Goal: Information Seeking & Learning: Learn about a topic

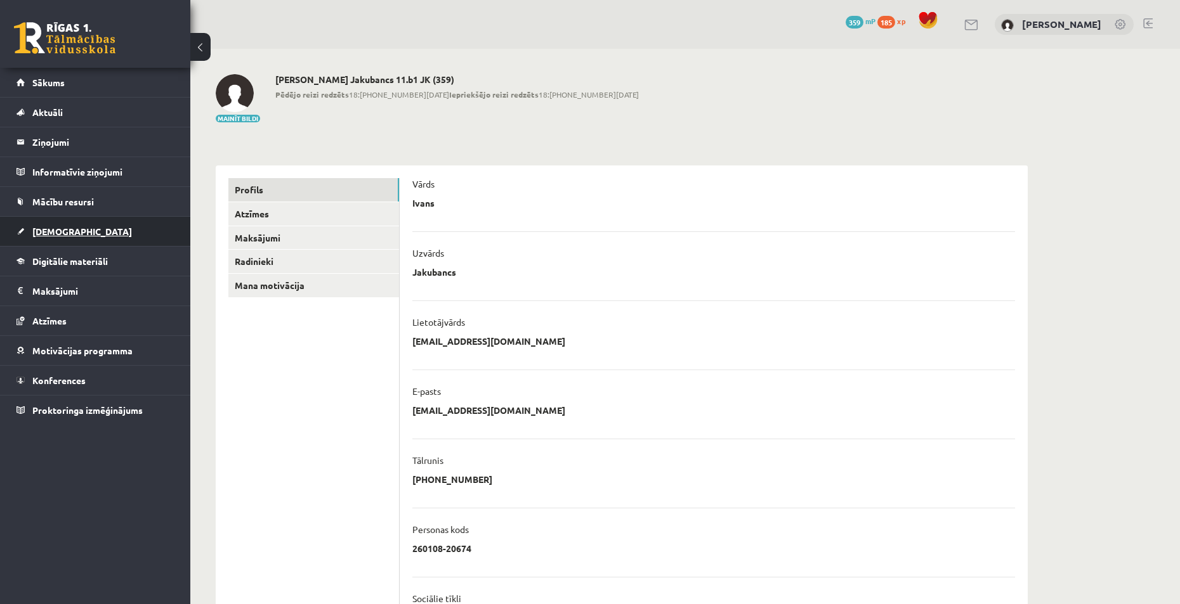
click at [64, 232] on span "[DEMOGRAPHIC_DATA]" at bounding box center [82, 231] width 100 height 11
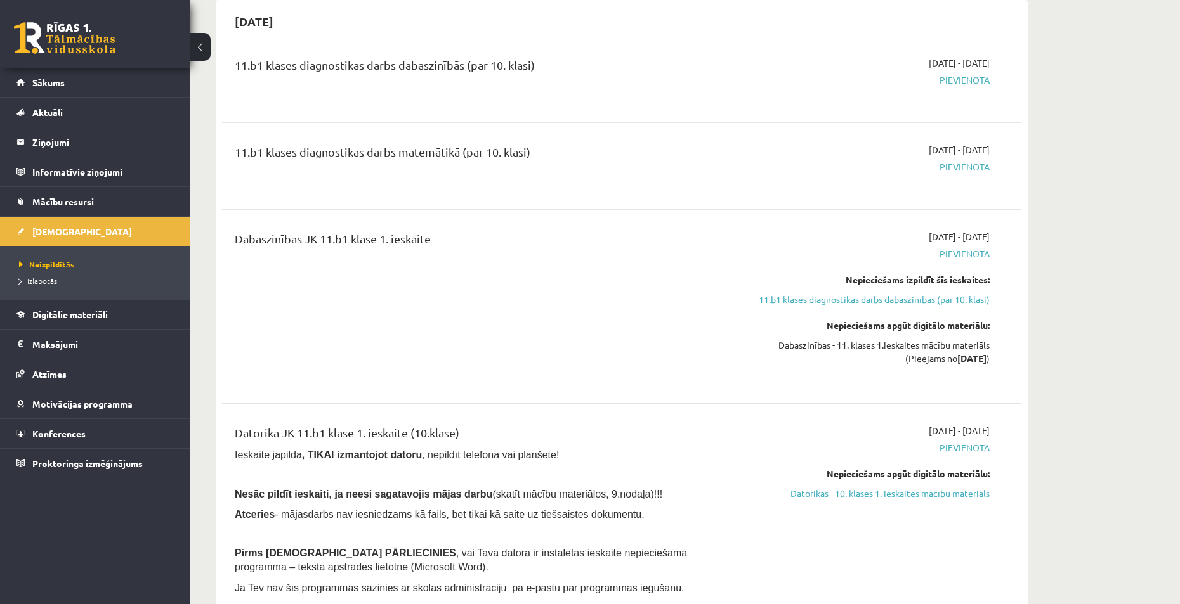
scroll to position [1459, 0]
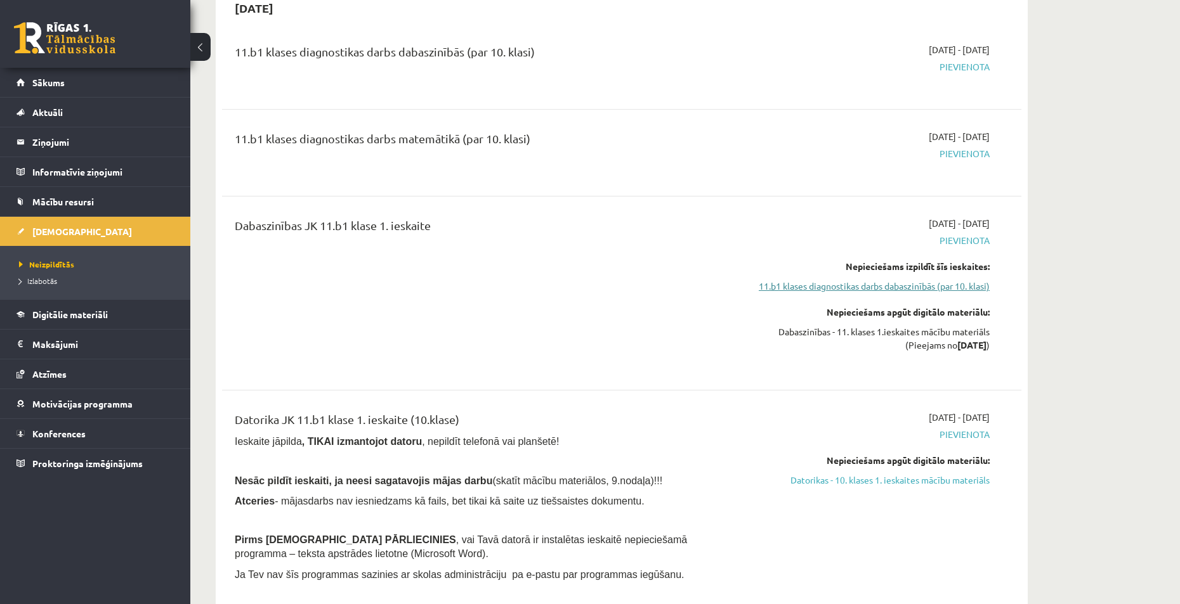
click at [809, 282] on link "11.b1 klases diagnostikas darbs dabaszinībās (par 10. klasi)" at bounding box center [869, 286] width 239 height 13
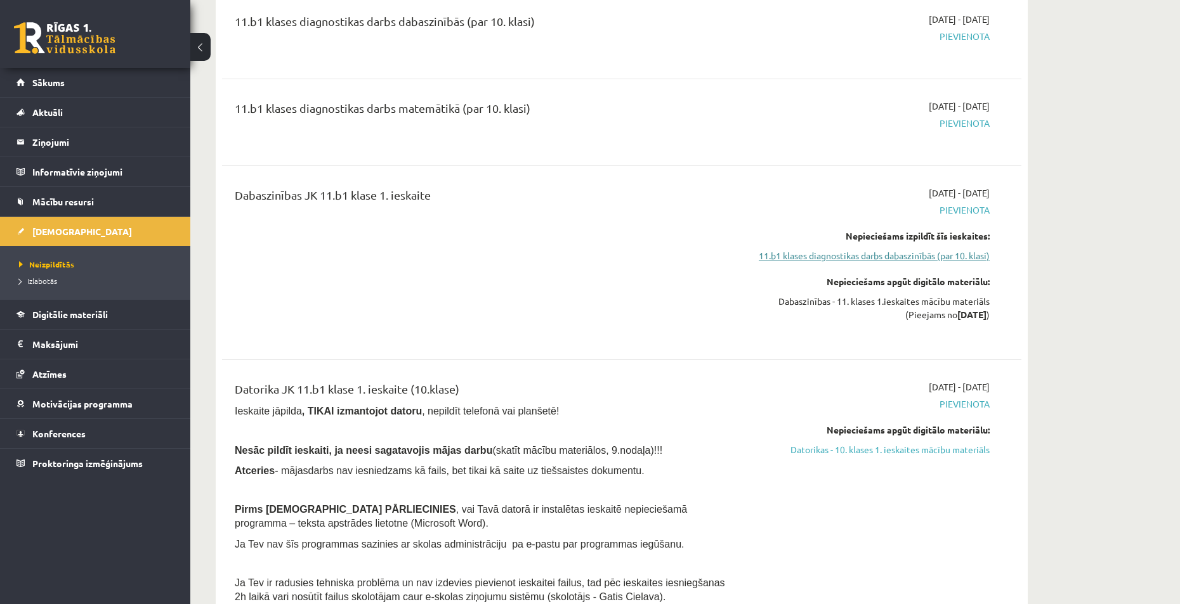
click at [823, 254] on link "11.b1 klases diagnostikas darbs dabaszinībās (par 10. klasi)" at bounding box center [869, 255] width 239 height 13
click at [80, 204] on span "Mācību resursi" at bounding box center [63, 201] width 62 height 11
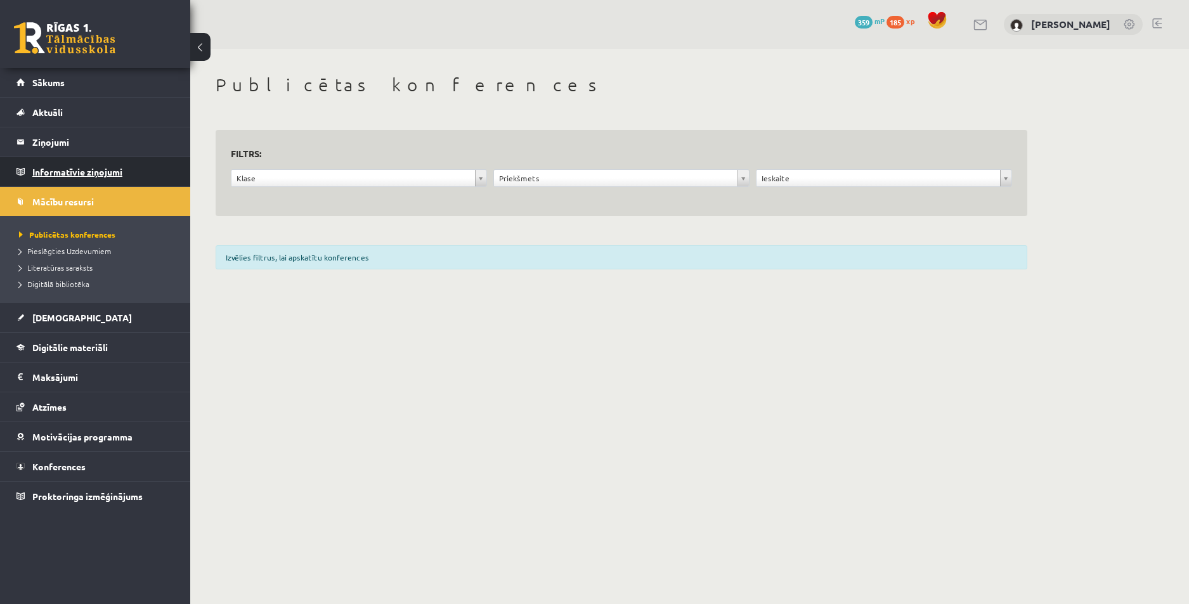
click at [87, 176] on legend "Informatīvie ziņojumi 0" at bounding box center [103, 171] width 142 height 29
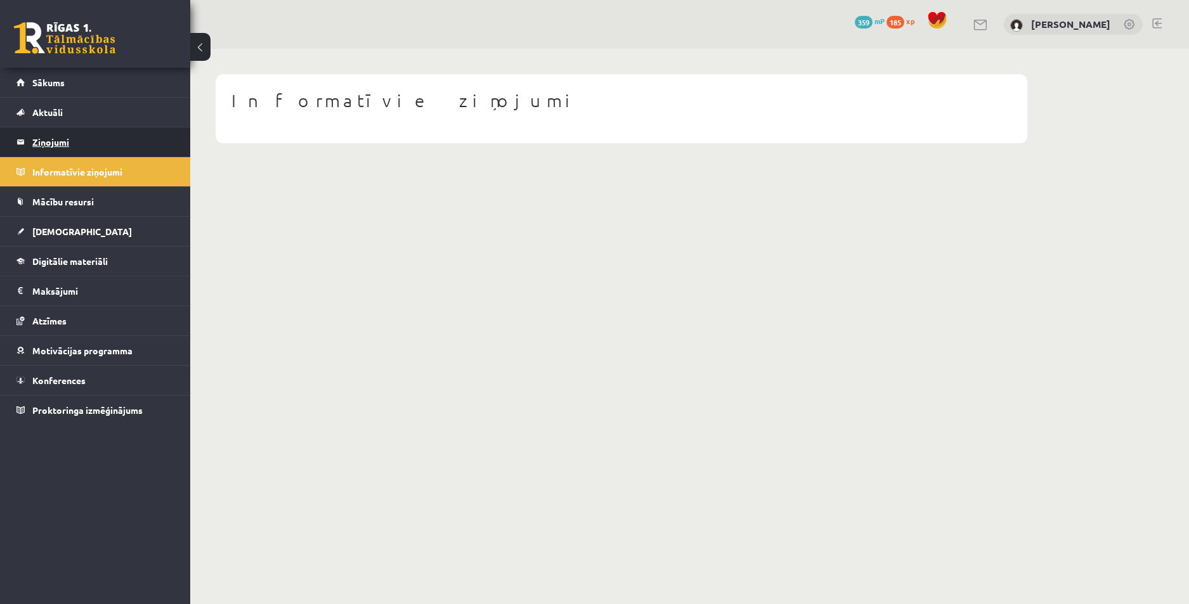
click at [81, 155] on legend "Ziņojumi 0" at bounding box center [103, 141] width 142 height 29
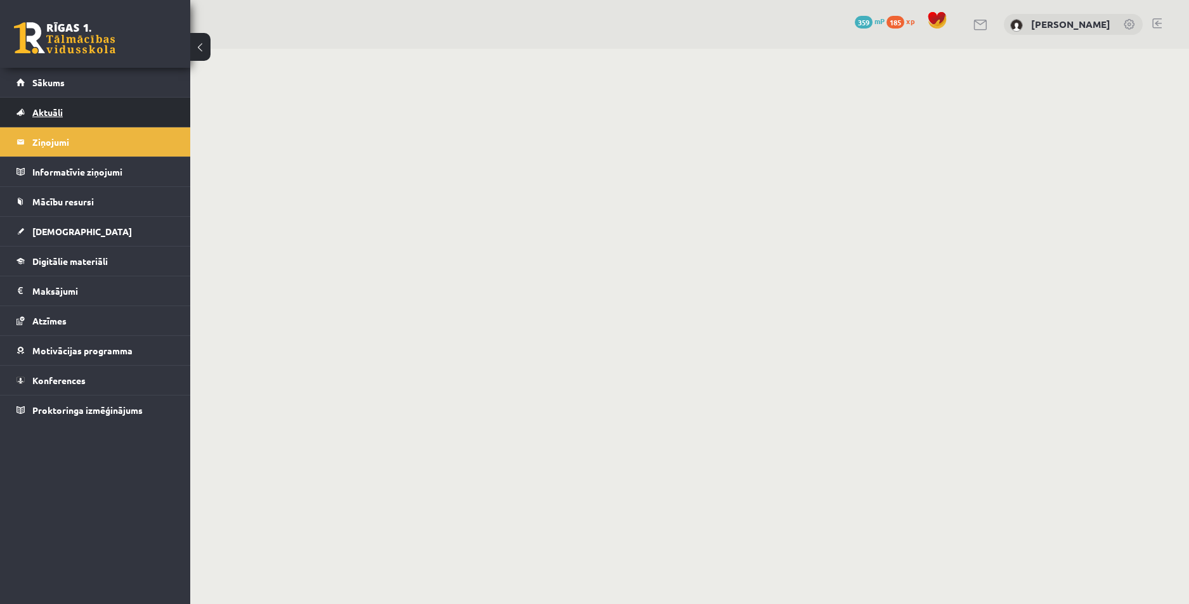
click at [62, 115] on span "Aktuāli" at bounding box center [47, 112] width 30 height 11
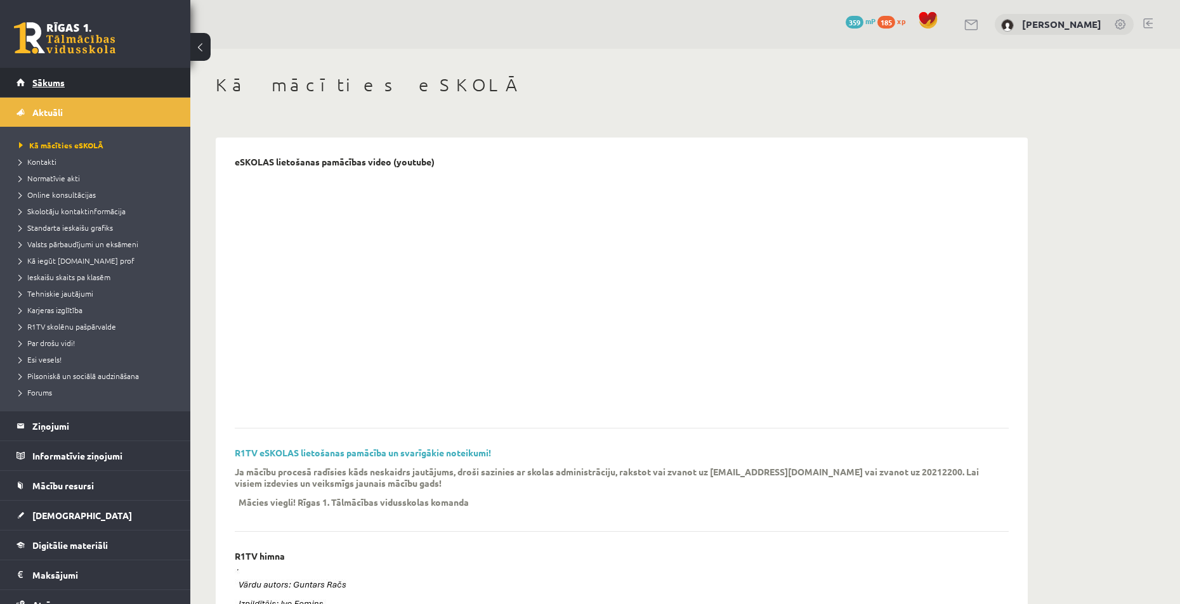
click at [63, 81] on span "Sākums" at bounding box center [48, 82] width 32 height 11
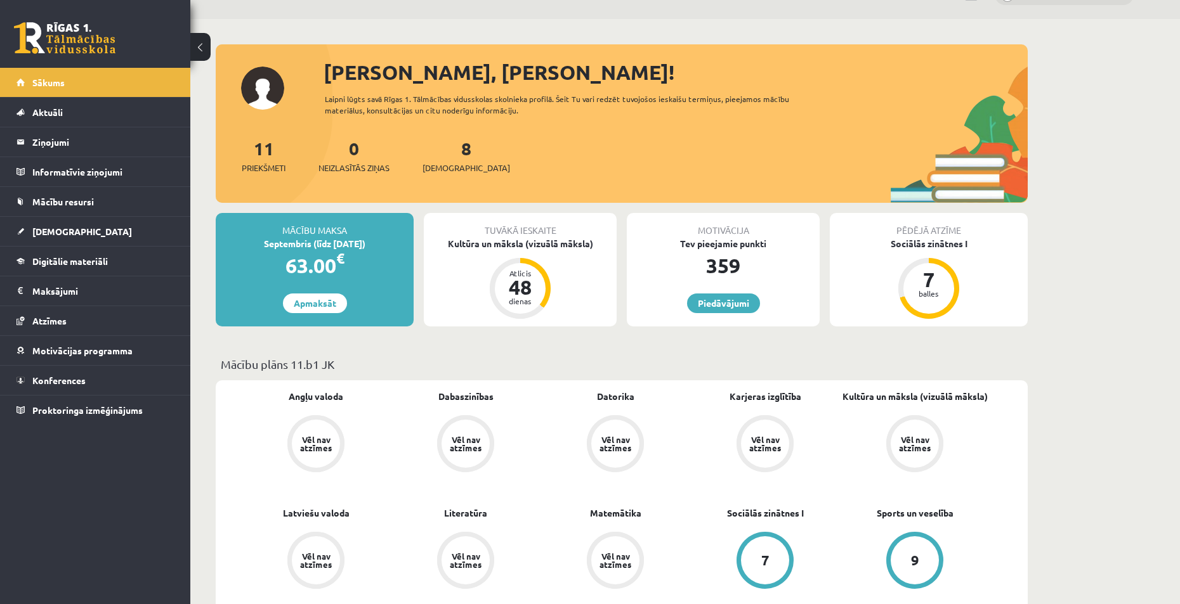
scroll to position [190, 0]
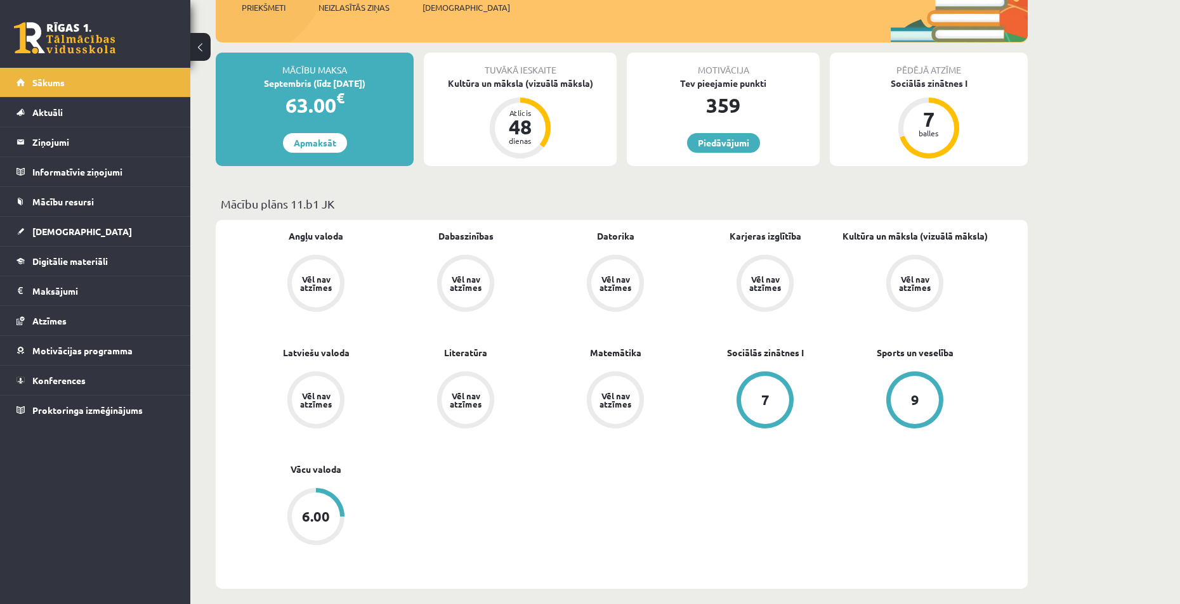
click at [311, 284] on div "Vēl nav atzīmes" at bounding box center [316, 283] width 36 height 16
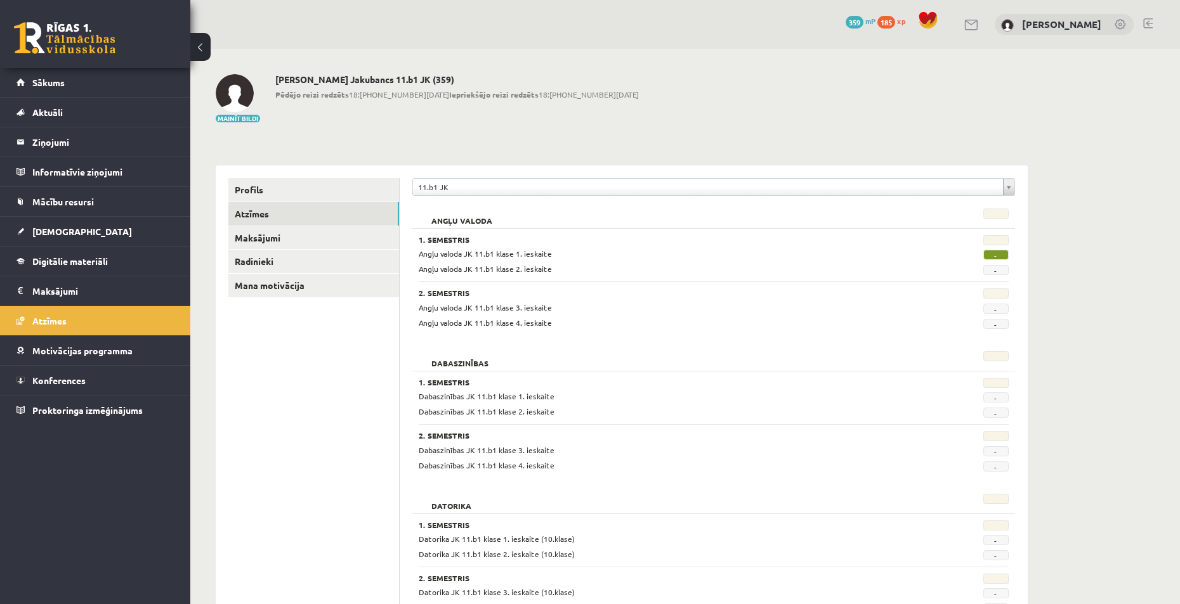
click at [998, 254] on span "-" at bounding box center [995, 255] width 25 height 10
click at [86, 89] on link "Sākums" at bounding box center [95, 82] width 158 height 29
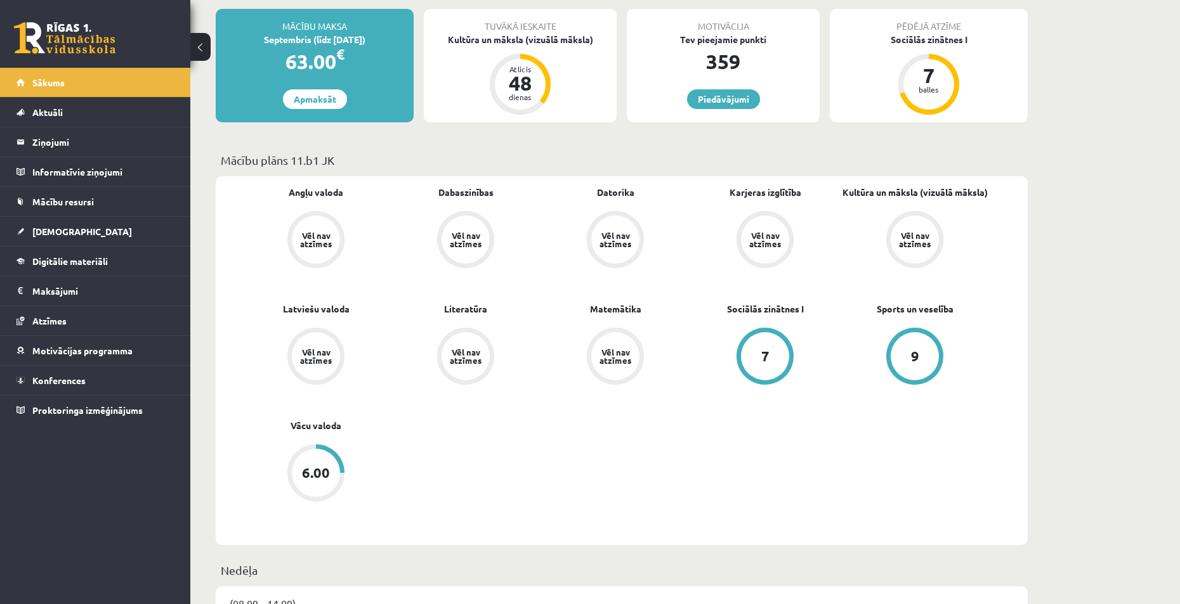
scroll to position [254, 0]
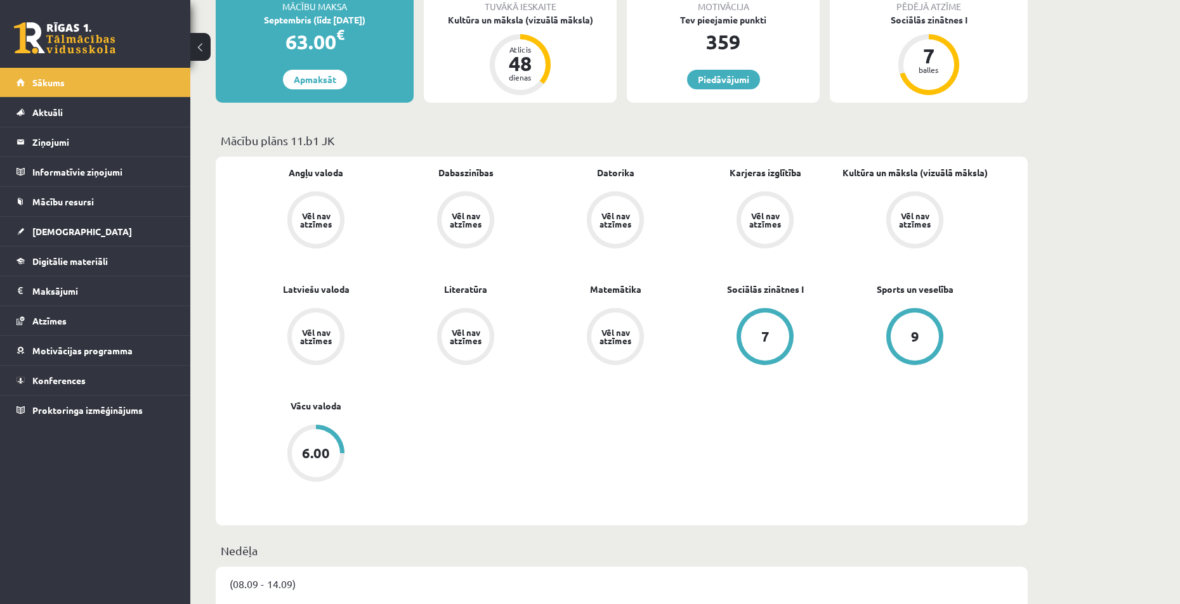
click at [327, 460] on div "6.00" at bounding box center [316, 454] width 28 height 14
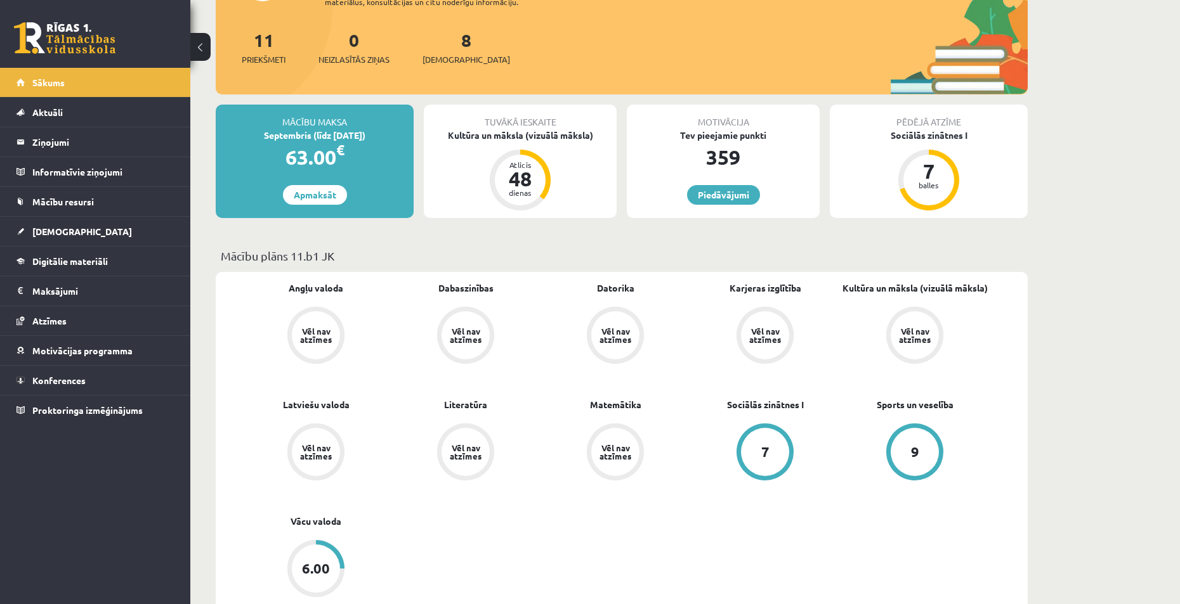
scroll to position [115, 0]
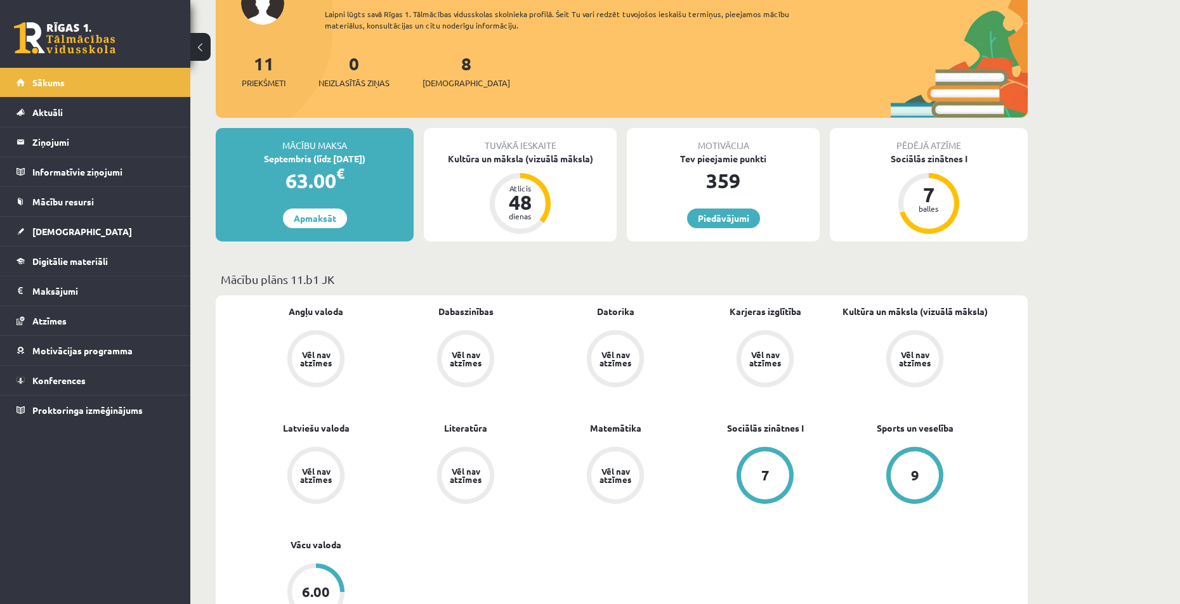
click at [926, 363] on div "Vēl nav atzīmes" at bounding box center [915, 359] width 36 height 16
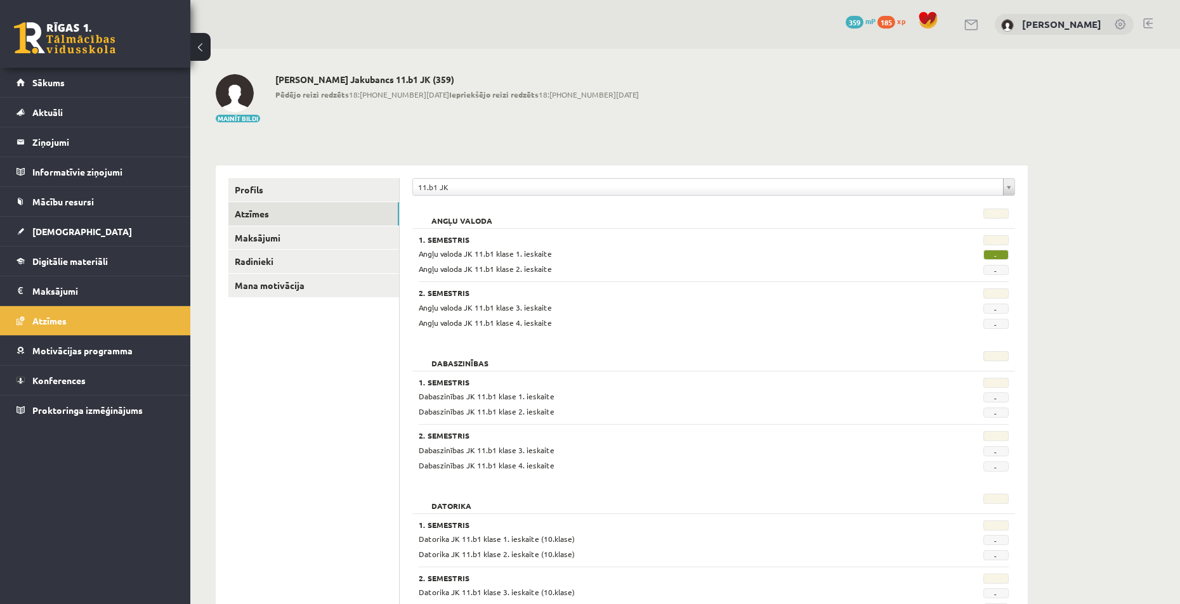
click at [991, 258] on span "-" at bounding box center [995, 255] width 25 height 10
click at [448, 256] on span "Angļu valoda JK 11.b1 klase 1. ieskaite" at bounding box center [485, 254] width 133 height 10
click at [1001, 256] on span "-" at bounding box center [995, 255] width 25 height 10
click at [997, 254] on span "-" at bounding box center [995, 255] width 25 height 10
click at [995, 256] on span "-" at bounding box center [995, 255] width 25 height 10
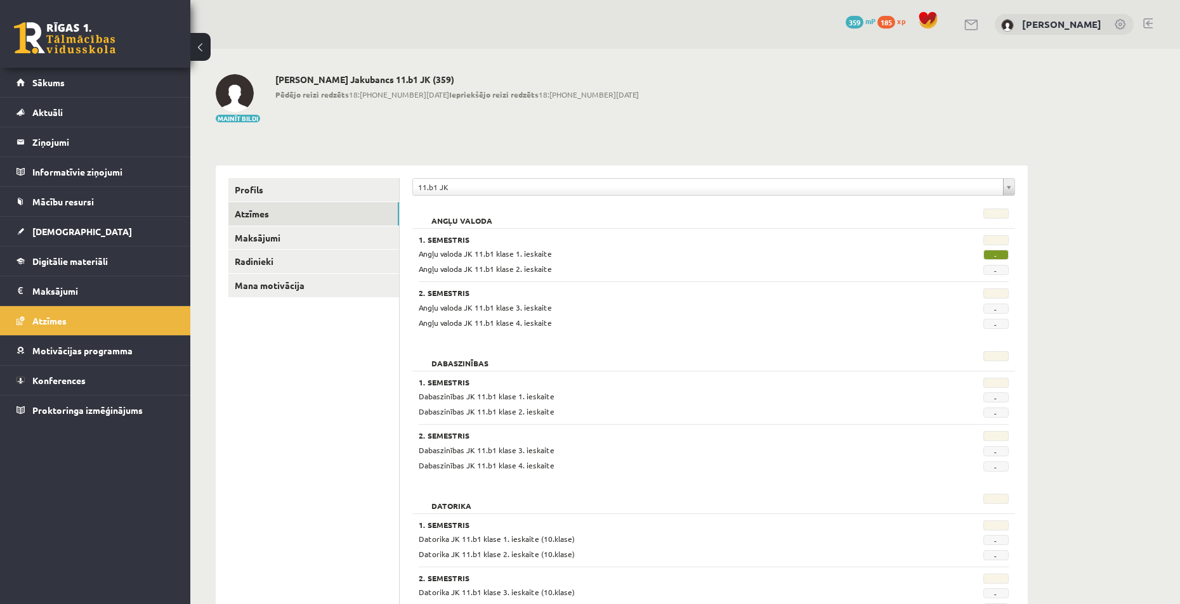
click at [995, 256] on span "-" at bounding box center [995, 255] width 25 height 10
click at [461, 256] on span "Angļu valoda JK 11.b1 klase 1. ieskaite" at bounding box center [485, 254] width 133 height 10
click at [63, 258] on span "Digitālie materiāli" at bounding box center [69, 261] width 75 height 11
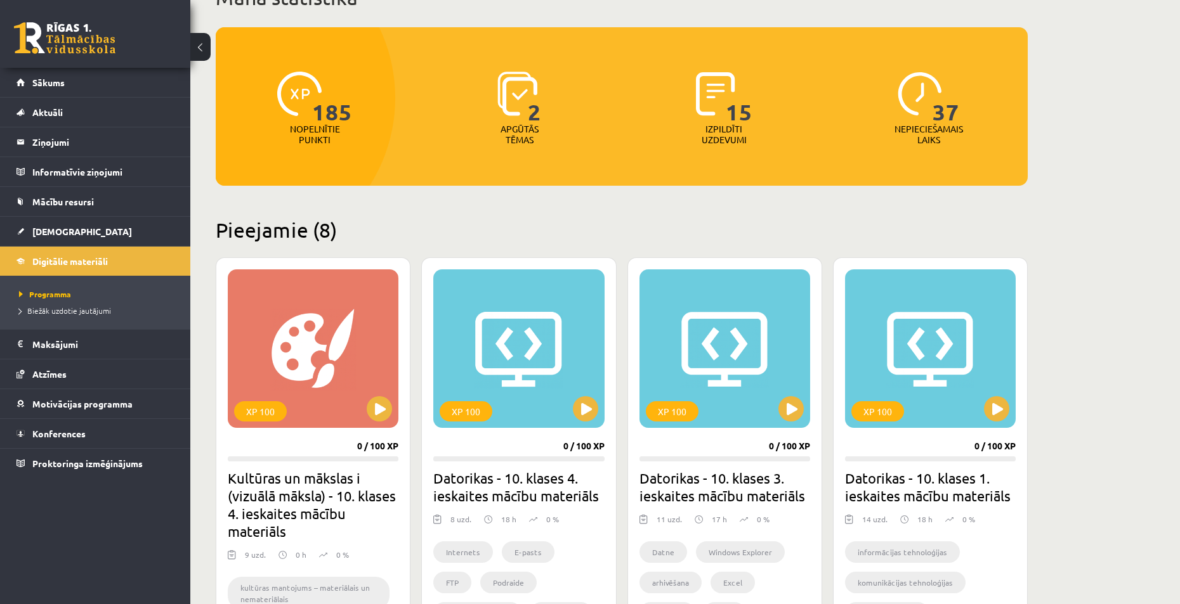
scroll to position [127, 0]
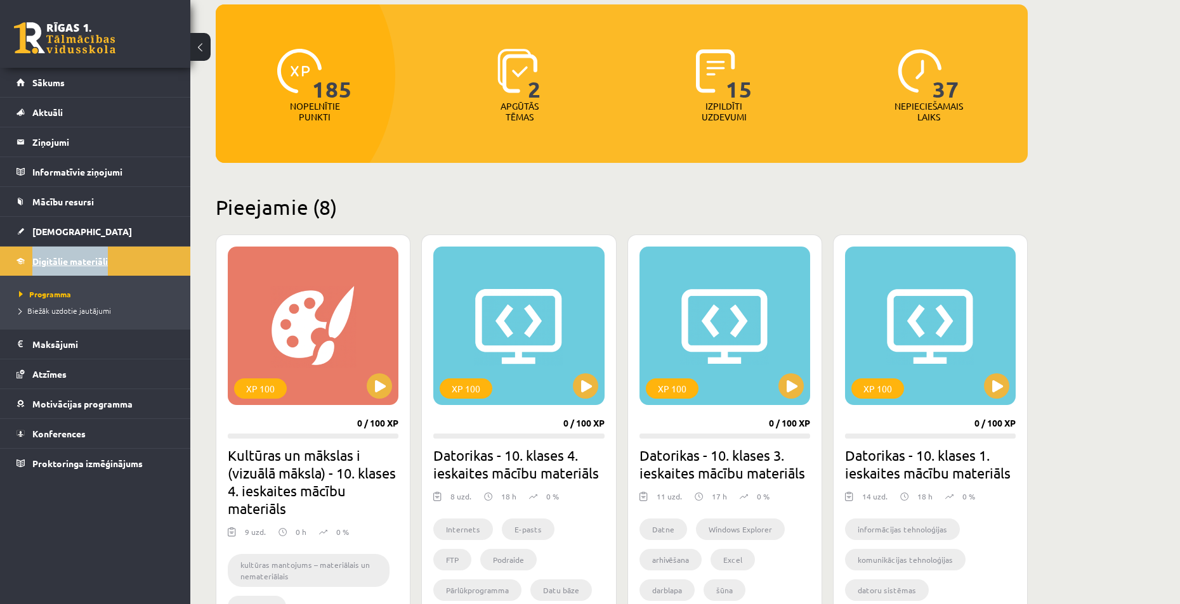
drag, startPoint x: 134, startPoint y: 262, endPoint x: 27, endPoint y: 266, distance: 107.9
copy span "Digitālie materiāli"
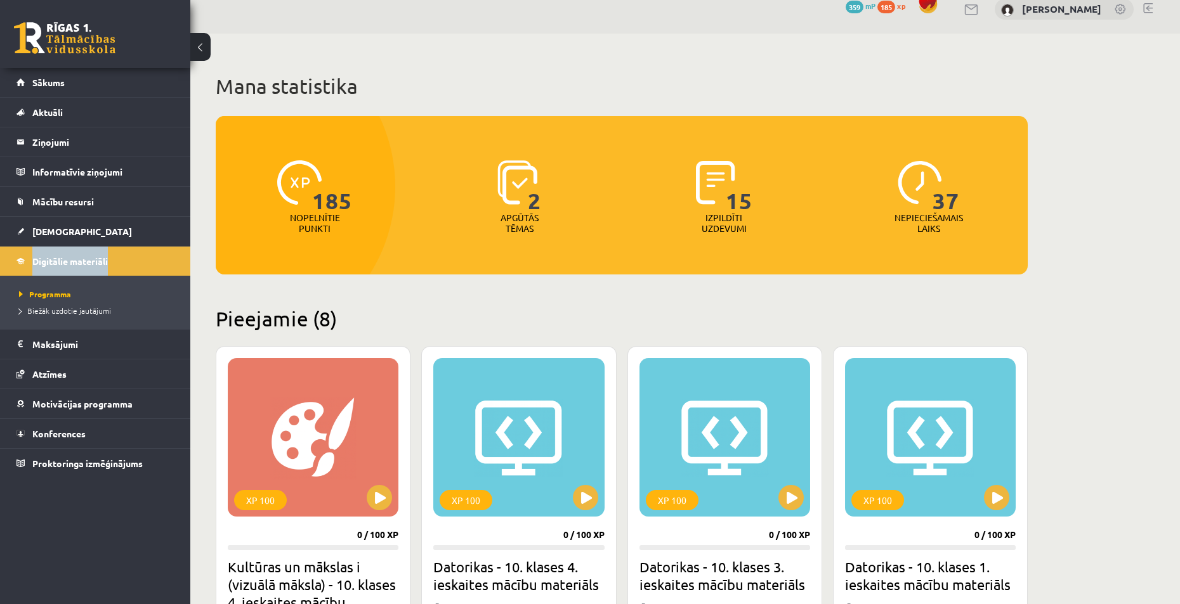
scroll to position [0, 0]
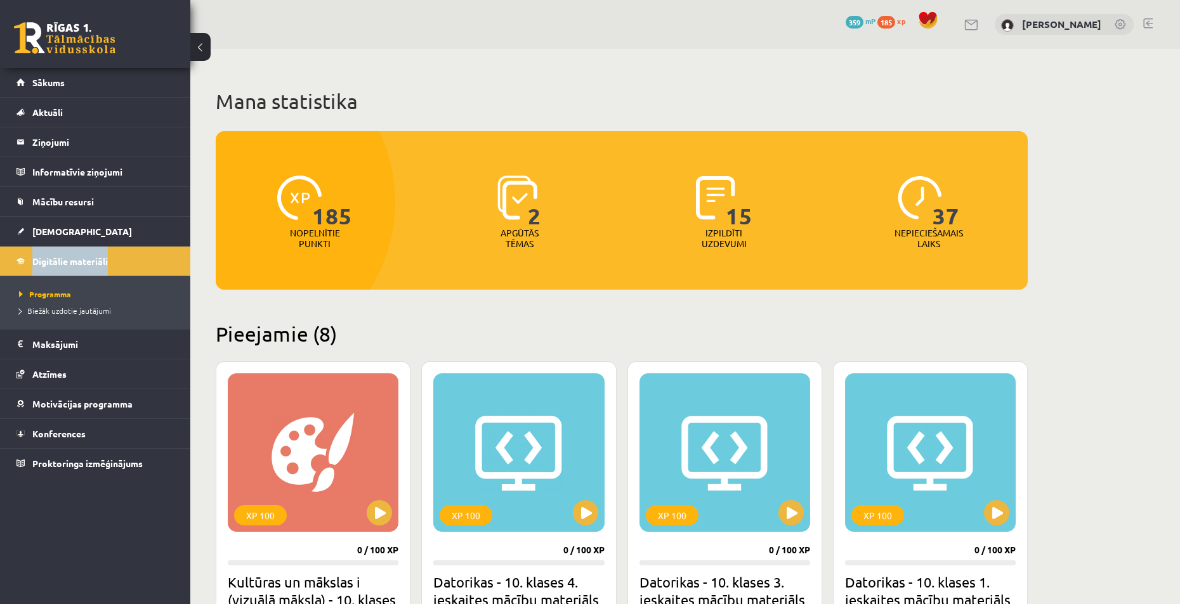
click at [895, 20] on span "185" at bounding box center [886, 22] width 18 height 13
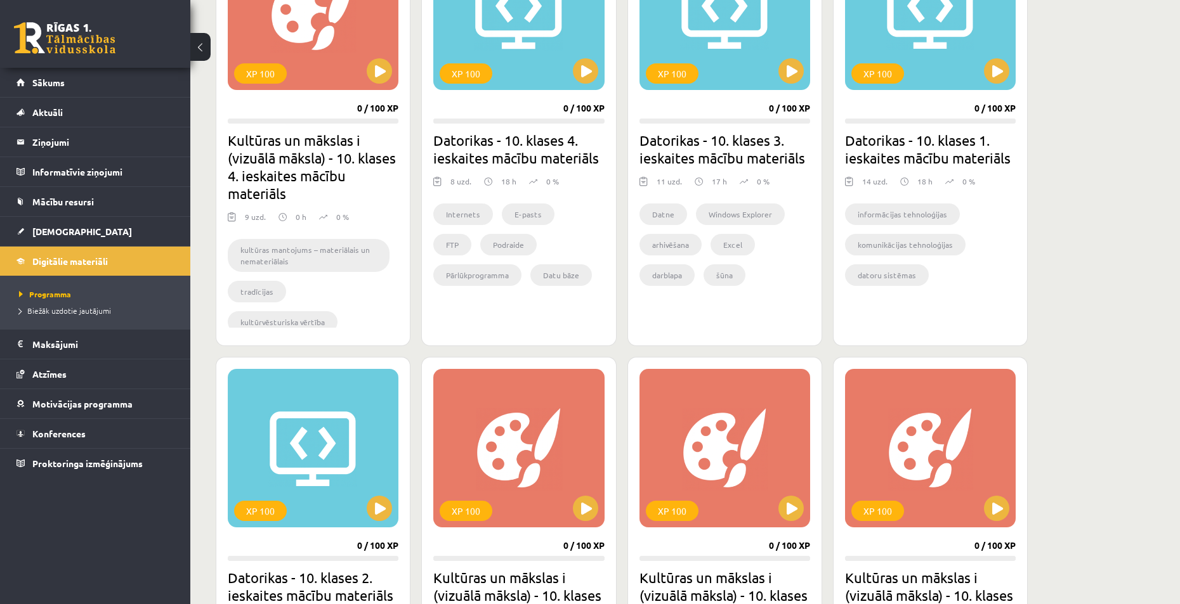
scroll to position [339, 0]
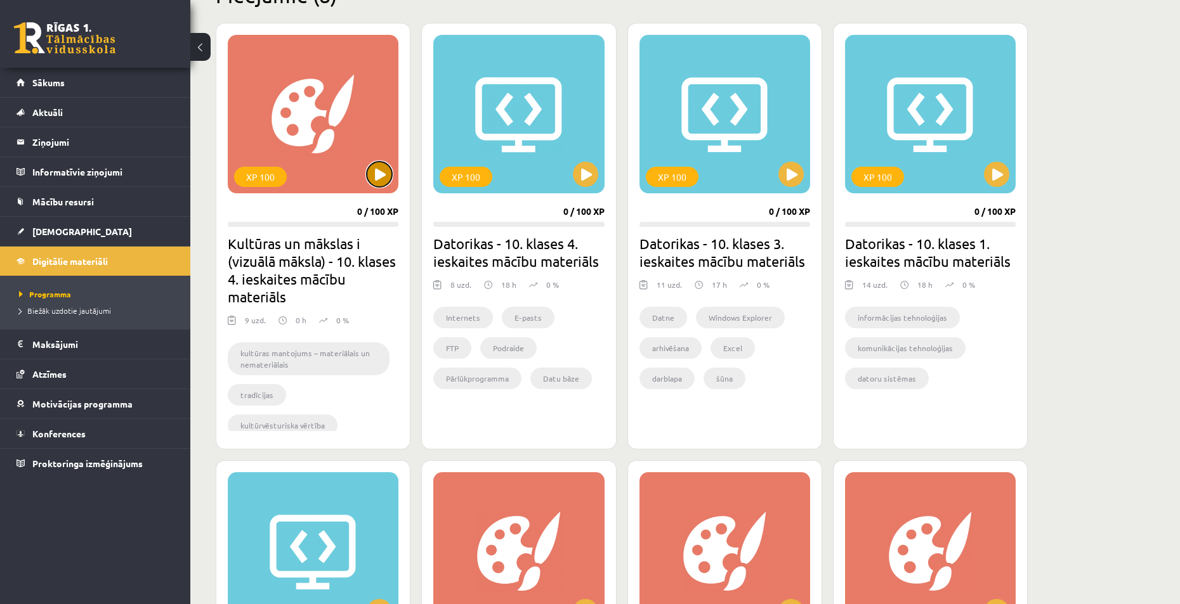
click at [378, 179] on button at bounding box center [379, 174] width 25 height 25
click at [320, 132] on div "XP 100" at bounding box center [313, 114] width 171 height 159
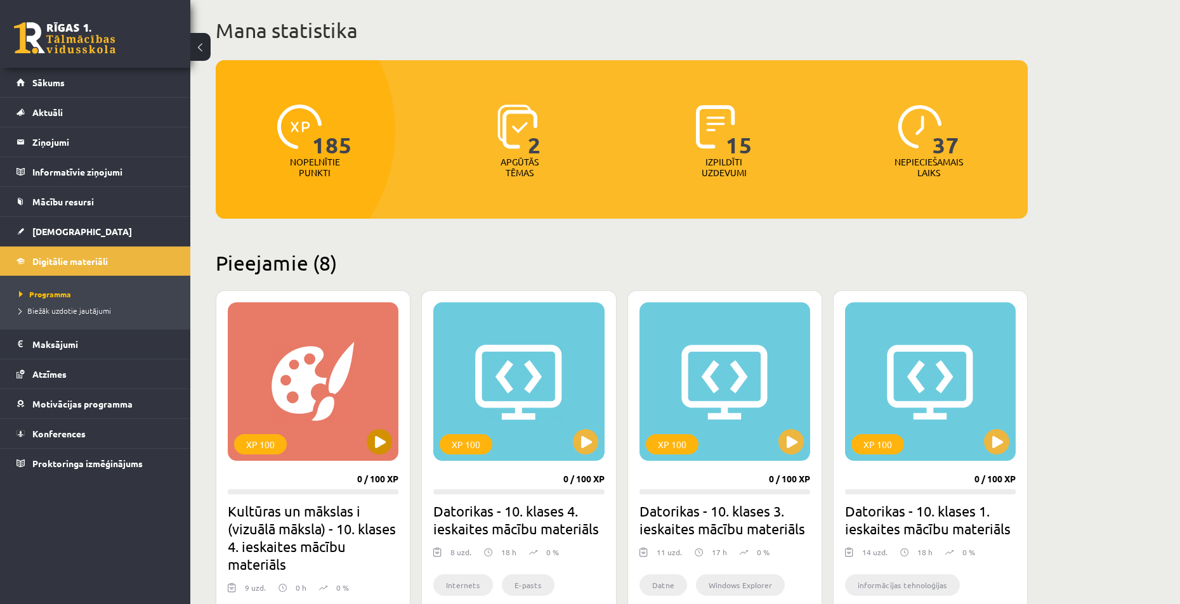
scroll to position [22, 0]
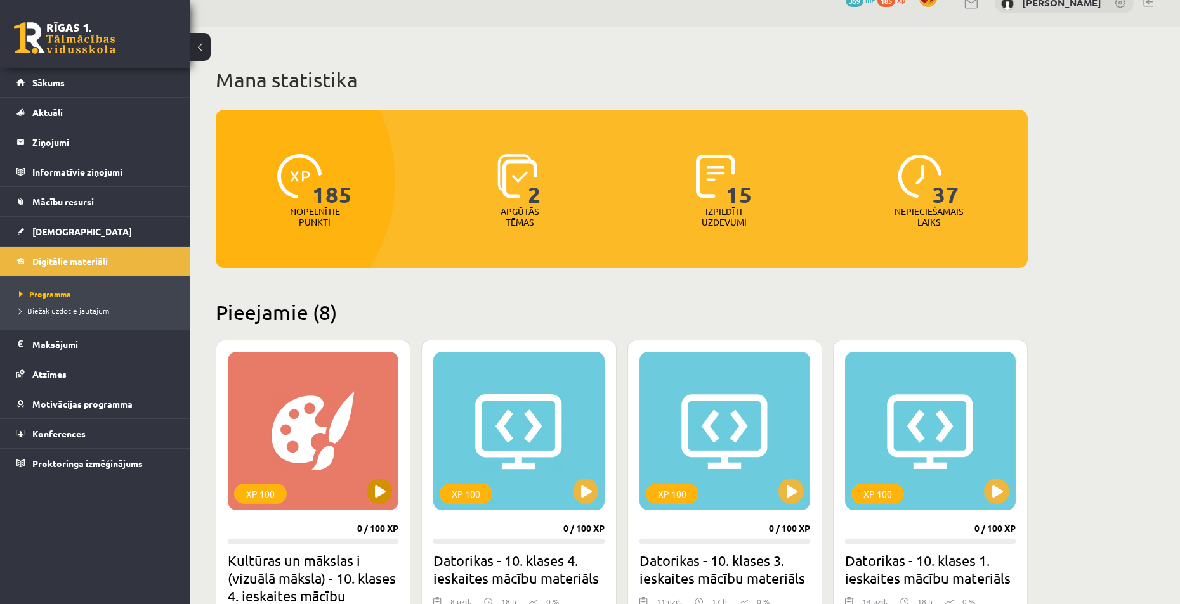
click at [313, 421] on div "XP 100" at bounding box center [313, 431] width 171 height 159
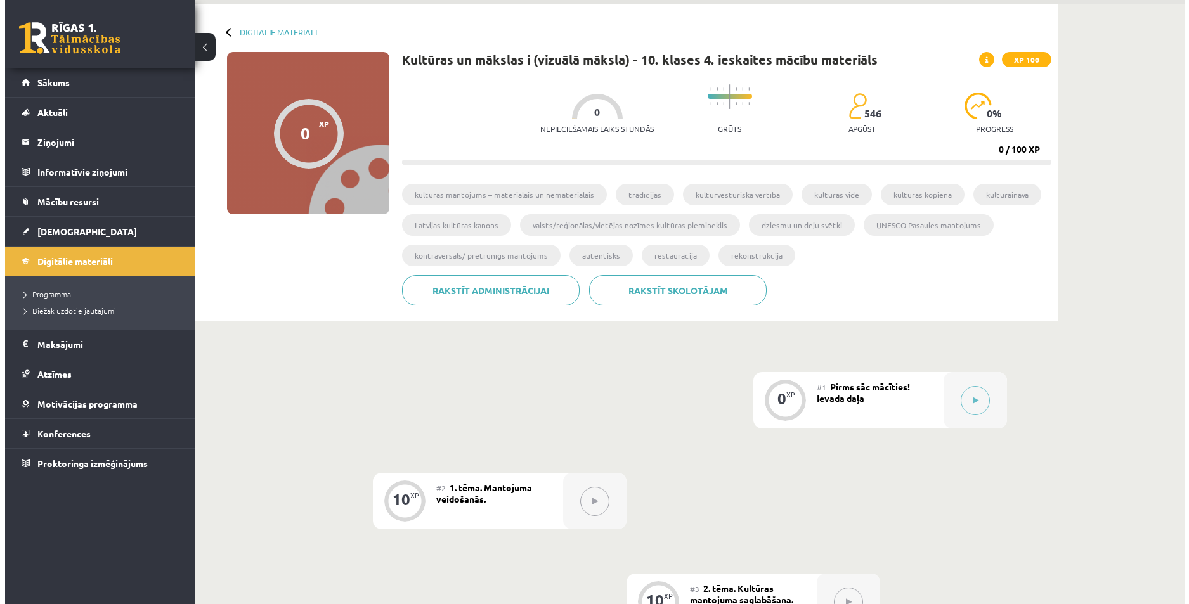
scroll to position [44, 0]
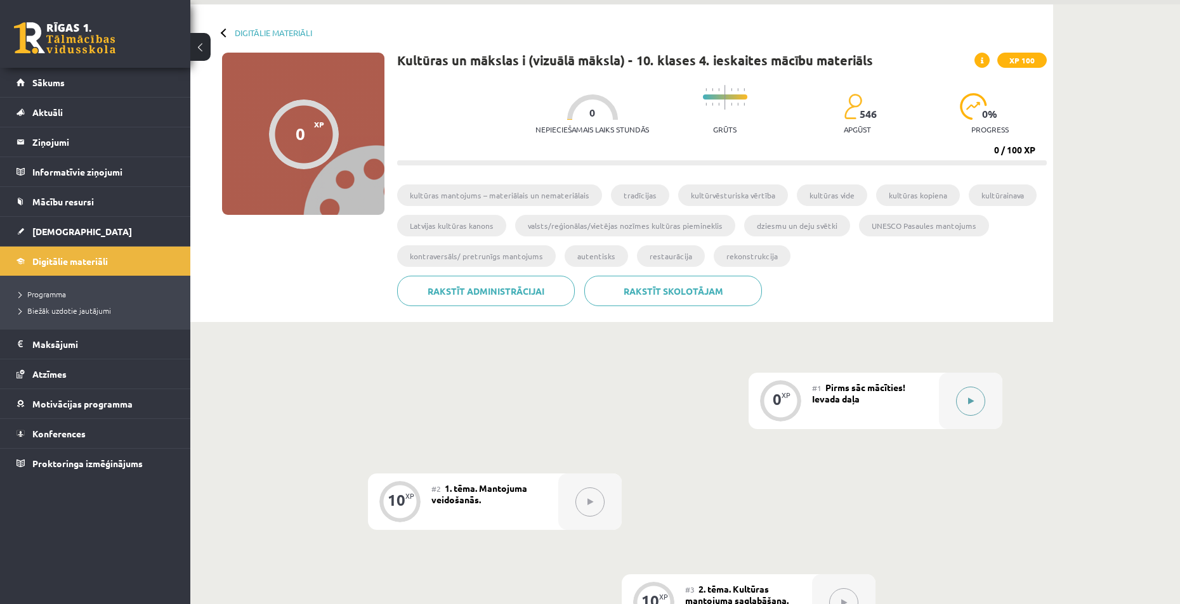
click at [972, 404] on icon at bounding box center [971, 402] width 6 height 8
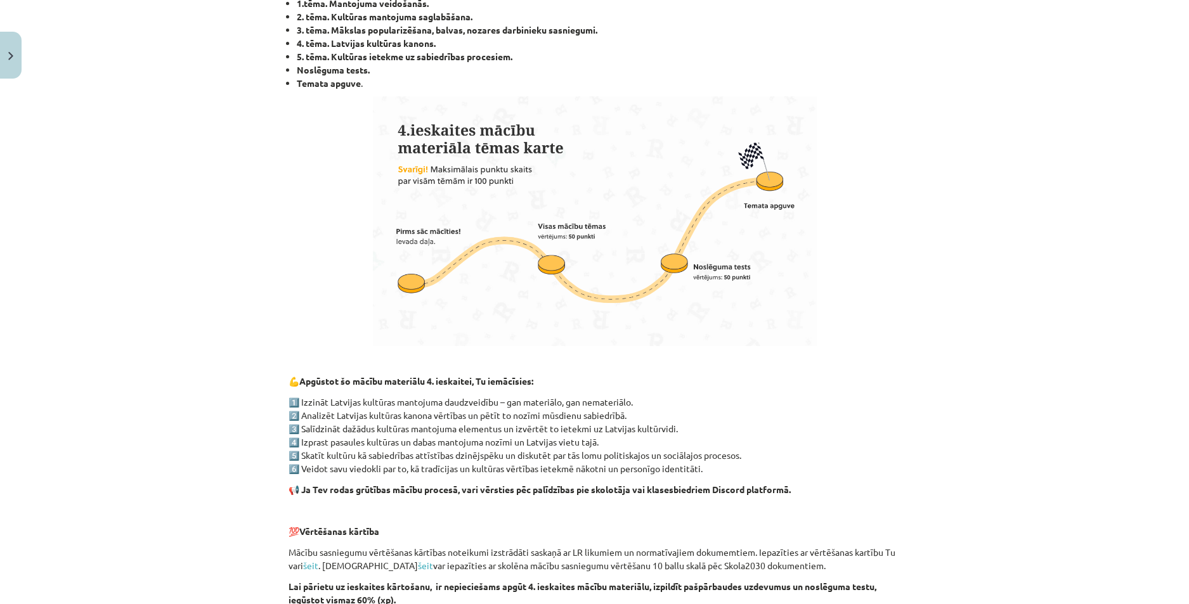
scroll to position [733, 0]
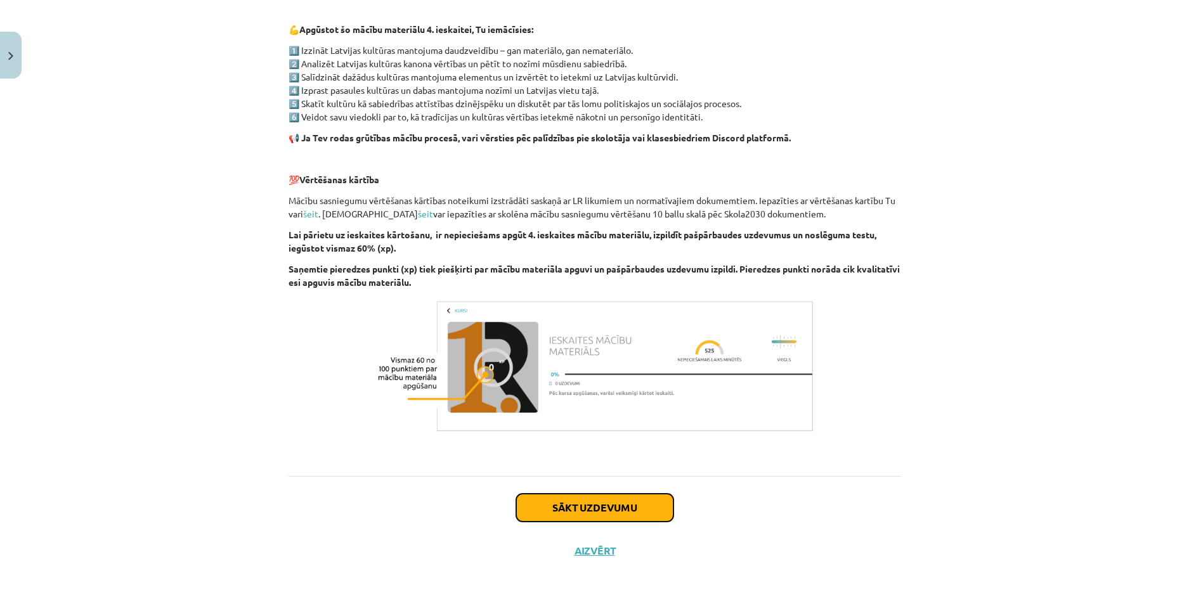
click at [592, 512] on button "Sākt uzdevumu" at bounding box center [594, 508] width 157 height 28
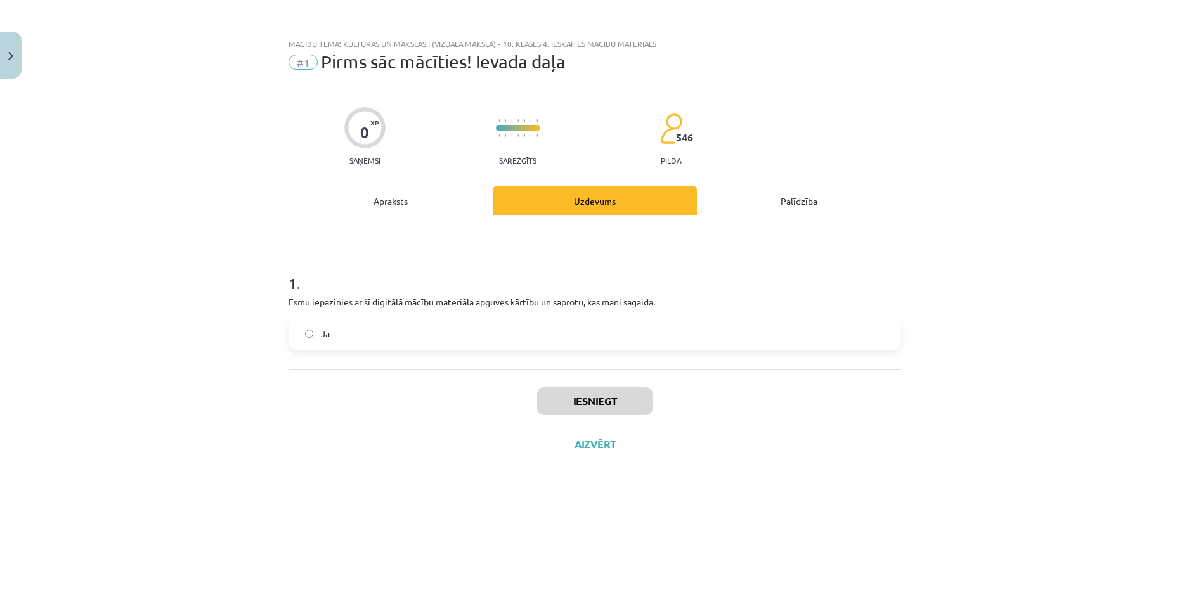
click at [361, 330] on label "Jā" at bounding box center [595, 334] width 610 height 32
click at [563, 399] on button "Iesniegt" at bounding box center [594, 402] width 115 height 28
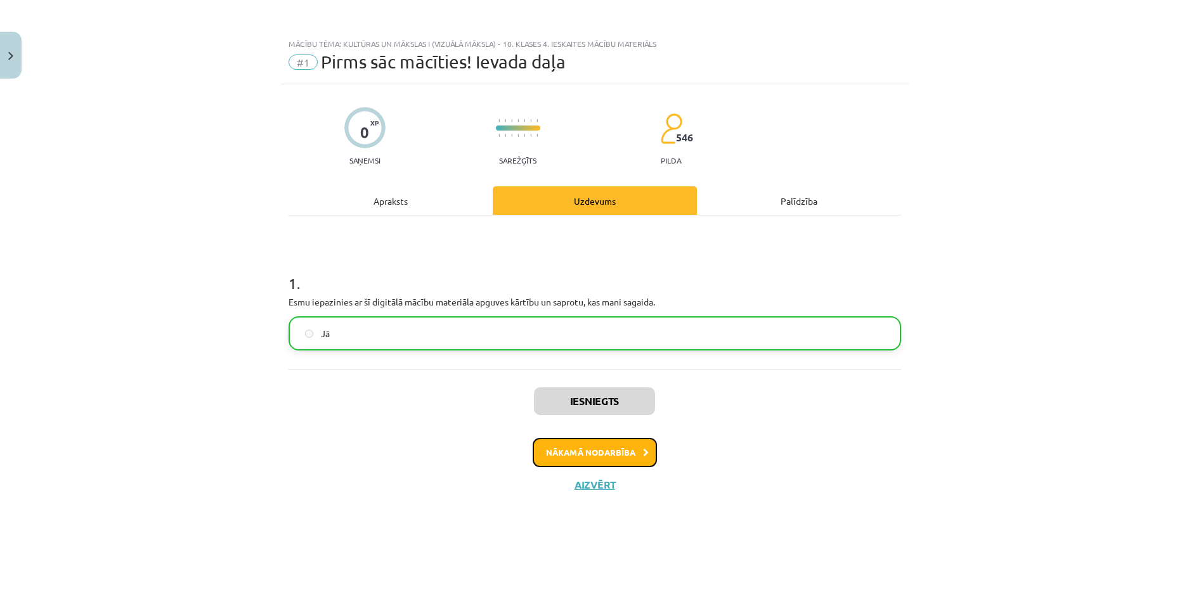
click at [590, 452] on button "Nākamā nodarbība" at bounding box center [595, 452] width 124 height 29
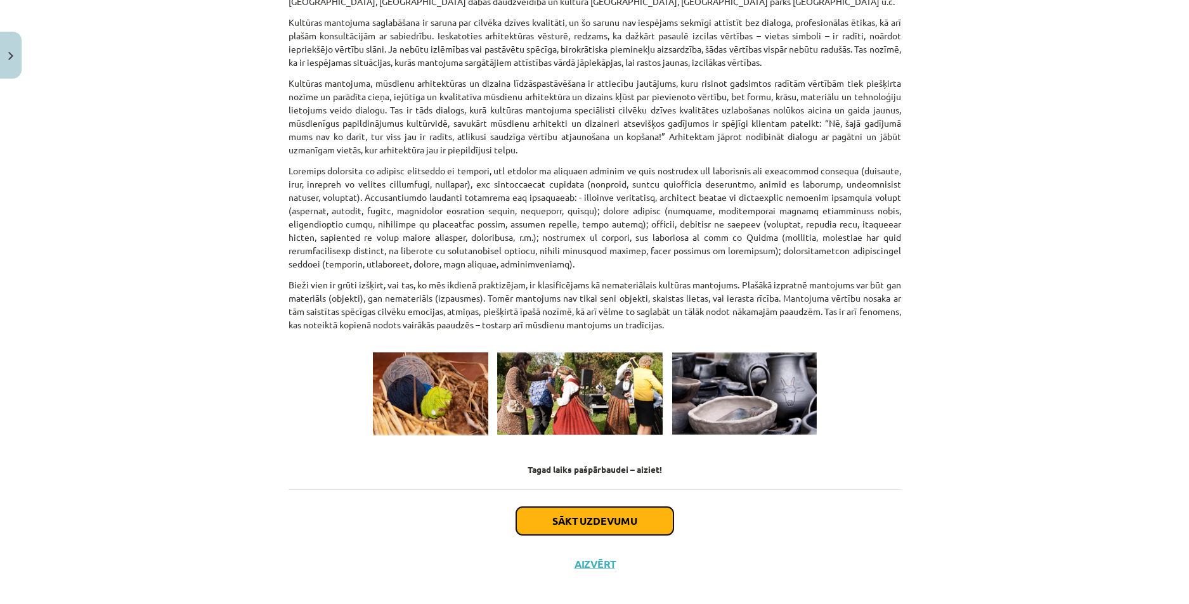
click at [569, 507] on button "Sākt uzdevumu" at bounding box center [594, 521] width 157 height 28
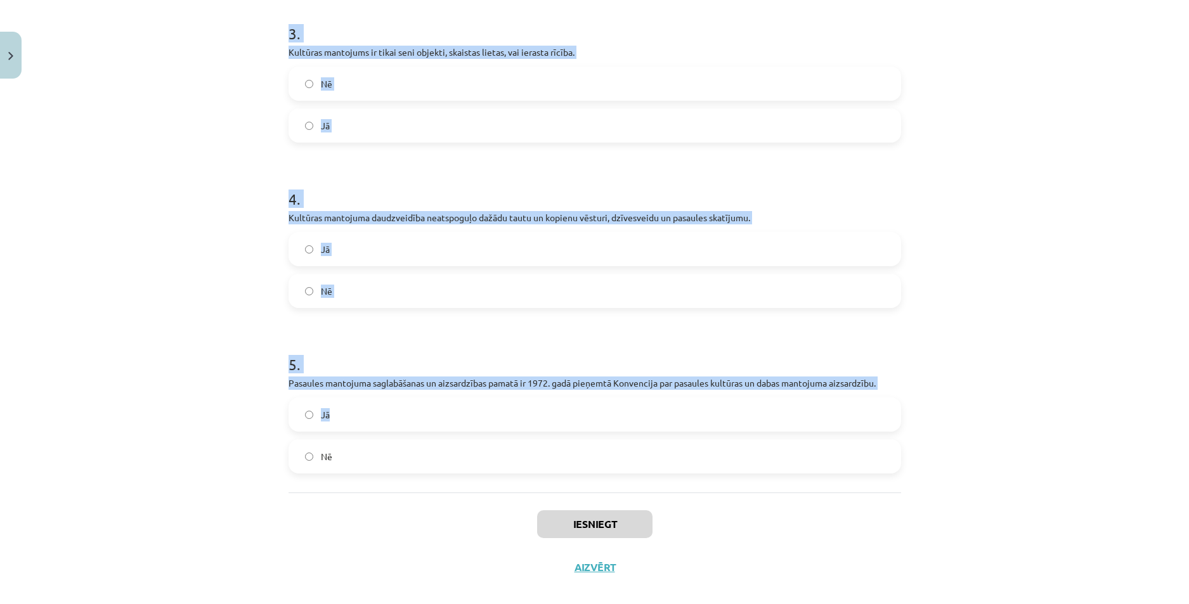
scroll to position [611, 0]
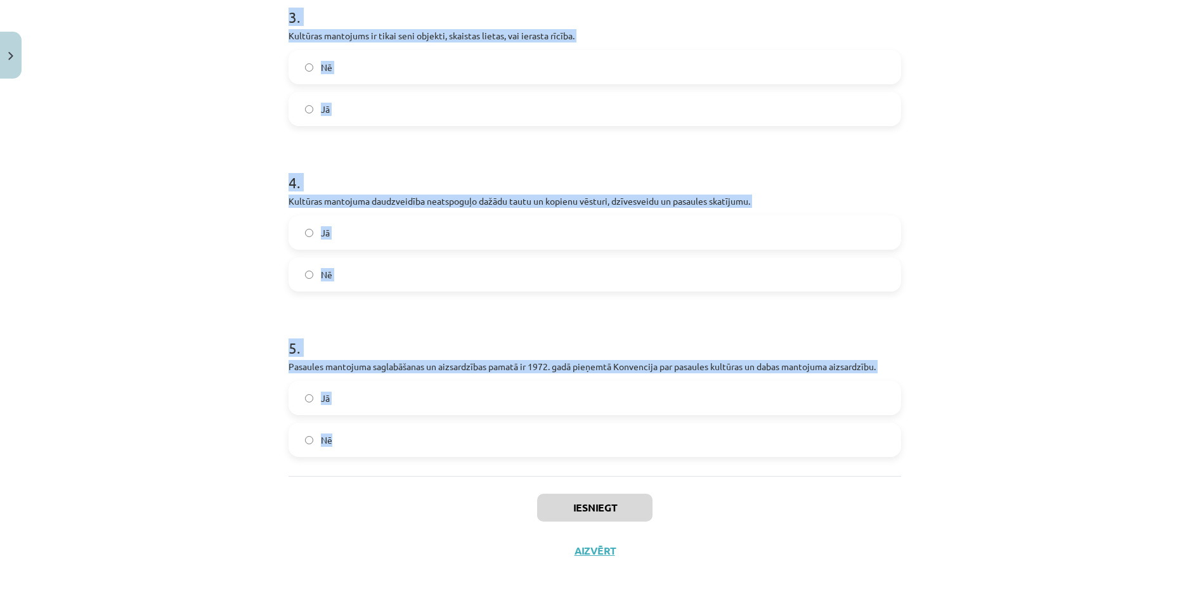
drag, startPoint x: 284, startPoint y: 251, endPoint x: 436, endPoint y: 450, distance: 250.7
click at [436, 450] on form "1 . Kultūras mantojums ir cilvēku zināšanas un prasmes, kas nodotas no paaudzes…" at bounding box center [595, 50] width 613 height 816
copy form "1 . Kultūras mantojums ir cilvēku zināšanas un prasmes, kas nodotas no paaudzes…"
click at [483, 285] on label "Nē" at bounding box center [595, 275] width 610 height 32
click at [481, 306] on form "1 . Kultūras mantojums ir cilvēku zināšanas un prasmes, kas nodotas no paaudzes…" at bounding box center [595, 50] width 613 height 816
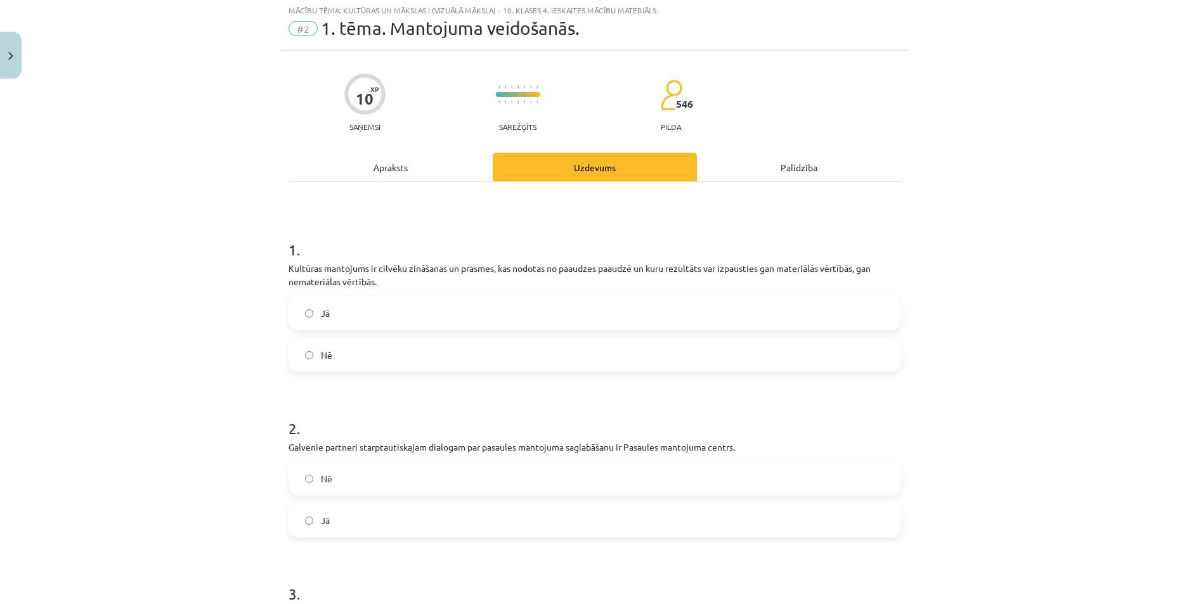
scroll to position [0, 0]
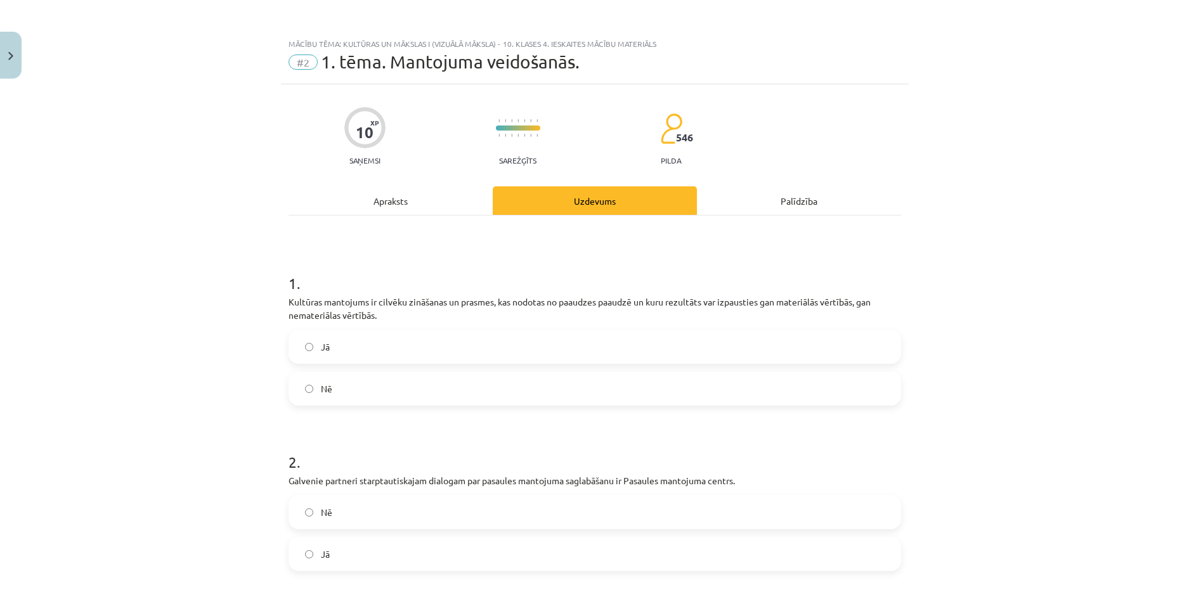
click at [348, 350] on label "Jā" at bounding box center [595, 347] width 610 height 32
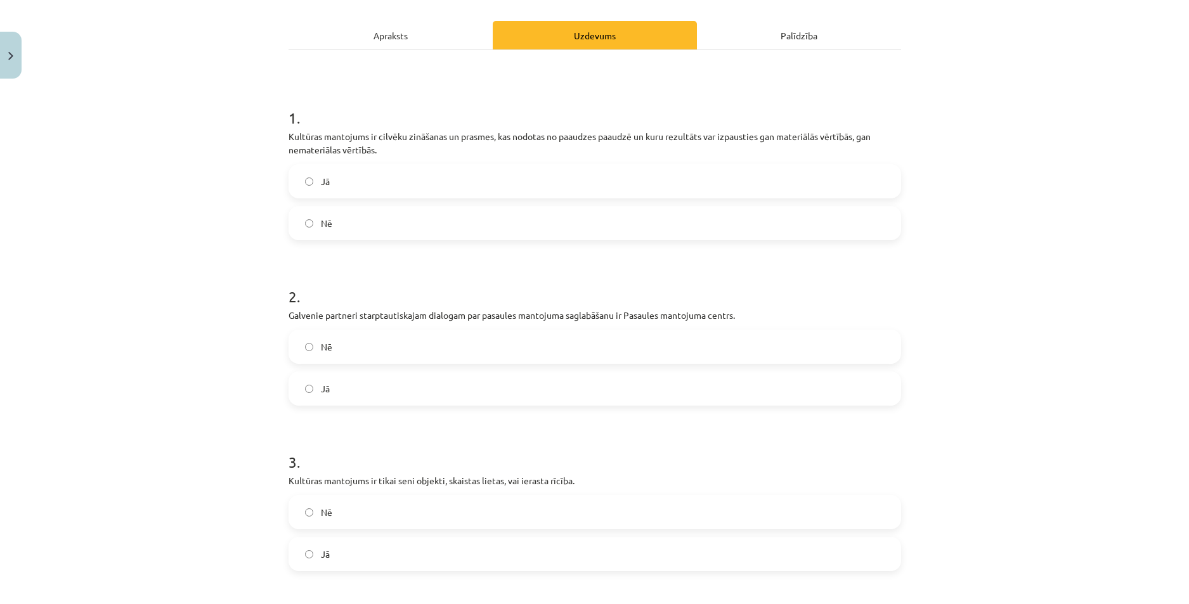
scroll to position [190, 0]
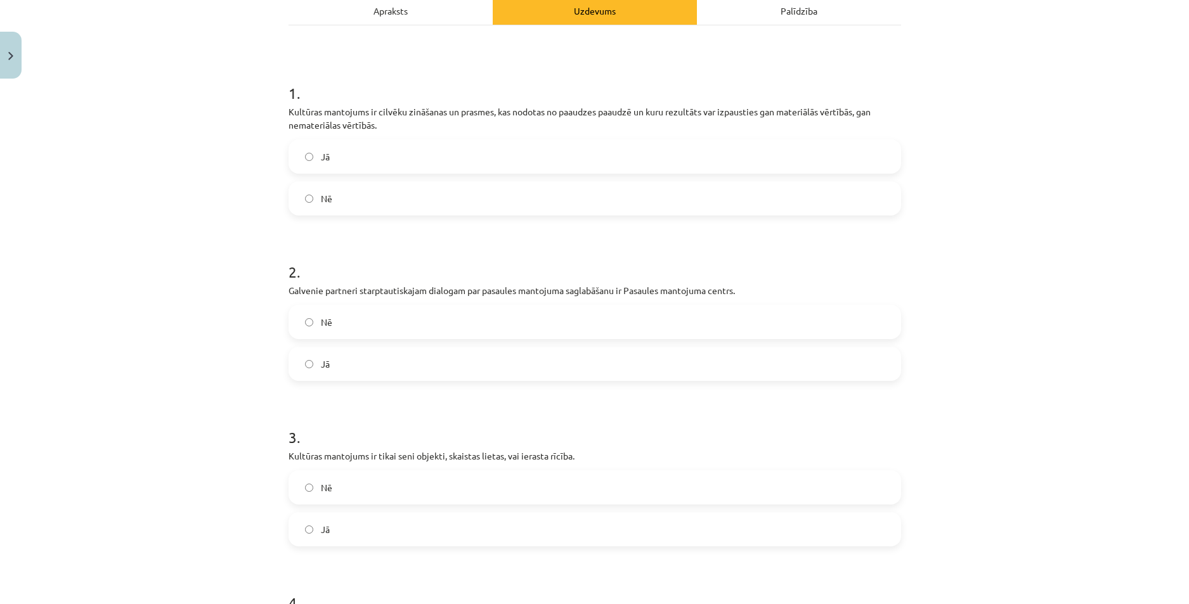
click at [358, 360] on label "Jā" at bounding box center [595, 364] width 610 height 32
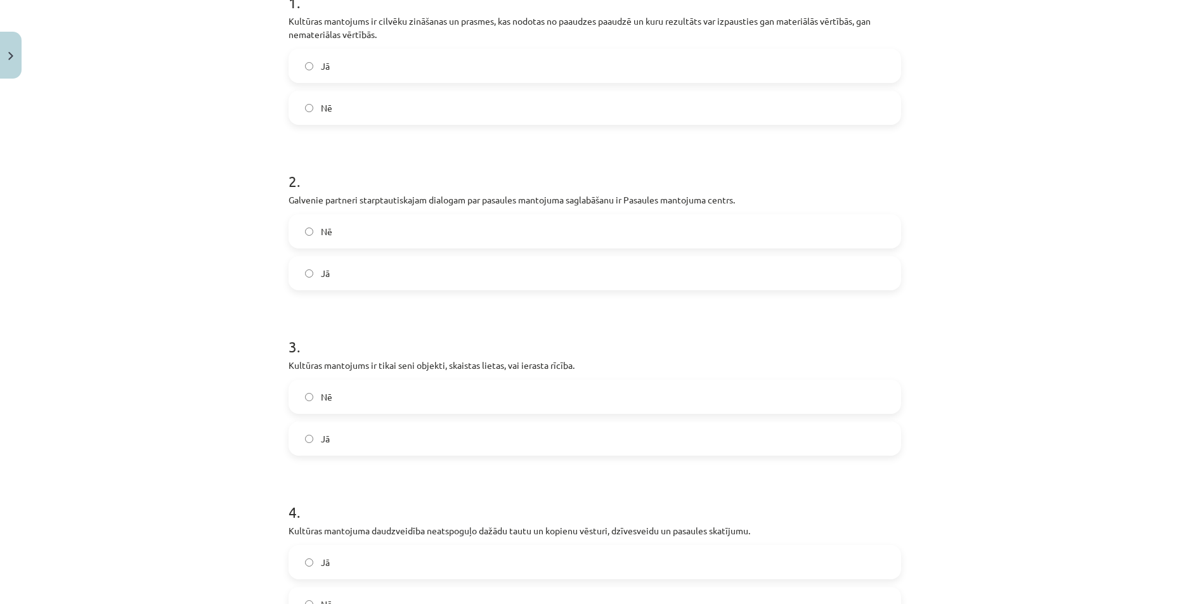
scroll to position [317, 0]
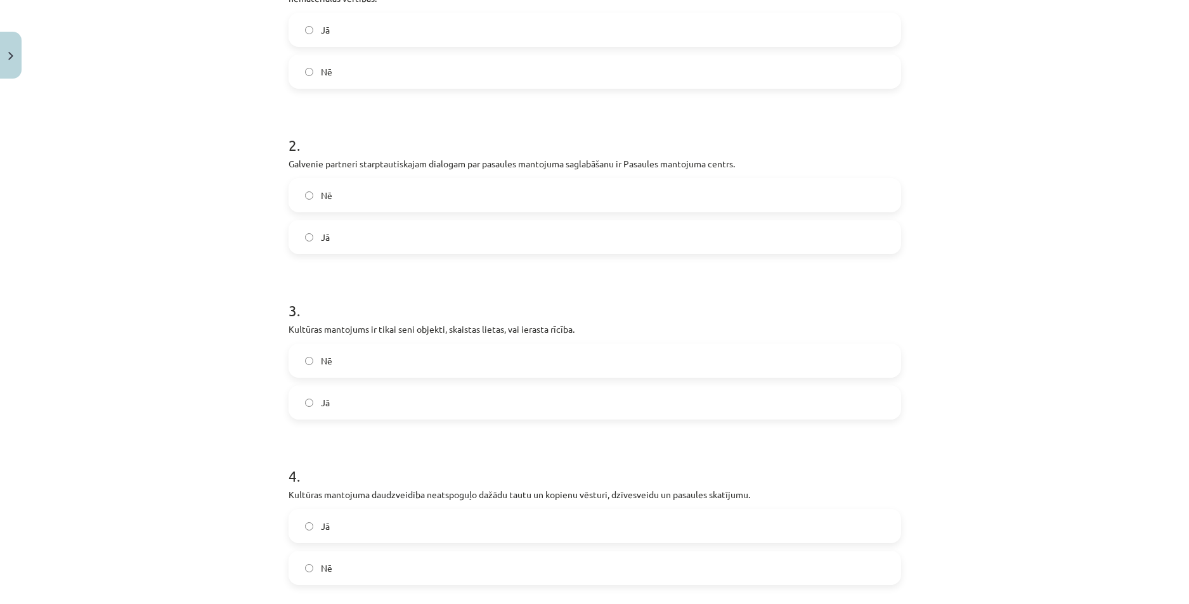
click at [350, 364] on label "Nē" at bounding box center [595, 361] width 610 height 32
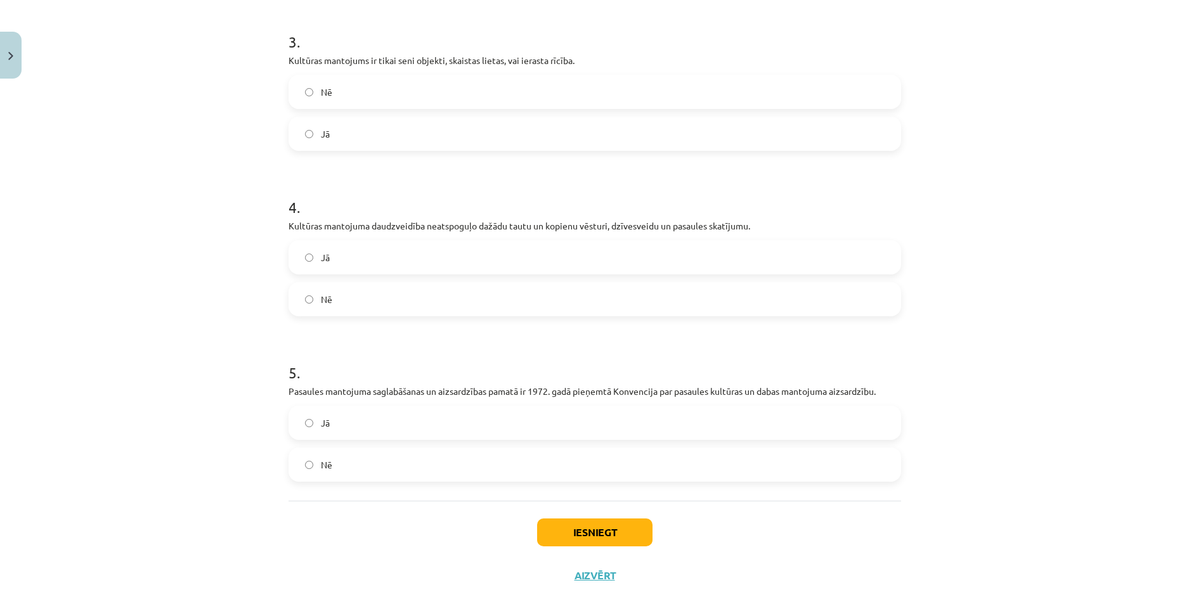
scroll to position [611, 0]
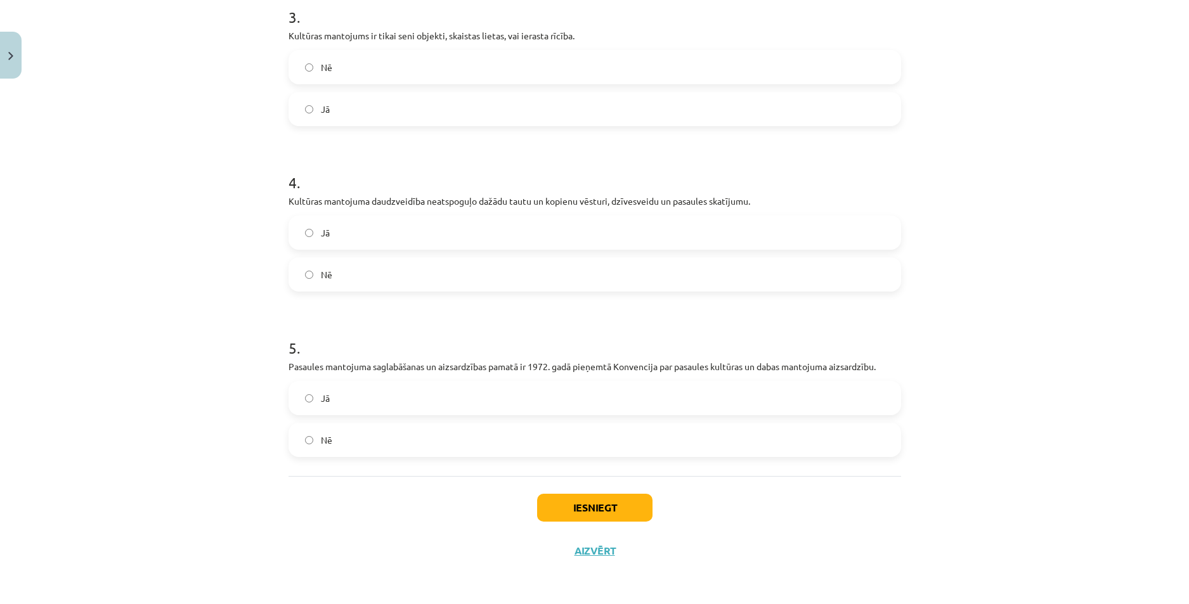
click at [344, 403] on label "Jā" at bounding box center [595, 398] width 610 height 32
click at [548, 506] on button "Iesniegt" at bounding box center [594, 508] width 115 height 28
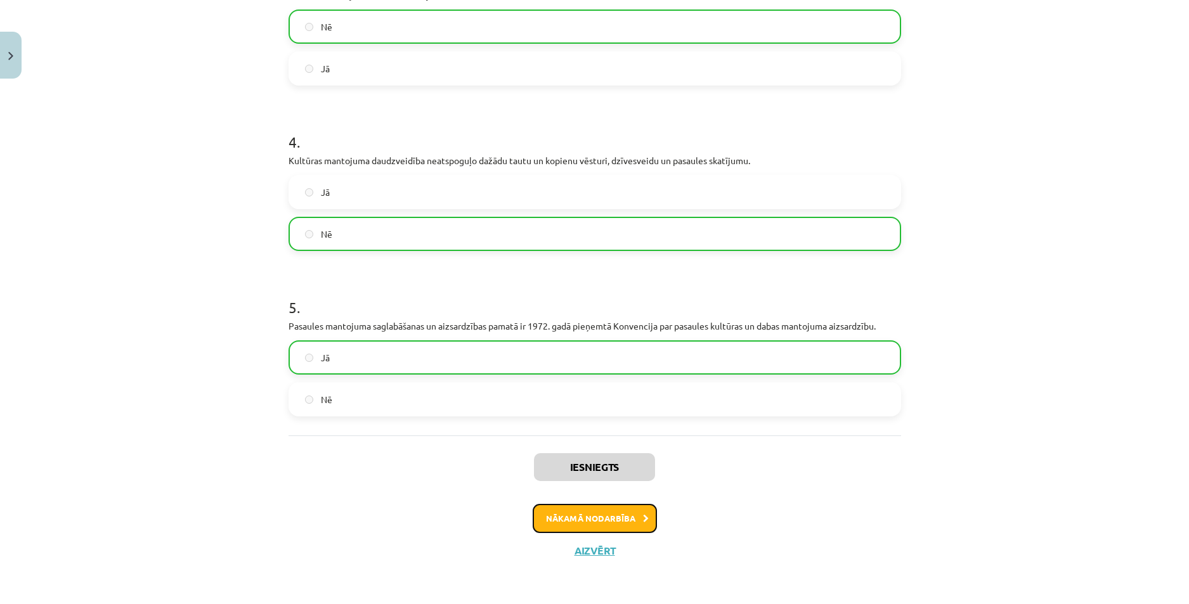
click at [585, 518] on button "Nākamā nodarbība" at bounding box center [595, 518] width 124 height 29
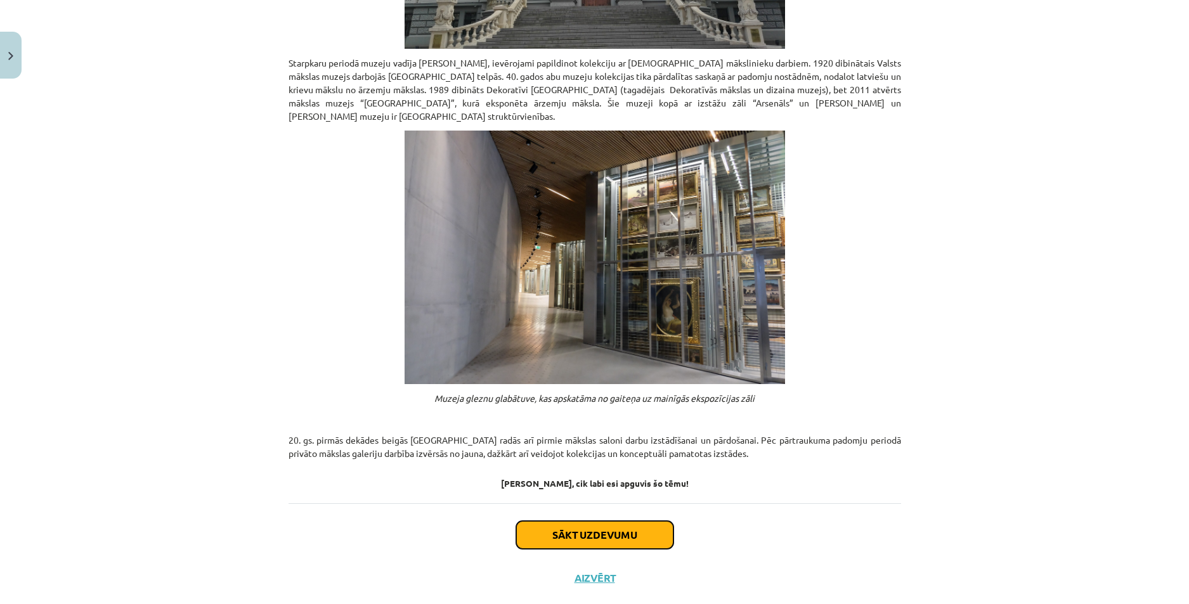
click at [582, 521] on button "Sākt uzdevumu" at bounding box center [594, 535] width 157 height 28
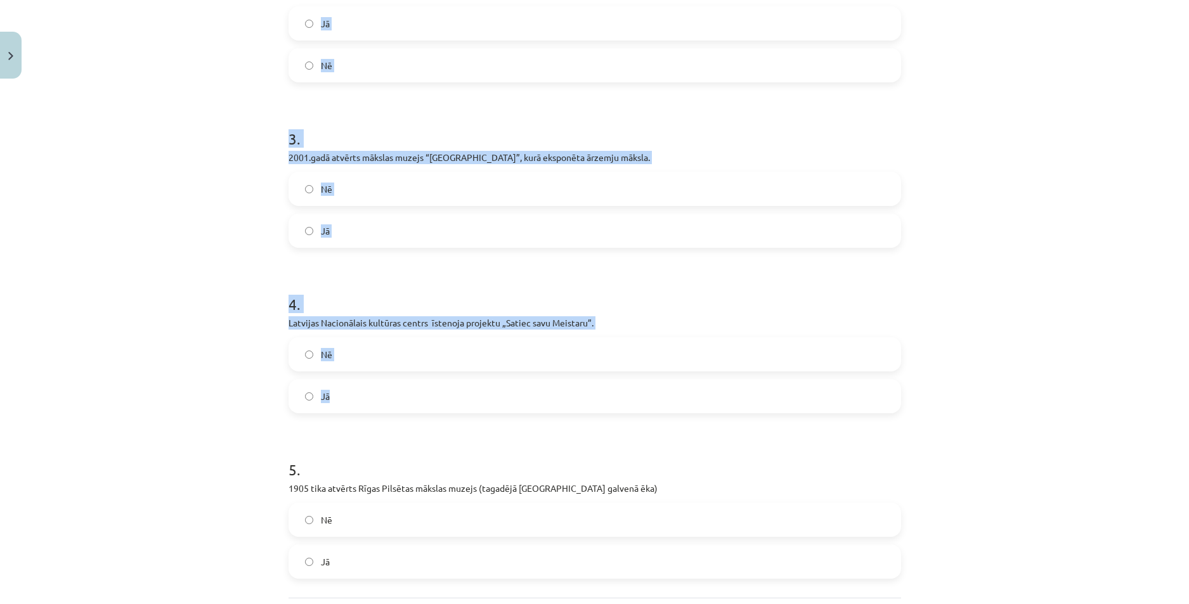
scroll to position [597, 0]
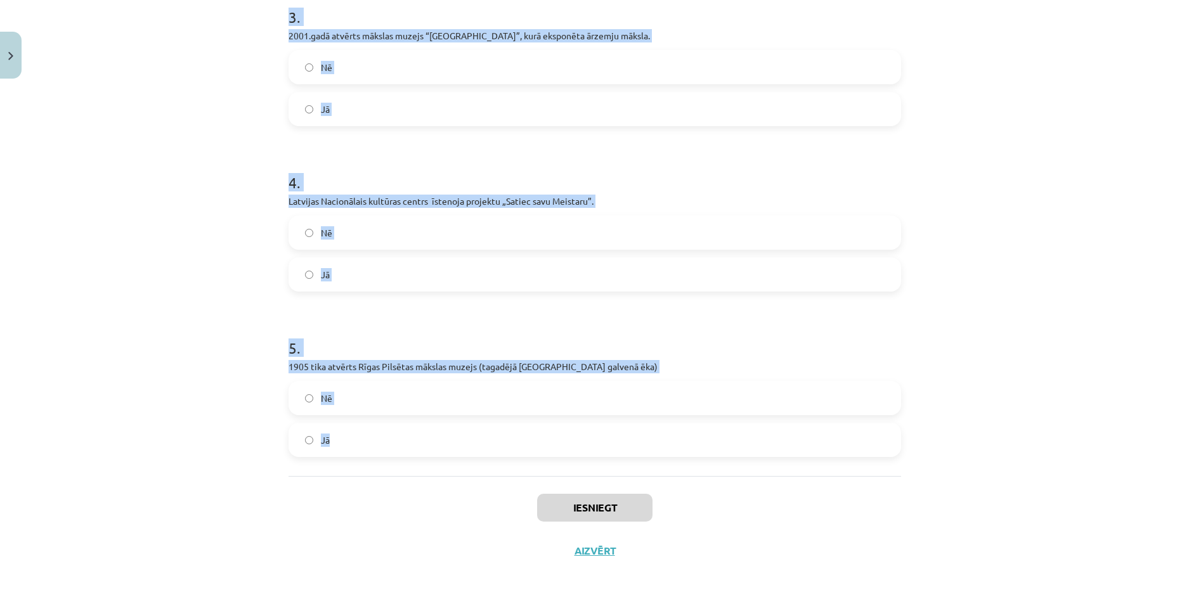
drag, startPoint x: 285, startPoint y: 251, endPoint x: 403, endPoint y: 442, distance: 225.0
click at [403, 443] on form "1 . Jebkurš var būt nemateriālā kultūras mantojuma uzturētājs. Jā Nē 2 . Māksla…" at bounding box center [595, 56] width 613 height 802
copy form "1 . Jebkurš var būt nemateriālā kultūras mantojuma uzturētājs. Jā Nē 2 . Māksla…"
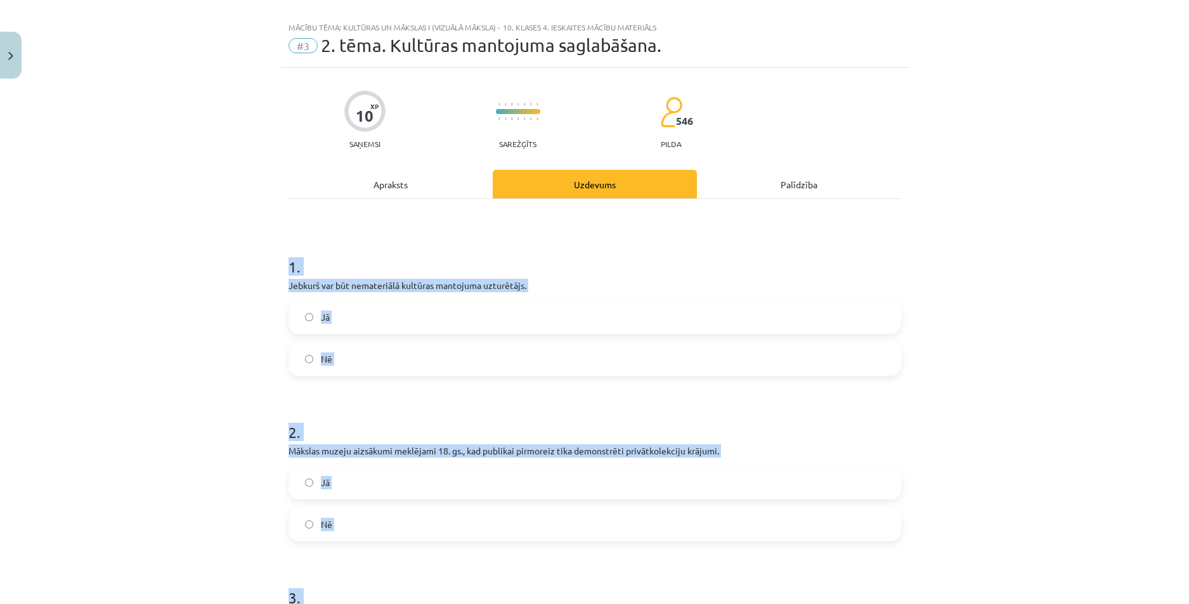
scroll to position [0, 0]
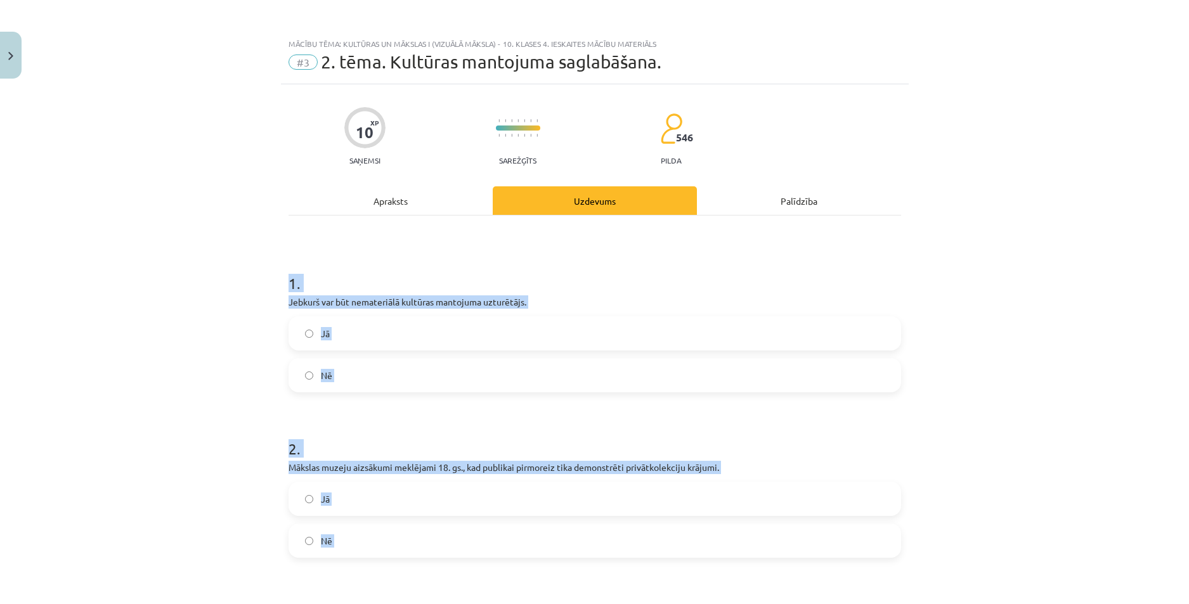
click at [219, 328] on div "Mācību tēma: Kultūras un mākslas i (vizuālā māksla) - 10. klases 4. ieskaites m…" at bounding box center [594, 302] width 1189 height 604
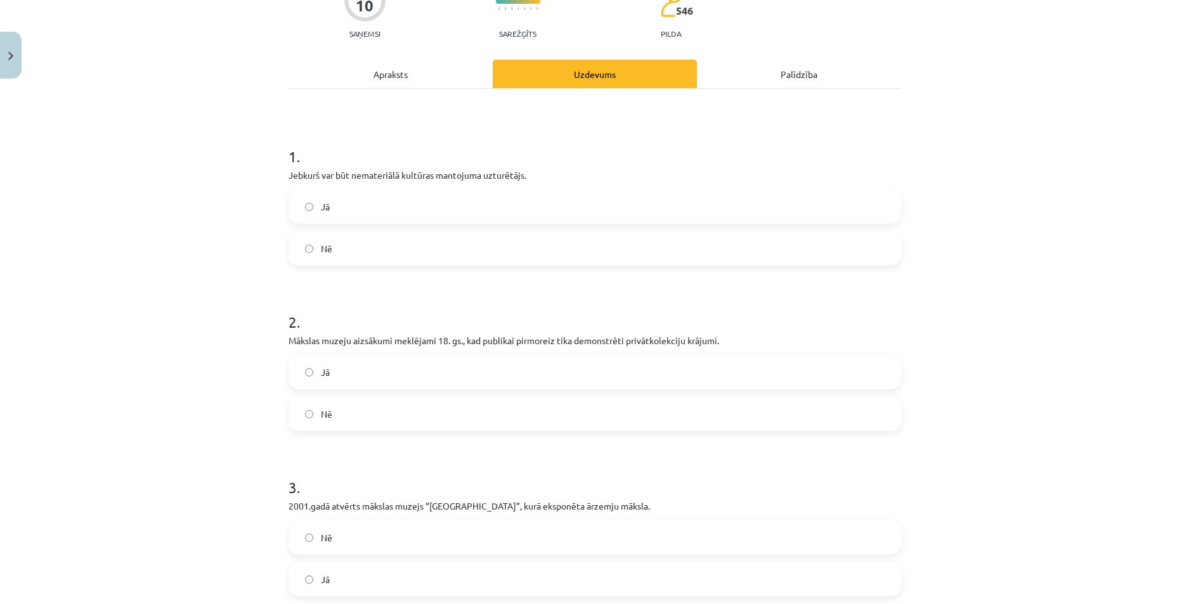
click at [335, 376] on label "Jā" at bounding box center [595, 372] width 610 height 32
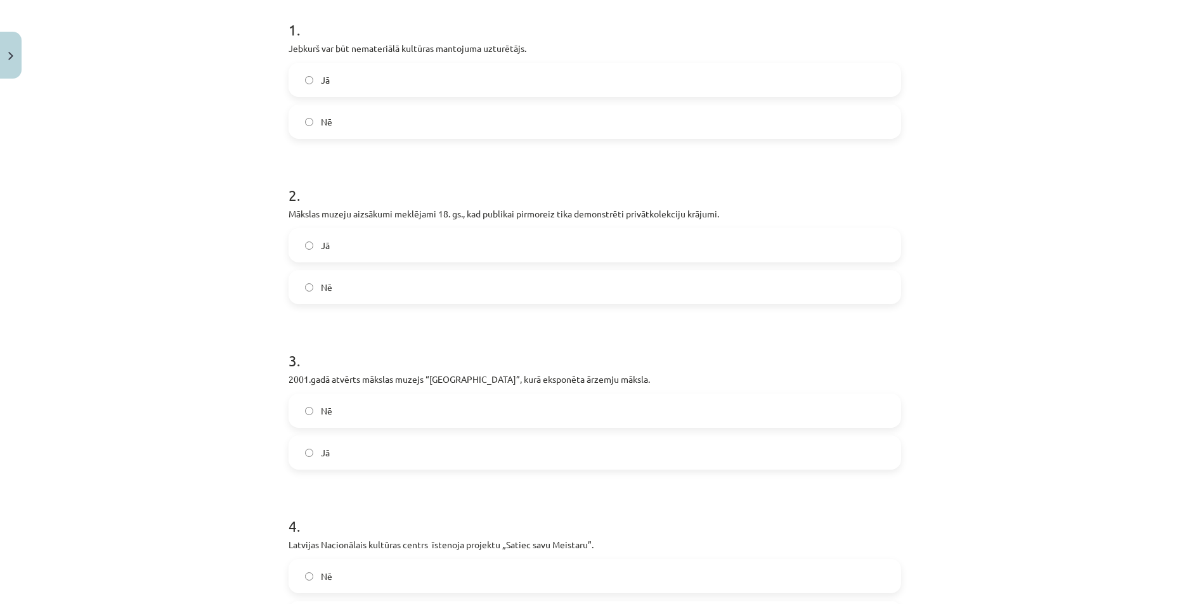
click at [338, 410] on label "Nē" at bounding box center [595, 411] width 610 height 32
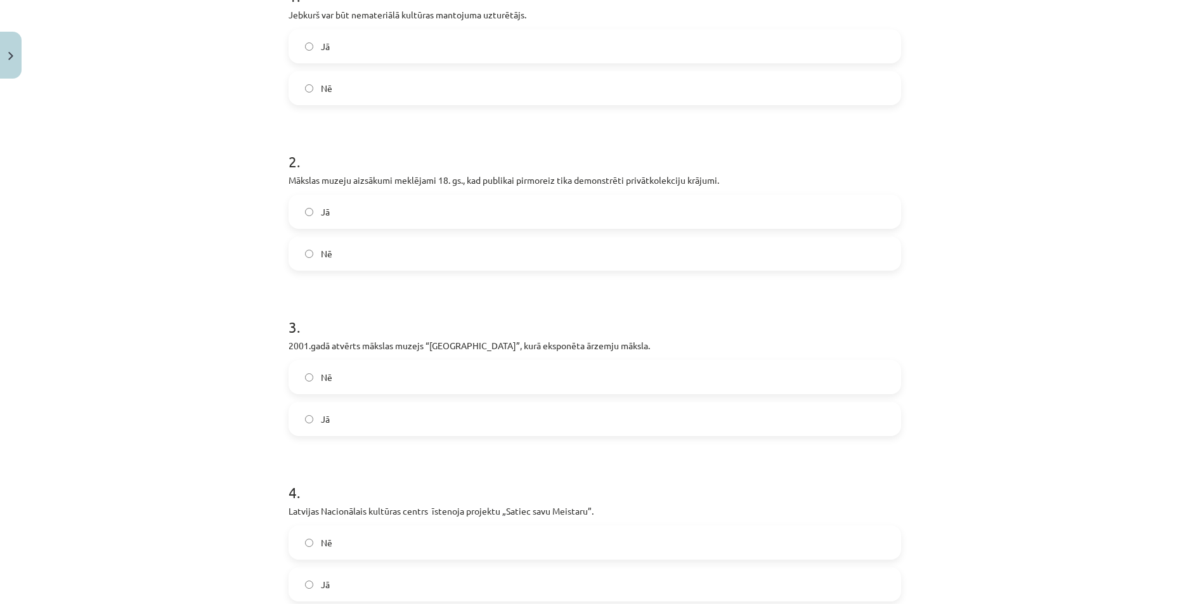
scroll to position [507, 0]
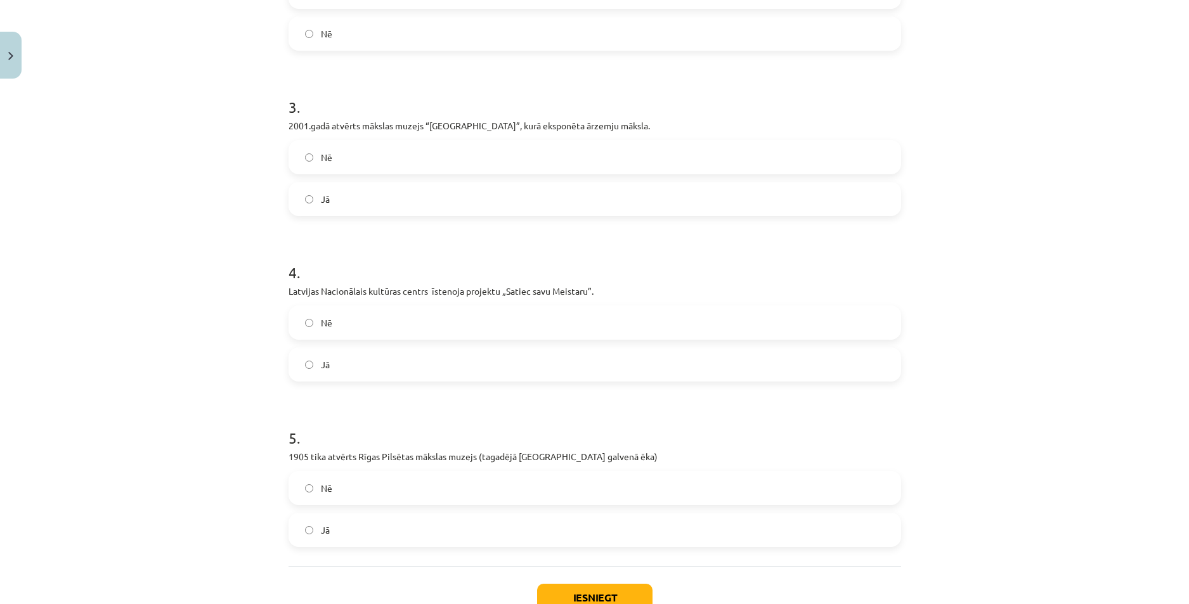
drag, startPoint x: 345, startPoint y: 361, endPoint x: 346, endPoint y: 402, distance: 41.2
click at [346, 361] on label "Jā" at bounding box center [595, 365] width 610 height 32
click at [365, 495] on label "Nē" at bounding box center [595, 489] width 610 height 32
click at [363, 525] on label "Jā" at bounding box center [595, 530] width 610 height 32
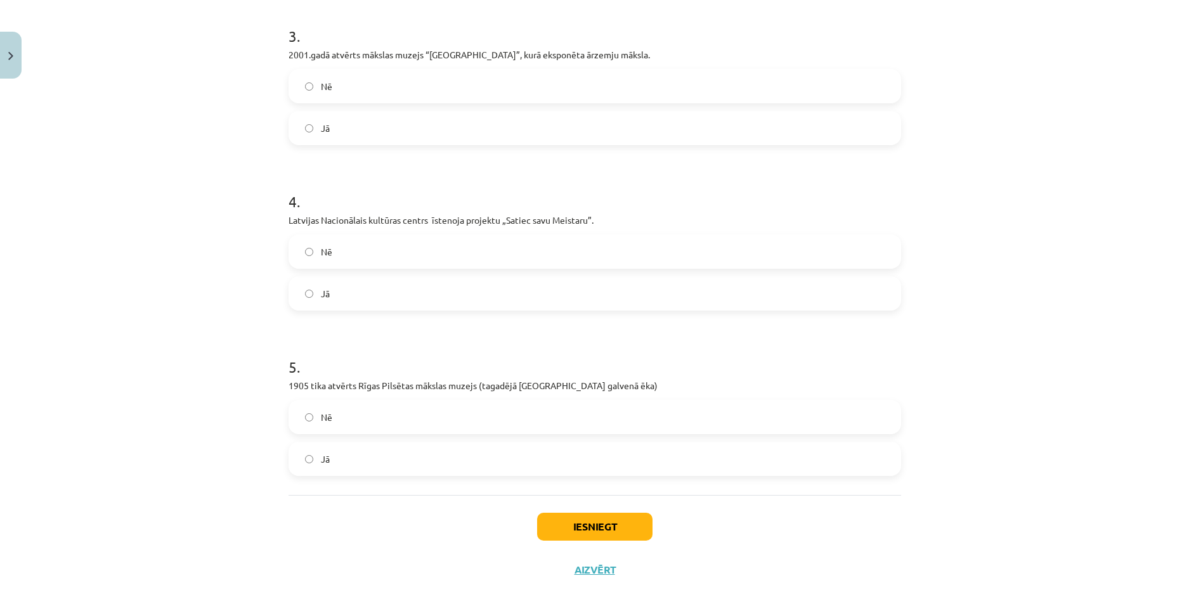
scroll to position [597, 0]
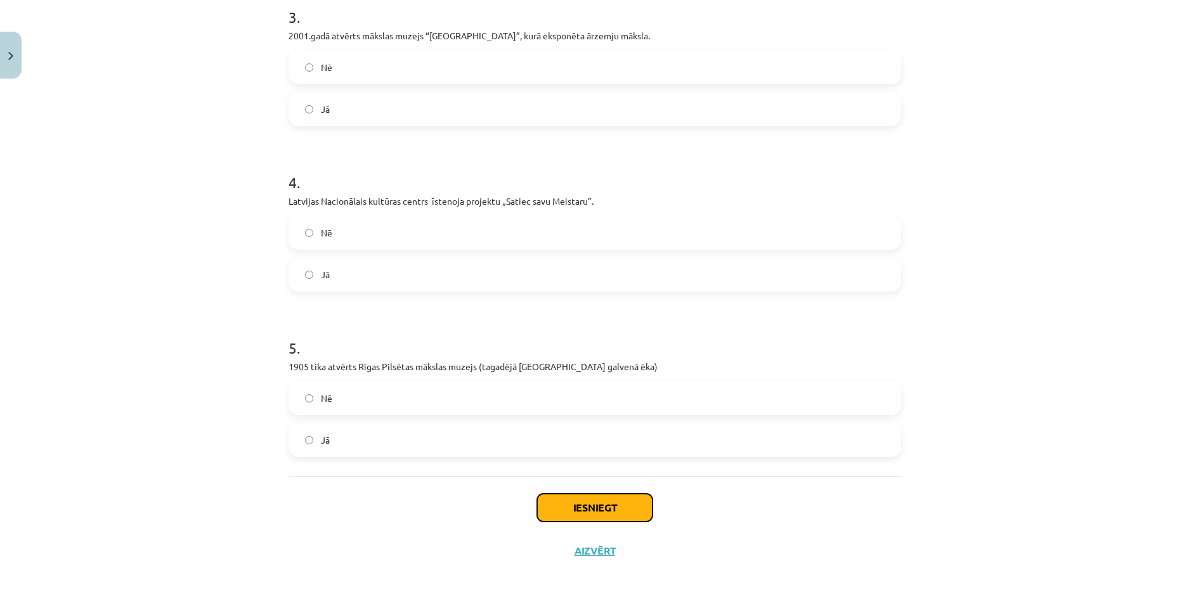
click at [566, 505] on button "Iesniegt" at bounding box center [594, 508] width 115 height 28
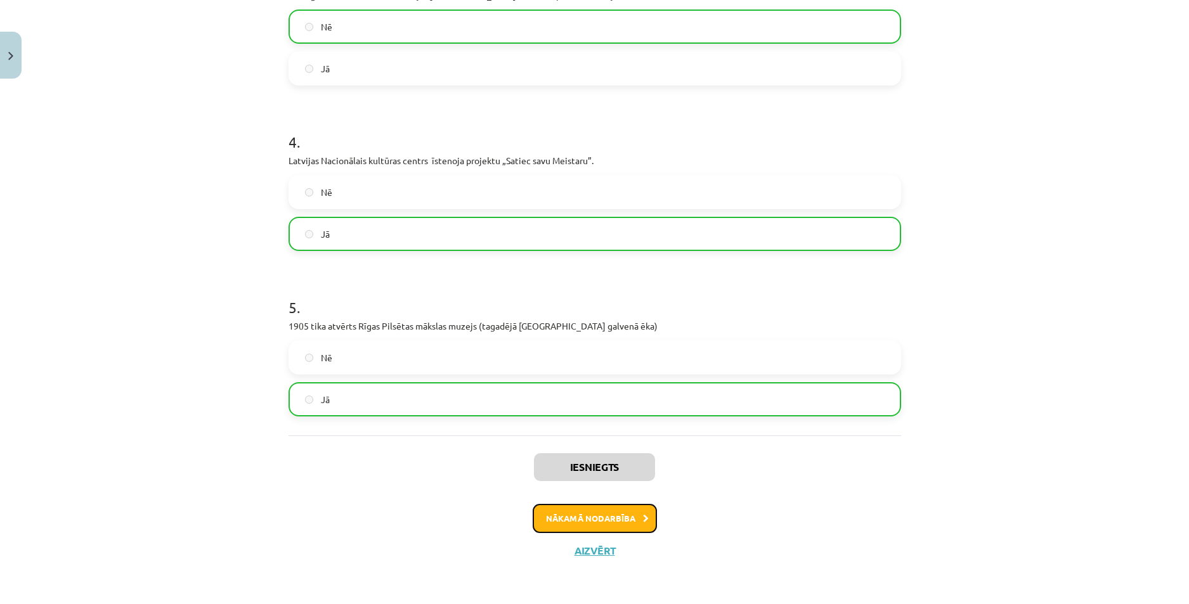
click at [573, 514] on button "Nākamā nodarbība" at bounding box center [595, 518] width 124 height 29
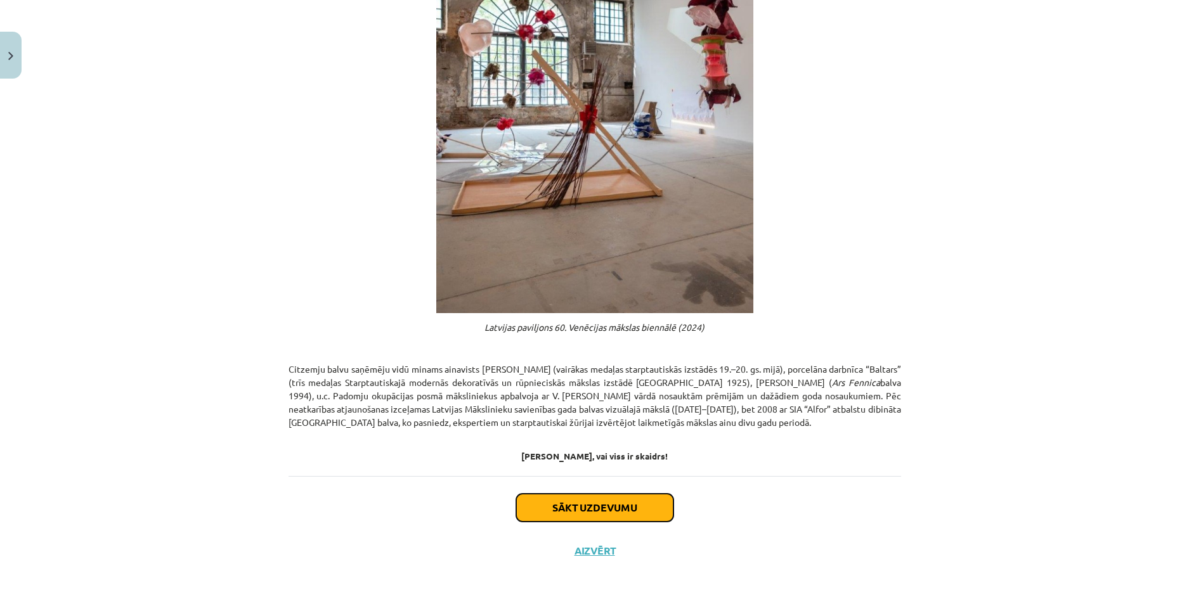
click at [540, 501] on button "Sākt uzdevumu" at bounding box center [594, 508] width 157 height 28
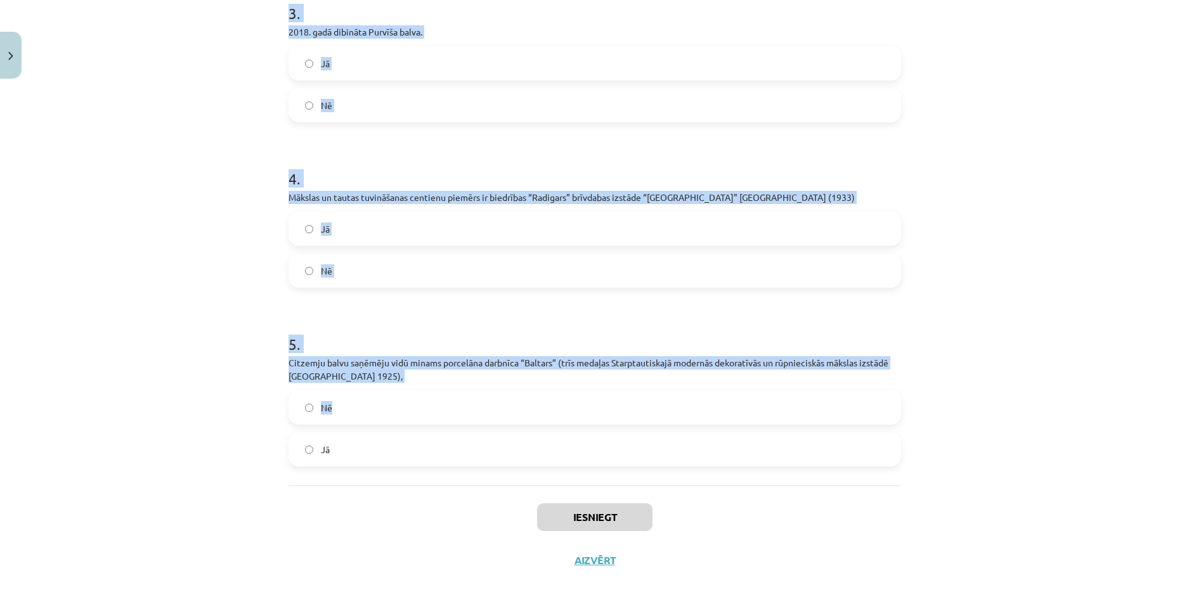
scroll to position [631, 0]
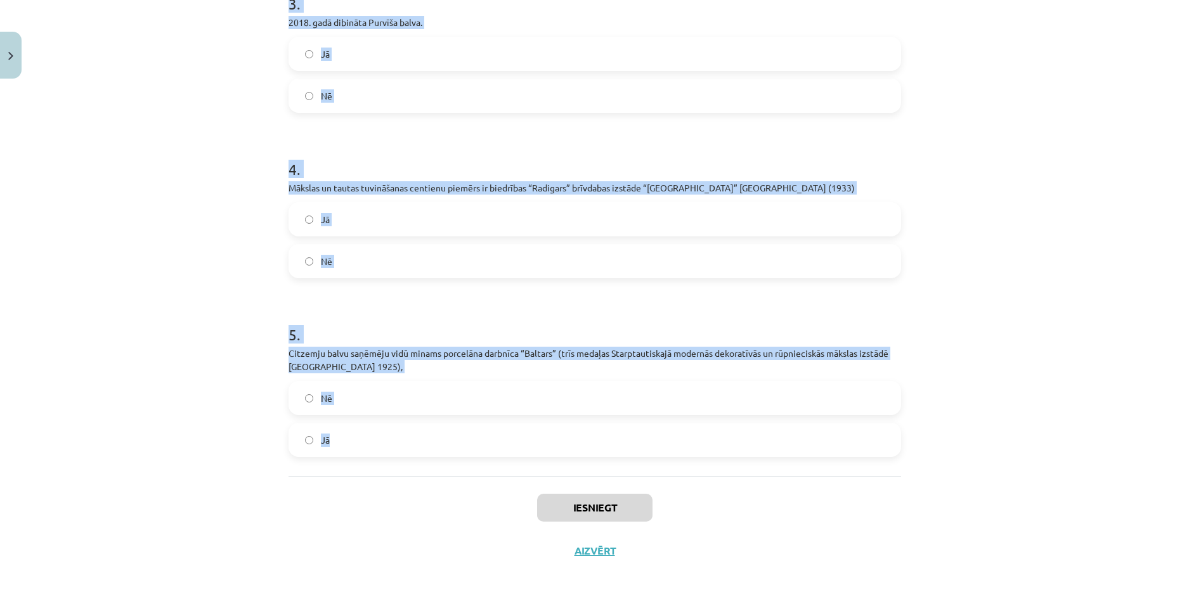
drag, startPoint x: 277, startPoint y: 270, endPoint x: 378, endPoint y: 446, distance: 203.1
click at [378, 446] on div "10 XP Saņemsi Sarežģīts 546 pilda Apraksts Uzdevums Palīdzība 1 . Mākslas diena…" at bounding box center [595, 23] width 628 height 1099
copy form "1 . Mākslas dienas (1959–1989) 20. gs. 80. gados izvērsās karnevāliskās akcijās…"
click at [241, 406] on div "Mācību tēma: Kultūras un mākslas i (vizuālā māksla) - 10. klases 4. ieskaites m…" at bounding box center [594, 302] width 1189 height 604
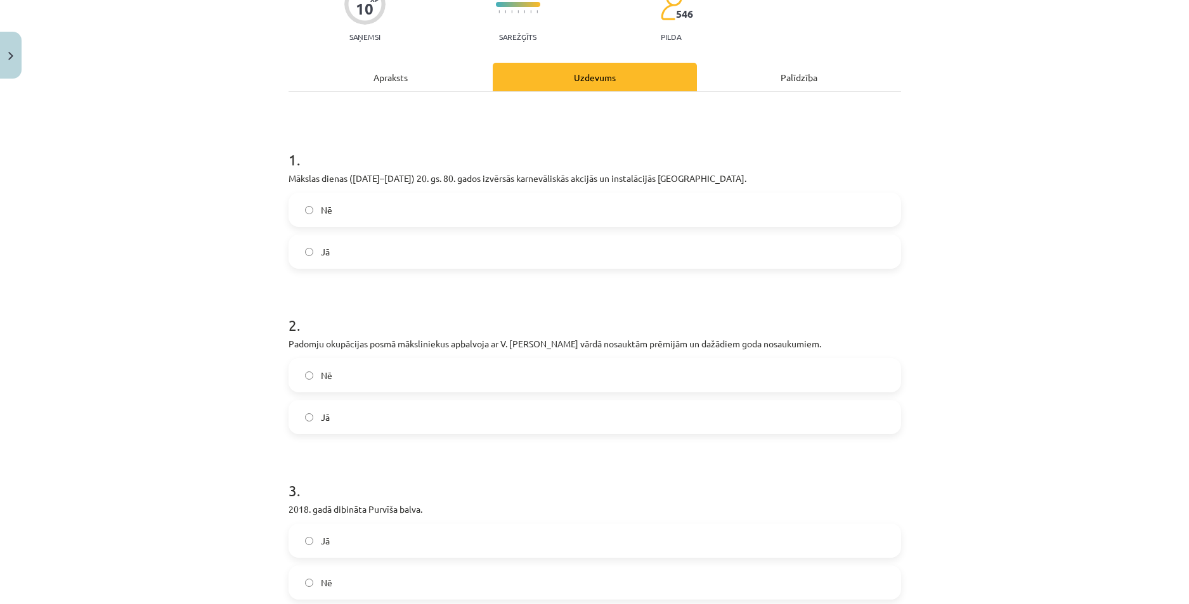
click at [355, 267] on label "Jā" at bounding box center [595, 252] width 610 height 32
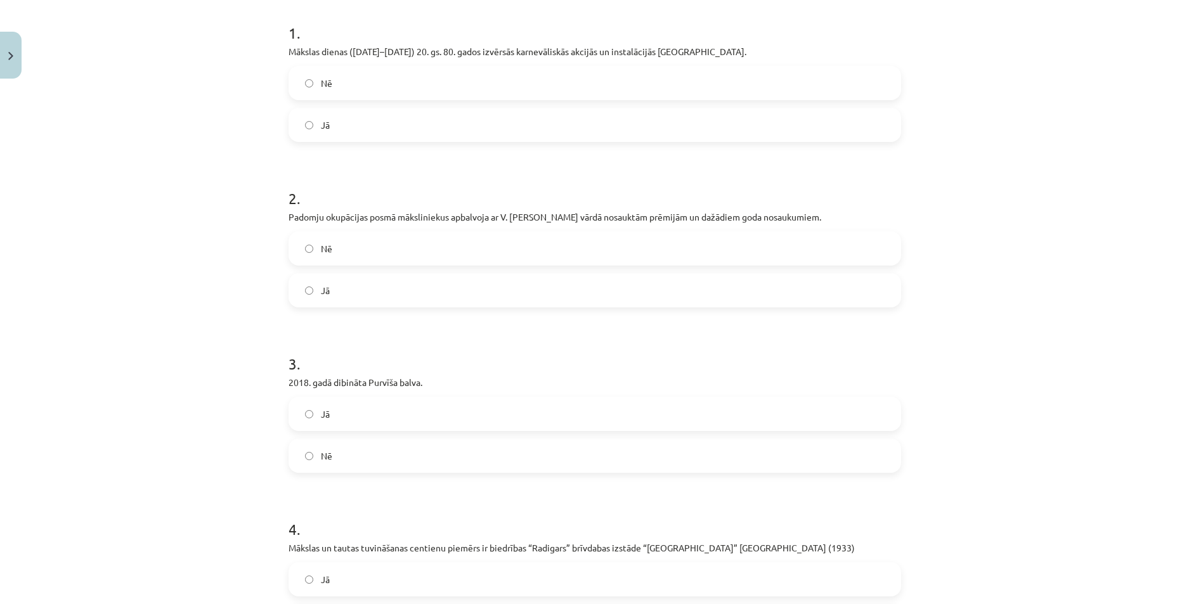
click at [348, 306] on label "Jā" at bounding box center [595, 291] width 610 height 32
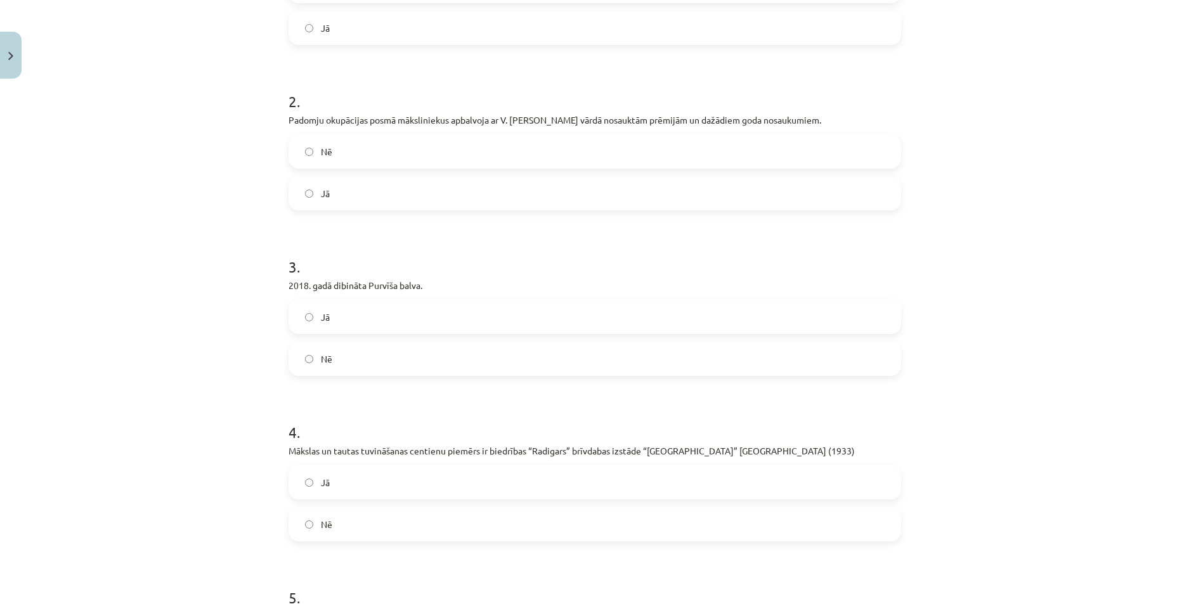
scroll to position [377, 0]
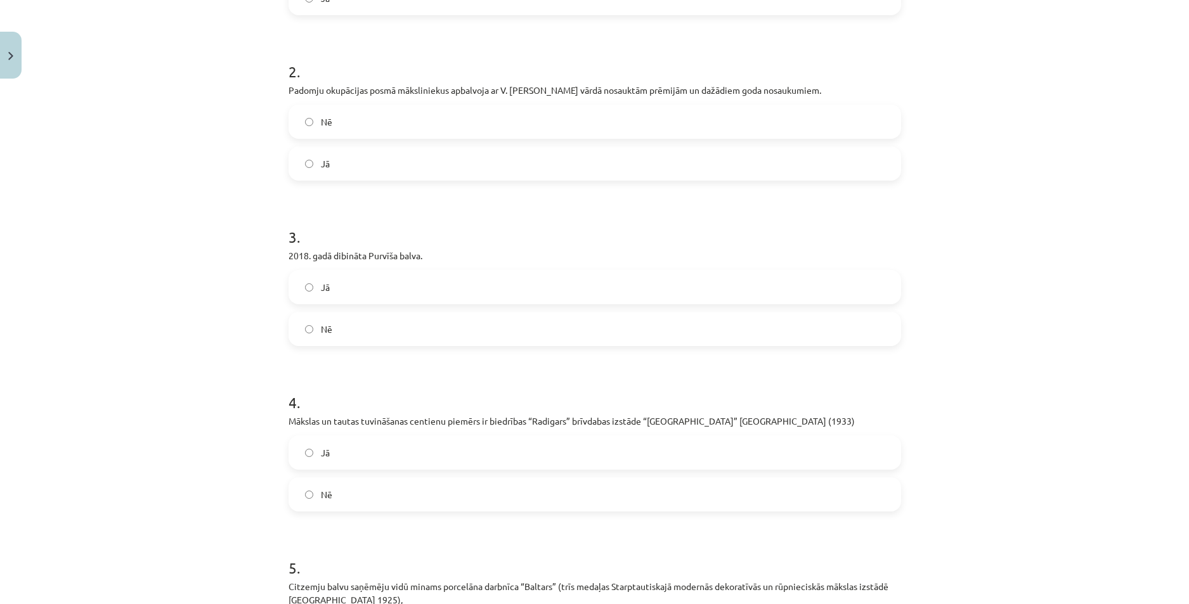
click at [351, 345] on label "Nē" at bounding box center [595, 329] width 610 height 32
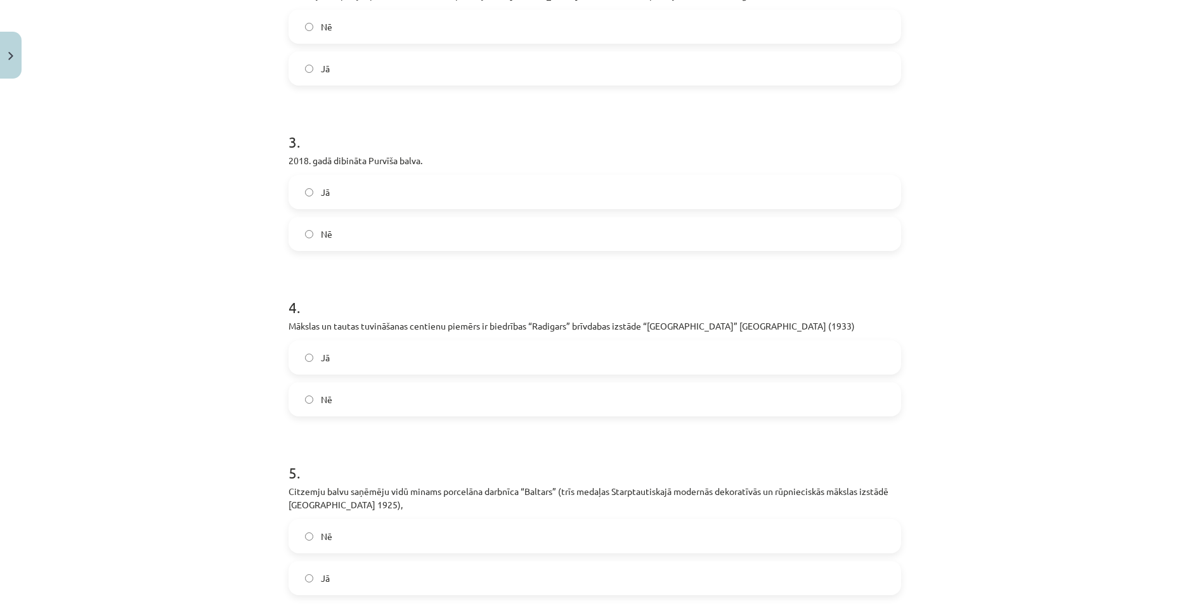
scroll to position [504, 0]
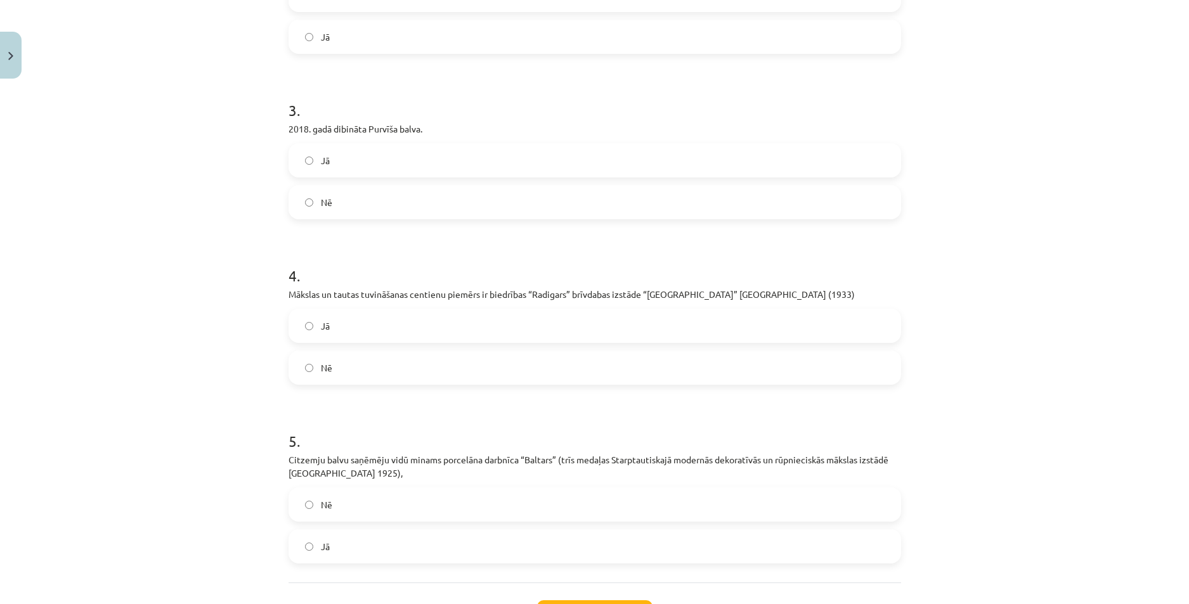
click at [355, 384] on label "Nē" at bounding box center [595, 368] width 610 height 32
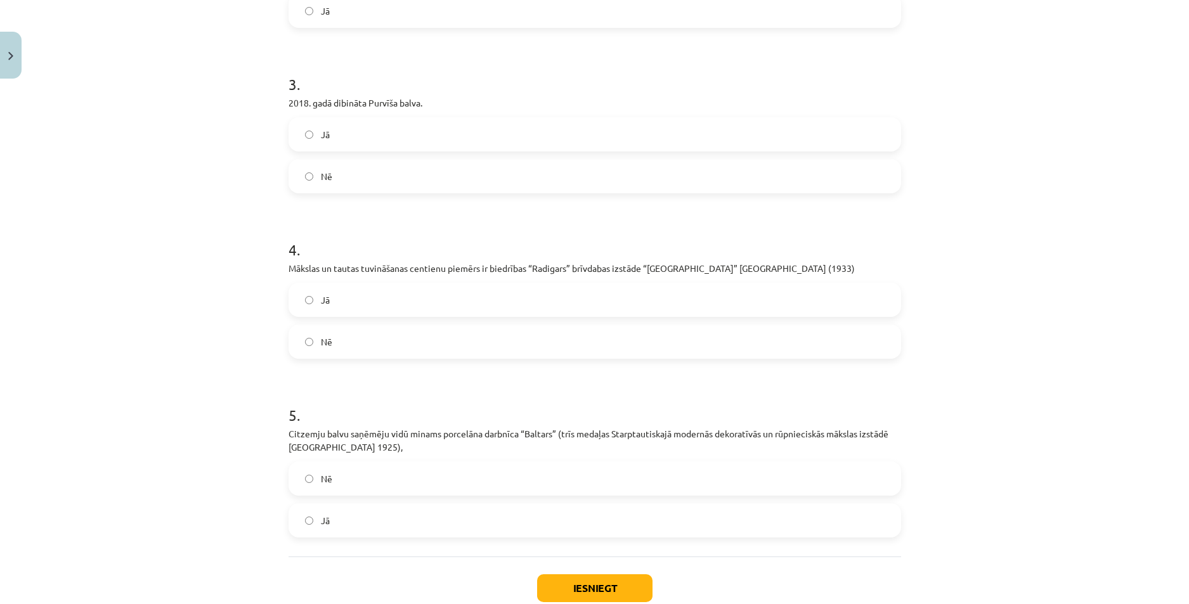
scroll to position [631, 0]
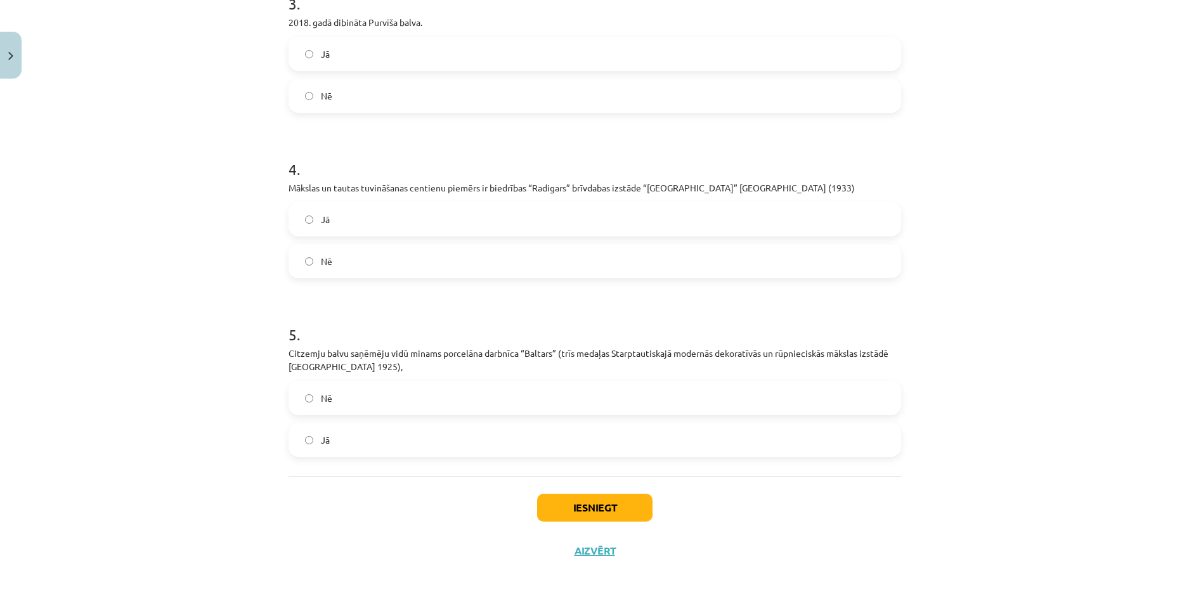
click at [362, 442] on label "Jā" at bounding box center [595, 440] width 610 height 32
click at [611, 507] on button "Iesniegt" at bounding box center [594, 508] width 115 height 28
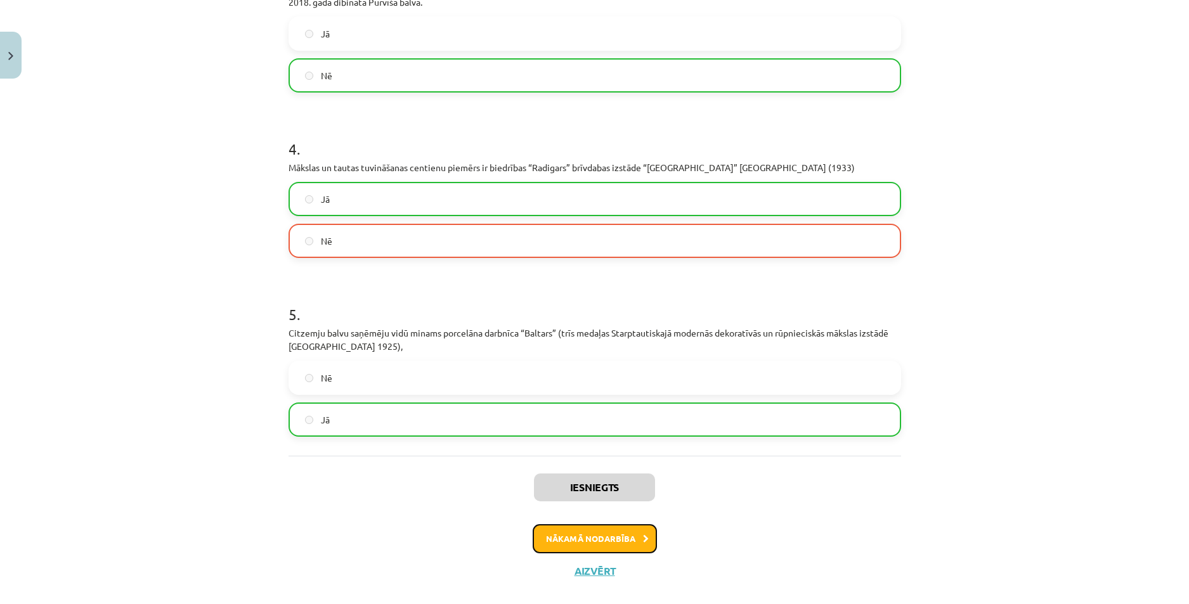
click at [575, 554] on button "Nākamā nodarbība" at bounding box center [595, 539] width 124 height 29
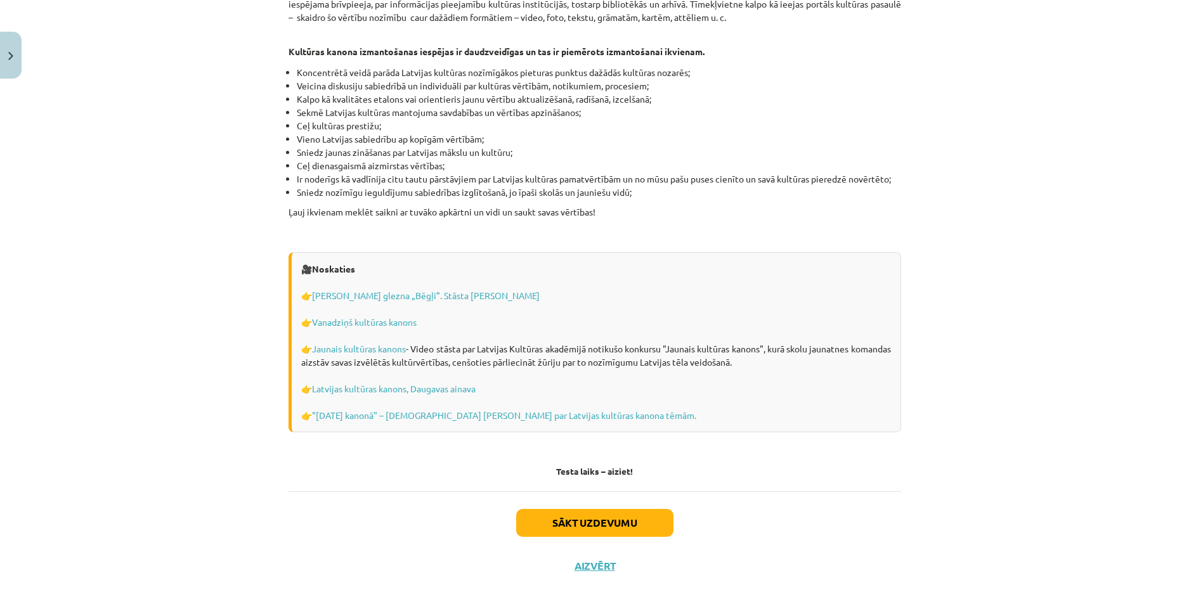
scroll to position [3474, 0]
click at [575, 508] on button "Sākt uzdevumu" at bounding box center [594, 522] width 157 height 28
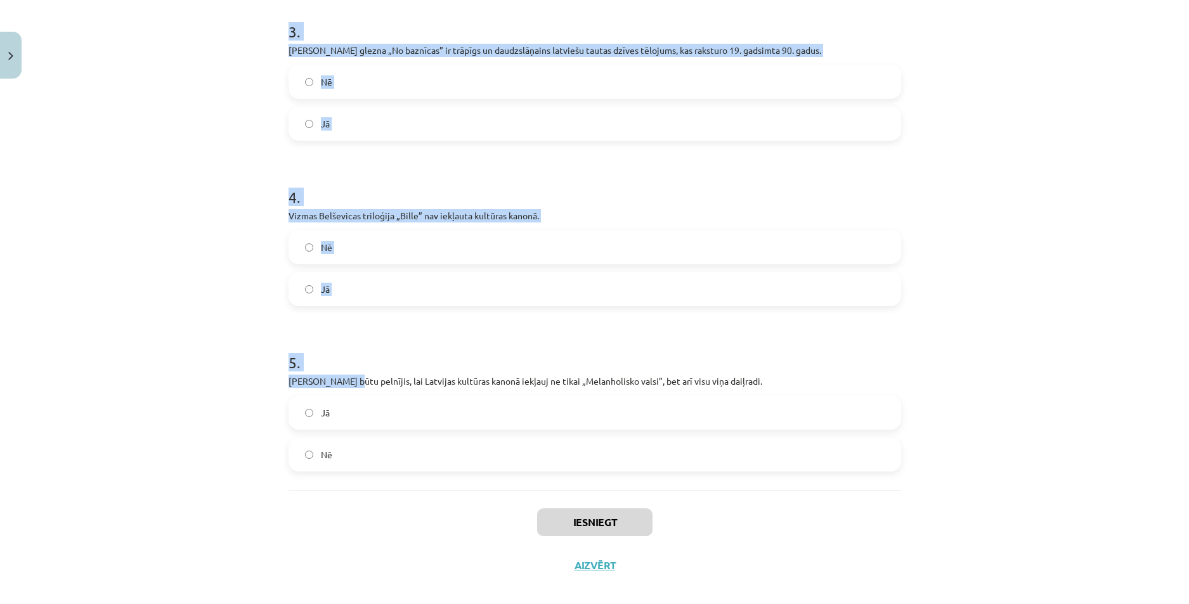
scroll to position [611, 0]
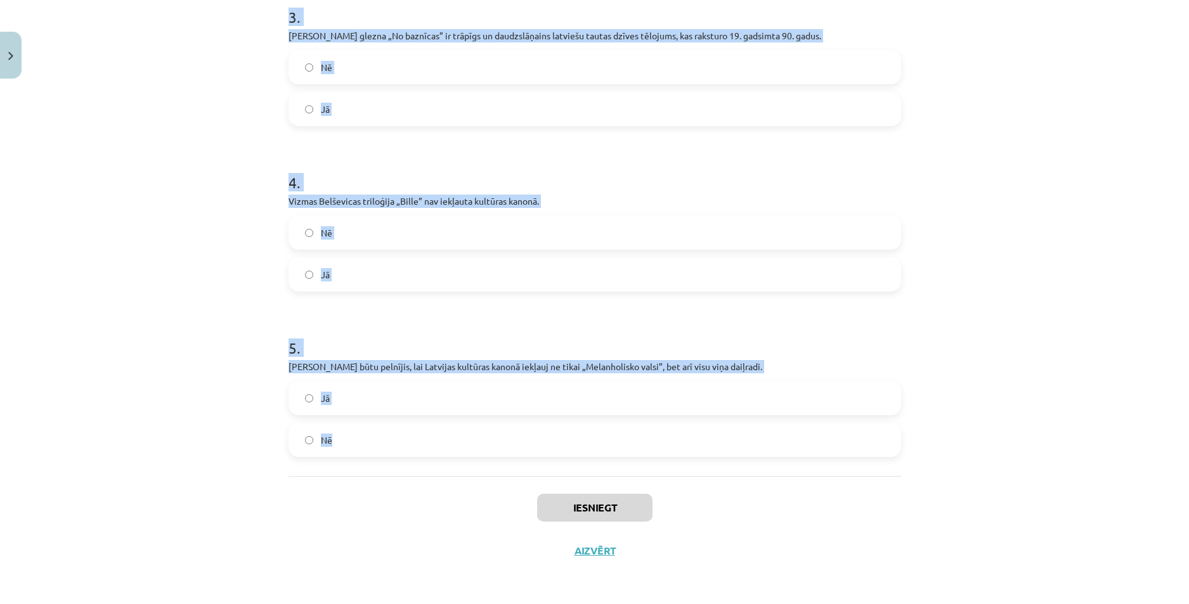
drag, startPoint x: 277, startPoint y: 254, endPoint x: 374, endPoint y: 435, distance: 205.7
click at [374, 435] on div "10 XP Saņemsi Sarežģīts 546 pilda Apraksts Uzdevums Palīdzība 1 . Porcelāna un …" at bounding box center [595, 23] width 628 height 1099
copy form "1 . Porcelāna un fajansa trauku apgleznošanas darbnīcā „Baltars” 20. gadsimta 2…"
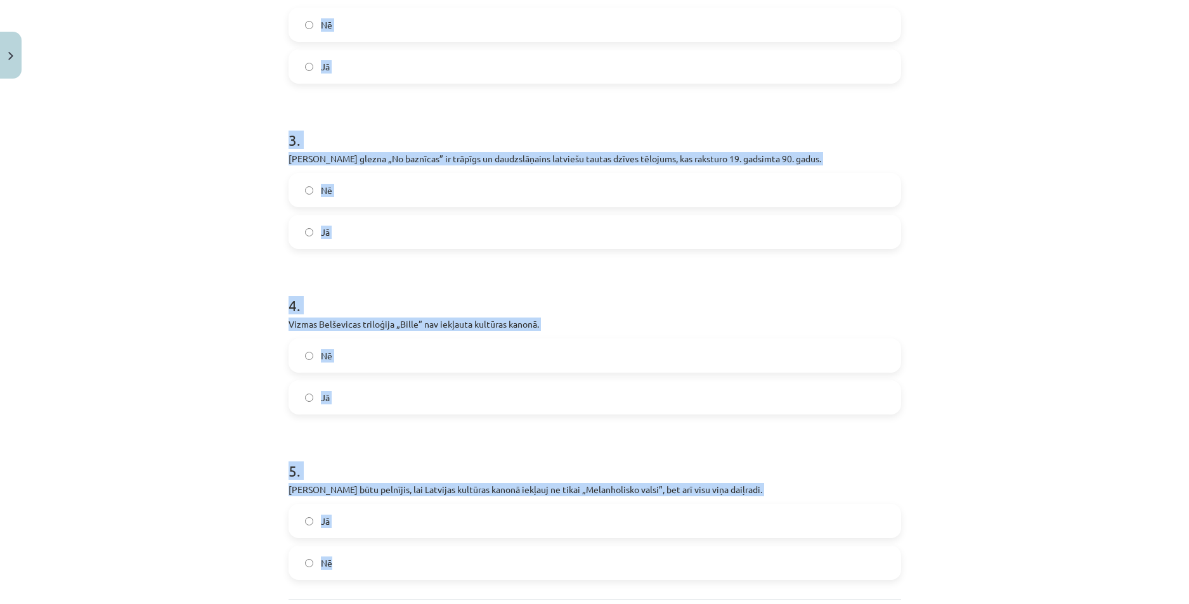
scroll to position [167, 0]
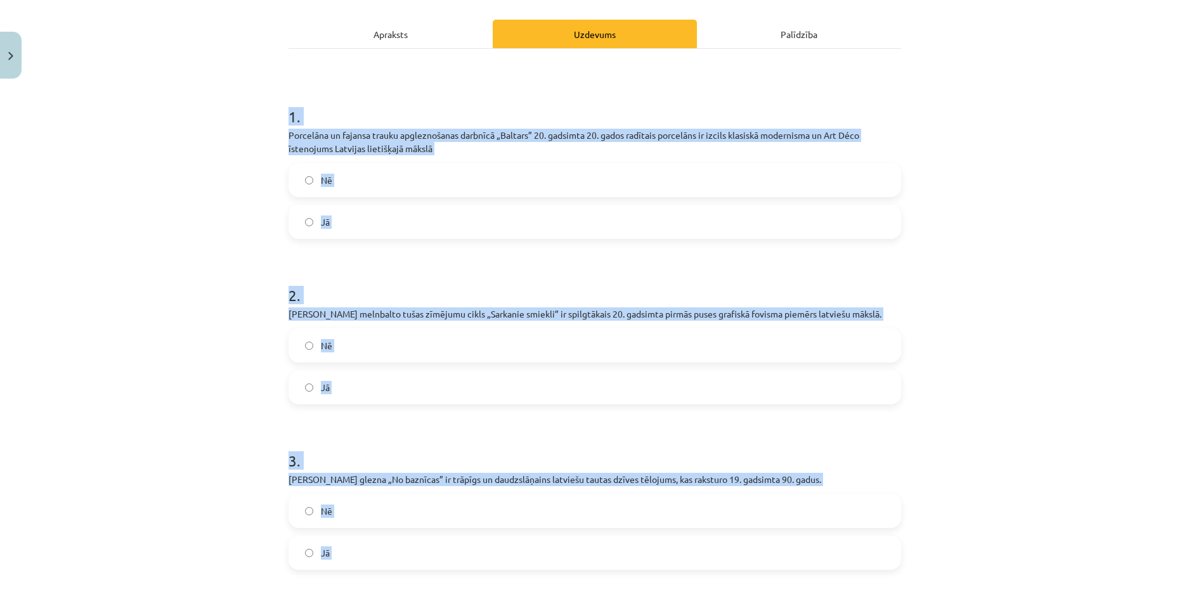
click at [212, 305] on div "Mācību tēma: Kultūras un mākslas i (vizuālā māksla) - 10. klases 4. ieskaites m…" at bounding box center [594, 302] width 1189 height 604
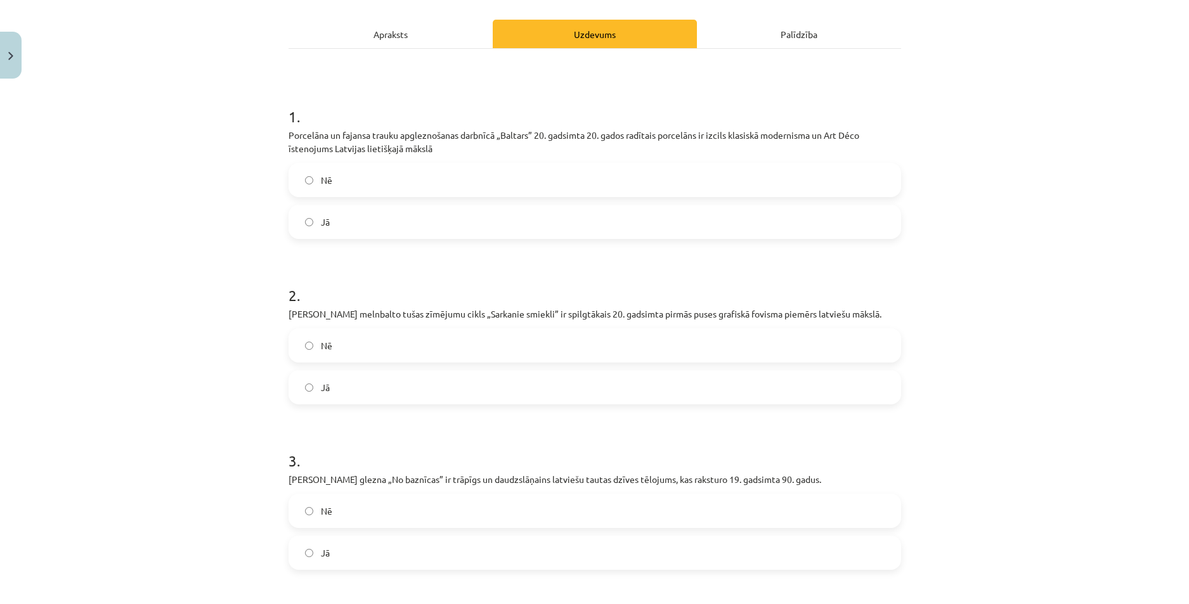
click at [343, 350] on label "Nē" at bounding box center [595, 346] width 610 height 32
click at [349, 386] on label "Jā" at bounding box center [595, 388] width 610 height 32
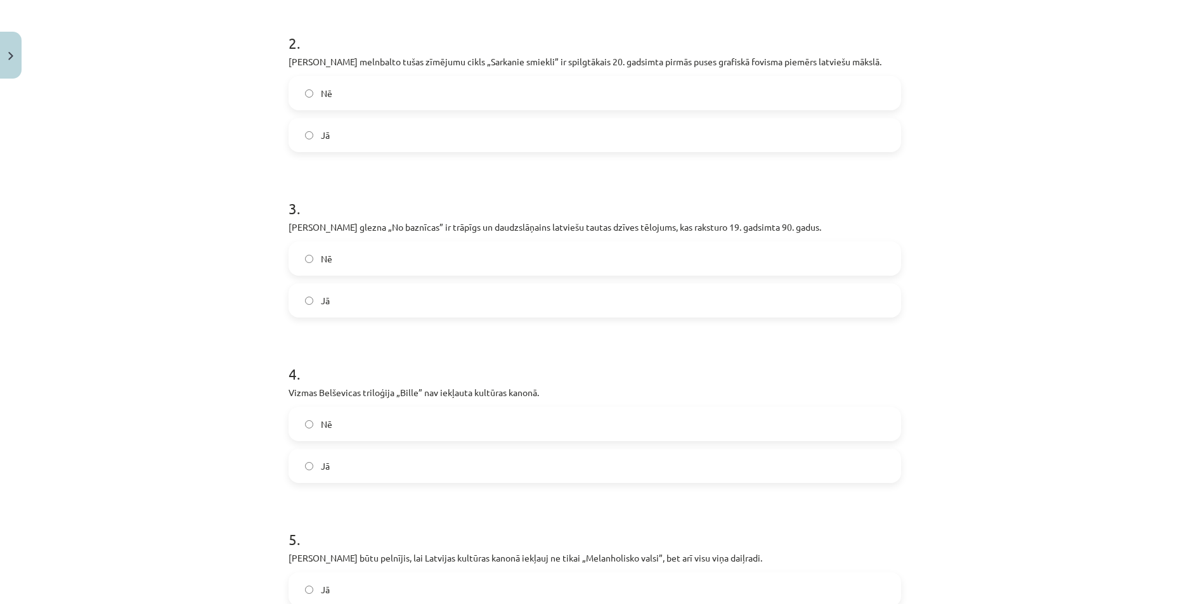
scroll to position [421, 0]
click at [348, 262] on label "Nē" at bounding box center [595, 258] width 610 height 32
click at [369, 455] on label "Jā" at bounding box center [595, 465] width 610 height 32
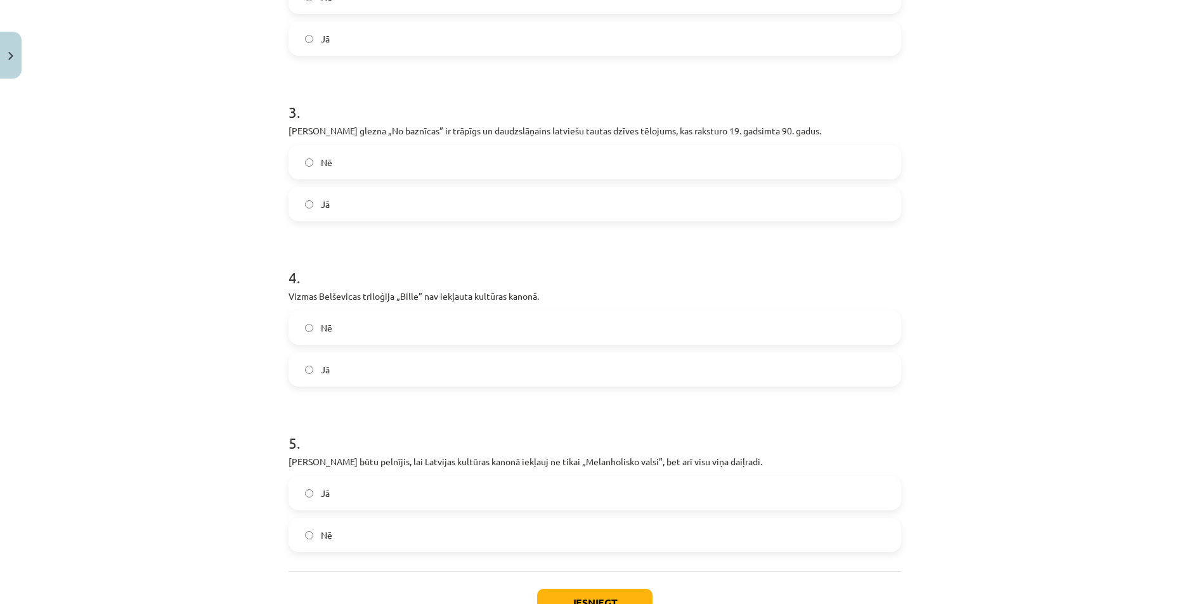
scroll to position [547, 0]
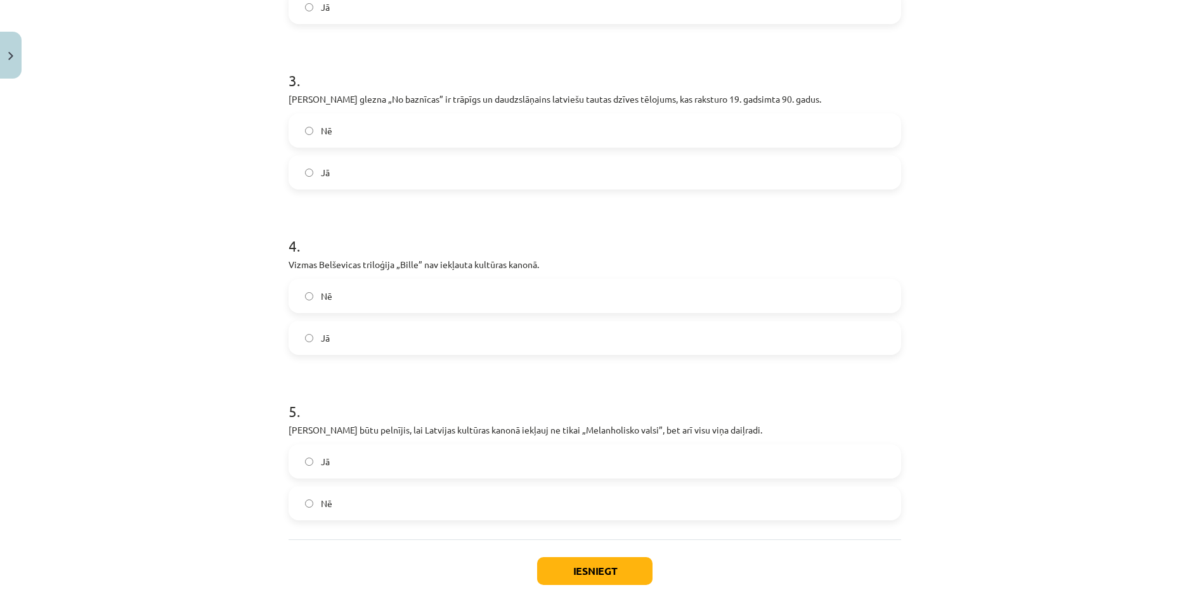
click at [338, 299] on label "Nē" at bounding box center [595, 296] width 610 height 32
click at [351, 462] on label "Jā" at bounding box center [595, 462] width 610 height 32
click at [576, 562] on button "Iesniegt" at bounding box center [594, 572] width 115 height 28
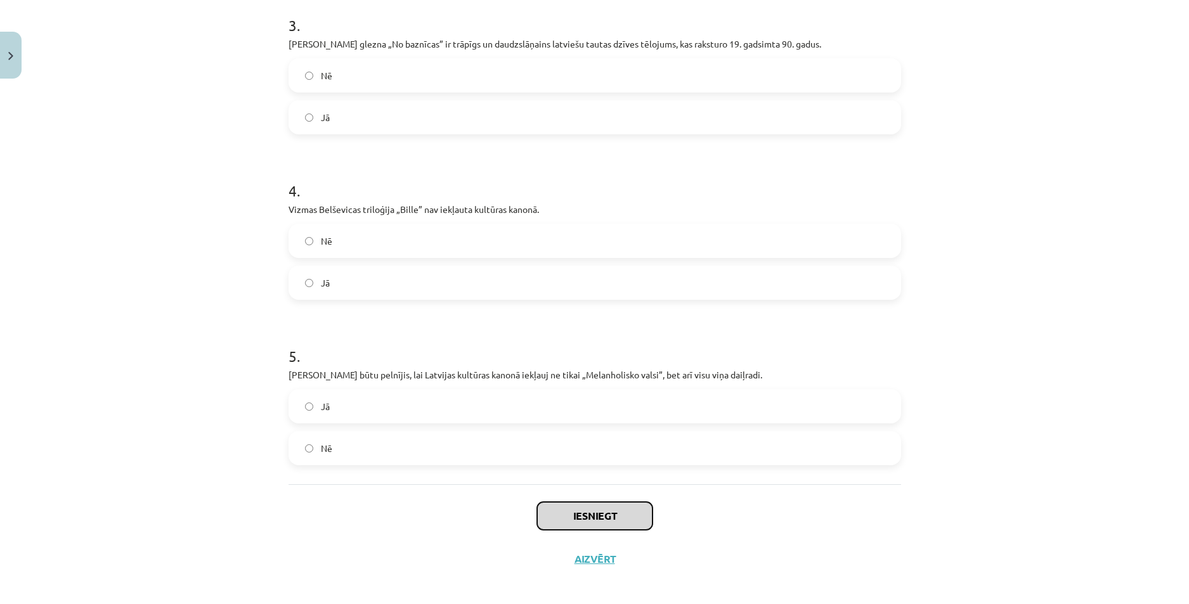
scroll to position [611, 0]
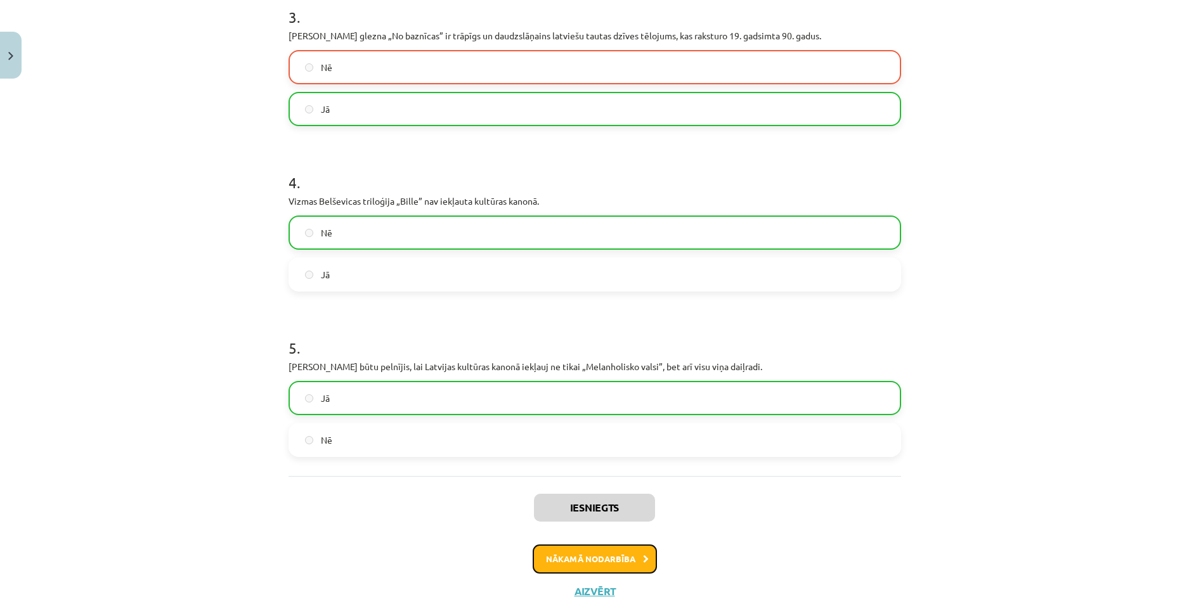
click at [564, 561] on button "Nākamā nodarbība" at bounding box center [595, 559] width 124 height 29
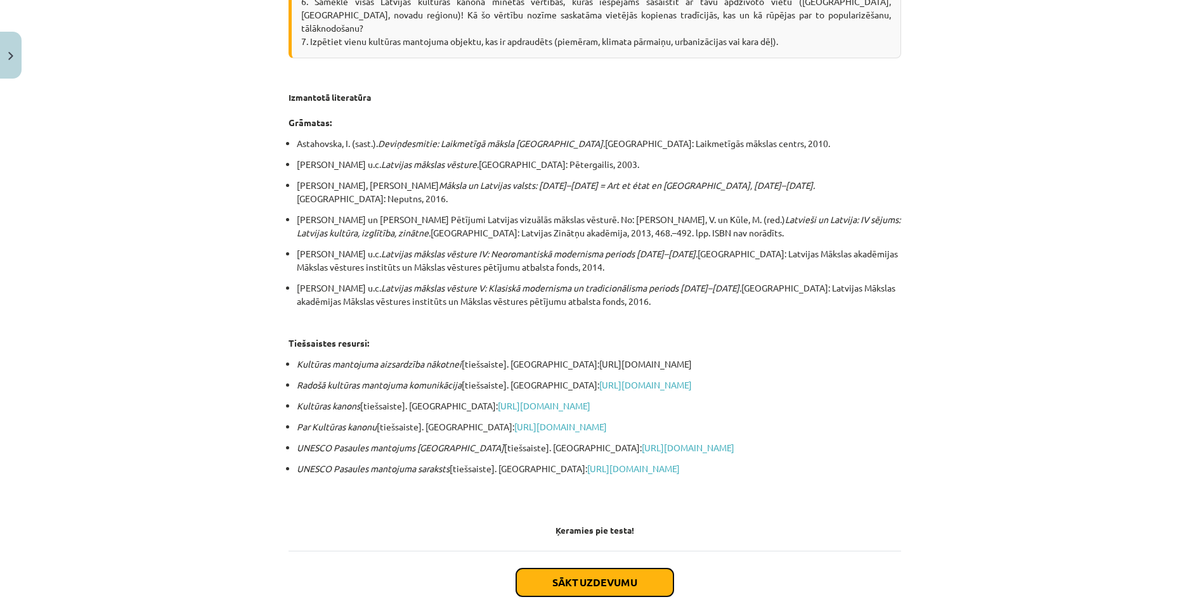
click at [538, 569] on button "Sākt uzdevumu" at bounding box center [594, 583] width 157 height 28
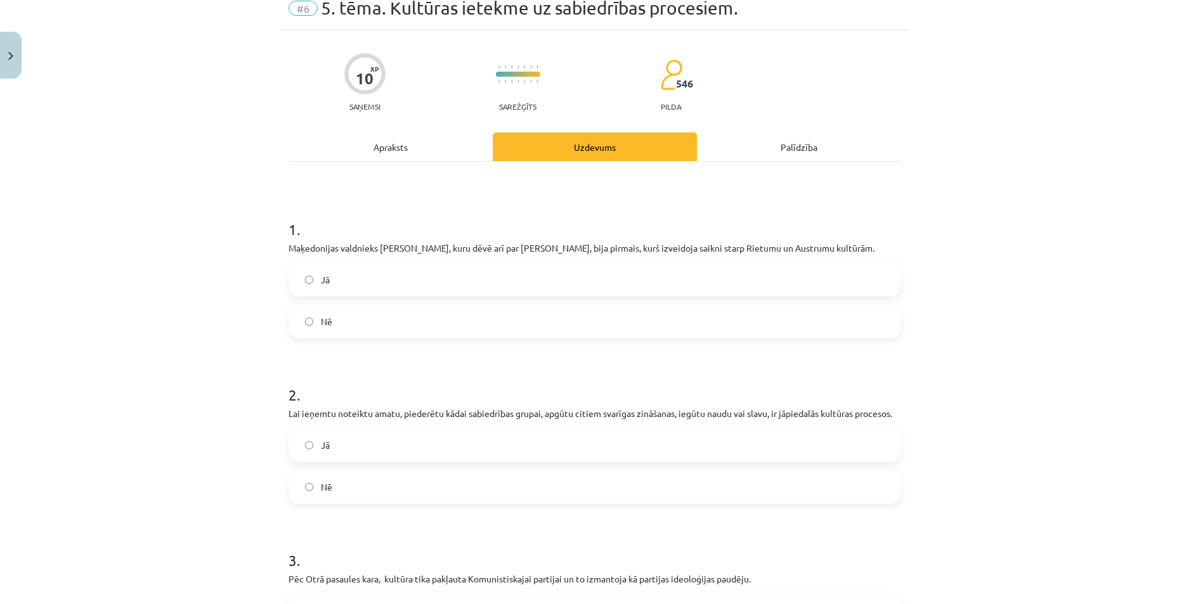
scroll to position [32, 0]
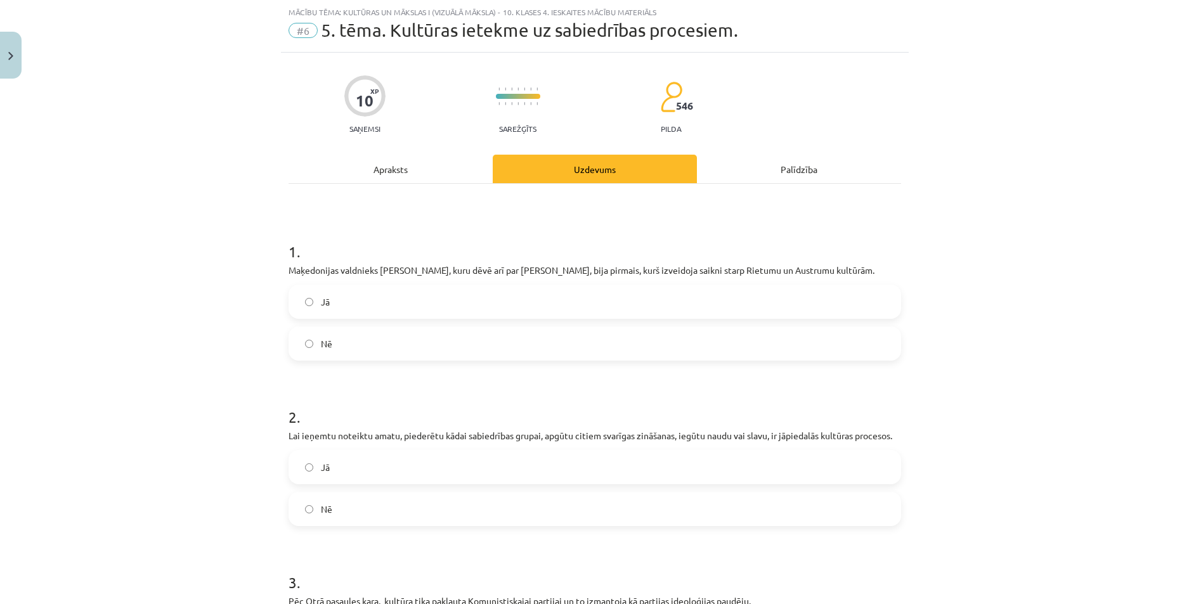
click at [353, 297] on label "Jā" at bounding box center [595, 302] width 610 height 32
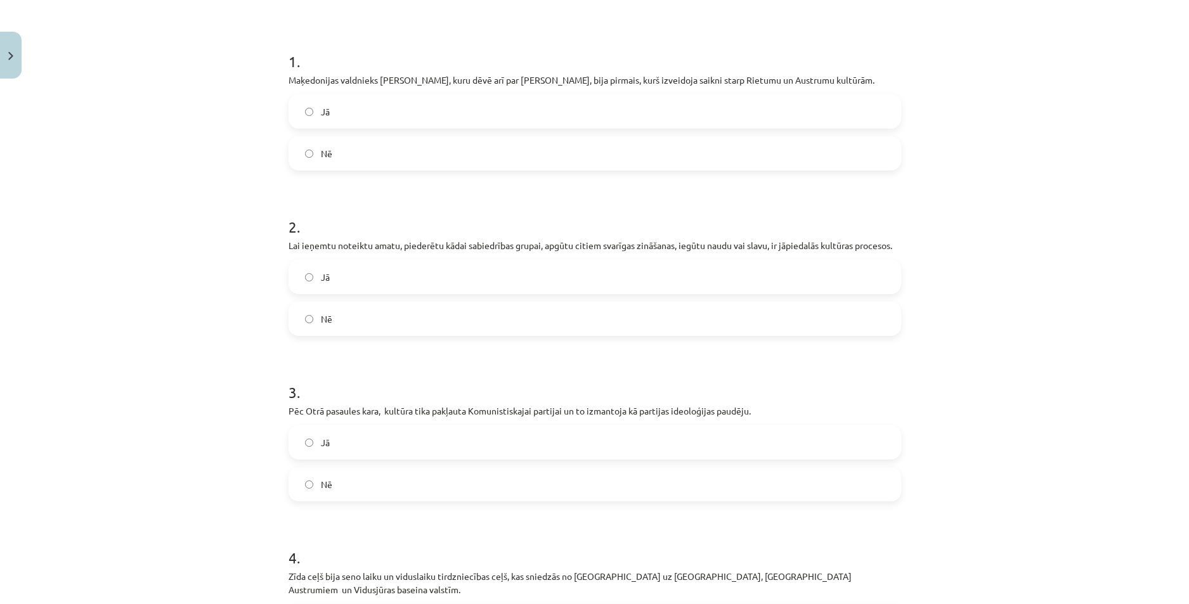
click at [358, 325] on label "Nē" at bounding box center [595, 319] width 610 height 32
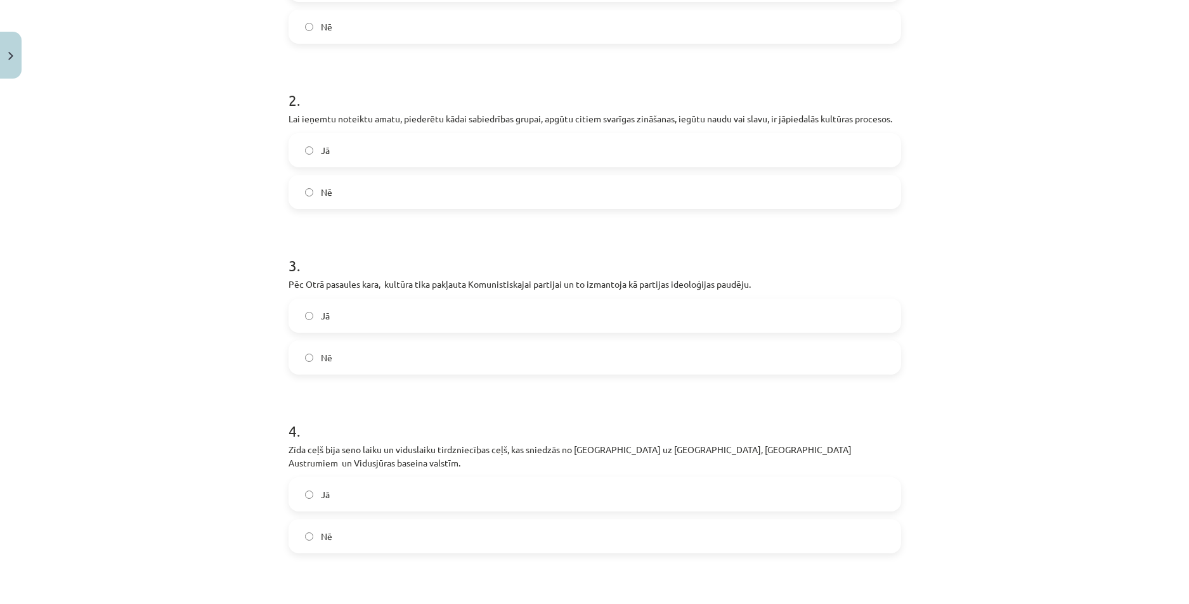
click at [352, 319] on label "Jā" at bounding box center [595, 316] width 610 height 32
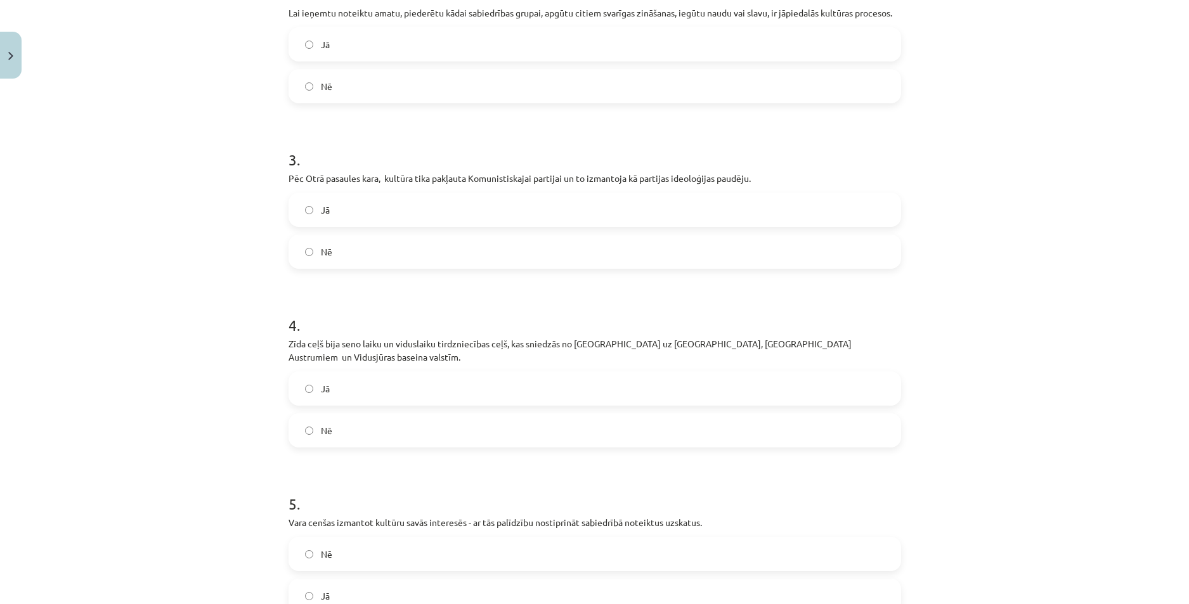
scroll to position [476, 0]
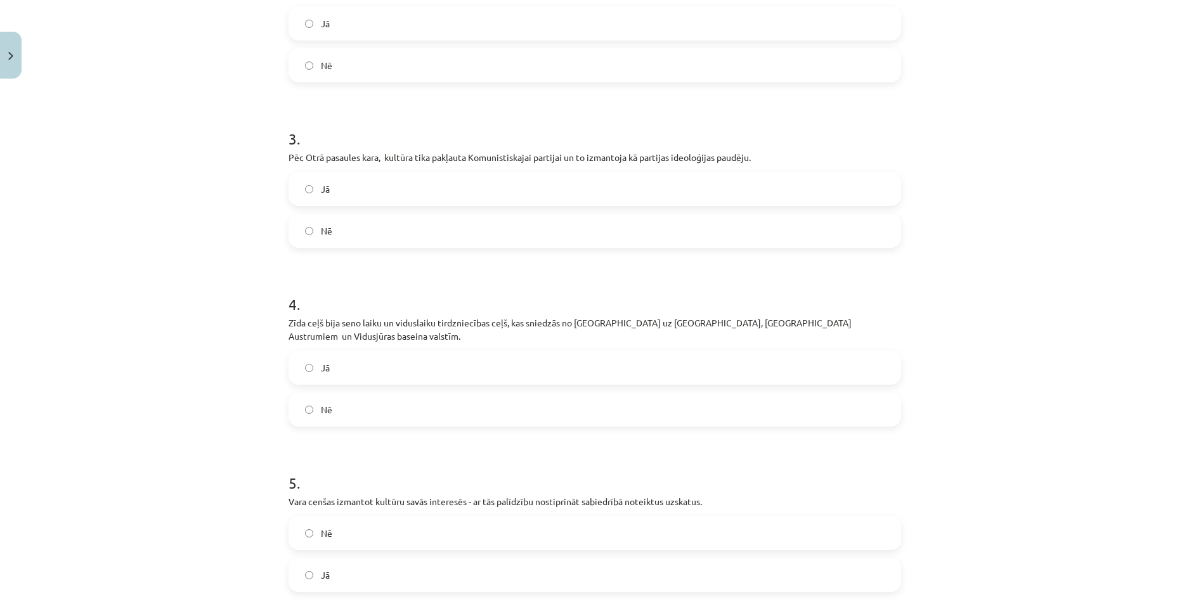
click at [362, 394] on label "Nē" at bounding box center [595, 410] width 610 height 32
click at [373, 518] on label "Nē" at bounding box center [595, 534] width 610 height 32
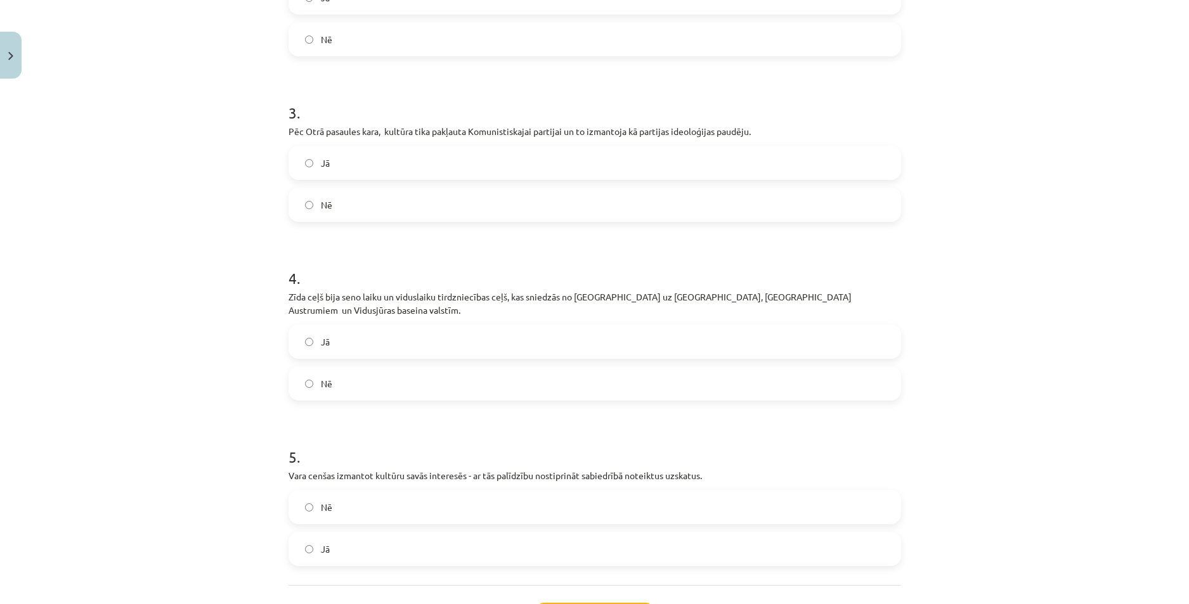
scroll to position [597, 0]
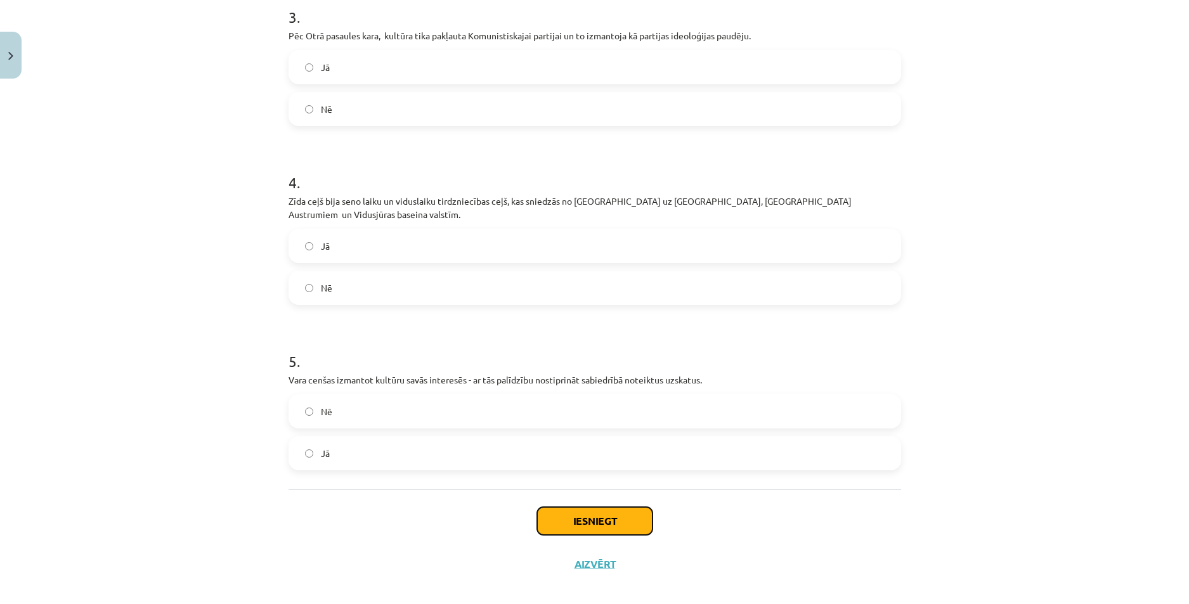
click at [545, 507] on button "Iesniegt" at bounding box center [594, 521] width 115 height 28
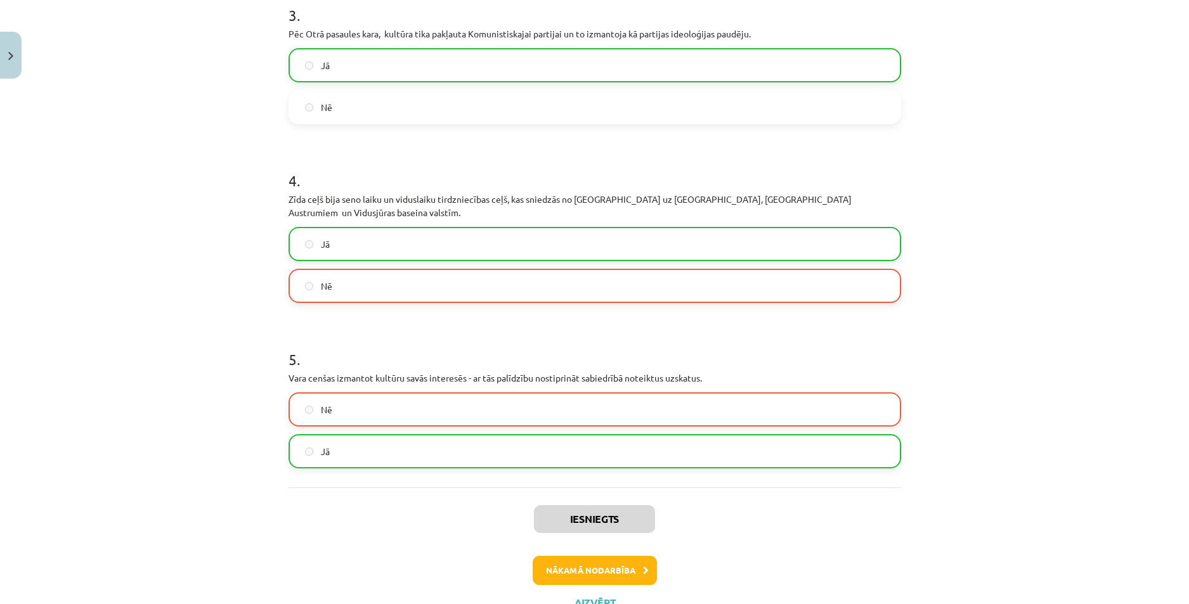
scroll to position [638, 0]
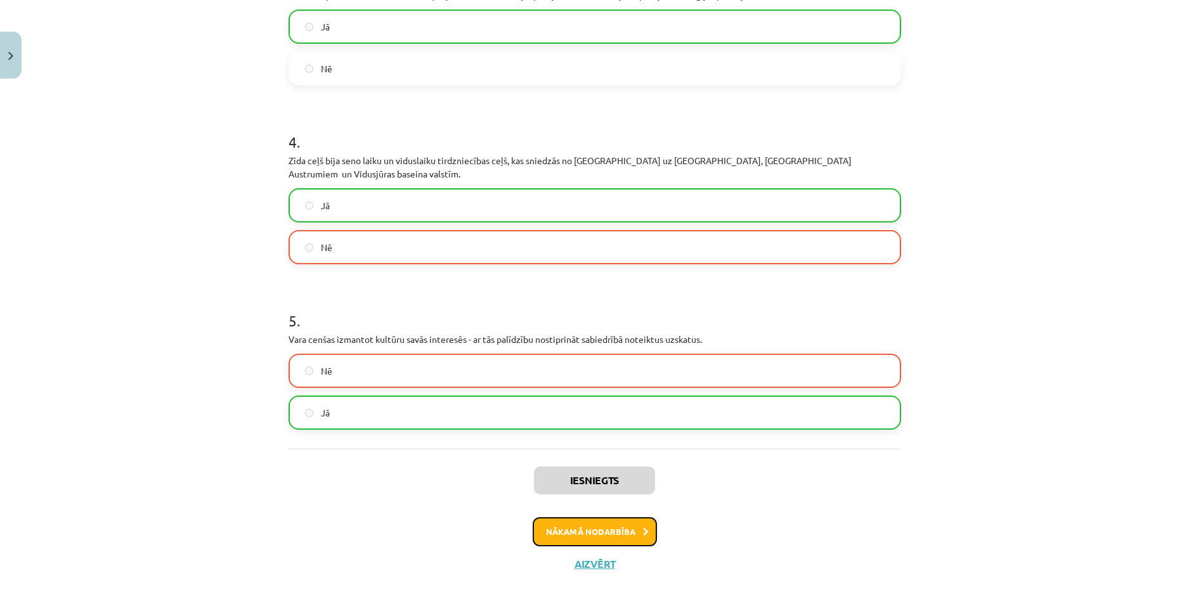
click at [580, 522] on button "Nākamā nodarbība" at bounding box center [595, 532] width 124 height 29
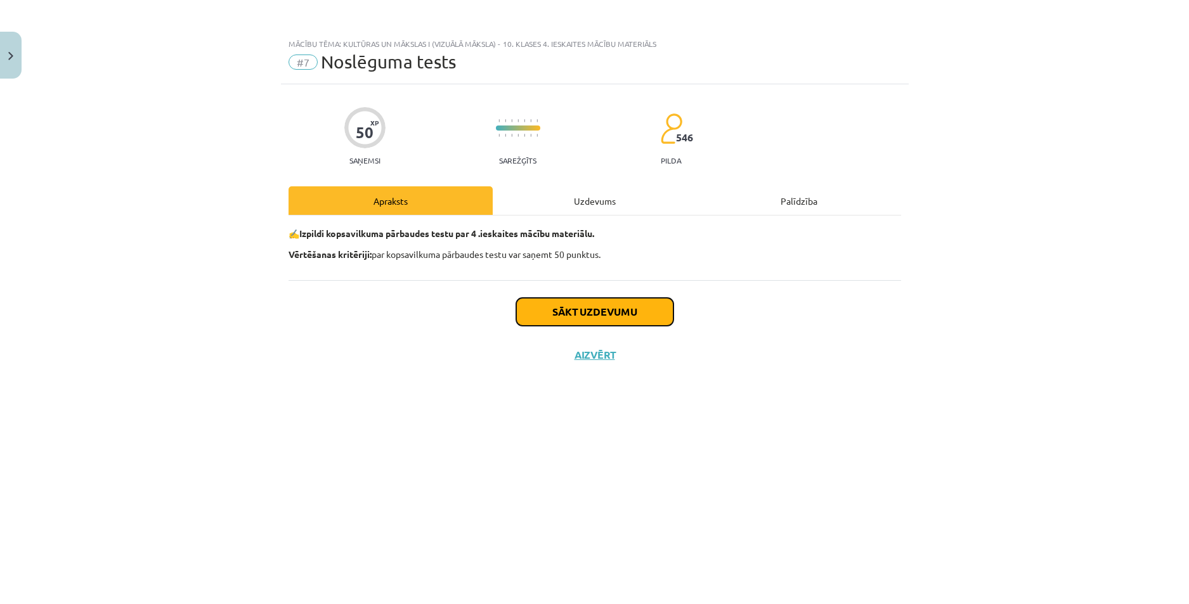
click at [546, 310] on button "Sākt uzdevumu" at bounding box center [594, 312] width 157 height 28
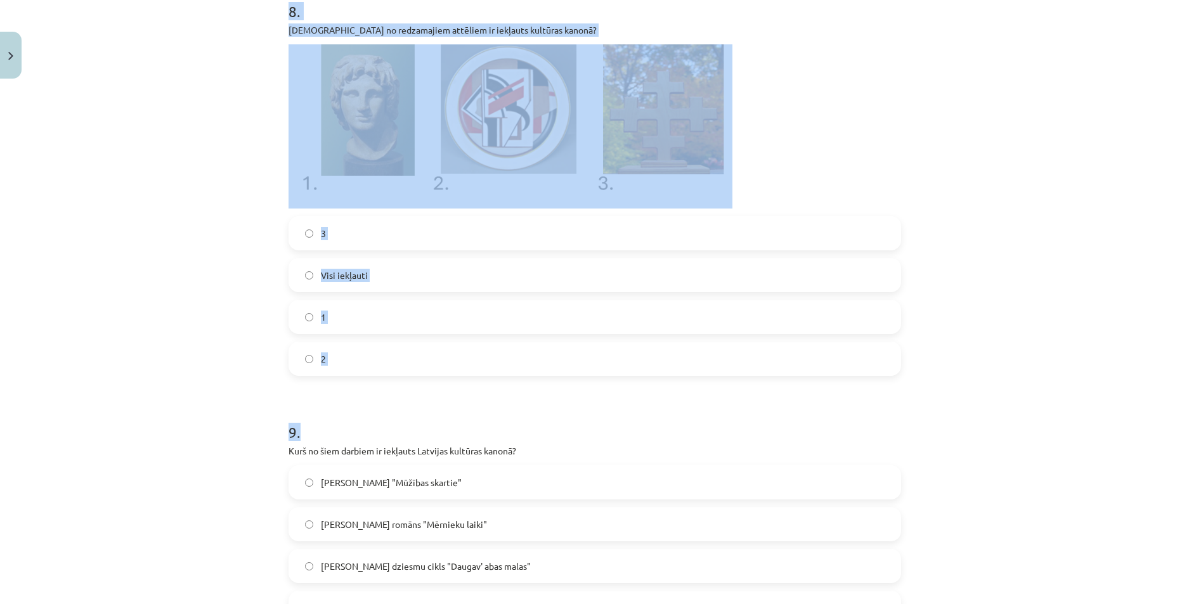
scroll to position [2574, 0]
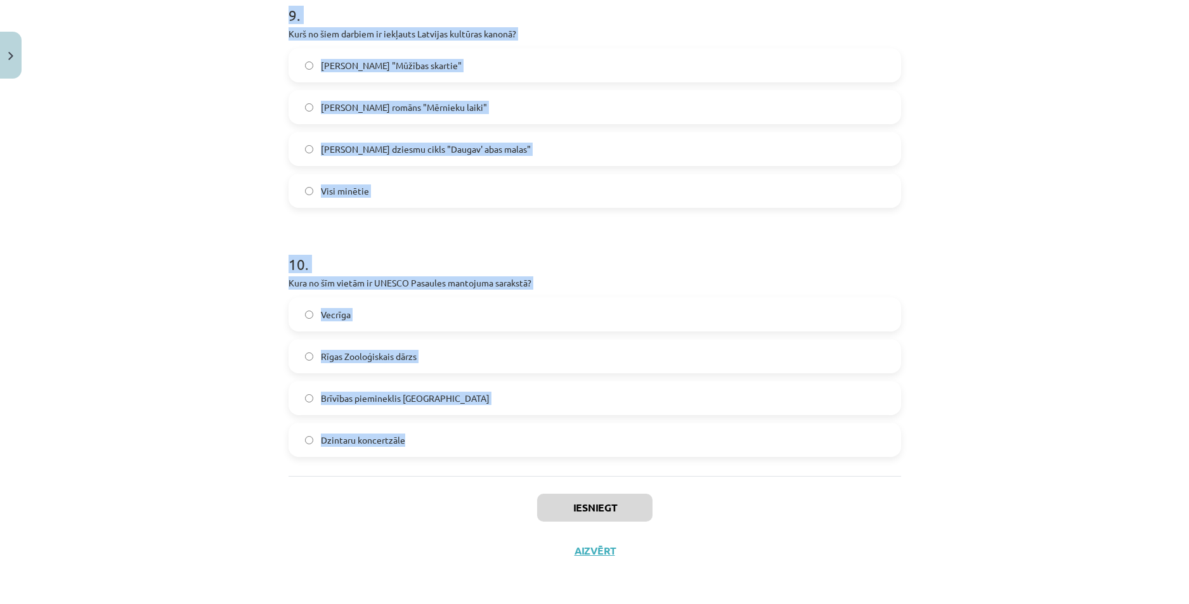
drag, startPoint x: 281, startPoint y: 280, endPoint x: 462, endPoint y: 440, distance: 241.3
copy form "1 . Nemateriālais kultūras mantojums ietver: Dziesmas, dejas, tradīcijas un ama…"
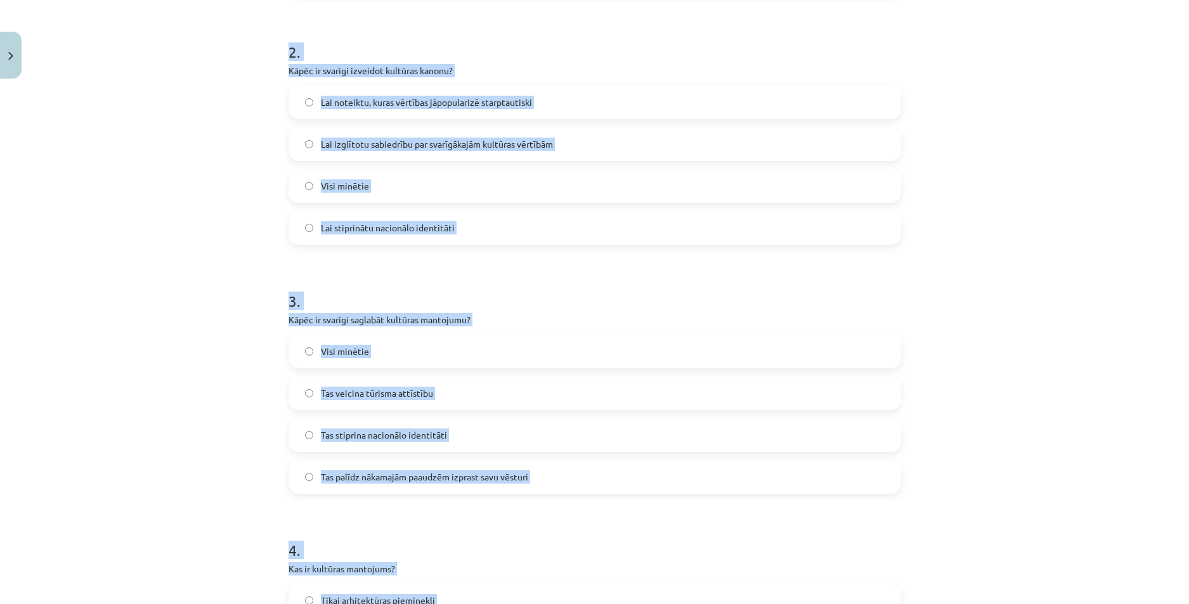
scroll to position [100, 0]
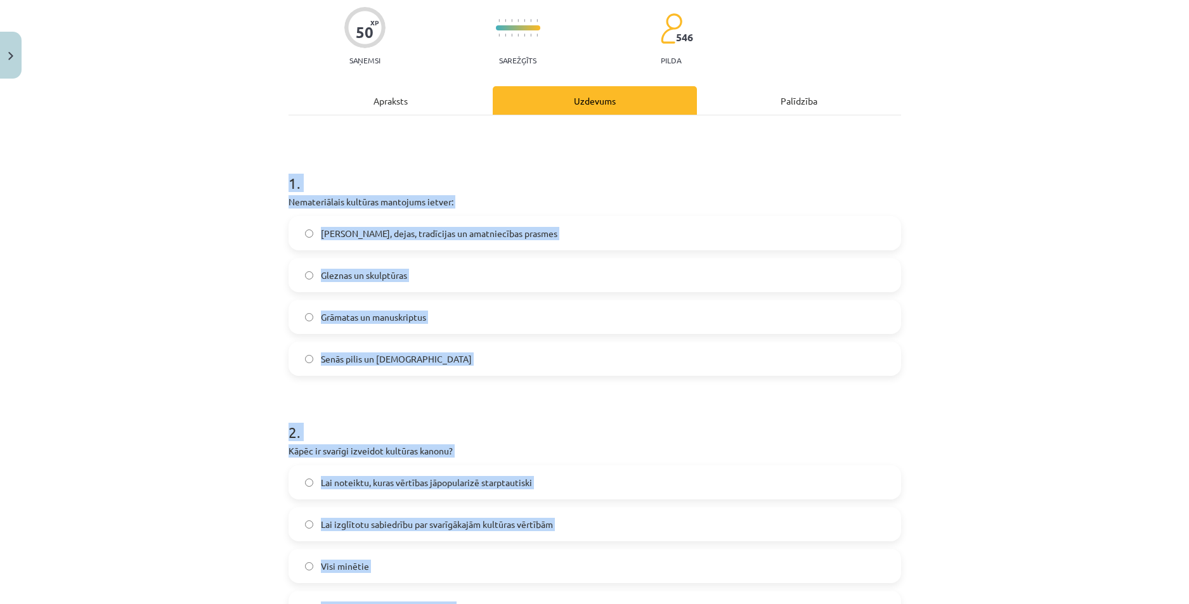
click at [249, 353] on div "Mācību tēma: Kultūras un mākslas i (vizuālā māksla) - 10. klases 4. ieskaites m…" at bounding box center [594, 302] width 1189 height 604
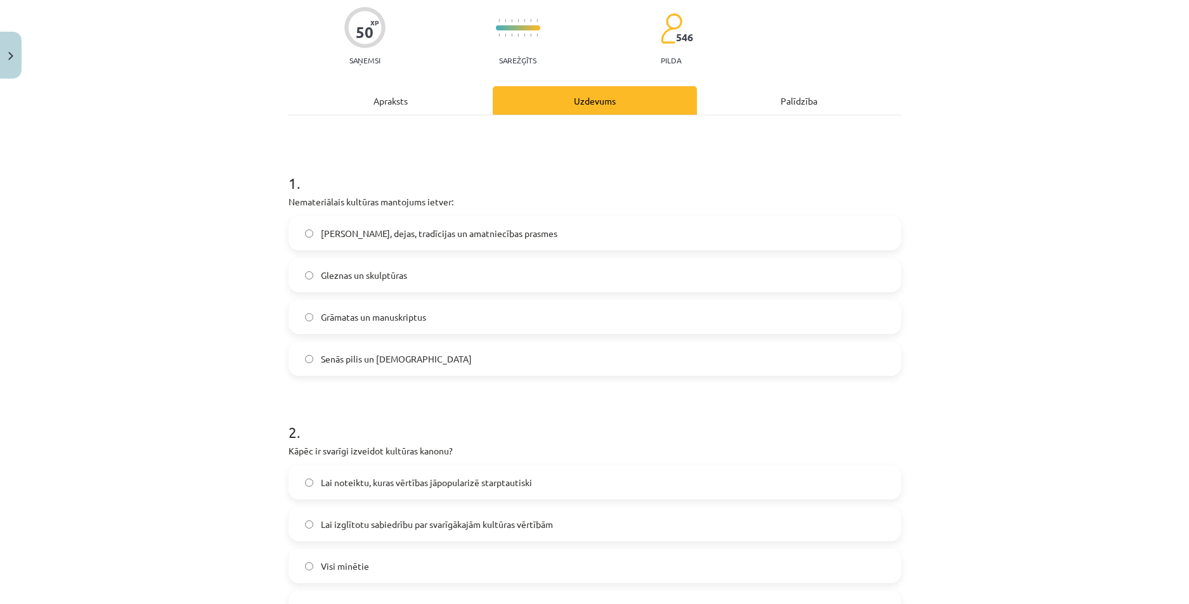
click at [390, 236] on span "Dziesmas, dejas, tradīcijas un amatniecības prasmes" at bounding box center [439, 233] width 237 height 13
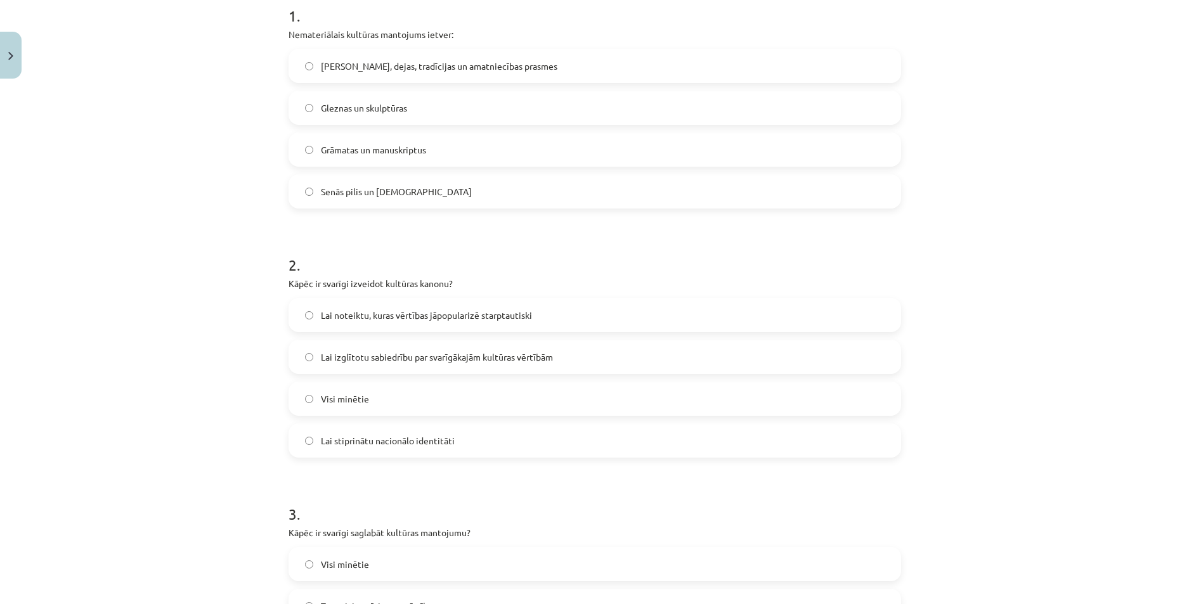
scroll to position [290, 0]
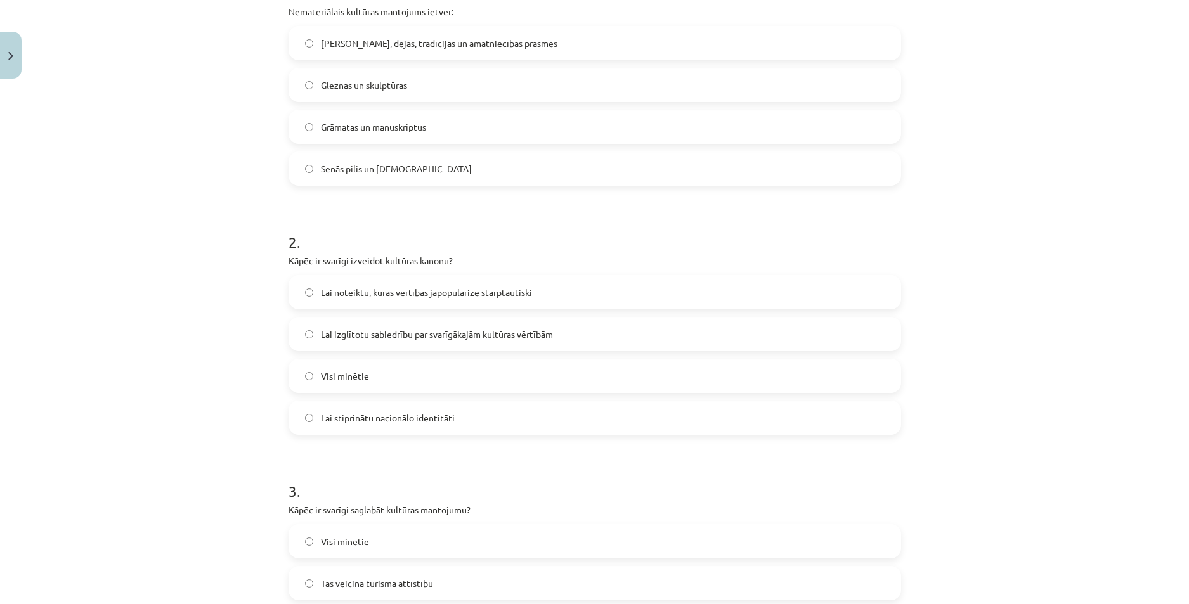
click at [392, 372] on label "Visi minētie" at bounding box center [595, 376] width 610 height 32
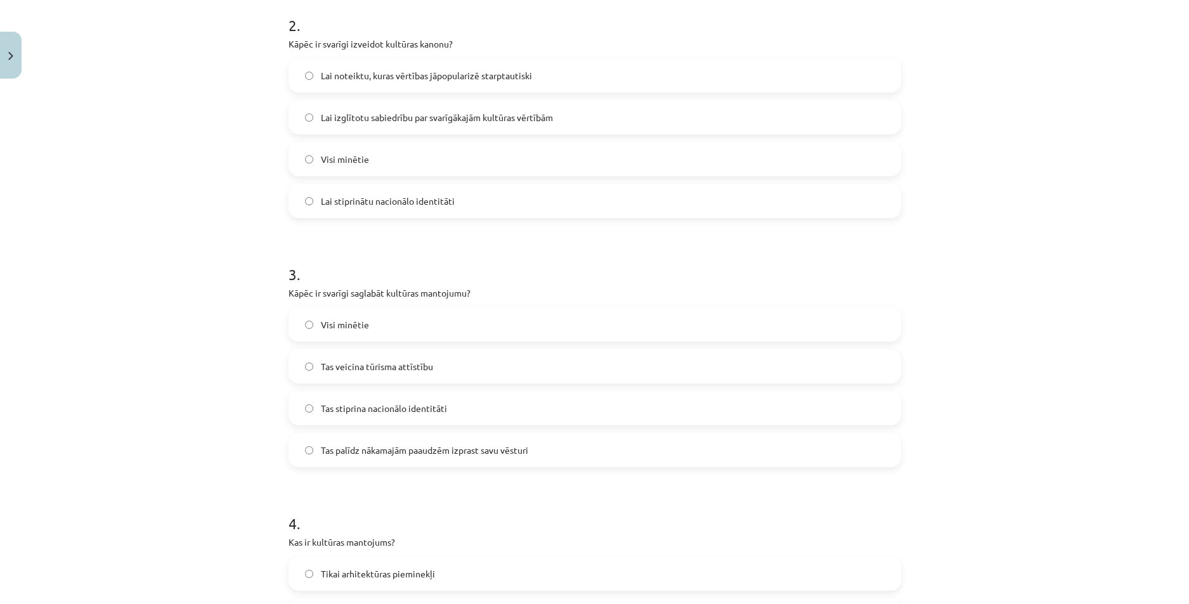
scroll to position [544, 0]
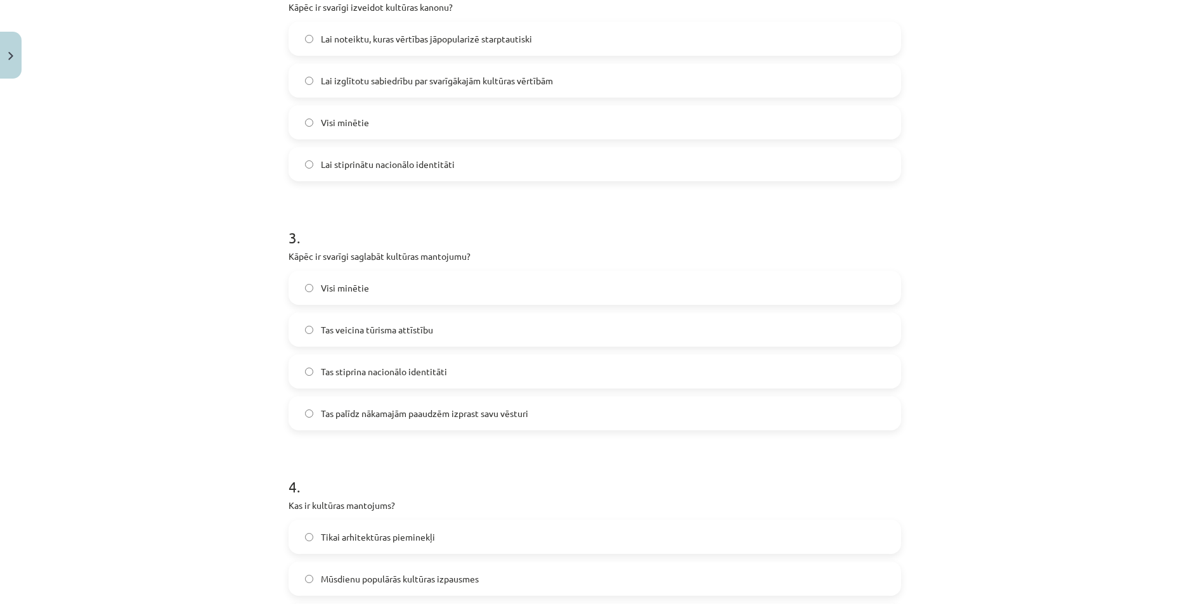
drag, startPoint x: 391, startPoint y: 290, endPoint x: 391, endPoint y: 297, distance: 7.6
click at [392, 290] on label "Visi minētie" at bounding box center [595, 288] width 610 height 32
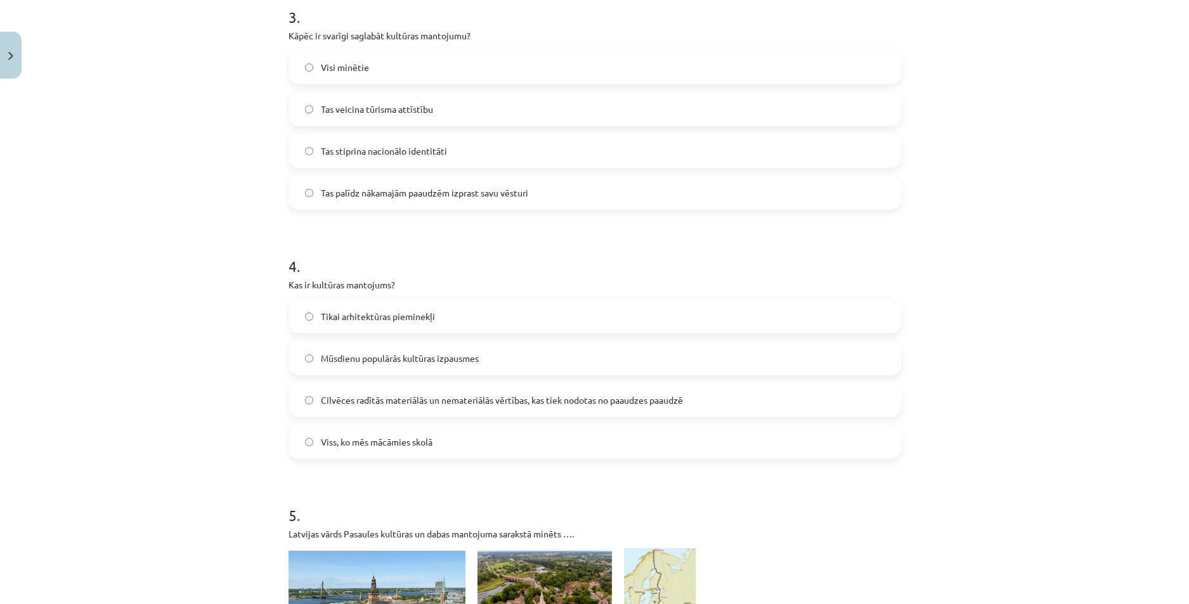
scroll to position [798, 0]
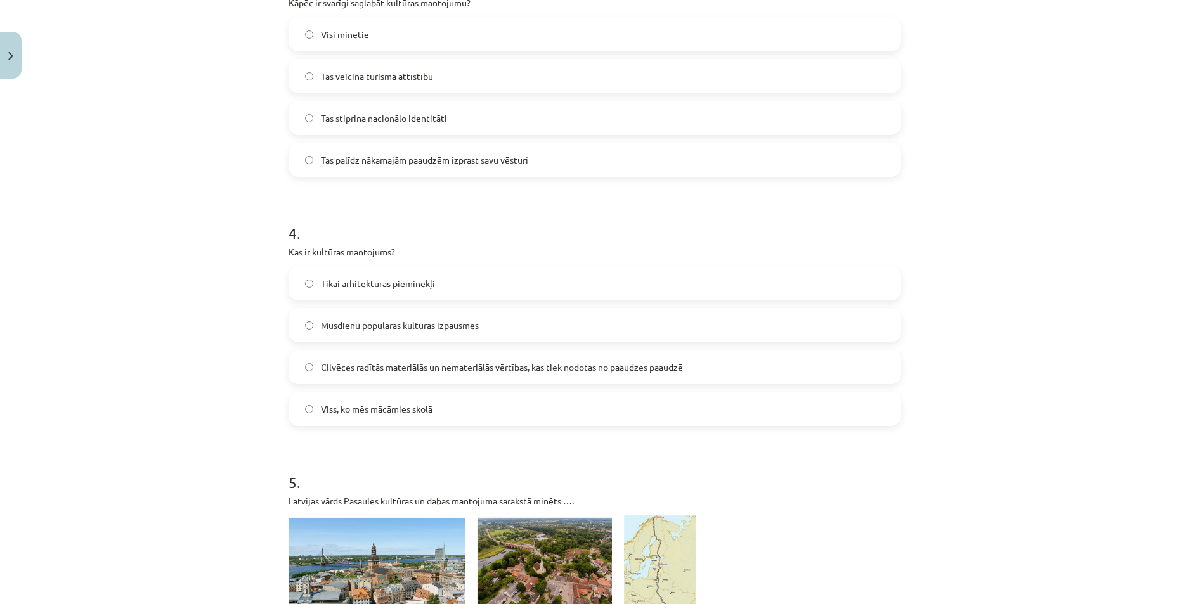
click at [405, 364] on span "Cilvēces radītās materiālās un nemateriālās vērtības, kas tiek nodotas no paaud…" at bounding box center [502, 367] width 362 height 13
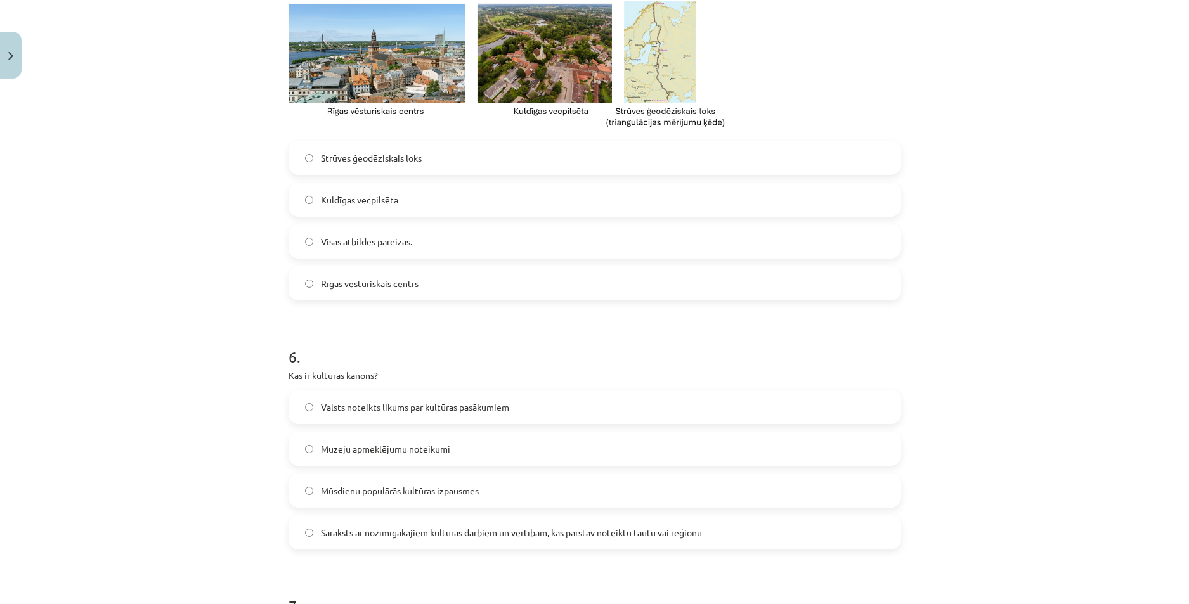
scroll to position [1305, 0]
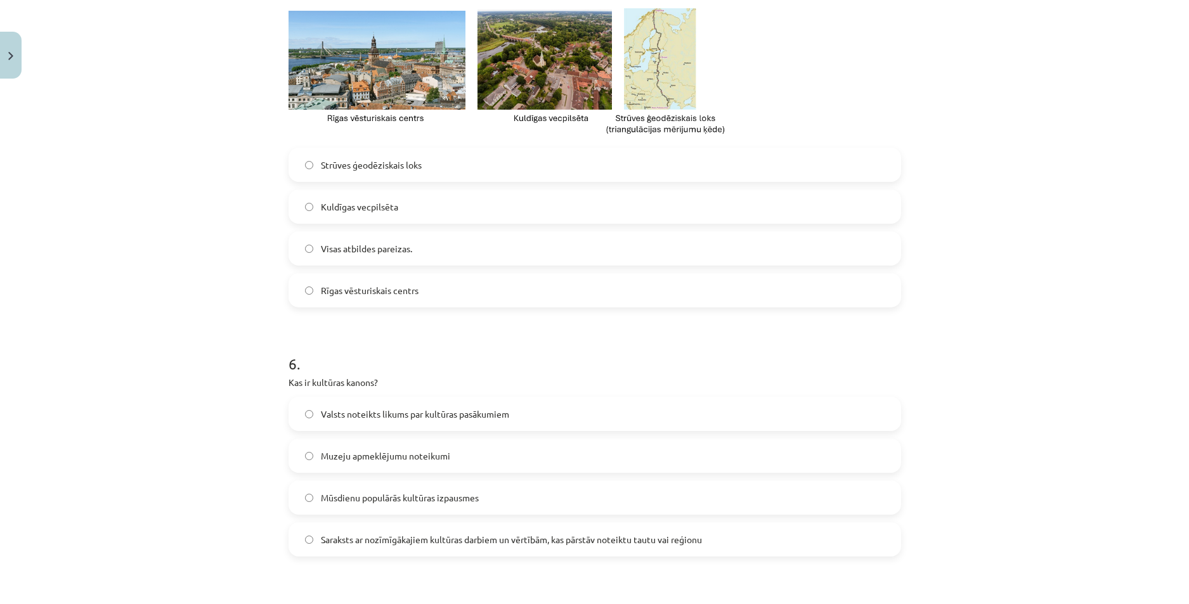
click at [441, 247] on label "Visas atbildes pareizas." at bounding box center [595, 249] width 610 height 32
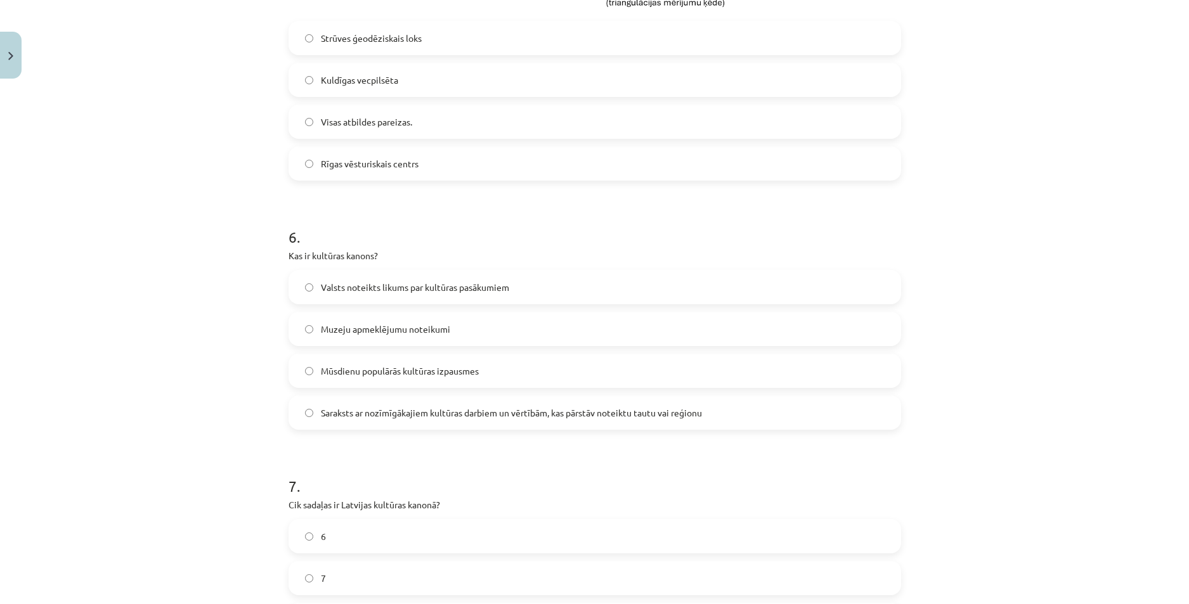
scroll to position [1496, 0]
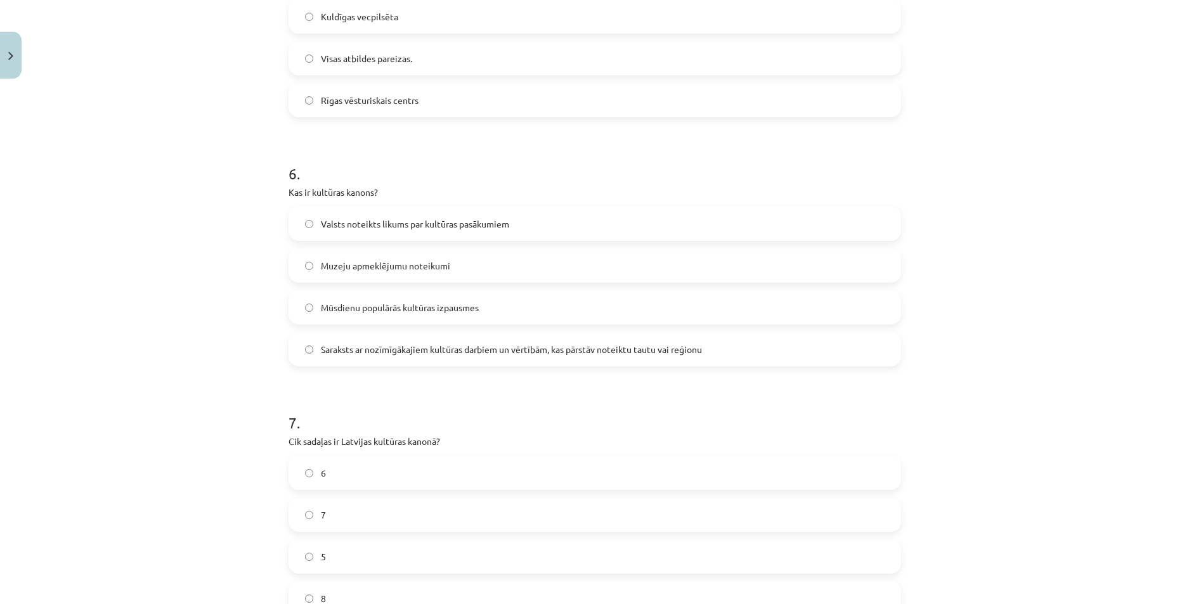
click at [412, 349] on span "Saraksts ar nozīmīgākajiem kultūras darbiem un vērtībām, kas pārstāv noteiktu t…" at bounding box center [511, 349] width 381 height 13
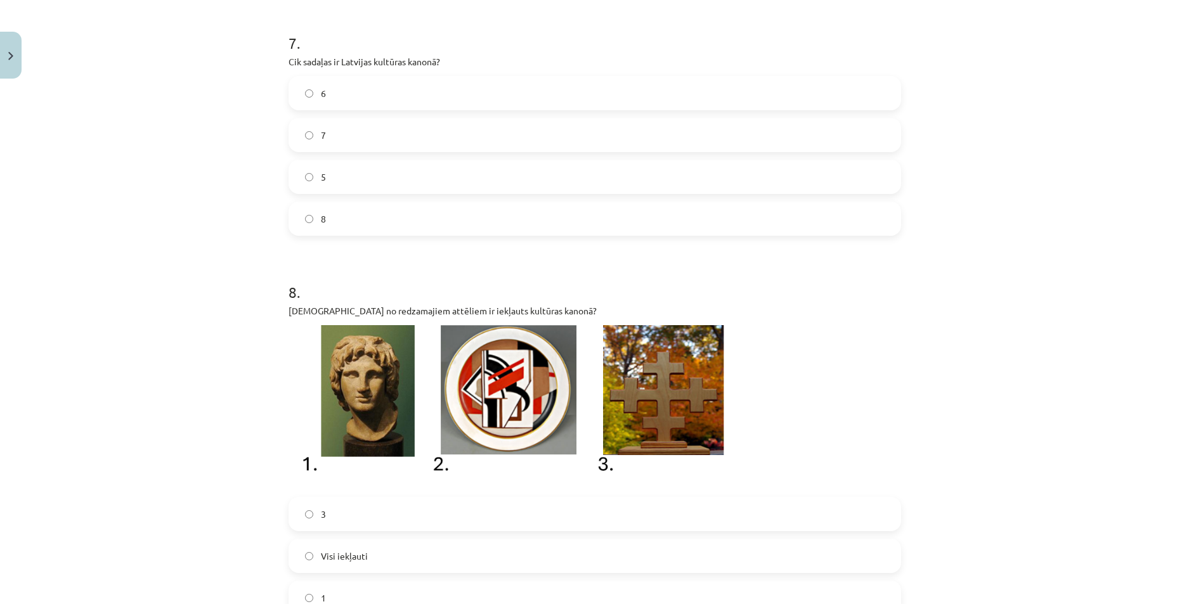
scroll to position [1876, 0]
click at [363, 215] on label "8" at bounding box center [595, 218] width 610 height 32
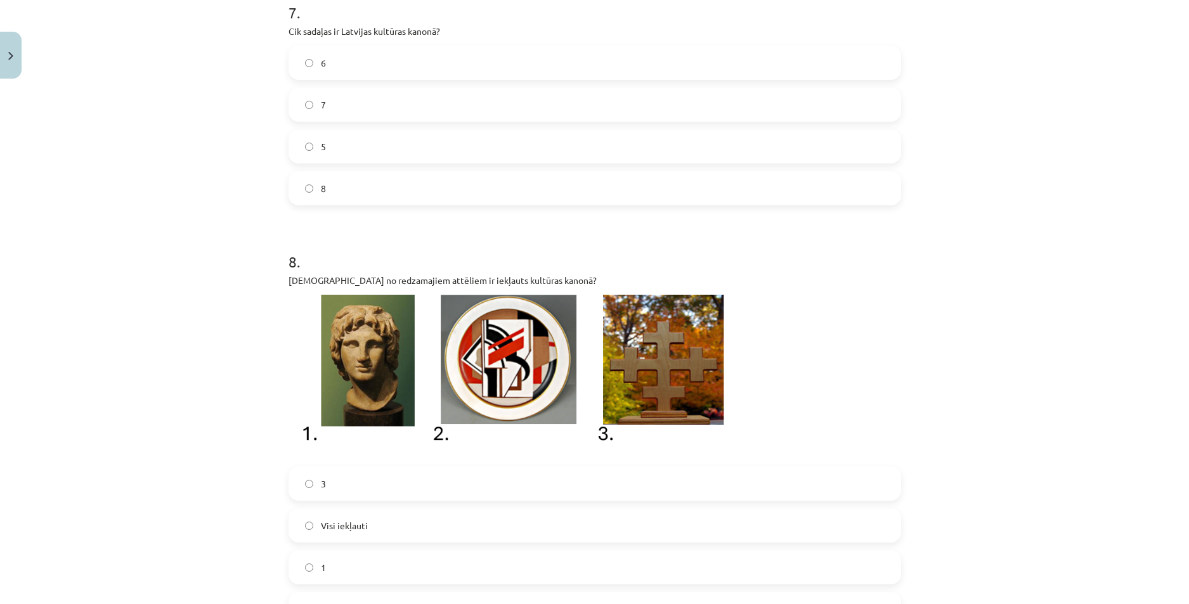
scroll to position [2003, 0]
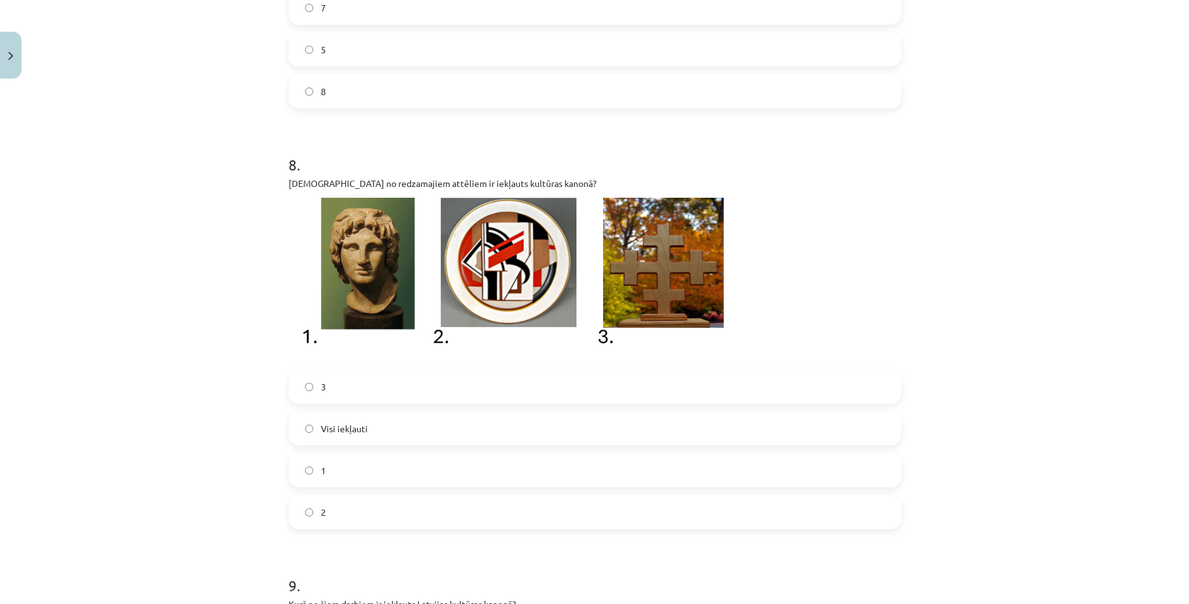
click at [380, 436] on label "Visi iekļauti" at bounding box center [595, 429] width 610 height 32
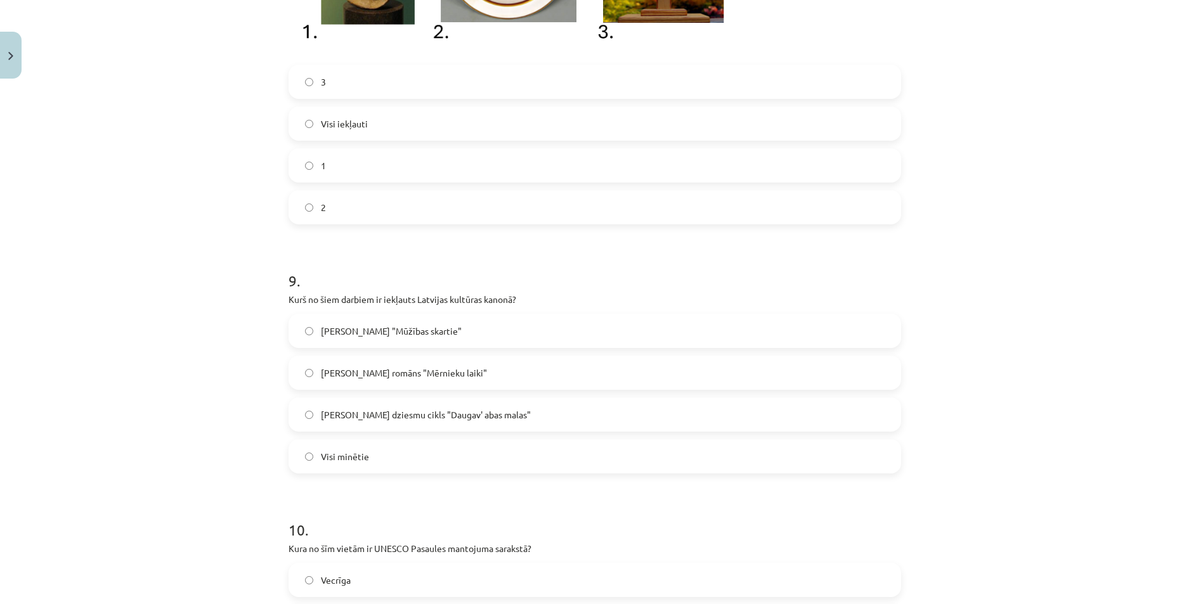
scroll to position [2320, 0]
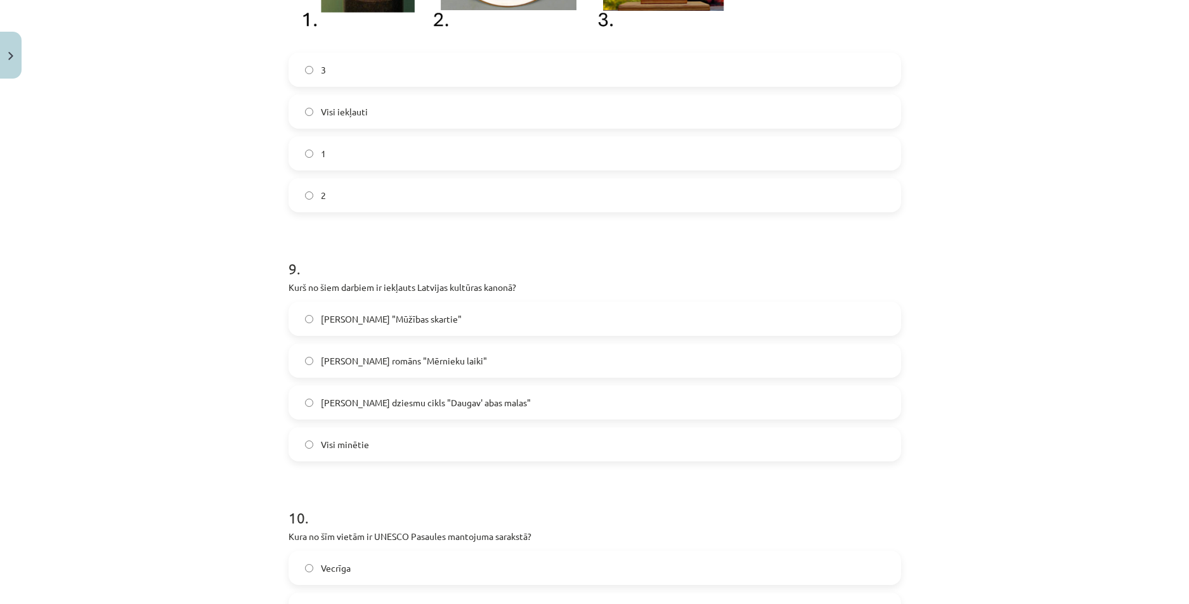
click at [382, 403] on span "Imanta Kalniņa dziesmu cikls "Daugav' abas malas"" at bounding box center [426, 402] width 210 height 13
click at [384, 367] on span "Brāļu Kaudzīšu romāns "Mērnieku laiki"" at bounding box center [404, 361] width 166 height 13
click at [384, 327] on label "Aleksandra Čaka "Mūžības skartie"" at bounding box center [595, 319] width 610 height 32
click at [381, 439] on label "Visi minētie" at bounding box center [595, 445] width 610 height 32
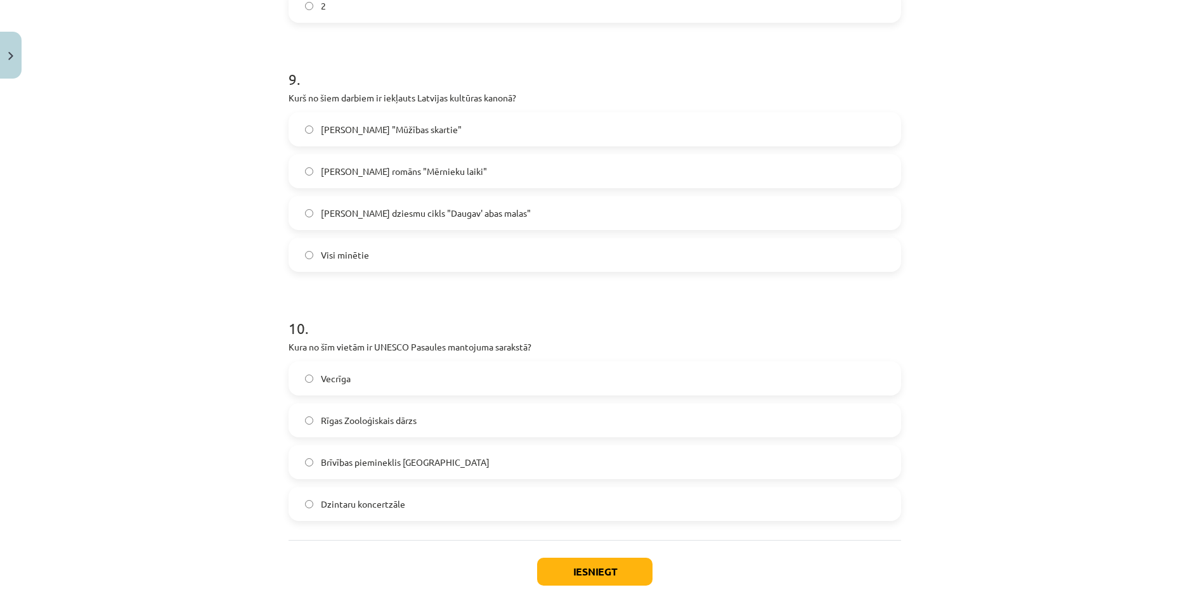
scroll to position [2510, 0]
click at [388, 421] on span "Rīgas Zooloģiskais dārzs" at bounding box center [369, 420] width 96 height 13
click at [566, 568] on button "Iesniegt" at bounding box center [594, 572] width 115 height 28
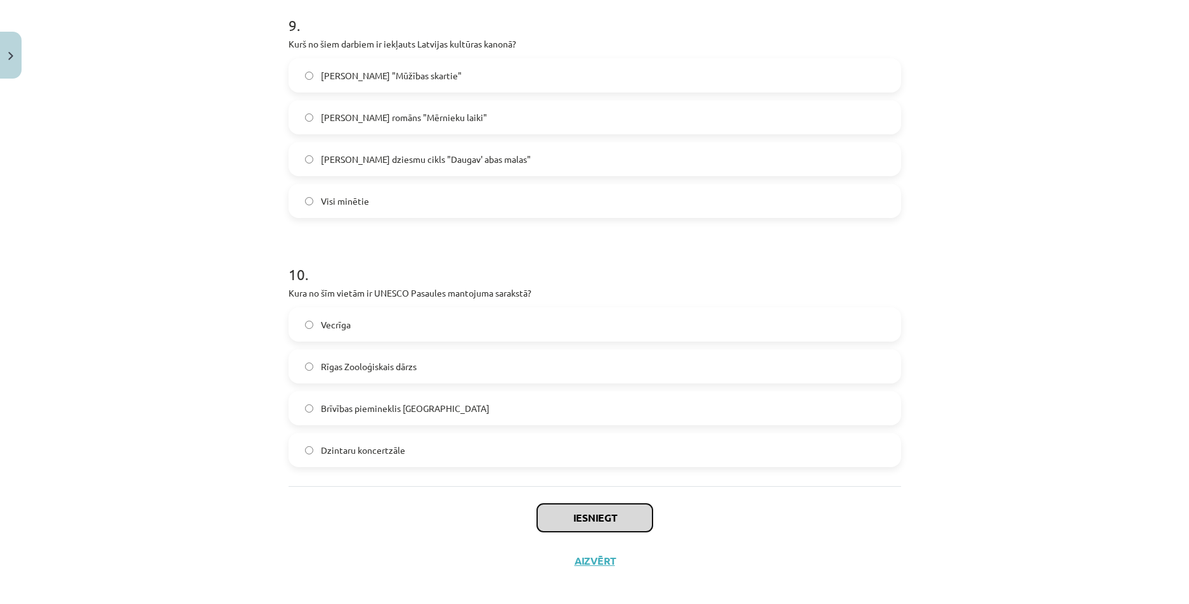
scroll to position [2574, 0]
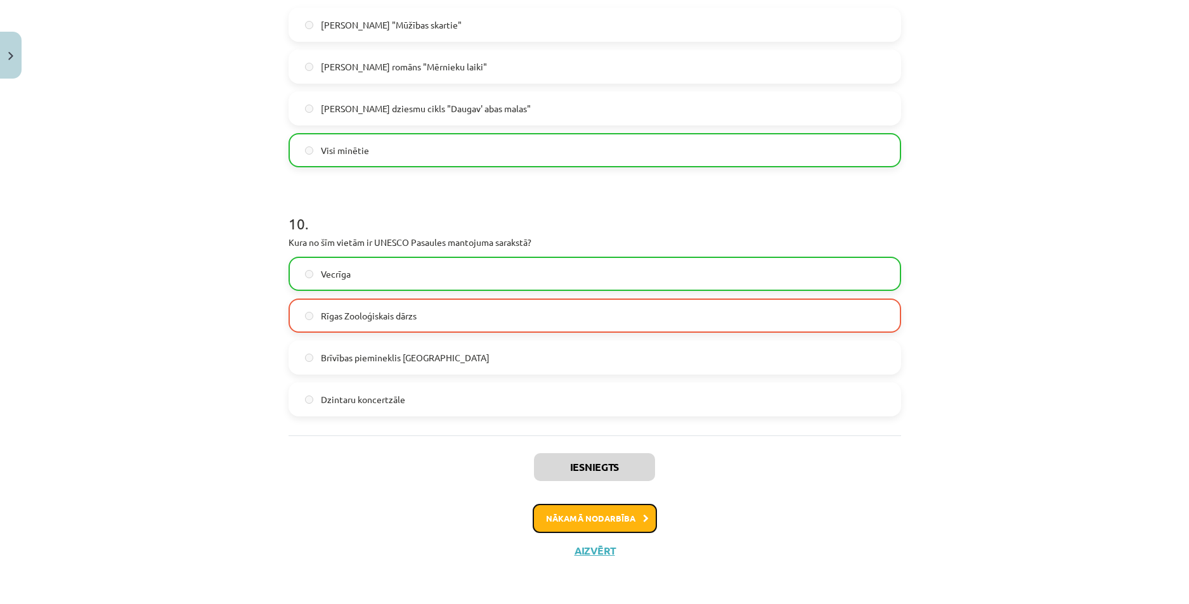
click at [600, 528] on button "Nākamā nodarbība" at bounding box center [595, 518] width 124 height 29
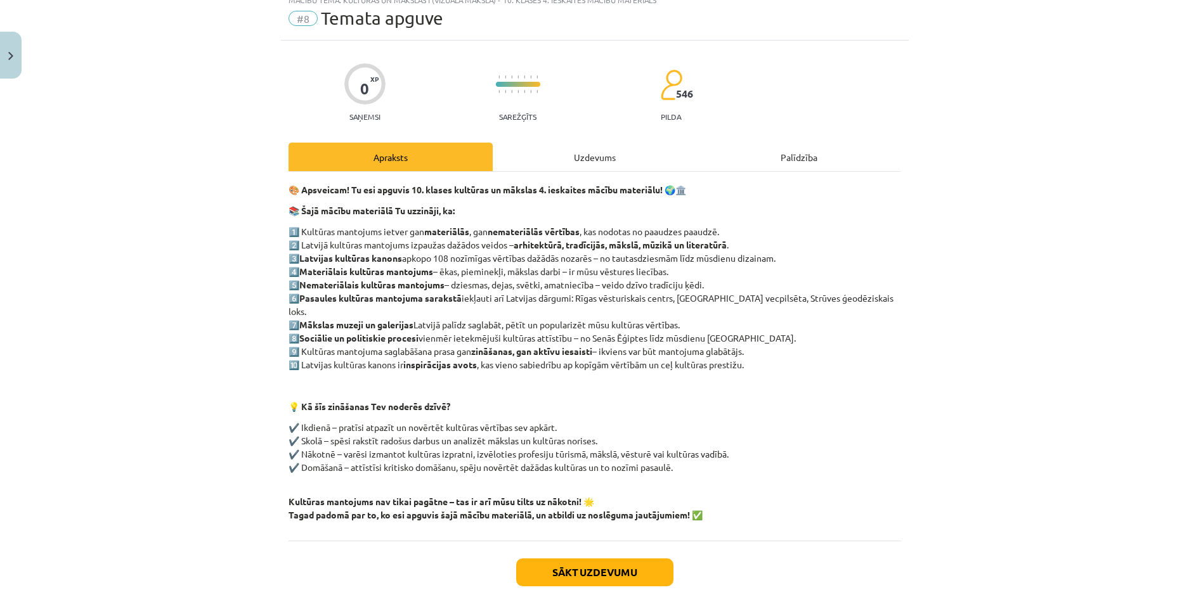
scroll to position [32, 0]
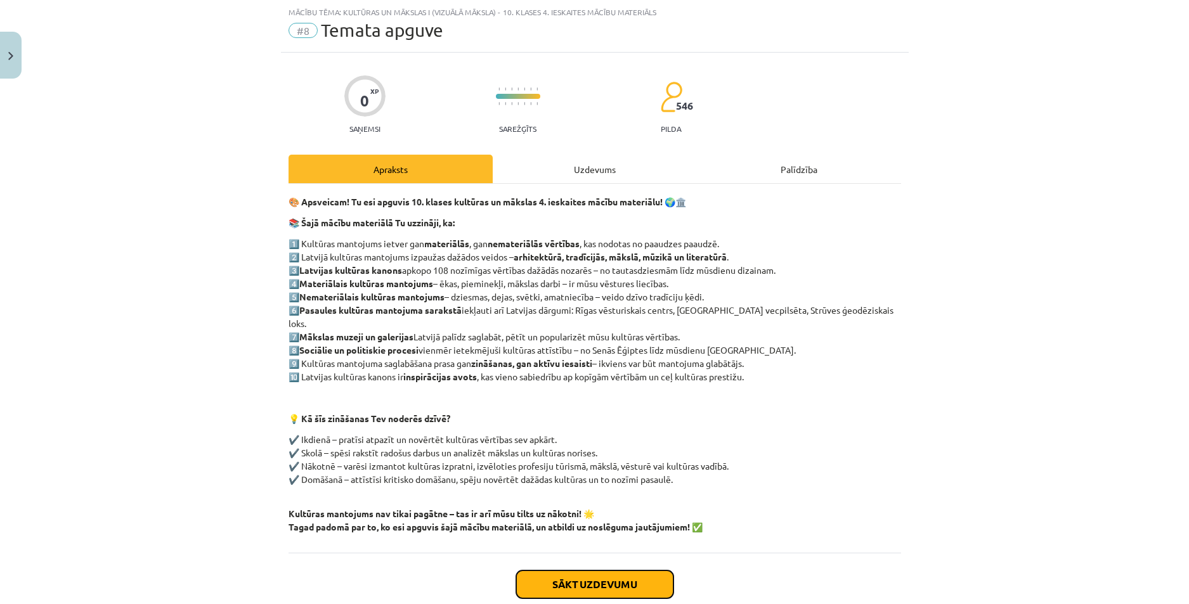
click at [585, 571] on button "Sākt uzdevumu" at bounding box center [594, 585] width 157 height 28
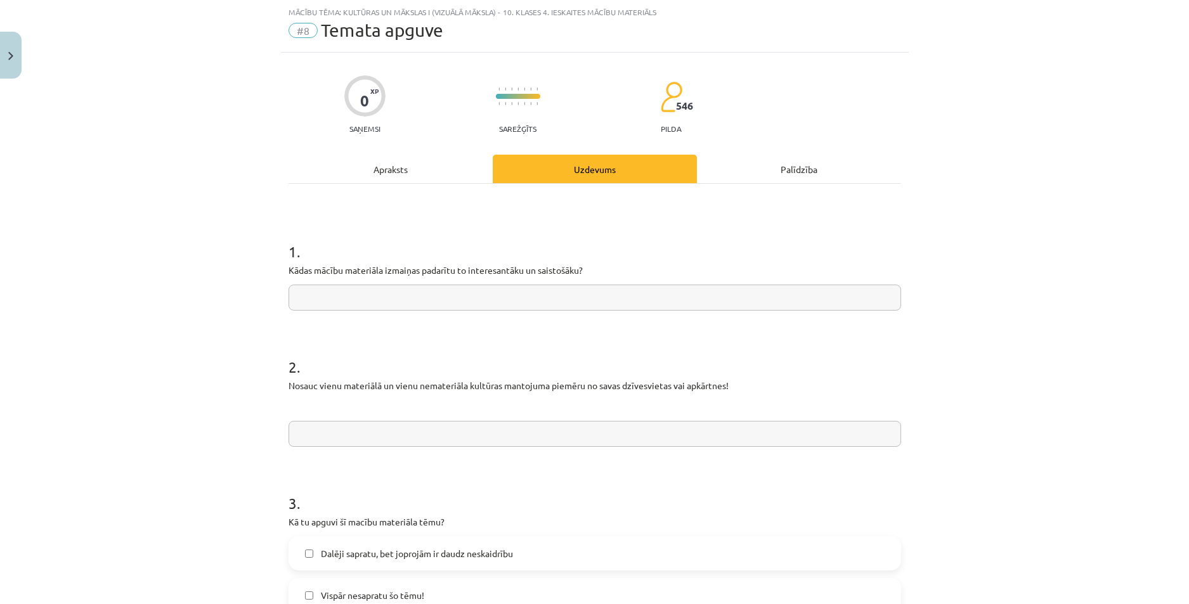
click at [387, 297] on input "text" at bounding box center [595, 298] width 613 height 26
drag, startPoint x: 591, startPoint y: 268, endPoint x: 283, endPoint y: 269, distance: 308.2
click at [283, 269] on div "0 XP Saņemsi Sarežģīts 546 pilda Apraksts Uzdevums Palīdzība 1 . Kādas mācību m…" at bounding box center [595, 528] width 628 height 951
click at [254, 295] on div "Mācību tēma: Kultūras un mākslas i (vizuālā māksla) - 10. klases 4. ieskaites m…" at bounding box center [594, 302] width 1189 height 604
drag, startPoint x: 280, startPoint y: 262, endPoint x: 277, endPoint y: 268, distance: 7.4
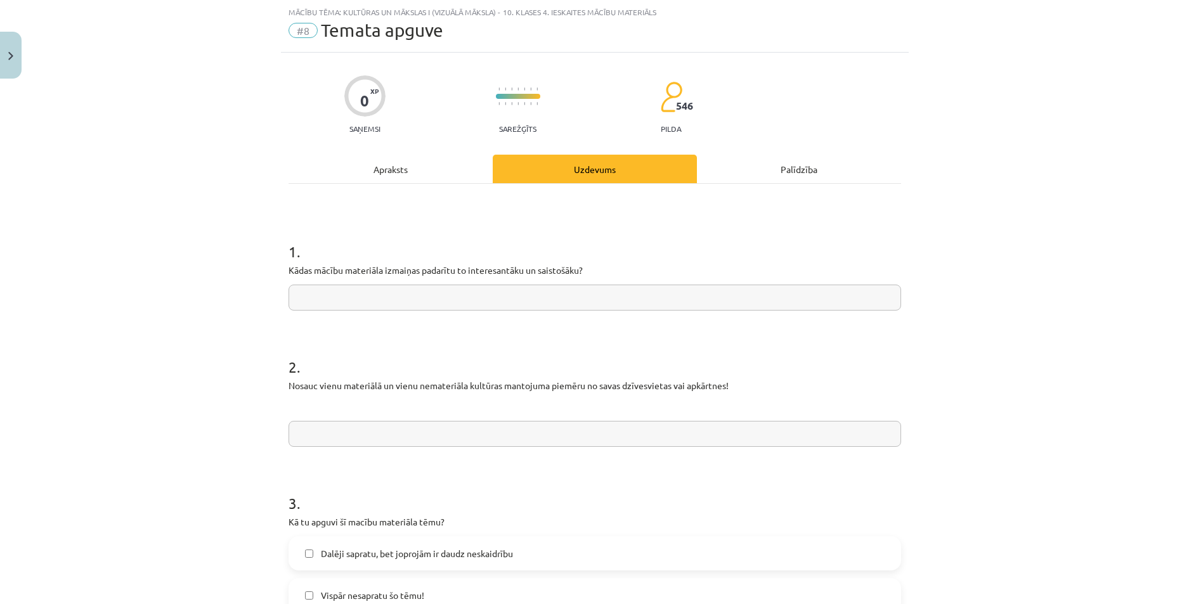
click at [281, 268] on div "0 XP Saņemsi Sarežģīts 546 pilda Apraksts Uzdevums Palīdzība 1 . Kādas mācību m…" at bounding box center [595, 528] width 628 height 951
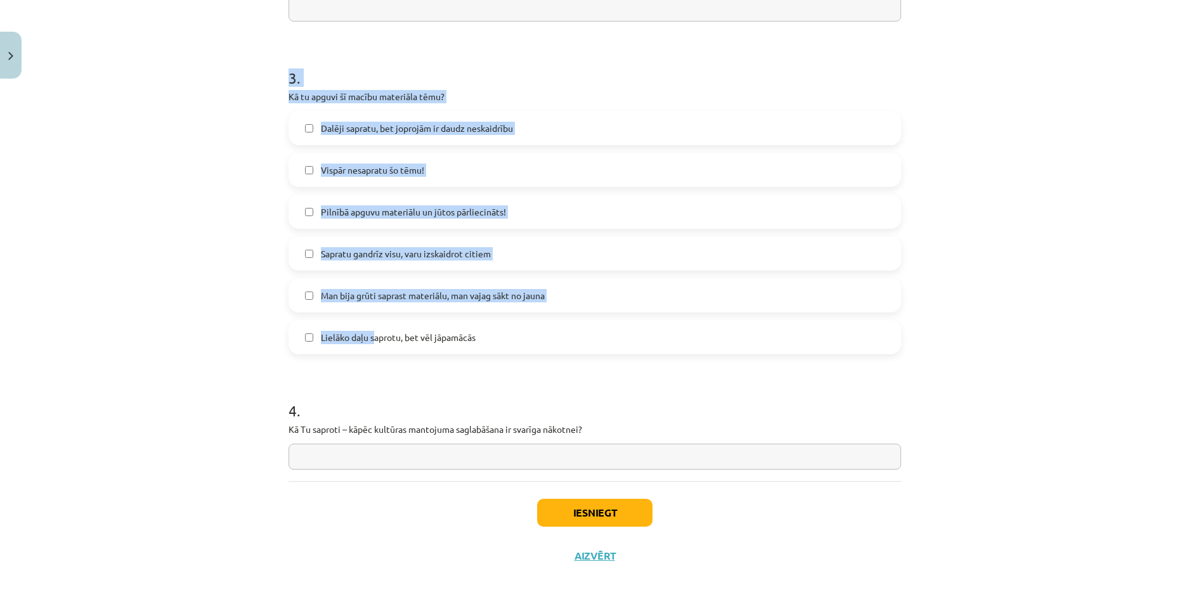
scroll to position [462, 0]
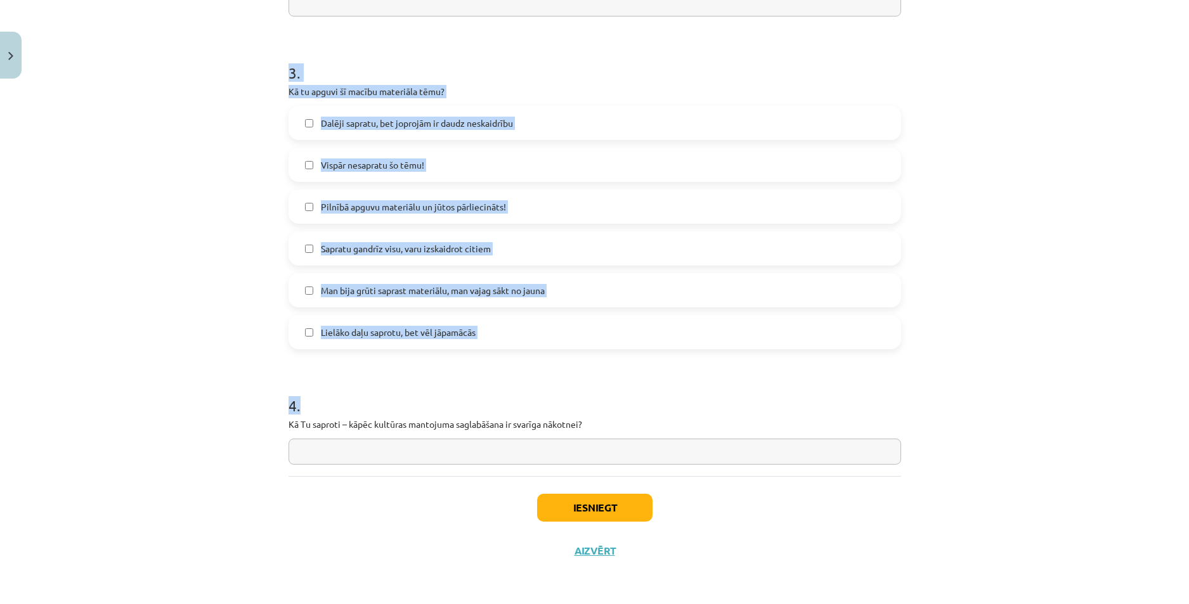
drag, startPoint x: 282, startPoint y: 250, endPoint x: 601, endPoint y: 438, distance: 371.0
click at [601, 440] on div "0 XP Saņemsi Sarežģīts 546 pilda Apraksts Uzdevums Palīdzība 1 . Kādas mācību m…" at bounding box center [595, 97] width 628 height 951
copy form "1 . Kādas mācību materiāla izmaiņas padarītu to interesantāku un saistošāku? 2 …"
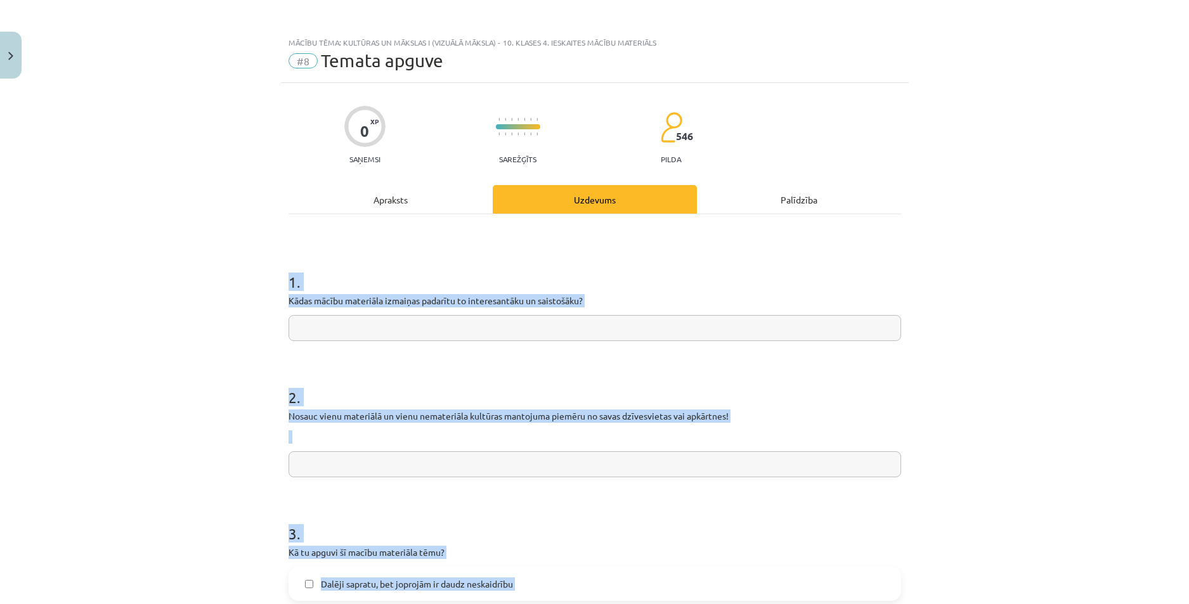
scroll to position [0, 0]
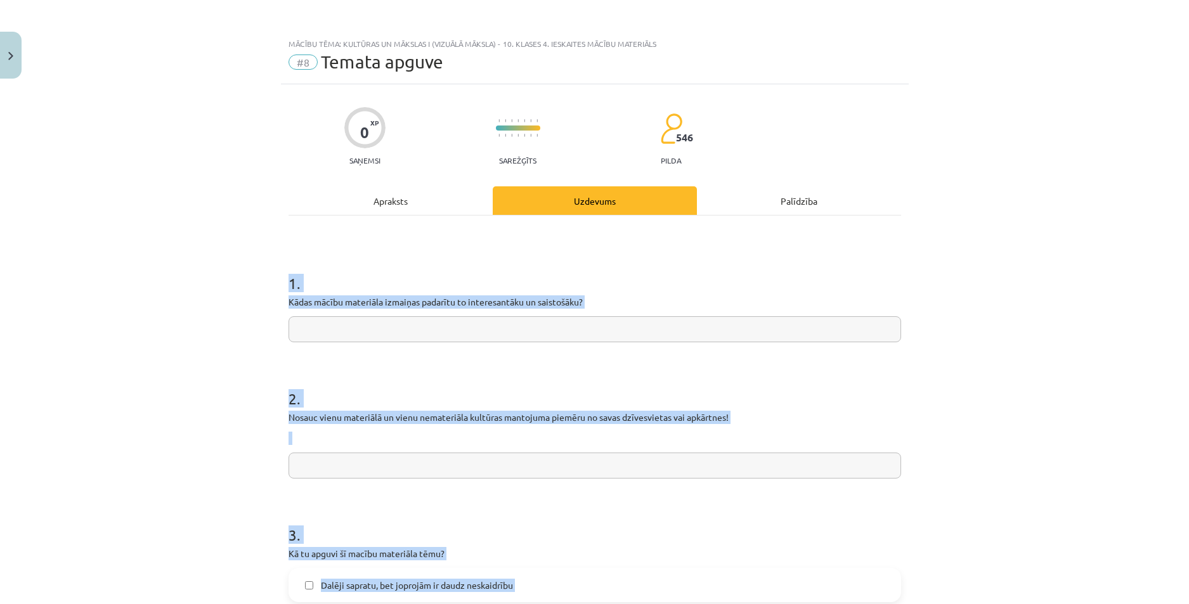
click at [239, 312] on div "Mācību tēma: Kultūras un mākslas i (vizuālā māksla) - 10. klases 4. ieskaites m…" at bounding box center [594, 302] width 1189 height 604
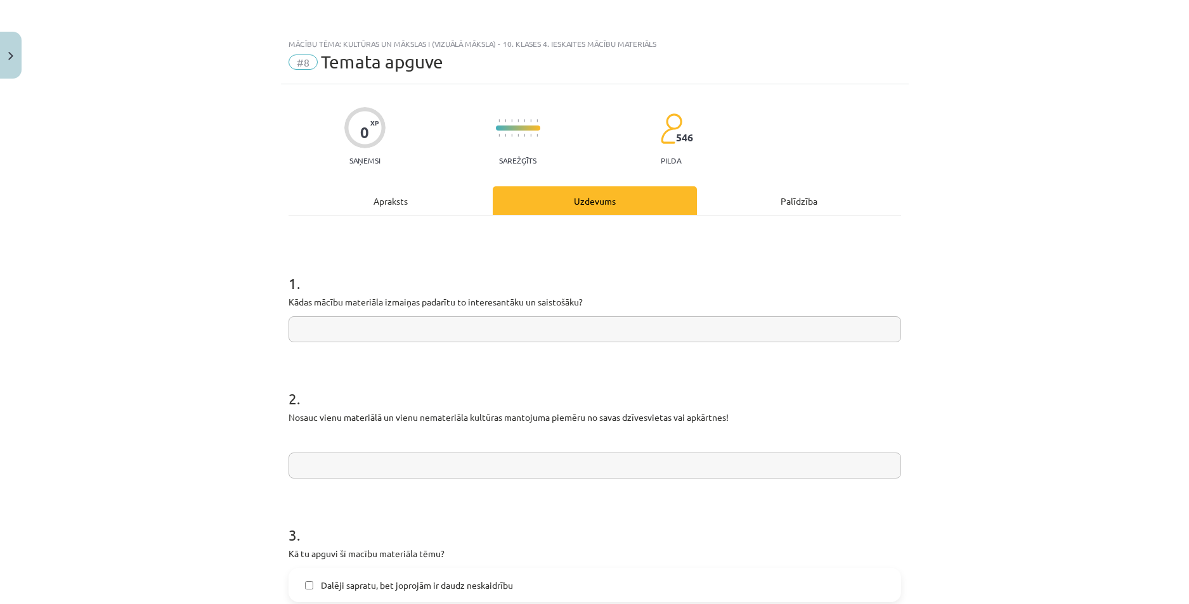
click at [362, 325] on input "text" at bounding box center [595, 329] width 613 height 26
paste input "**********"
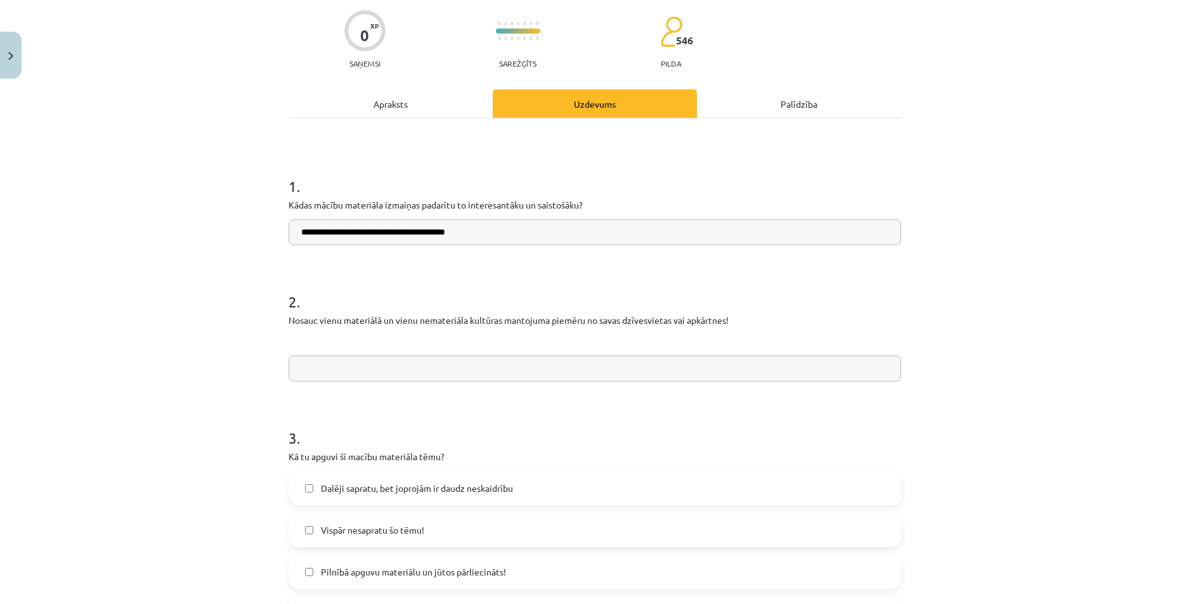
scroll to position [127, 0]
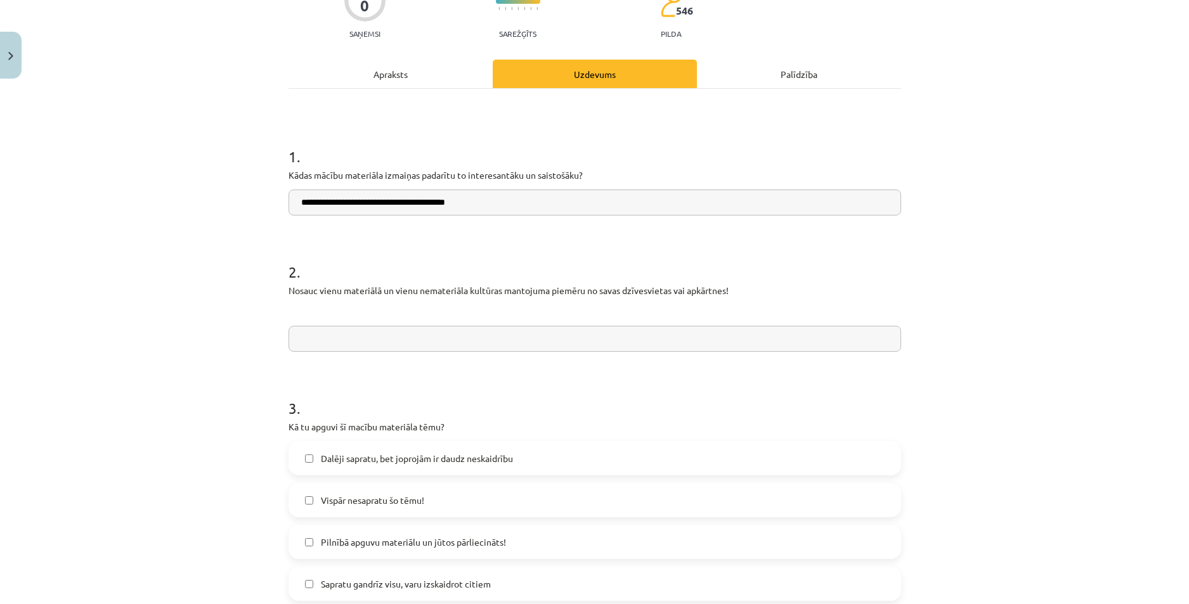
type input "**********"
click at [388, 339] on input "text" at bounding box center [595, 339] width 613 height 26
paste input "**********"
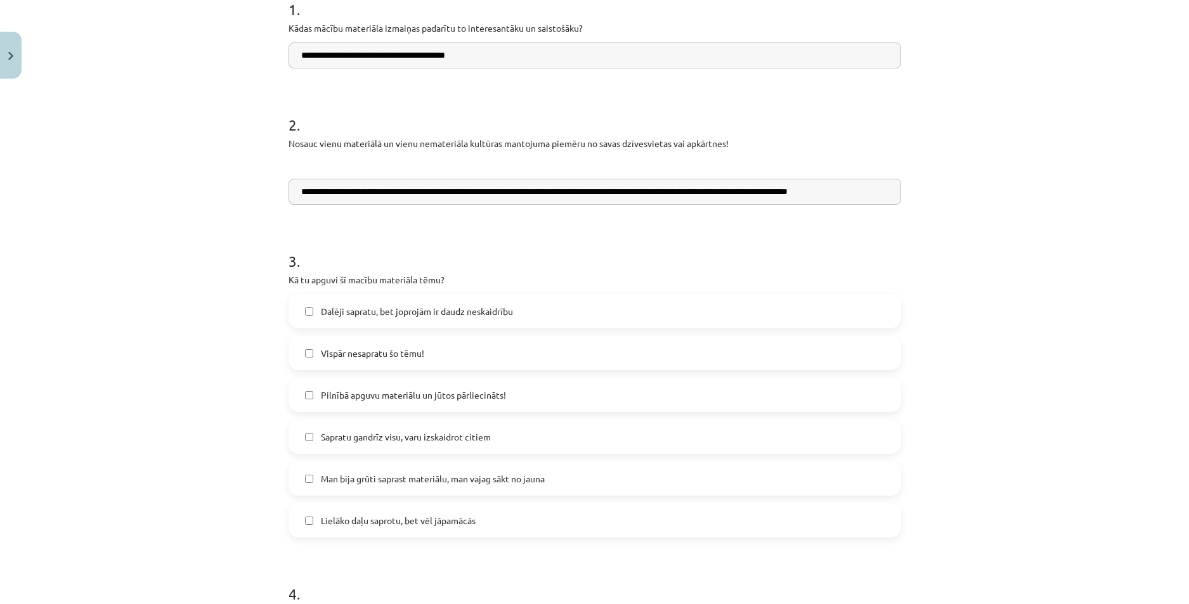
scroll to position [317, 0]
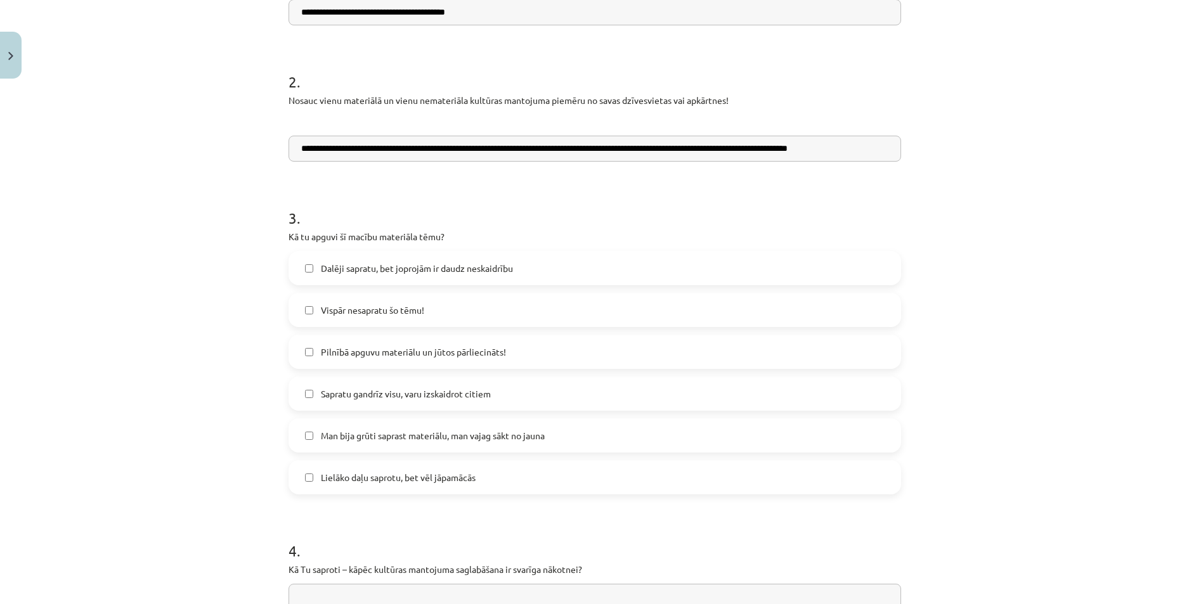
type input "**********"
click at [315, 357] on label "Pilnībā apguvu materiālu un jūtos pārliecināts!" at bounding box center [595, 352] width 610 height 32
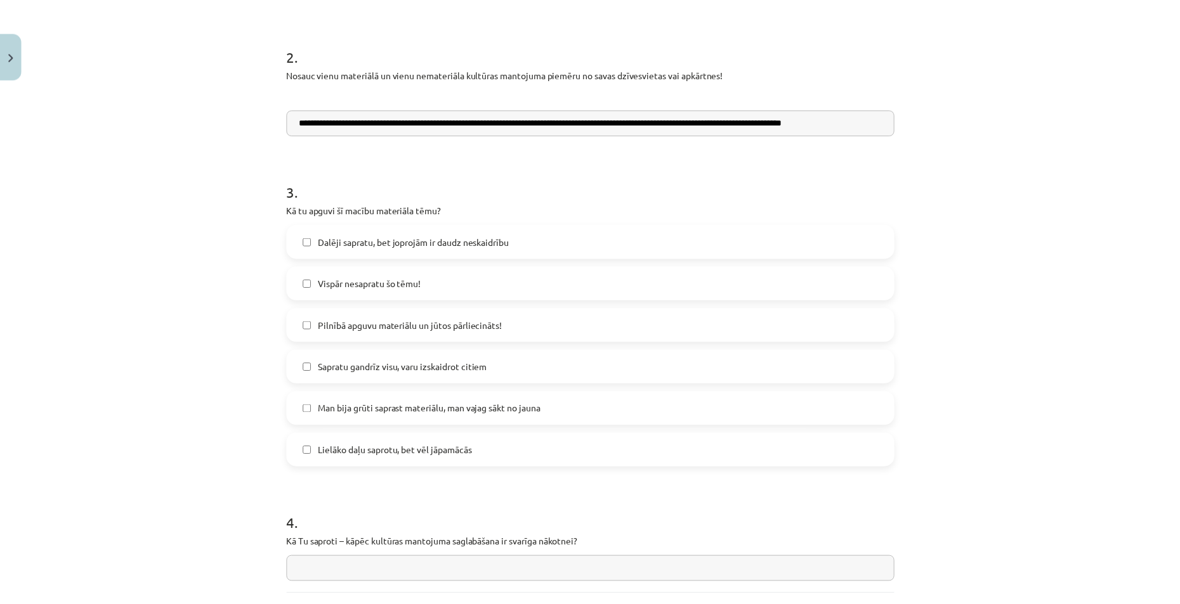
scroll to position [444, 0]
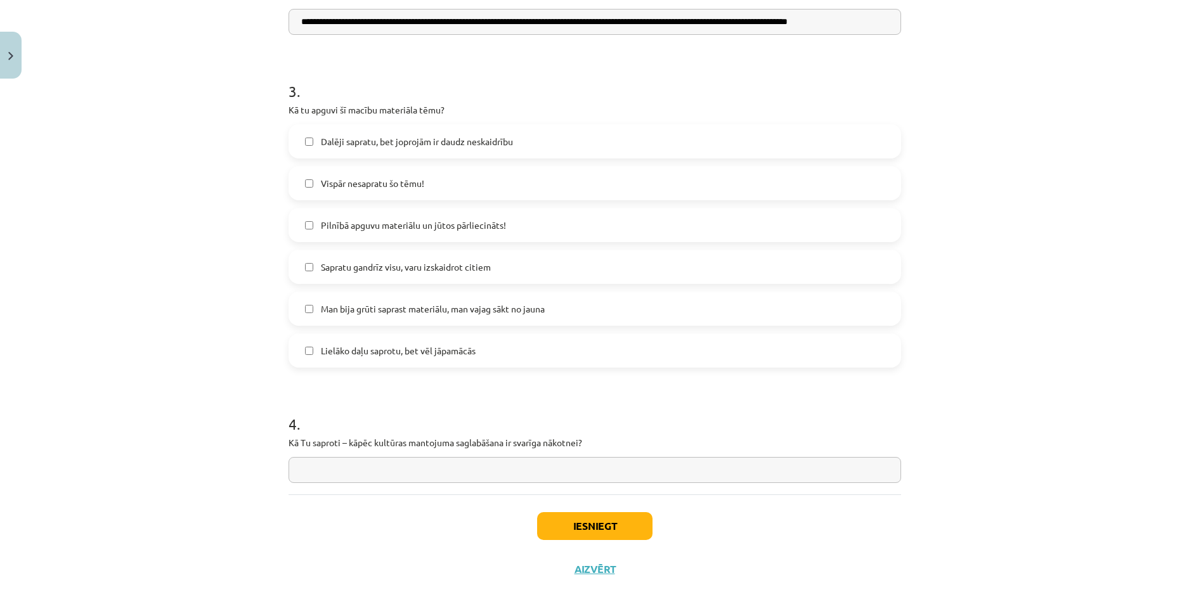
click at [339, 471] on input "text" at bounding box center [595, 470] width 613 height 26
paste input "**********"
type input "**********"
click at [552, 527] on button "Iesniegt" at bounding box center [594, 526] width 115 height 28
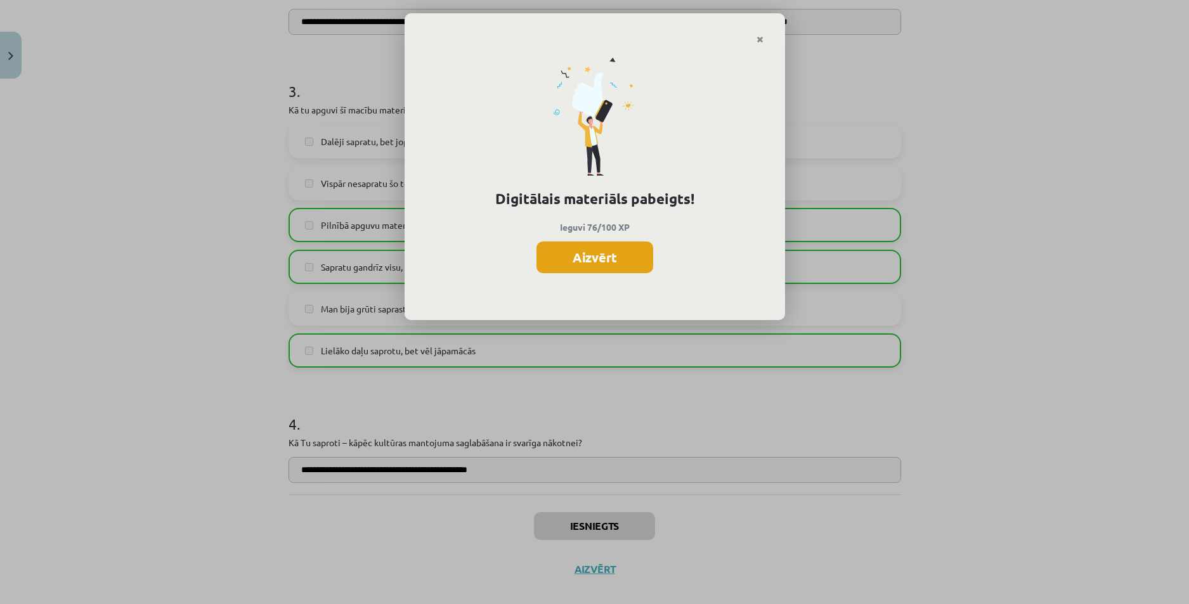
click at [556, 254] on button "Aizvērt" at bounding box center [595, 258] width 117 height 32
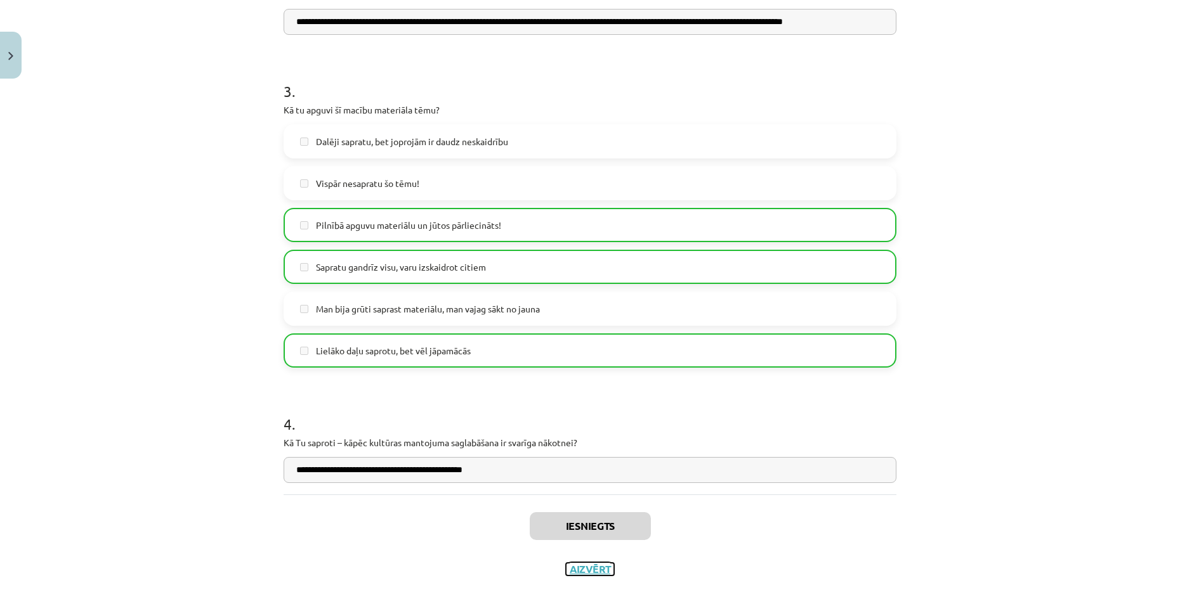
click at [573, 571] on button "Aizvērt" at bounding box center [590, 569] width 48 height 13
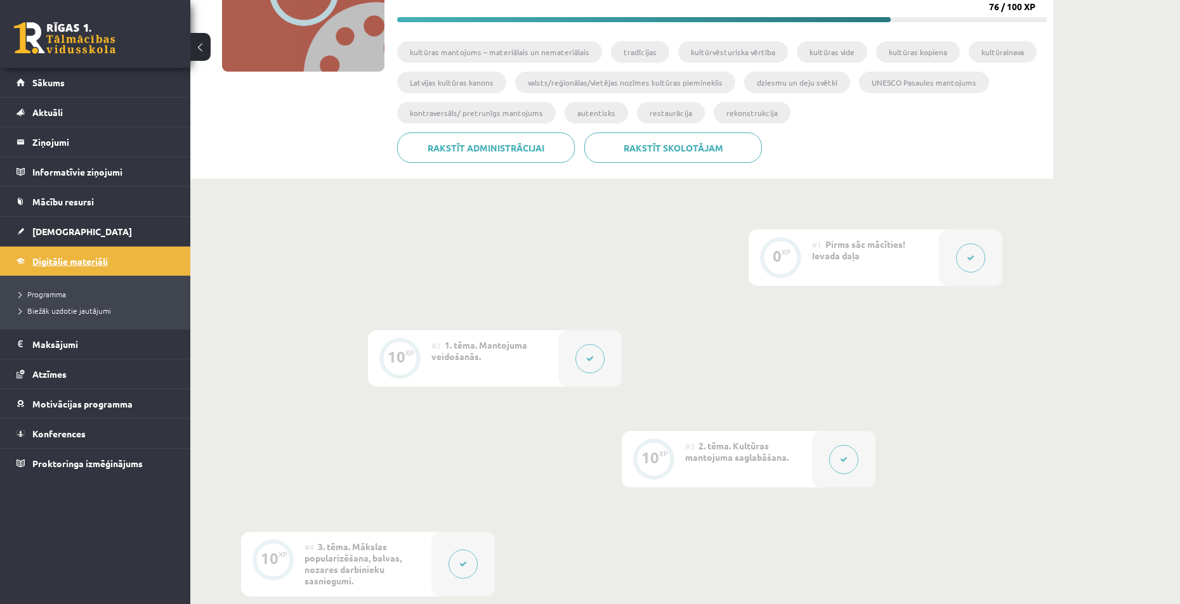
scroll to position [0, 0]
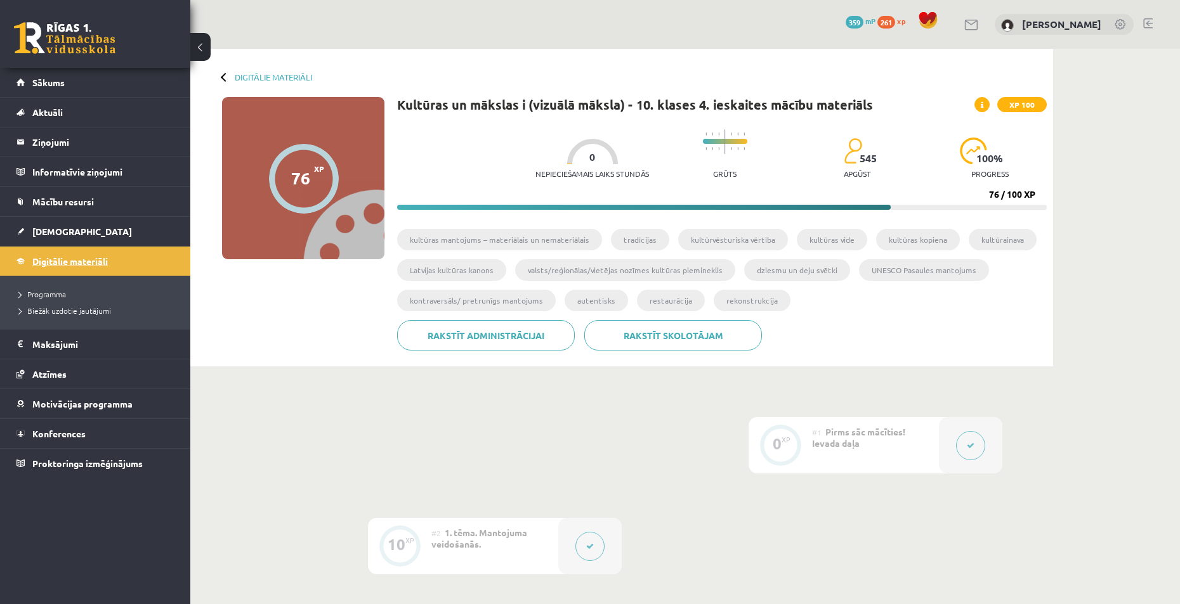
click at [61, 261] on span "Digitālie materiāli" at bounding box center [69, 261] width 75 height 11
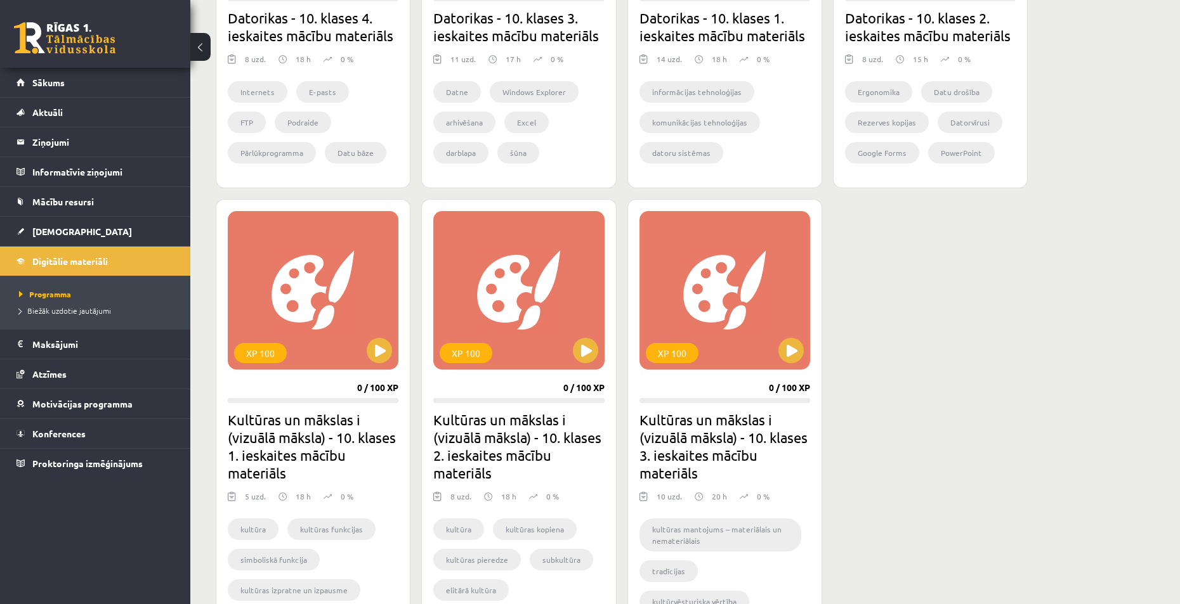
scroll to position [571, 0]
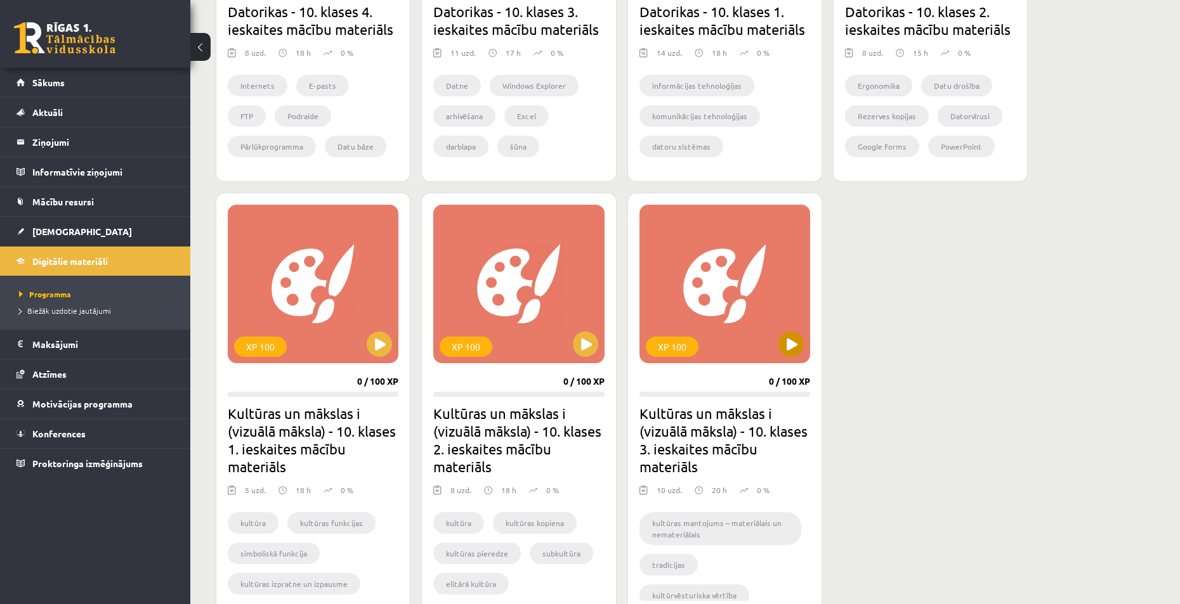
click at [779, 353] on div "XP 100" at bounding box center [724, 284] width 171 height 159
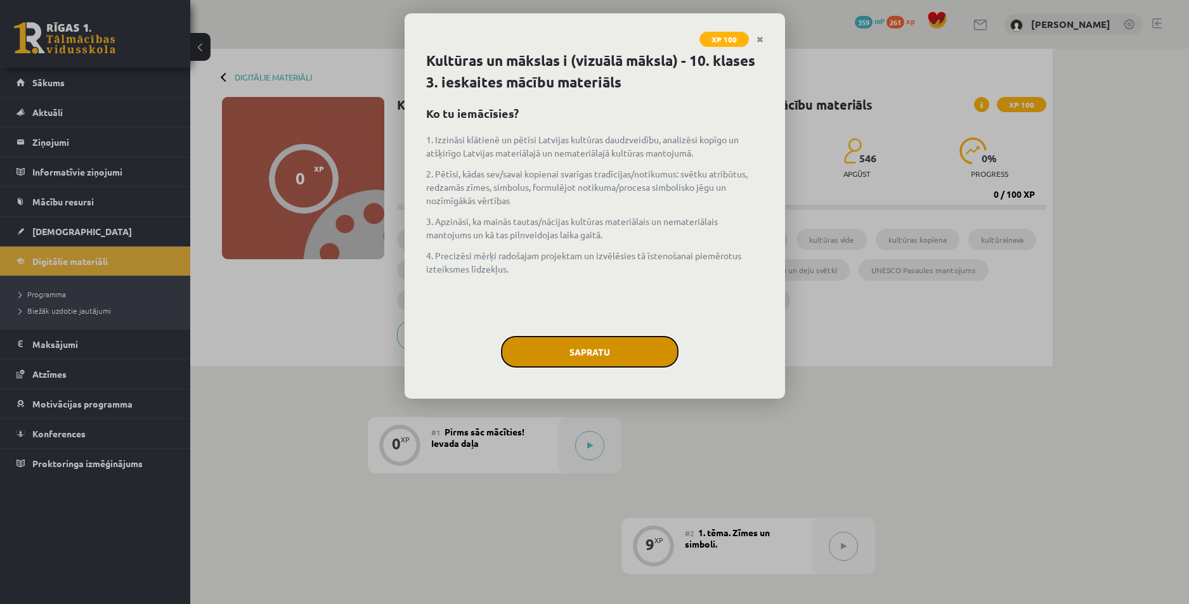
click at [574, 355] on button "Sapratu" at bounding box center [590, 352] width 178 height 32
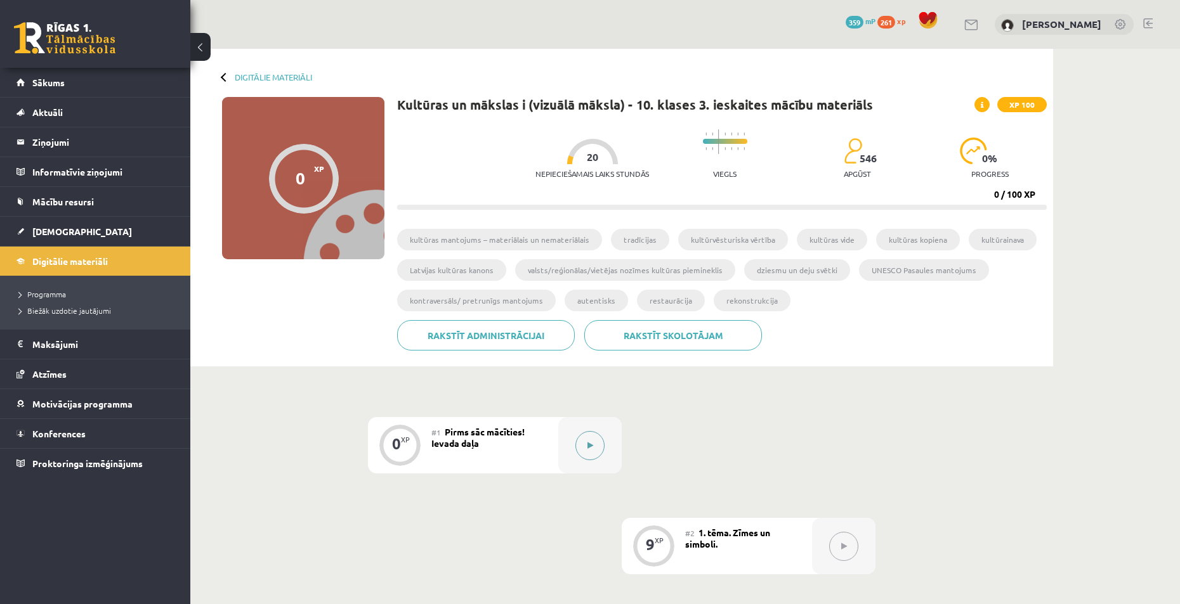
click at [596, 445] on button at bounding box center [589, 445] width 29 height 29
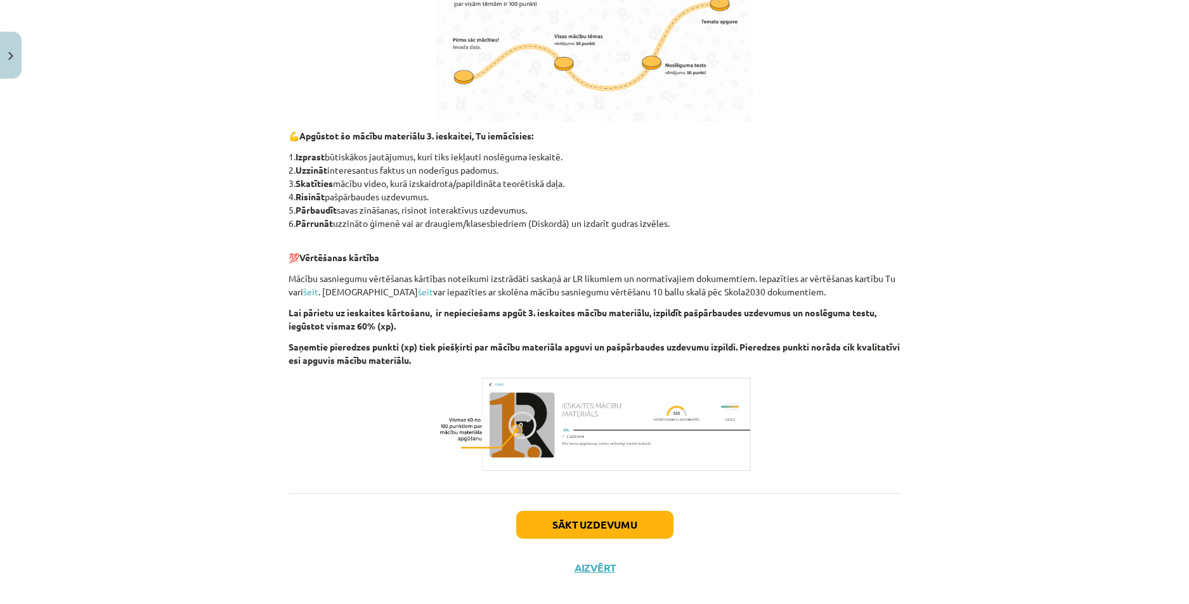
scroll to position [590, 0]
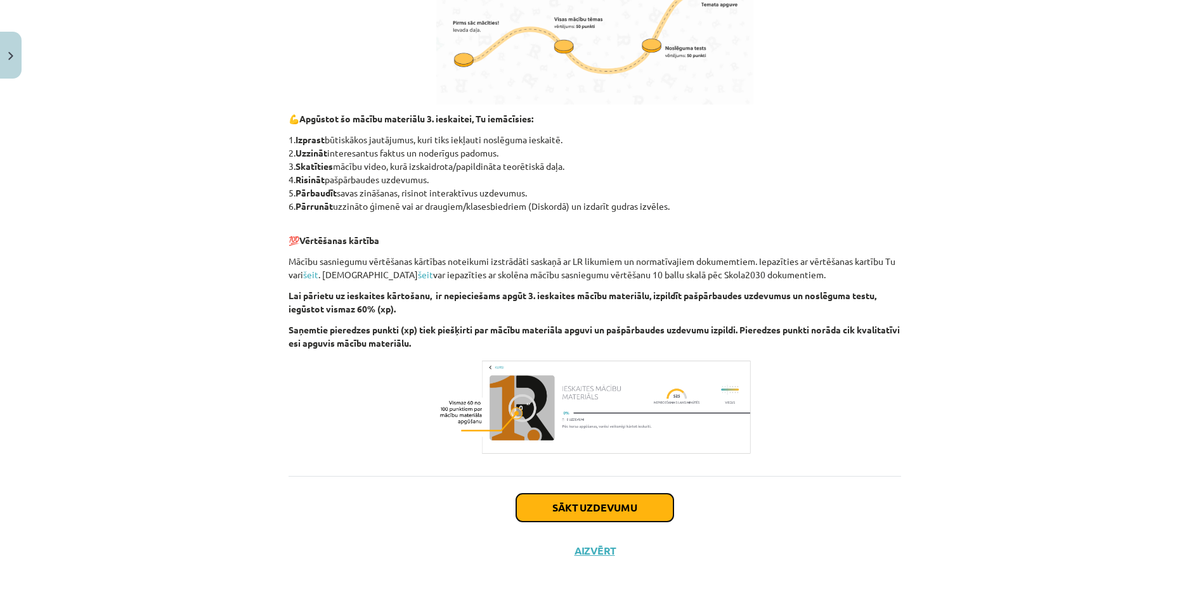
click at [587, 504] on button "Sākt uzdevumu" at bounding box center [594, 508] width 157 height 28
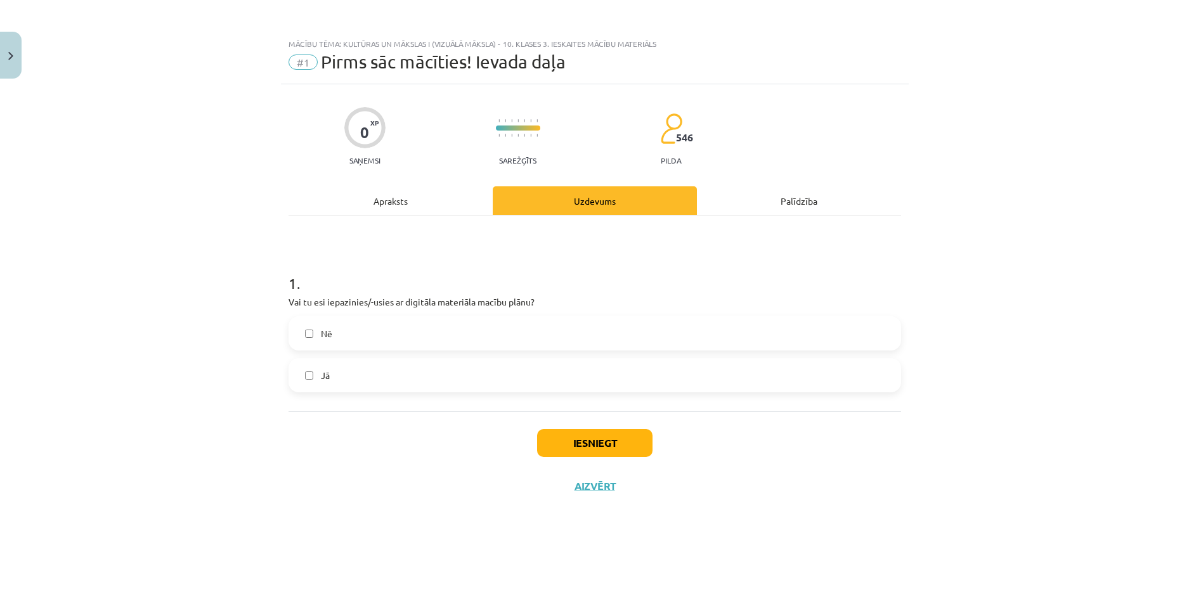
drag, startPoint x: 372, startPoint y: 373, endPoint x: 382, endPoint y: 377, distance: 10.2
click at [373, 373] on label "Jā" at bounding box center [595, 376] width 610 height 32
click at [586, 450] on button "Iesniegt" at bounding box center [594, 443] width 115 height 28
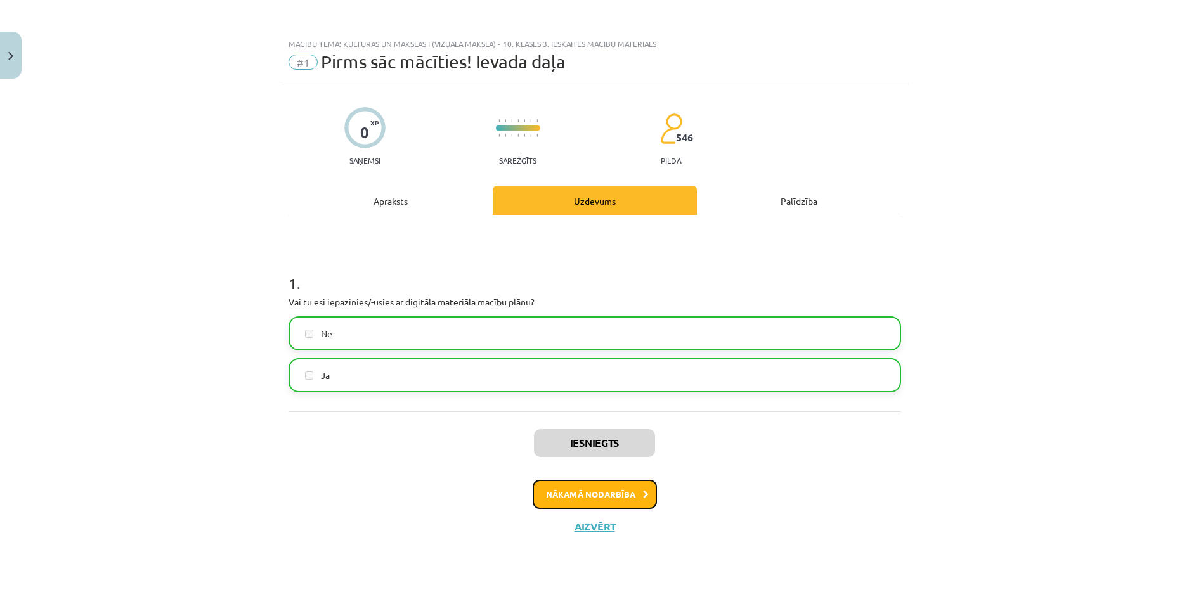
click at [574, 494] on button "Nākamā nodarbība" at bounding box center [595, 494] width 124 height 29
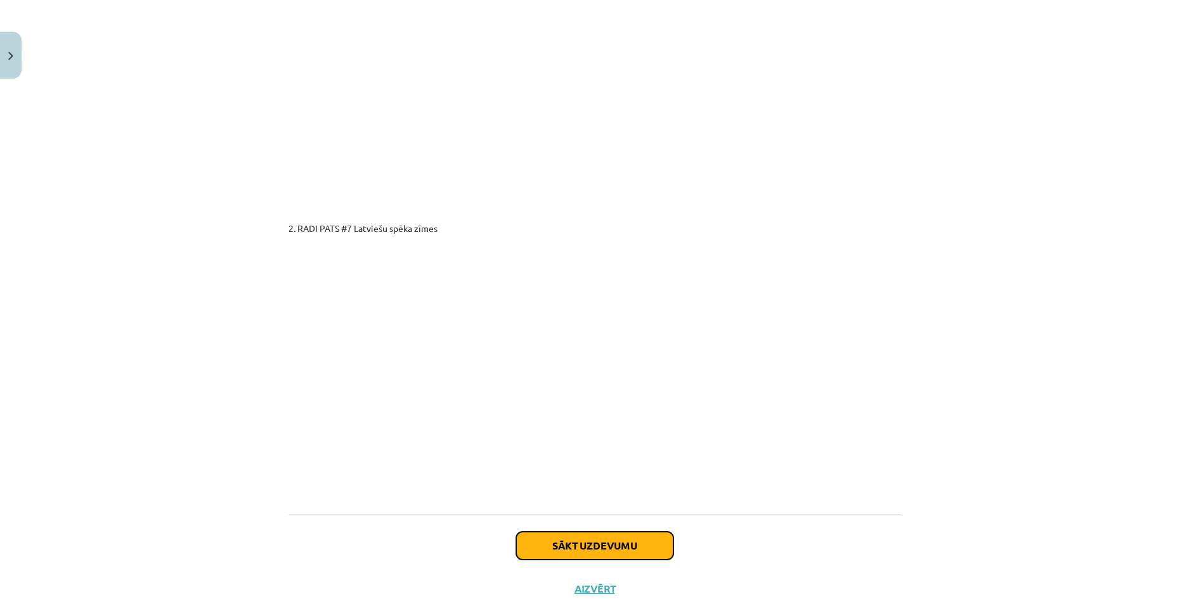
click at [553, 532] on button "Sākt uzdevumu" at bounding box center [594, 546] width 157 height 28
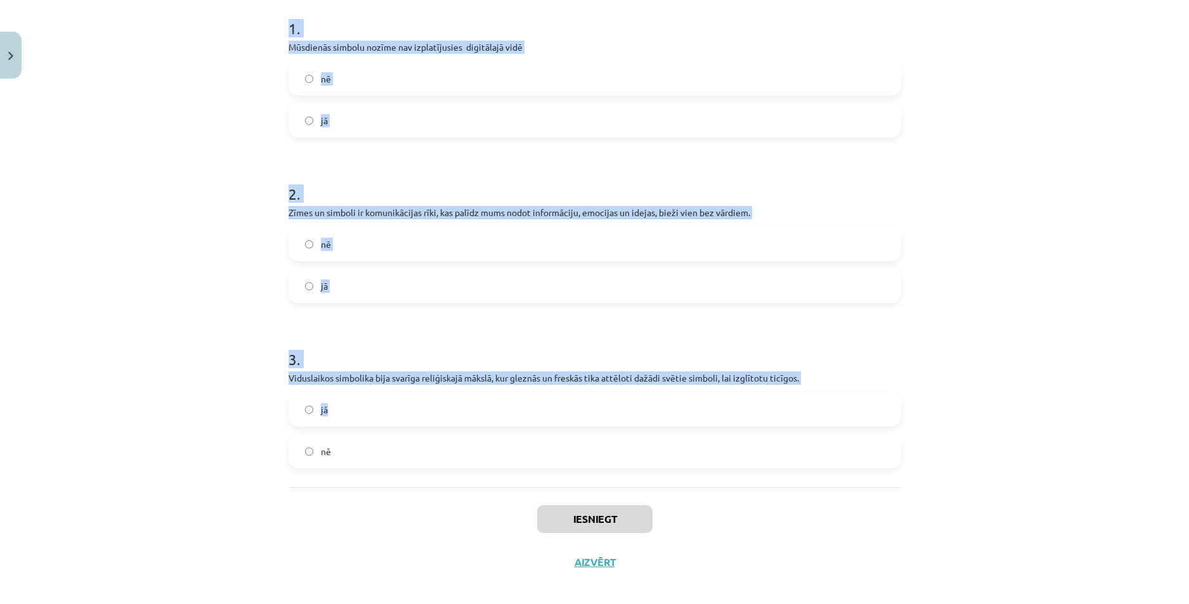
scroll to position [266, 0]
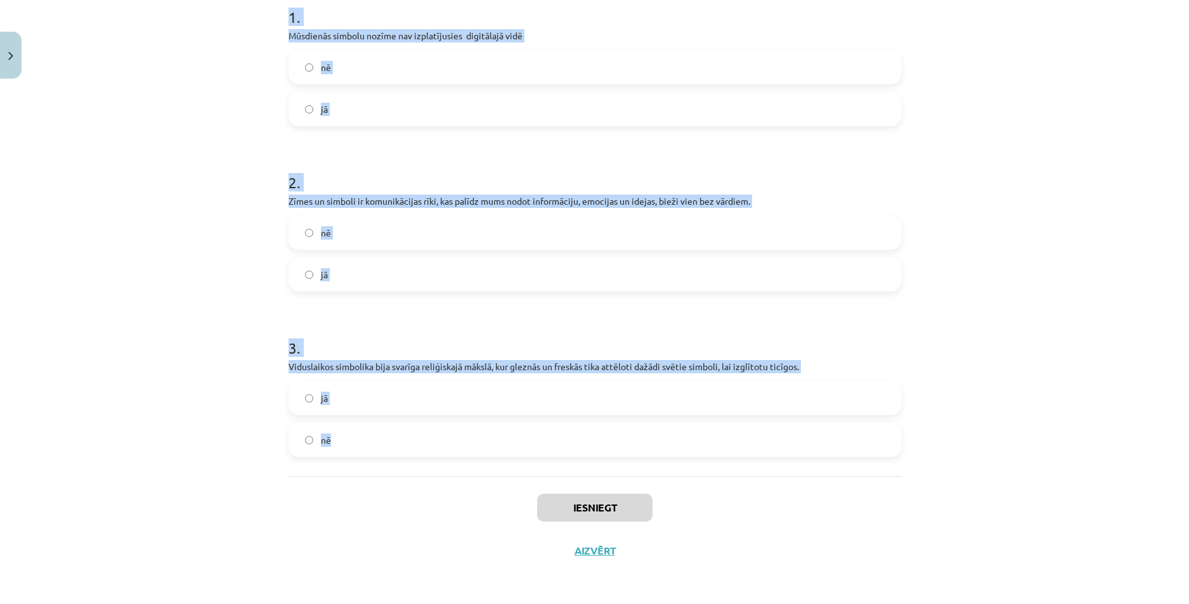
drag, startPoint x: 278, startPoint y: 251, endPoint x: 437, endPoint y: 436, distance: 244.3
click at [437, 436] on div "9 XP Saņemsi Sarežģīts 546 pilda Apraksts Uzdevums Palīdzība 1 . Mūsdienās simb…" at bounding box center [595, 195] width 628 height 755
copy form "1 . Mūsdienās simbolu nozīme nav izplatījusies digitālajā vidē nē jā 2 . Zīmes …"
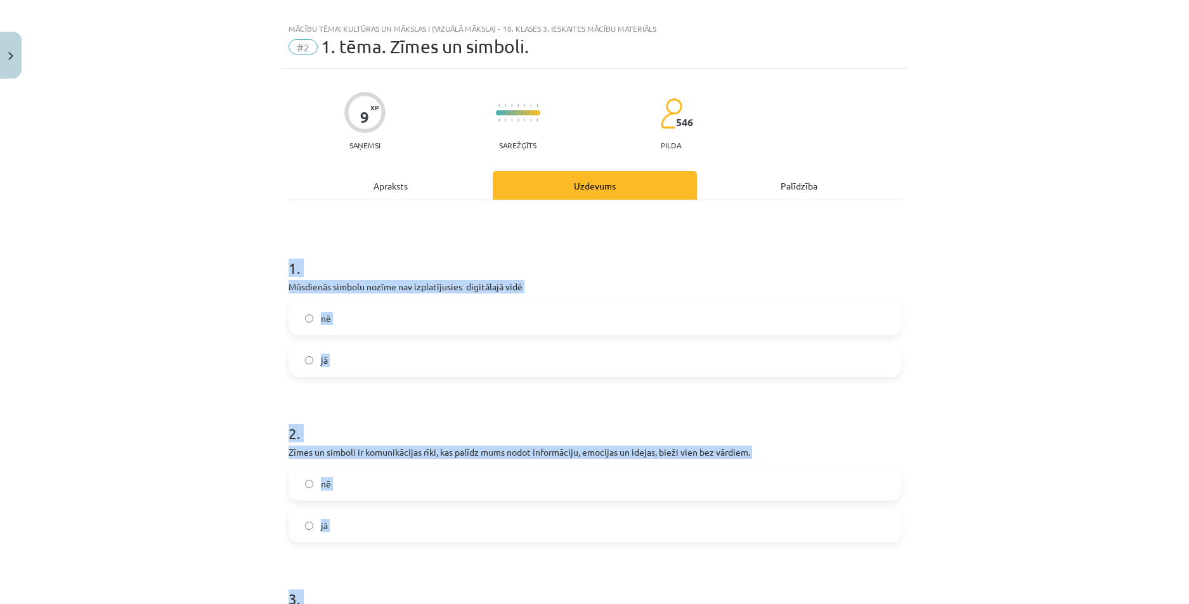
scroll to position [0, 0]
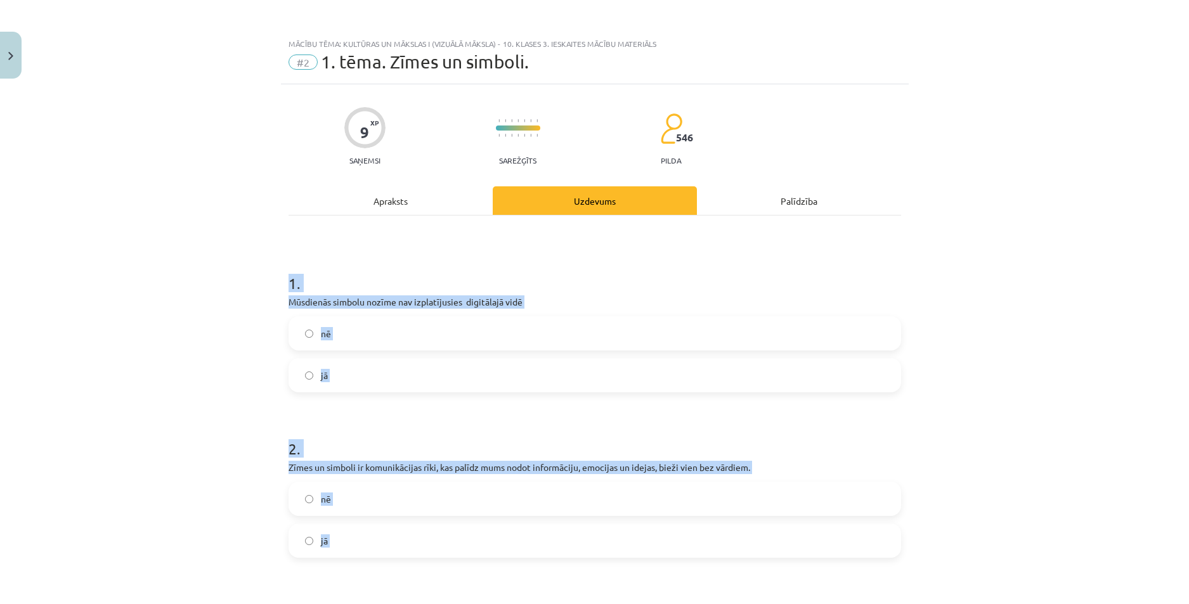
click at [222, 347] on div "Mācību tēma: Kultūras un mākslas i (vizuālā māksla) - 10. klases 3. ieskaites m…" at bounding box center [594, 302] width 1189 height 604
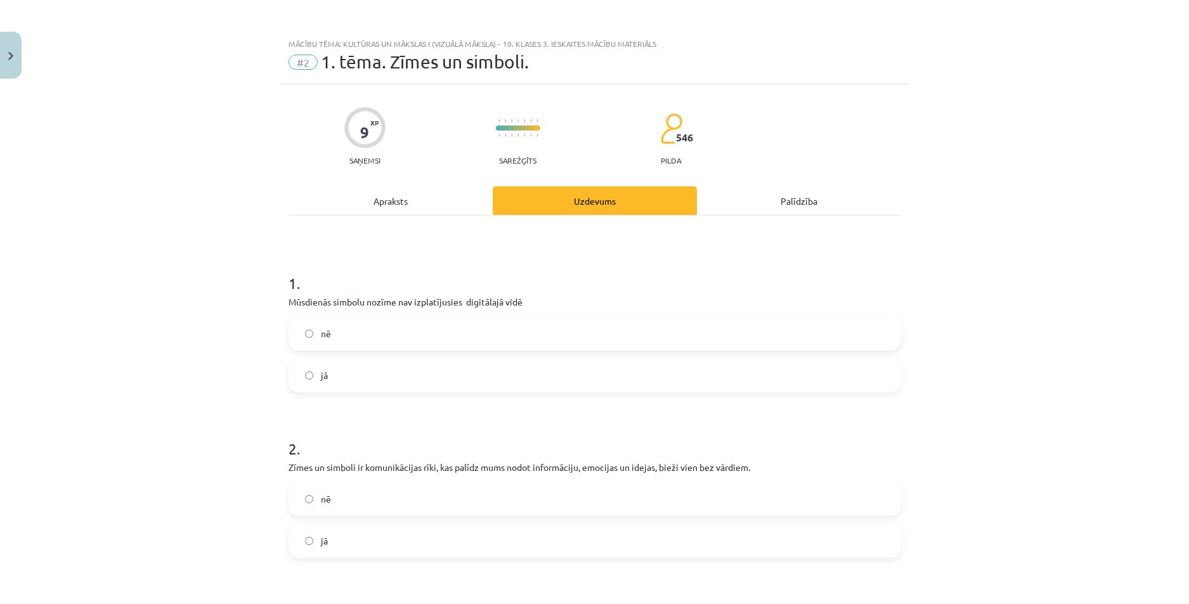
click at [360, 338] on label "nē" at bounding box center [595, 334] width 610 height 32
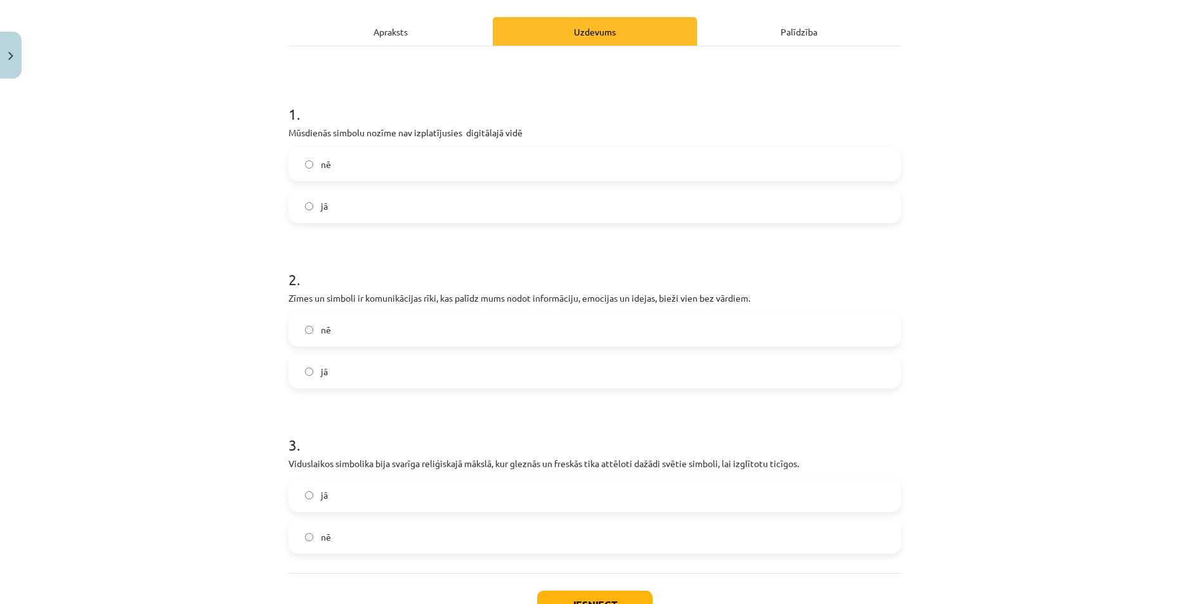
scroll to position [190, 0]
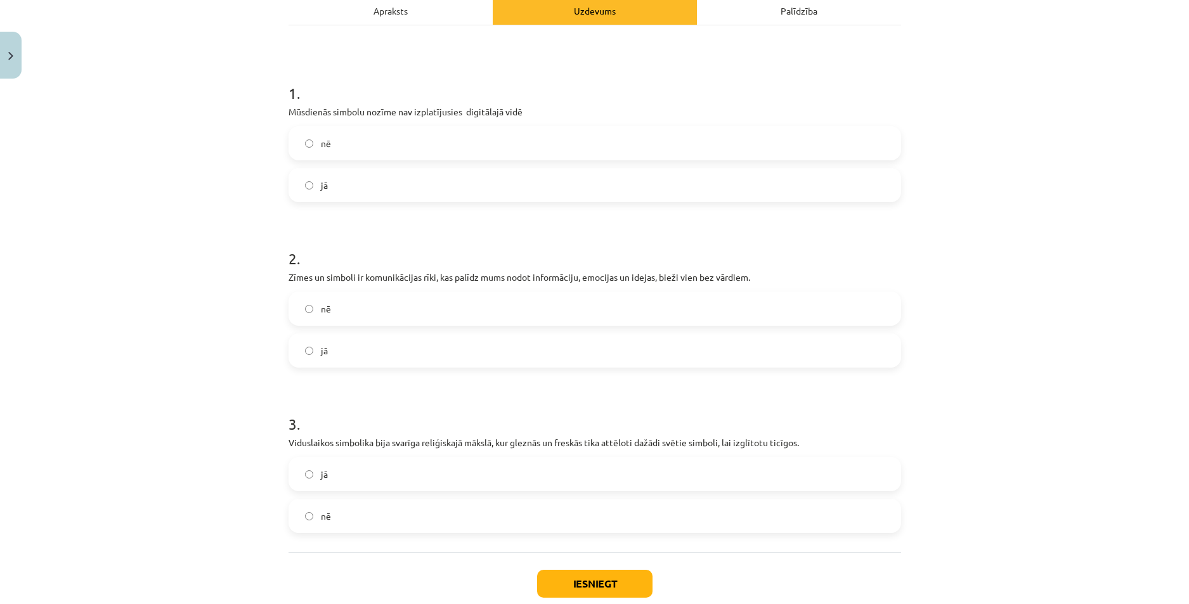
click at [353, 358] on label "jā" at bounding box center [595, 351] width 610 height 32
click at [357, 485] on label "jā" at bounding box center [595, 475] width 610 height 32
click at [571, 588] on button "Iesniegt" at bounding box center [594, 584] width 115 height 28
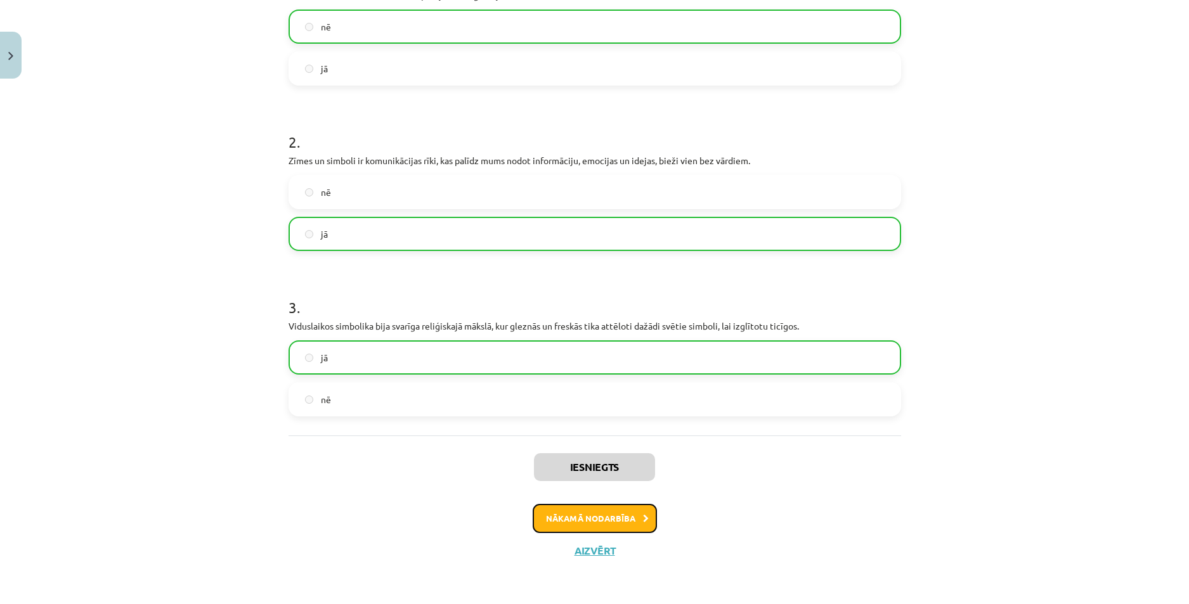
click at [551, 529] on button "Nākamā nodarbība" at bounding box center [595, 518] width 124 height 29
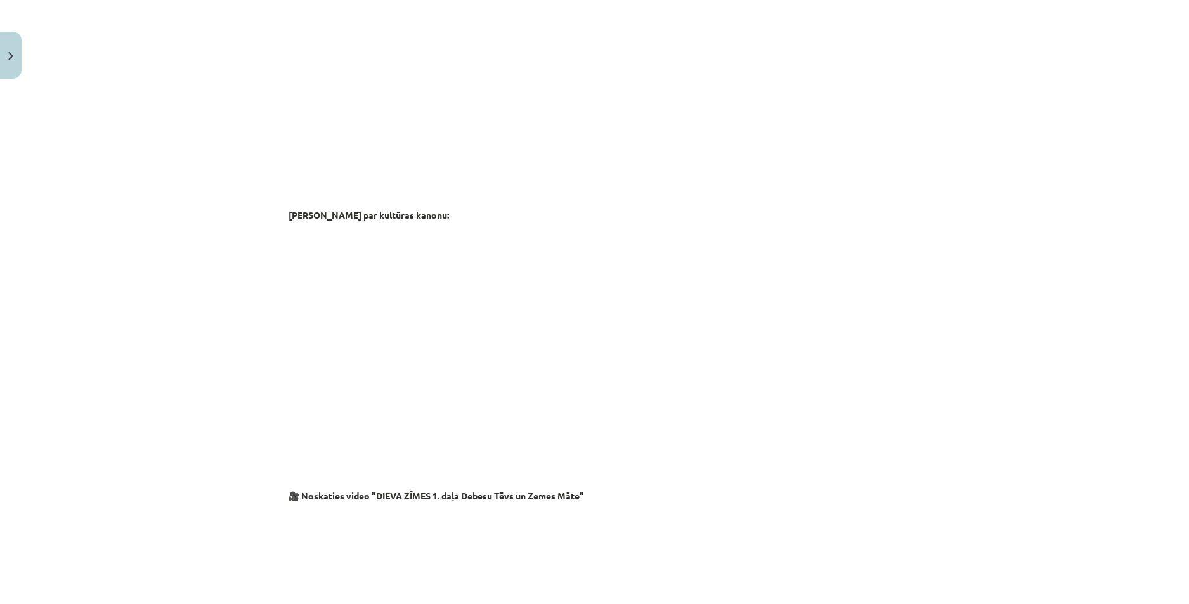
scroll to position [1992, 0]
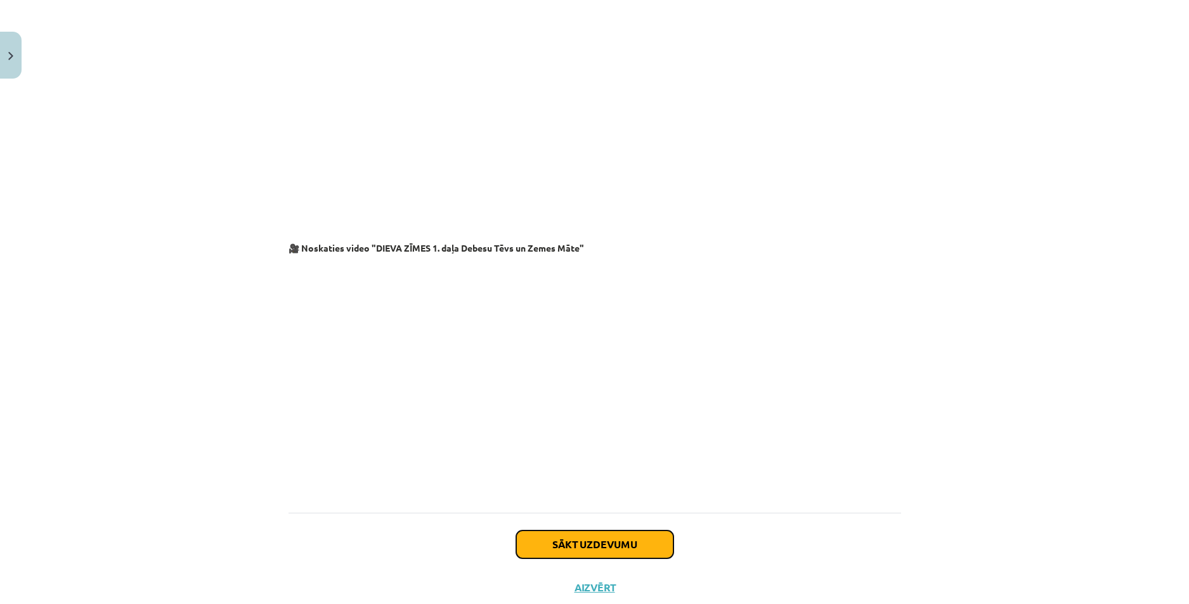
click at [533, 531] on button "Sākt uzdevumu" at bounding box center [594, 545] width 157 height 28
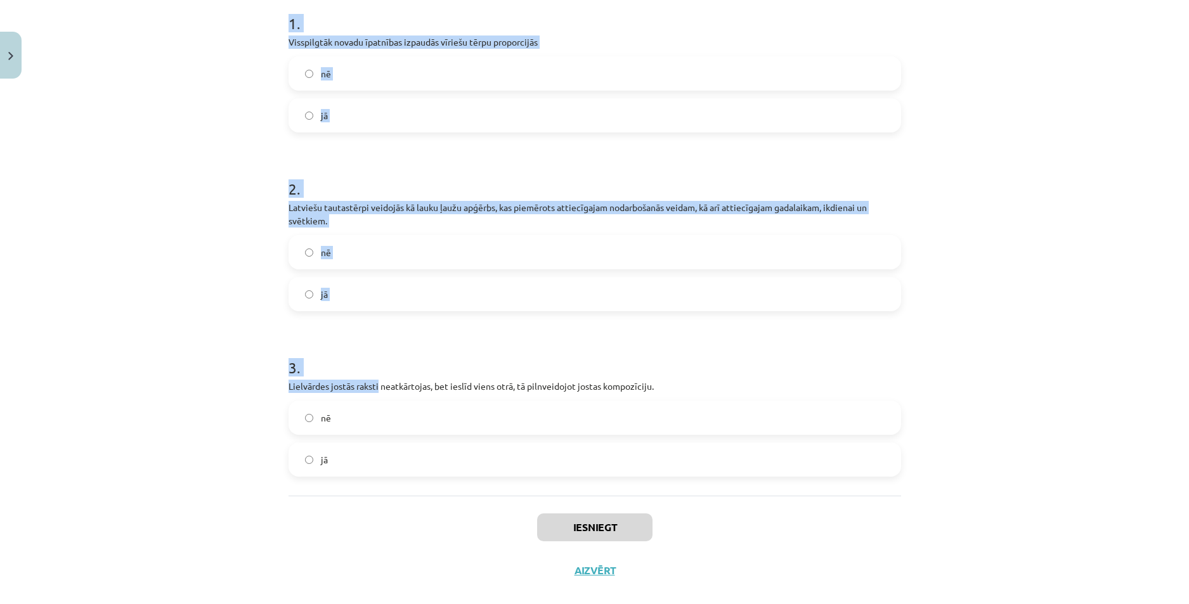
scroll to position [280, 0]
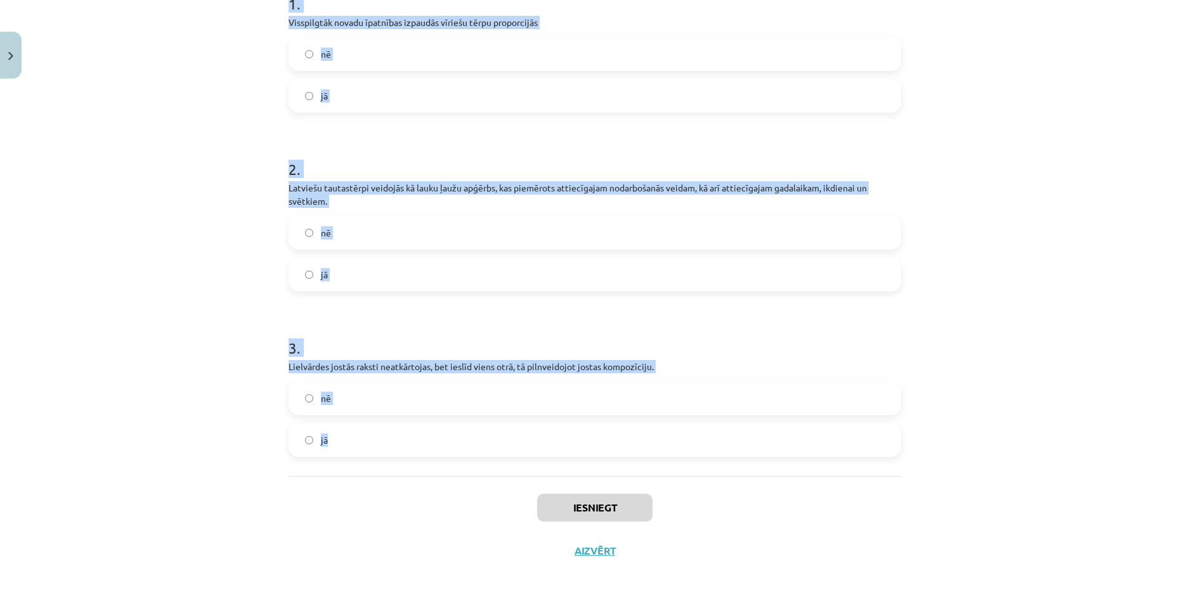
drag, startPoint x: 287, startPoint y: 251, endPoint x: 393, endPoint y: 452, distance: 227.3
click at [393, 452] on div "9 XP Saņemsi Sarežģīts 546 pilda Apraksts Uzdevums Palīdzība 1 . Visspilgtāk no…" at bounding box center [595, 189] width 628 height 768
copy form "1 . Visspilgtāk novadu īpatnības izpaudās vīriešu tērpu proporcijās nē jā 2 . L…"
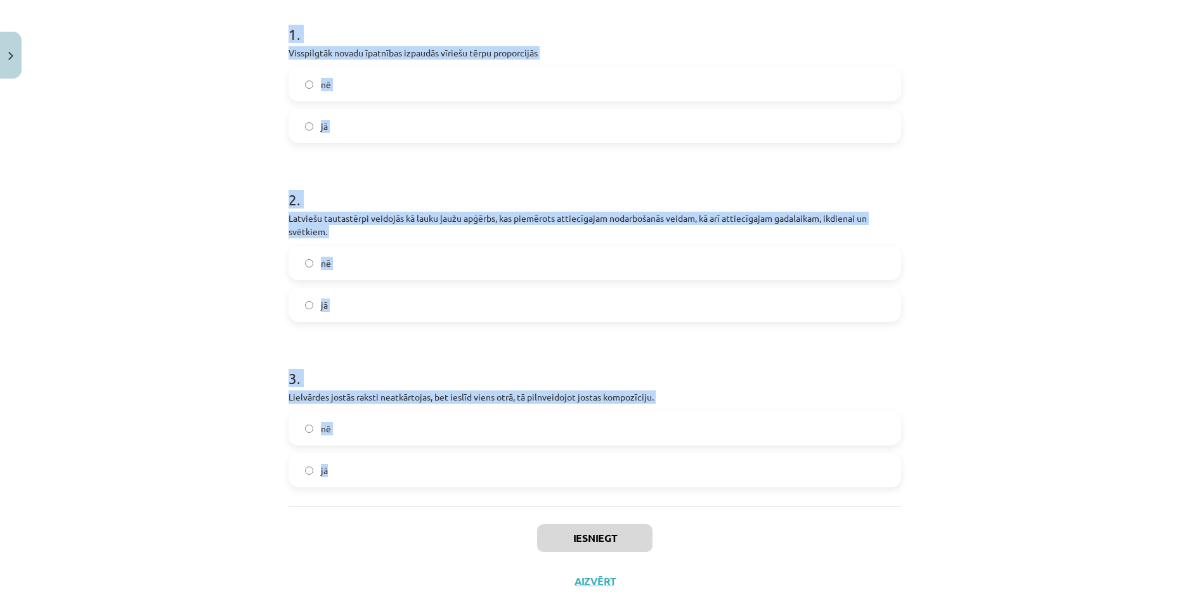
scroll to position [153, 0]
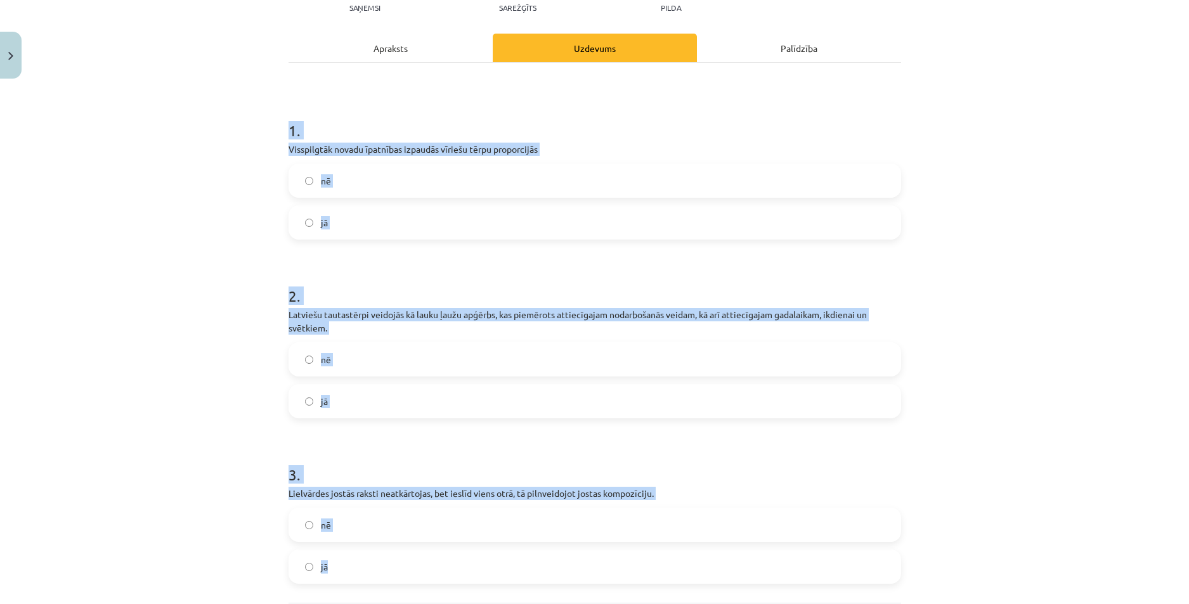
click at [220, 226] on div "Mācību tēma: Kultūras un mākslas i (vizuālā māksla) - 10. klases 3. ieskaites m…" at bounding box center [594, 302] width 1189 height 604
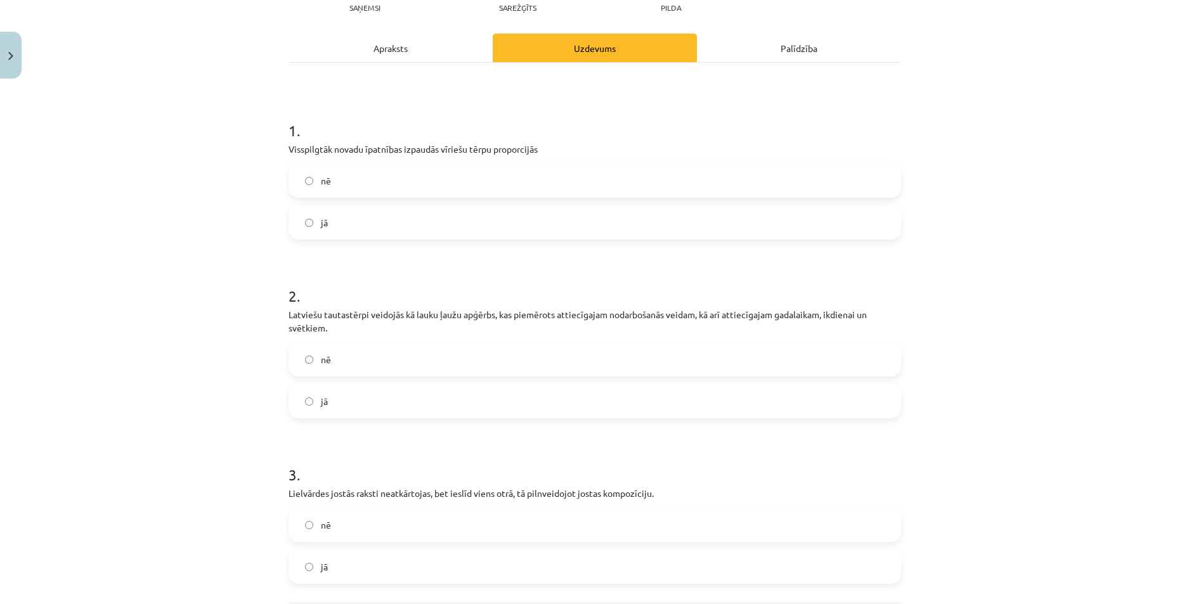
click at [336, 186] on label "nē" at bounding box center [595, 181] width 610 height 32
click at [362, 394] on label "jā" at bounding box center [595, 402] width 610 height 32
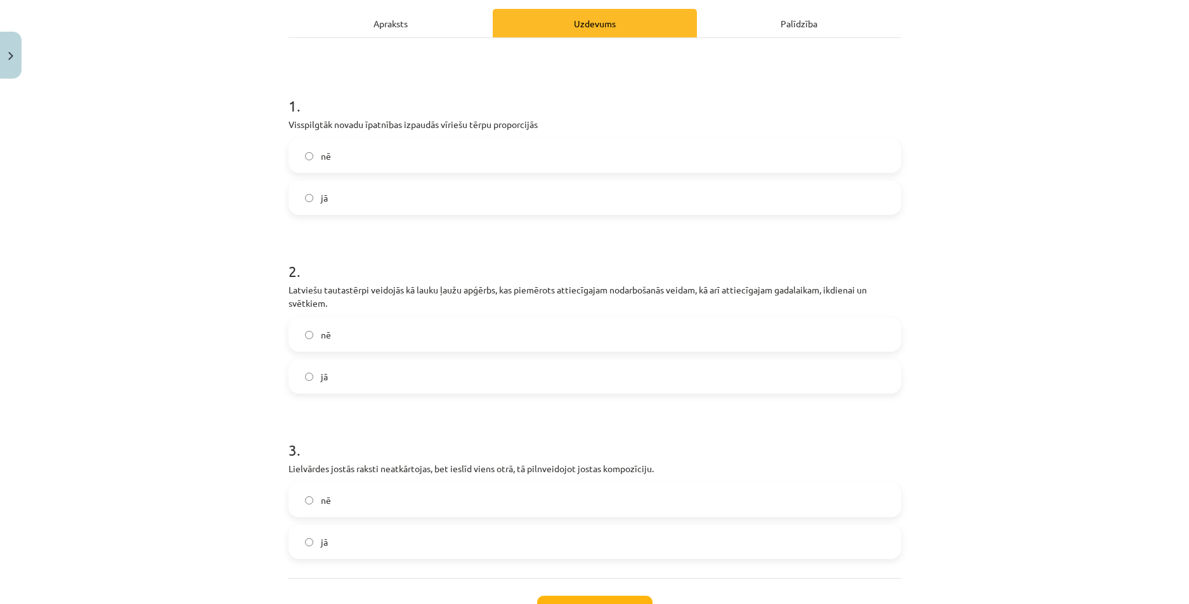
scroll to position [280, 0]
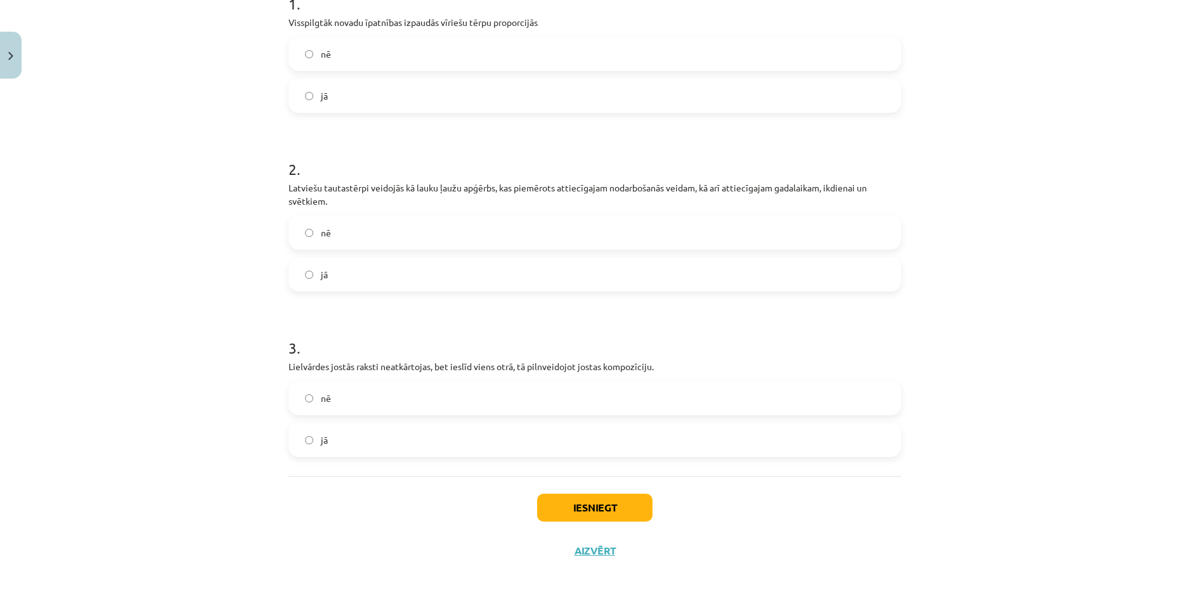
click at [359, 436] on label "jā" at bounding box center [595, 440] width 610 height 32
click at [574, 509] on button "Iesniegt" at bounding box center [594, 508] width 115 height 28
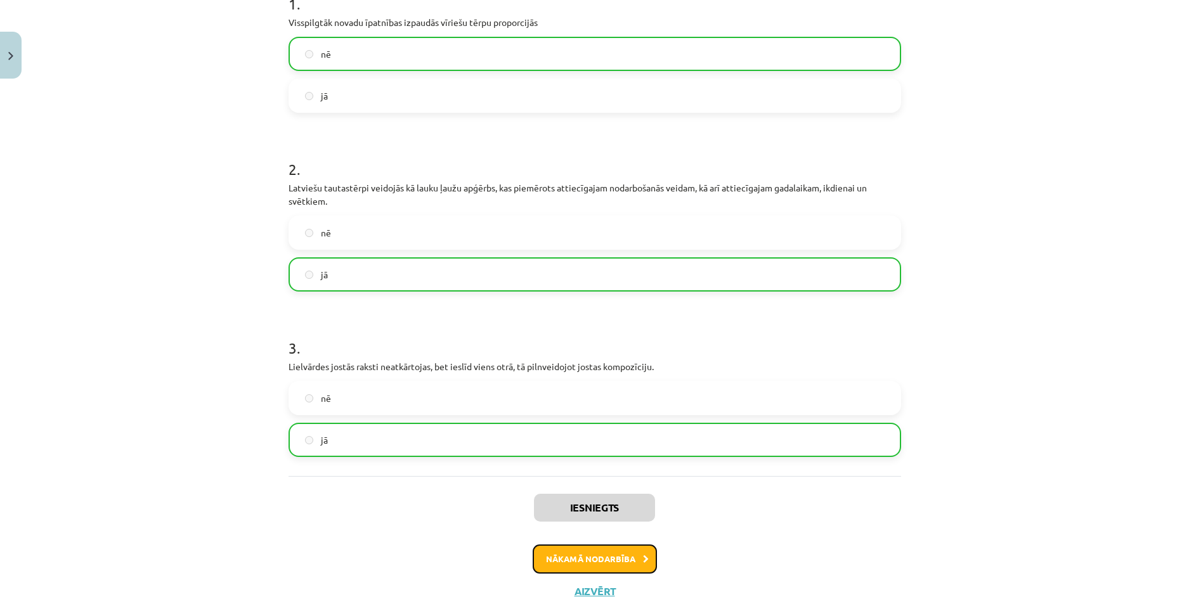
click at [615, 562] on button "Nākamā nodarbība" at bounding box center [595, 559] width 124 height 29
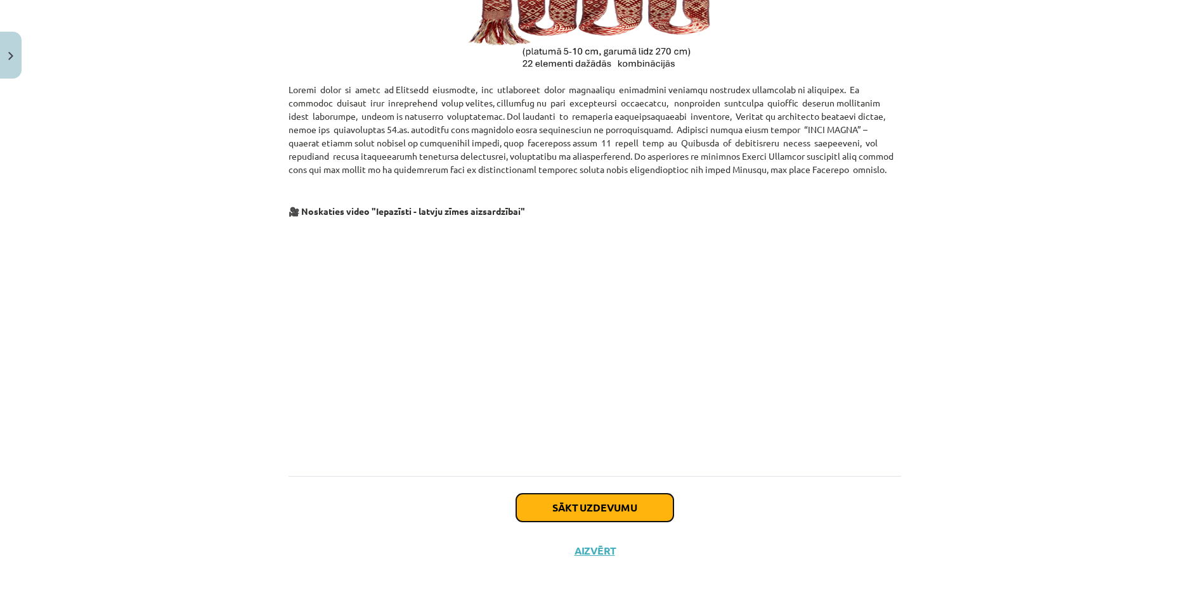
click at [559, 501] on button "Sākt uzdevumu" at bounding box center [594, 508] width 157 height 28
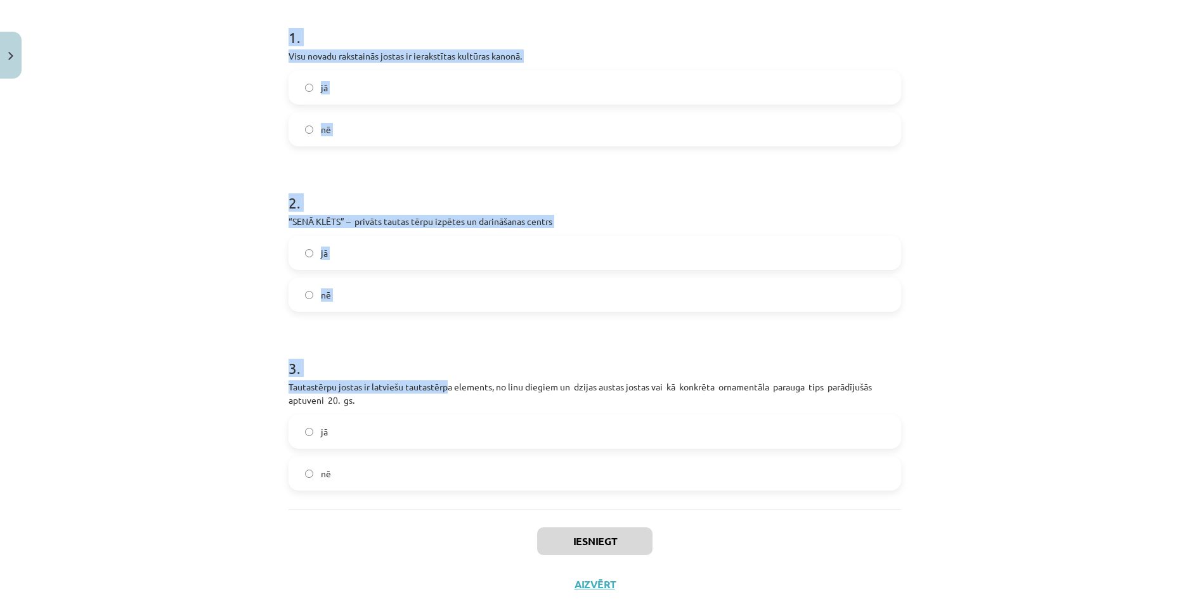
scroll to position [300, 0]
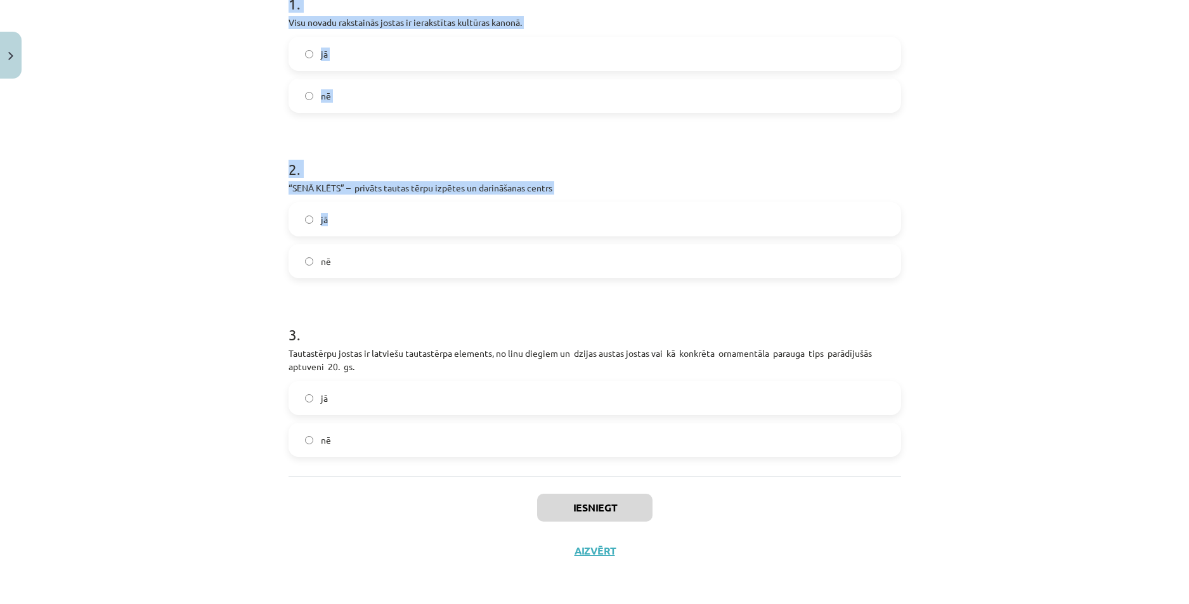
drag, startPoint x: 277, startPoint y: 270, endPoint x: 254, endPoint y: 266, distance: 23.7
click at [254, 266] on div "Mācību tēma: Kultūras un mākslas i (vizuālā māksla) - 10. klases 3. ieskaites m…" at bounding box center [594, 302] width 1189 height 604
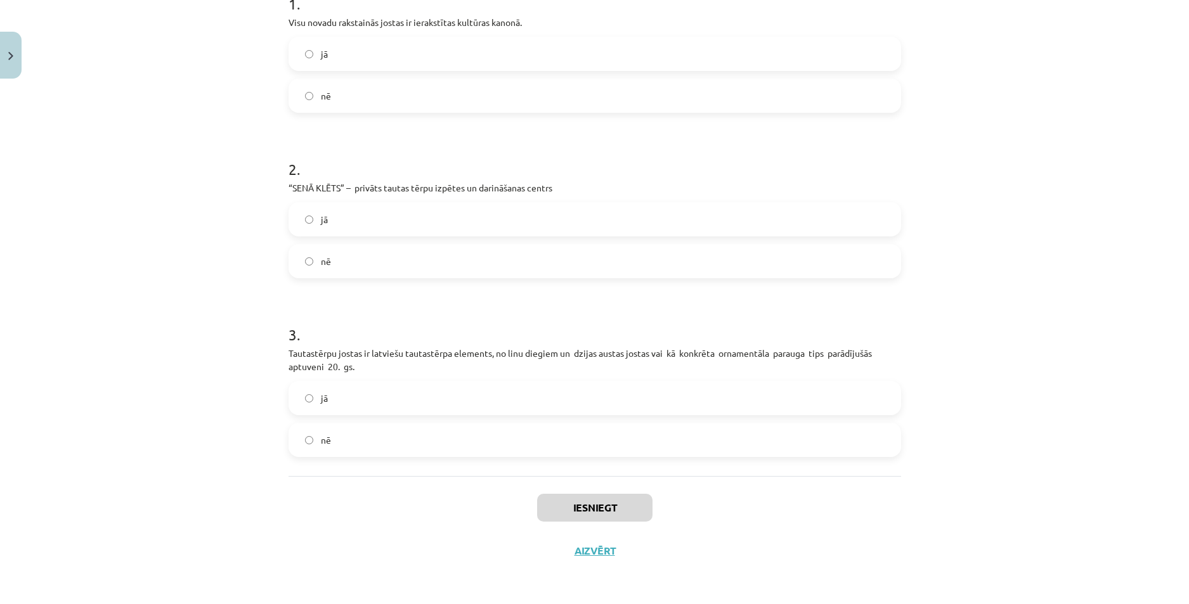
click at [254, 266] on div "Mācību tēma: Kultūras un mākslas i (vizuālā māksla) - 10. klases 3. ieskaites m…" at bounding box center [594, 302] width 1189 height 604
click at [334, 101] on label "nē" at bounding box center [595, 96] width 610 height 32
click at [327, 258] on label "nē" at bounding box center [595, 261] width 610 height 32
click at [382, 432] on label "nē" at bounding box center [595, 440] width 610 height 32
click at [577, 509] on button "Iesniegt" at bounding box center [594, 508] width 115 height 28
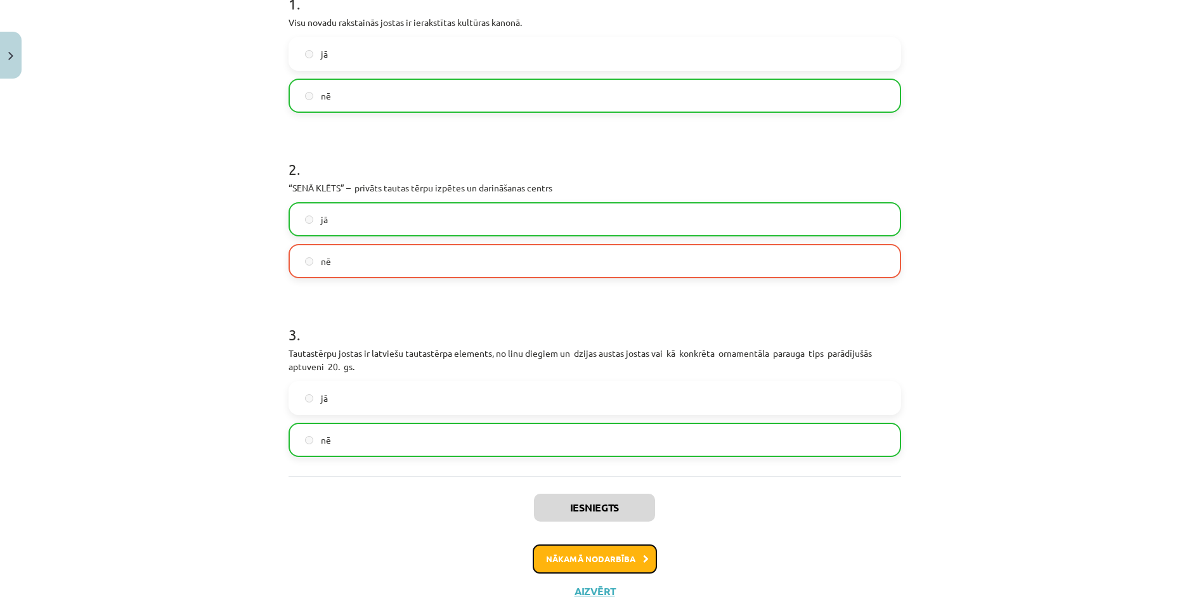
click at [577, 555] on button "Nākamā nodarbība" at bounding box center [595, 559] width 124 height 29
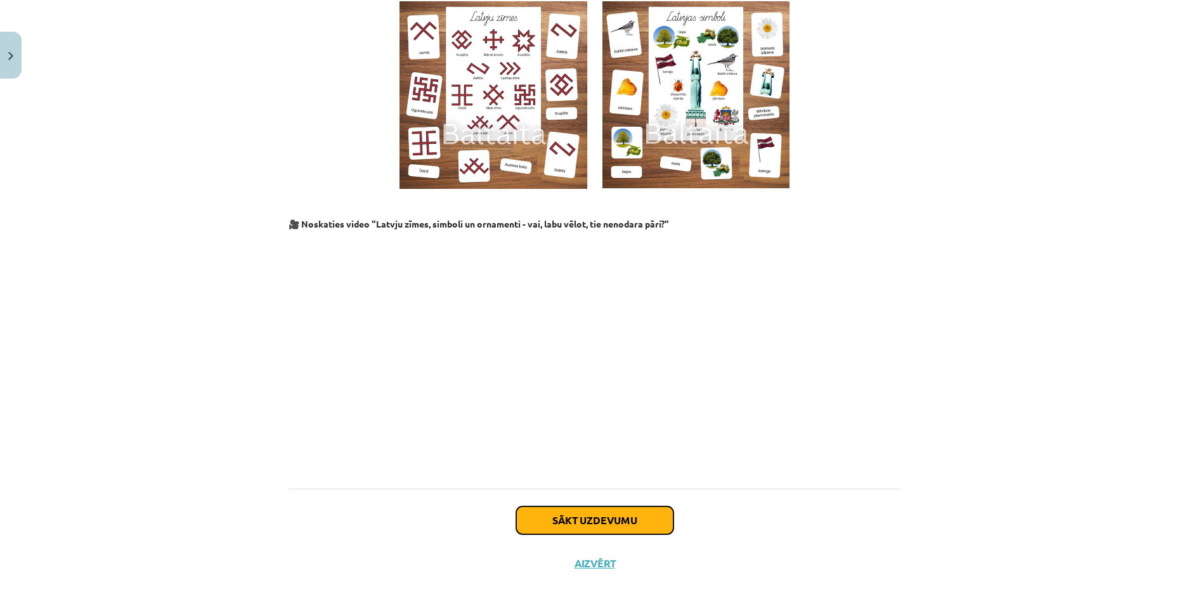
click at [557, 507] on button "Sākt uzdevumu" at bounding box center [594, 521] width 157 height 28
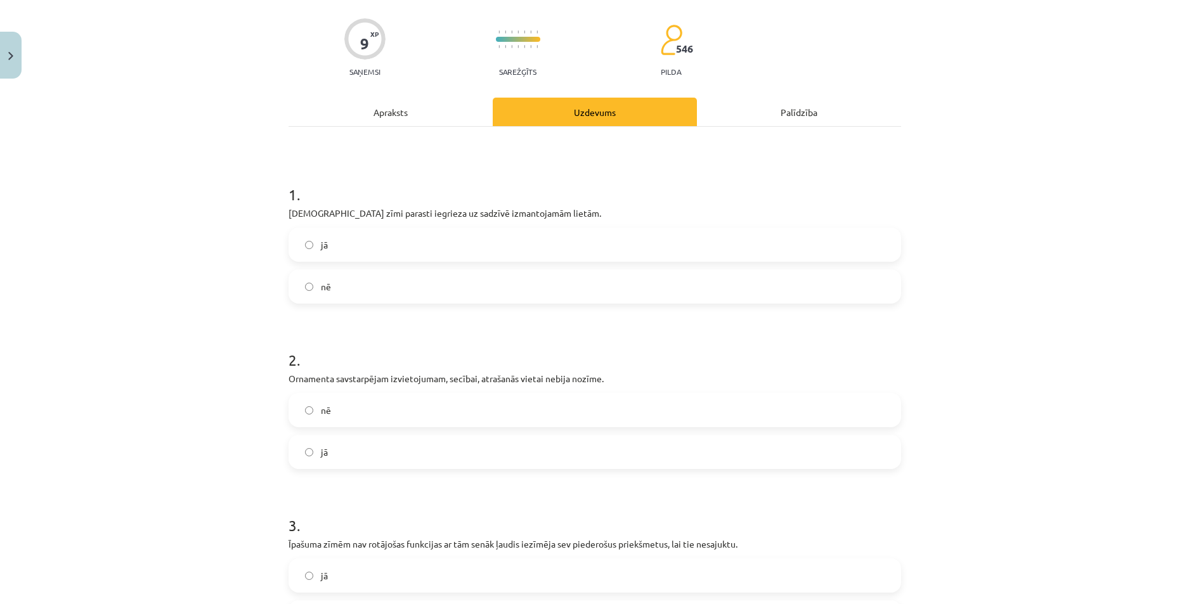
scroll to position [32, 0]
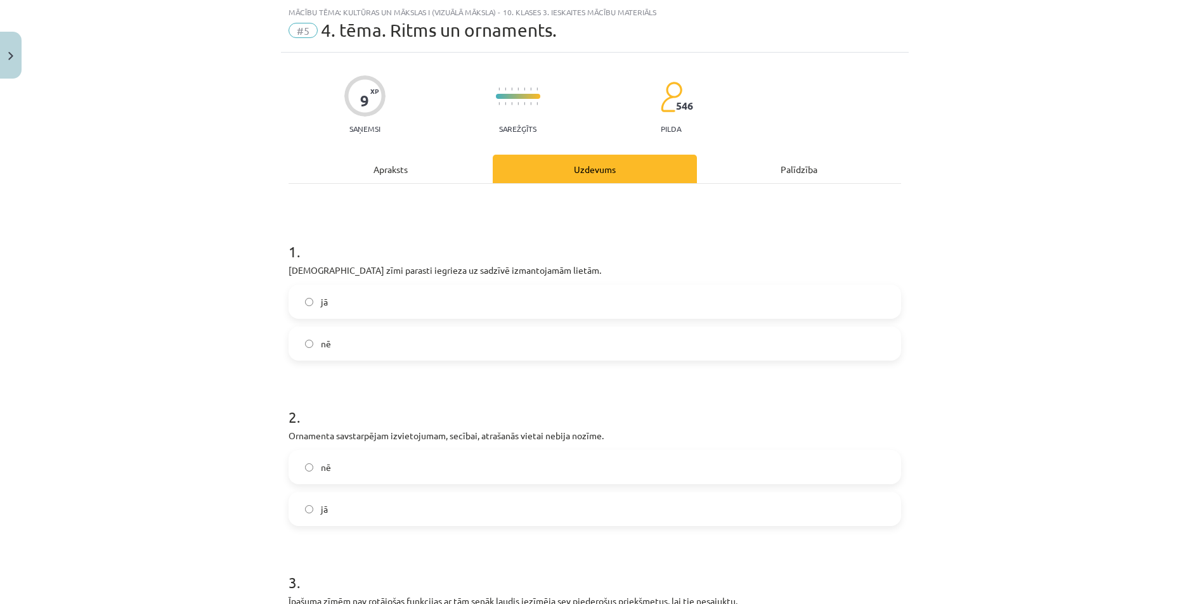
click at [354, 309] on label "jā" at bounding box center [595, 302] width 610 height 32
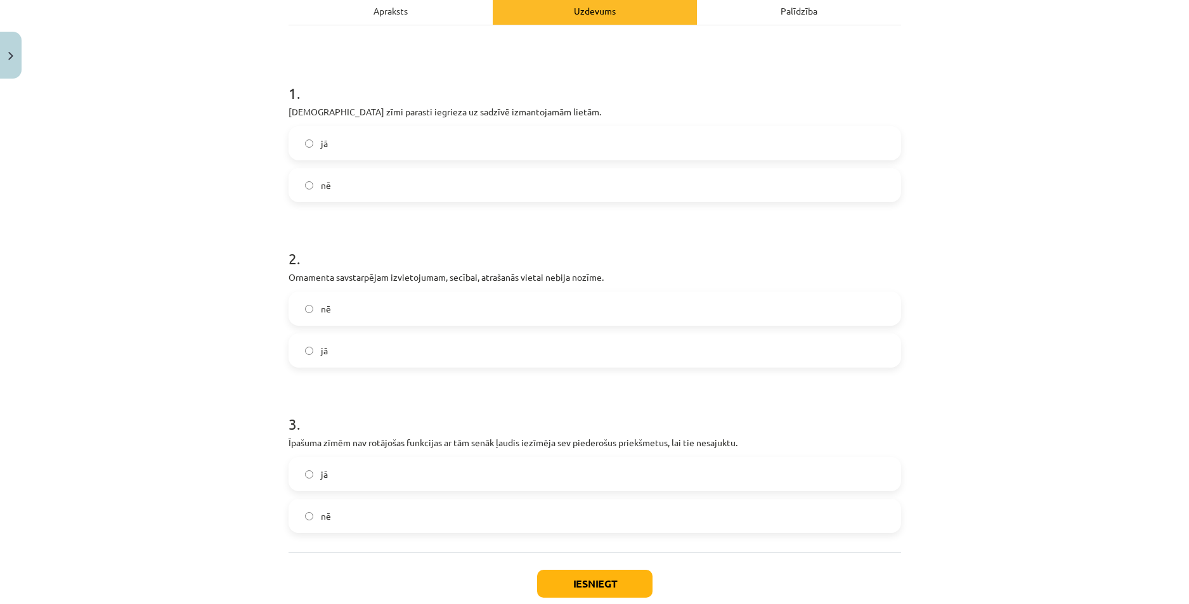
scroll to position [222, 0]
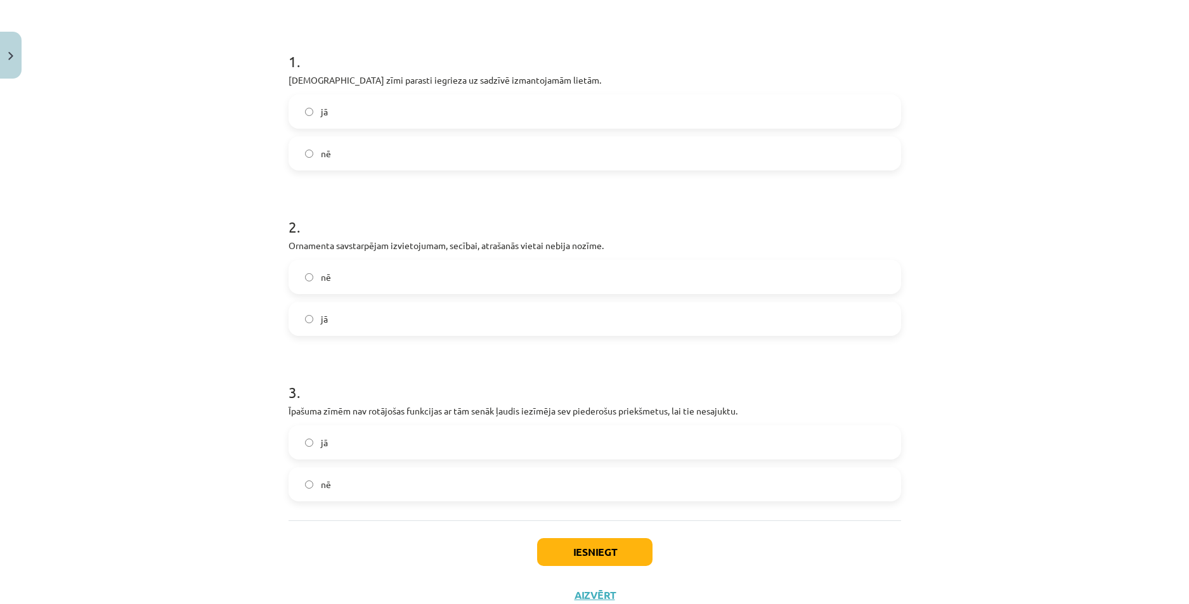
click at [346, 313] on label "jā" at bounding box center [595, 319] width 610 height 32
click at [389, 455] on label "jā" at bounding box center [595, 443] width 610 height 32
click at [547, 548] on button "Iesniegt" at bounding box center [594, 552] width 115 height 28
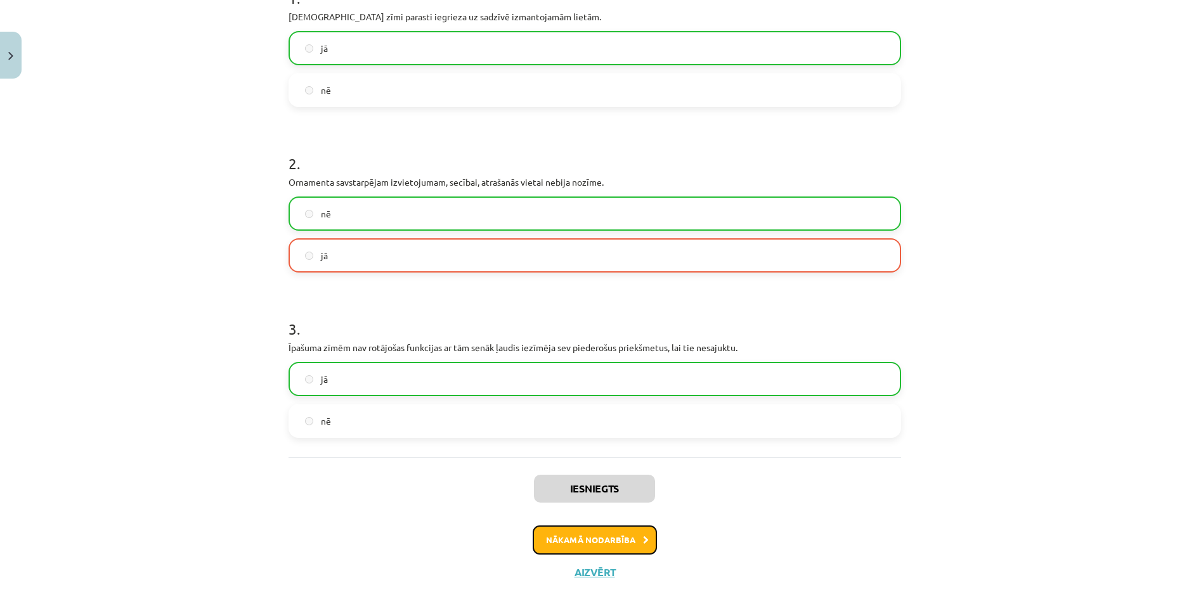
click at [582, 544] on button "Nākamā nodarbība" at bounding box center [595, 540] width 124 height 29
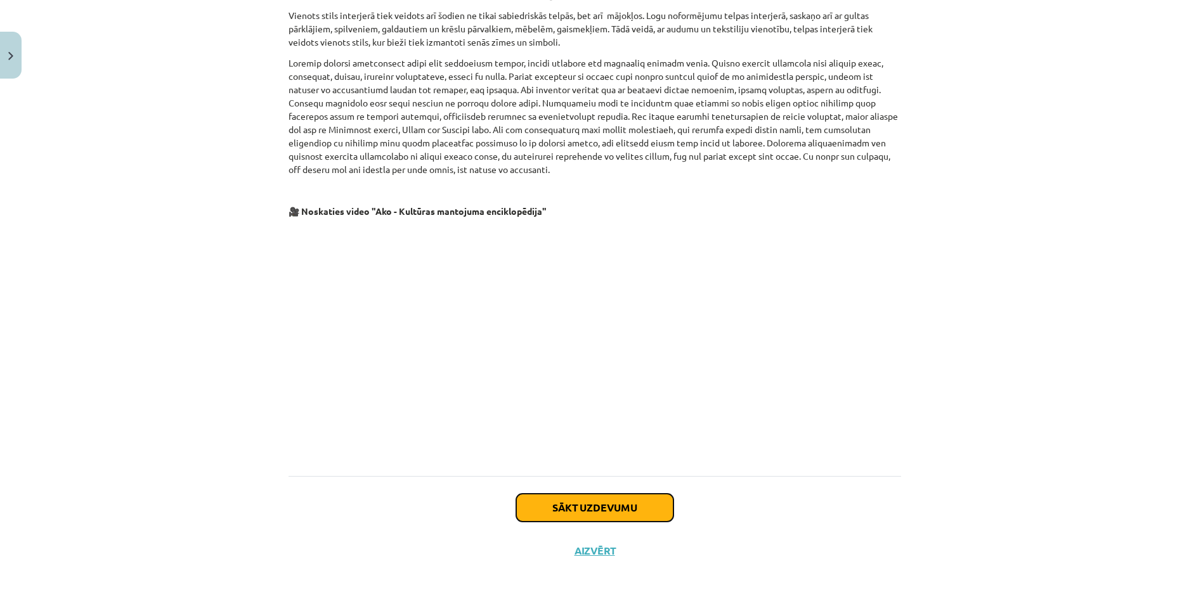
click at [586, 509] on button "Sākt uzdevumu" at bounding box center [594, 508] width 157 height 28
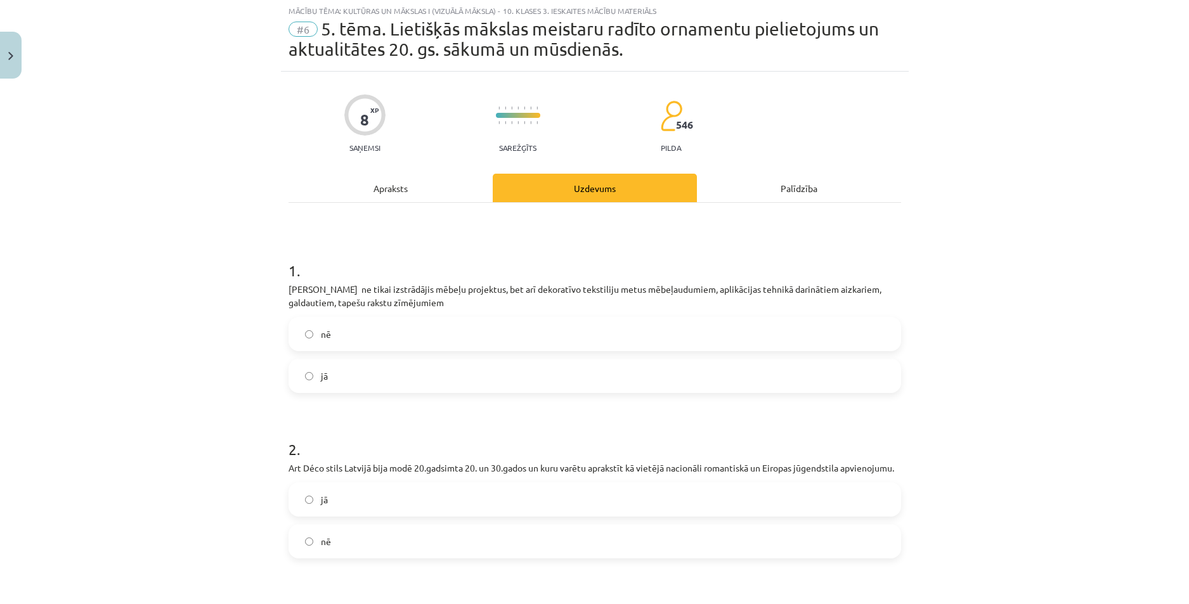
scroll to position [32, 0]
click at [362, 339] on label "nē" at bounding box center [595, 336] width 610 height 32
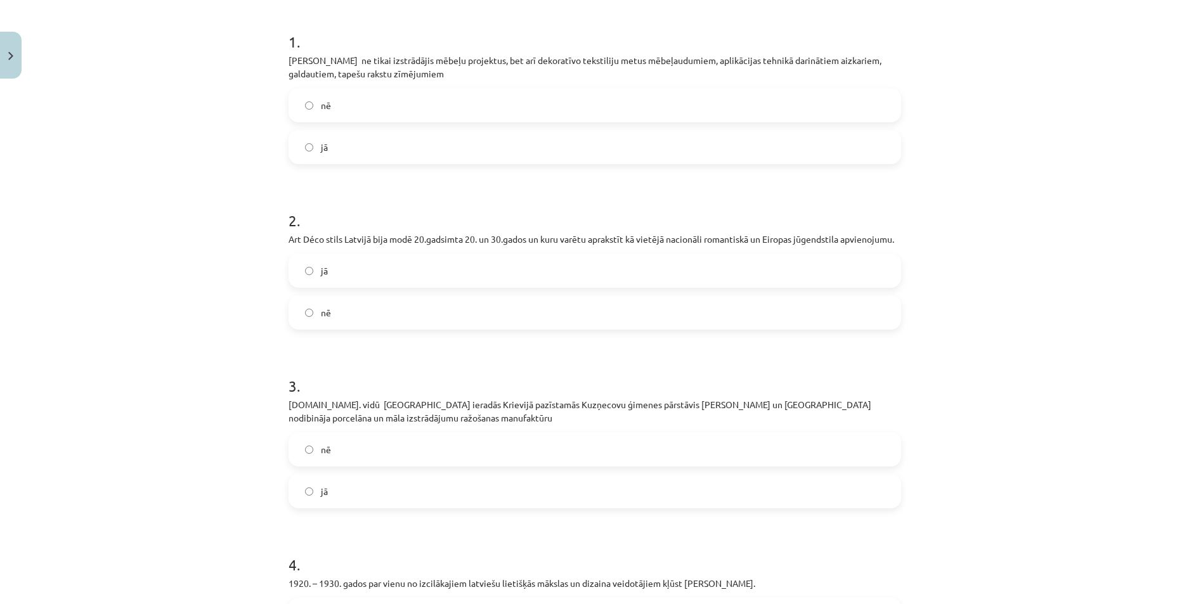
scroll to position [285, 0]
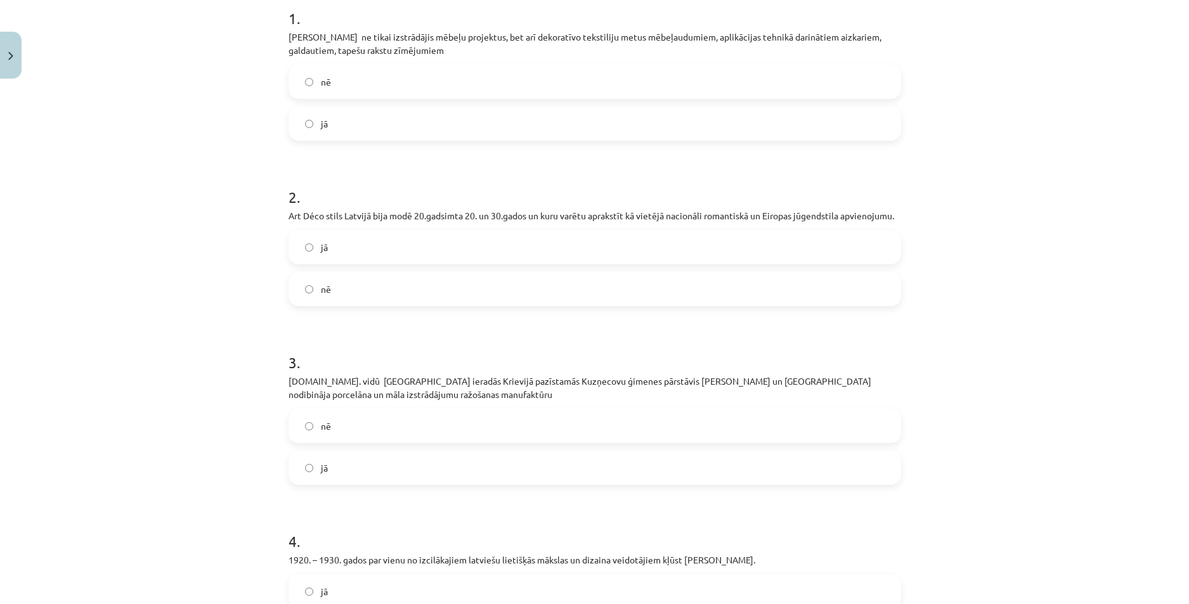
click at [356, 258] on label "jā" at bounding box center [595, 248] width 610 height 32
click at [367, 429] on label "nē" at bounding box center [595, 426] width 610 height 32
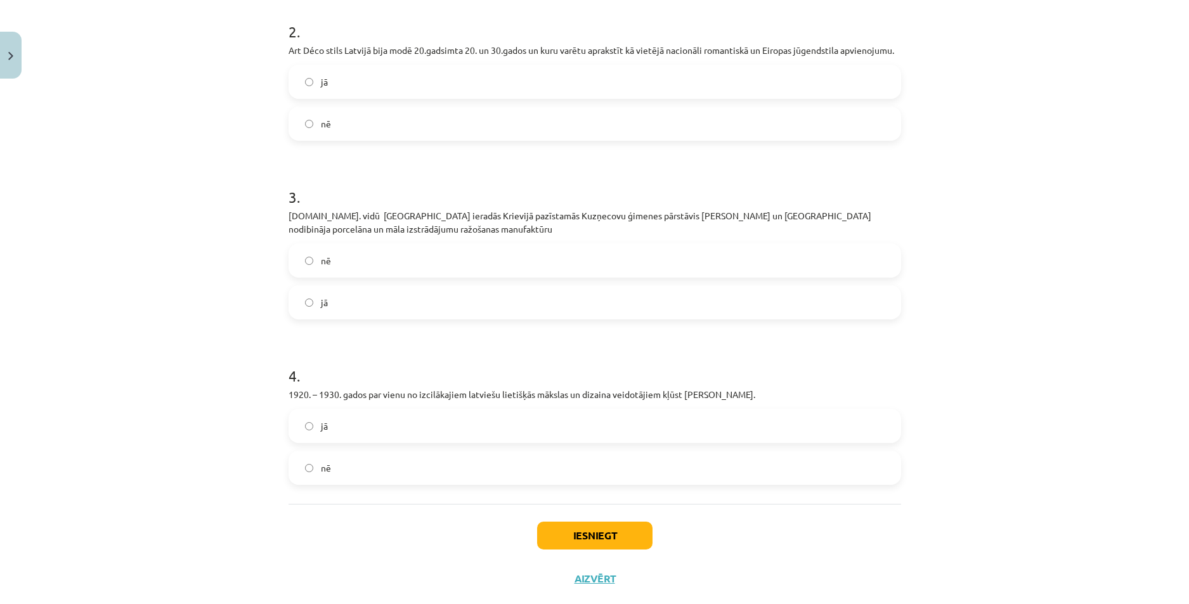
scroll to position [479, 0]
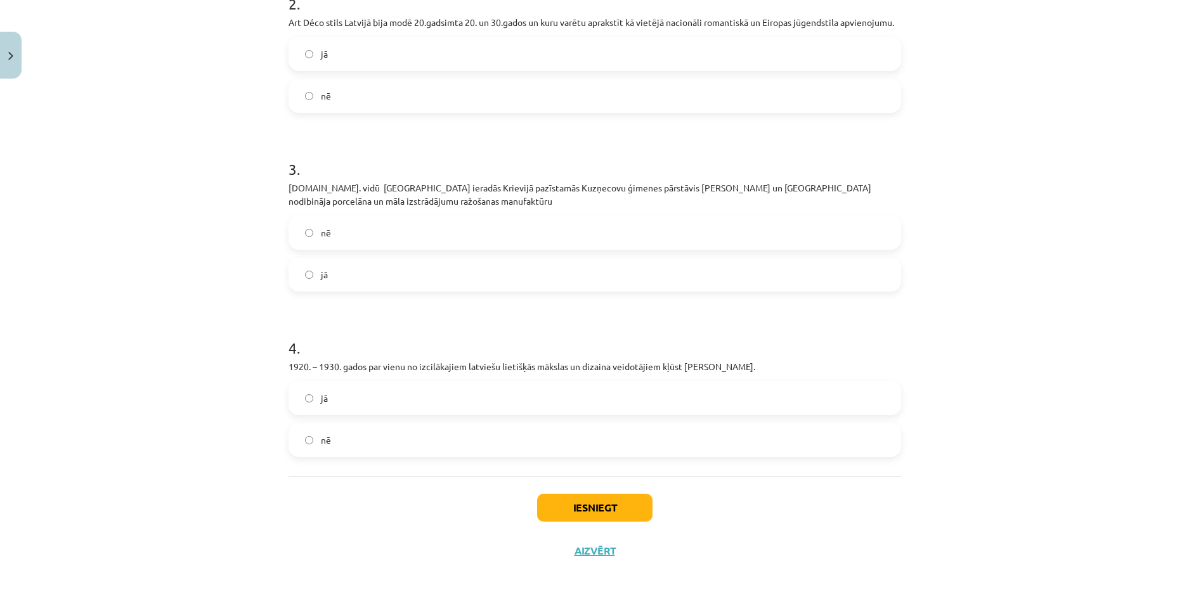
click at [438, 405] on label "jā" at bounding box center [595, 398] width 610 height 32
click at [567, 501] on button "Iesniegt" at bounding box center [594, 508] width 115 height 28
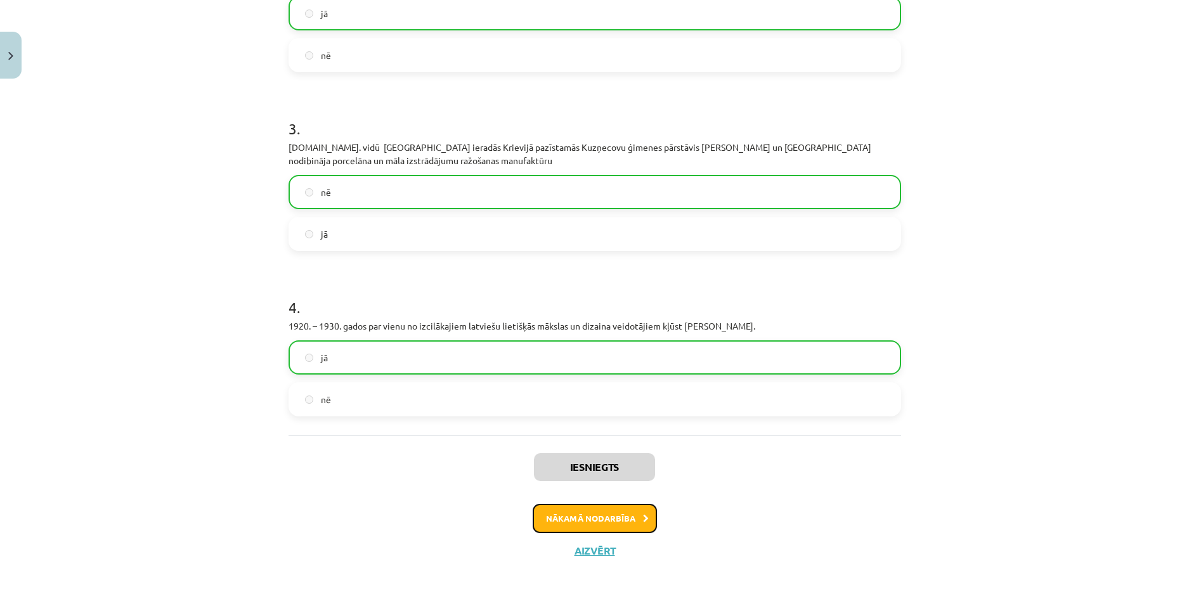
click at [612, 521] on button "Nākamā nodarbība" at bounding box center [595, 518] width 124 height 29
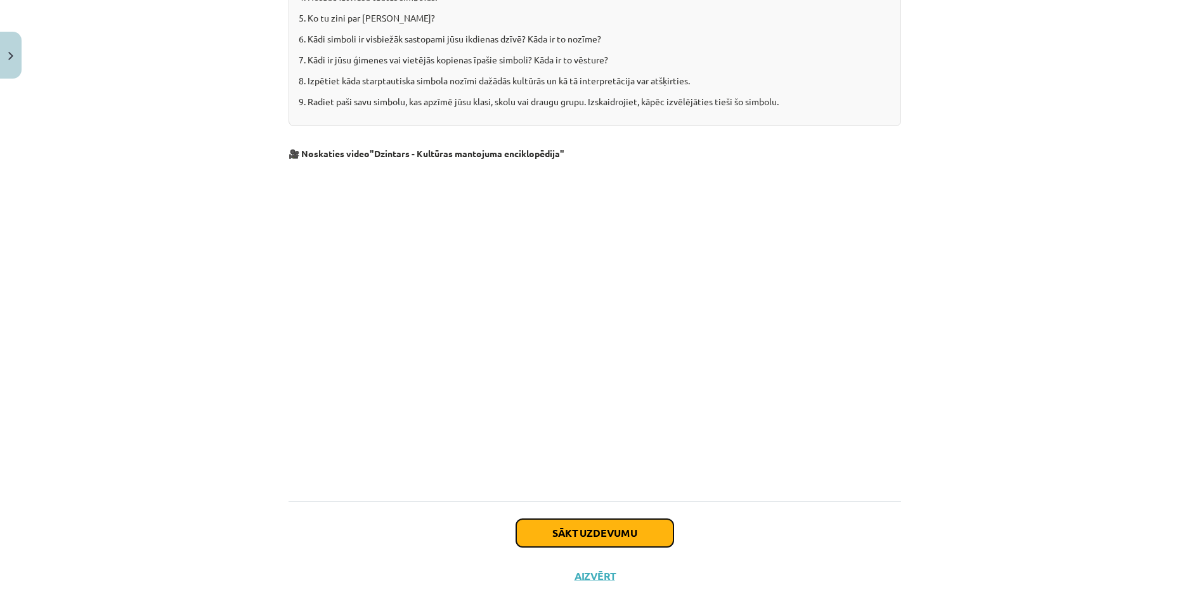
click at [568, 519] on button "Sākt uzdevumu" at bounding box center [594, 533] width 157 height 28
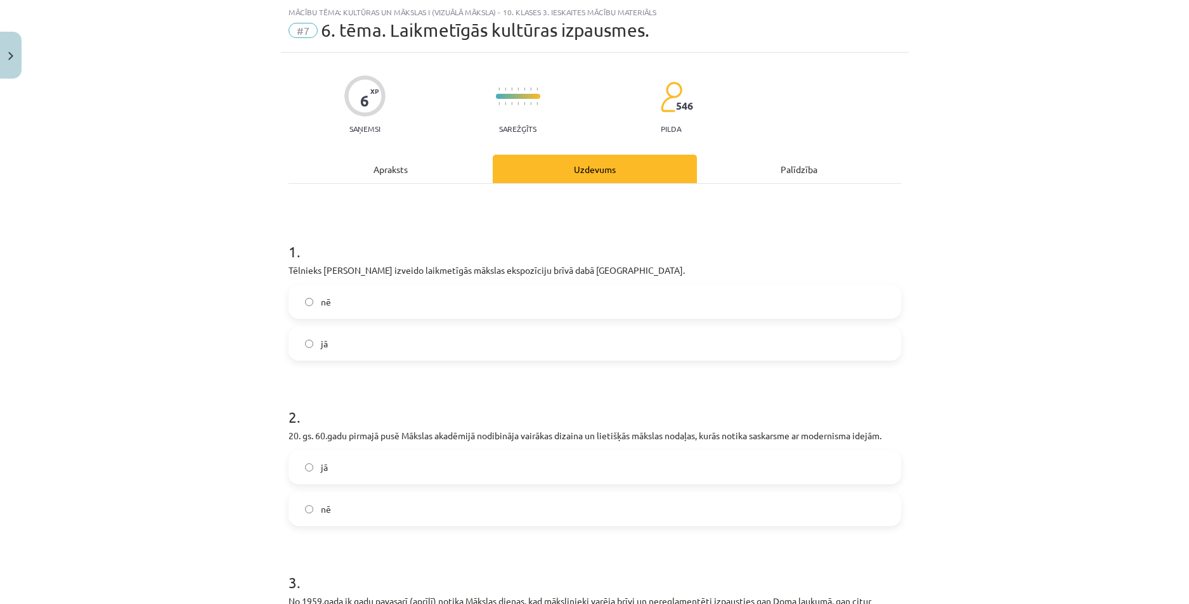
click at [363, 306] on label "nē" at bounding box center [595, 302] width 610 height 32
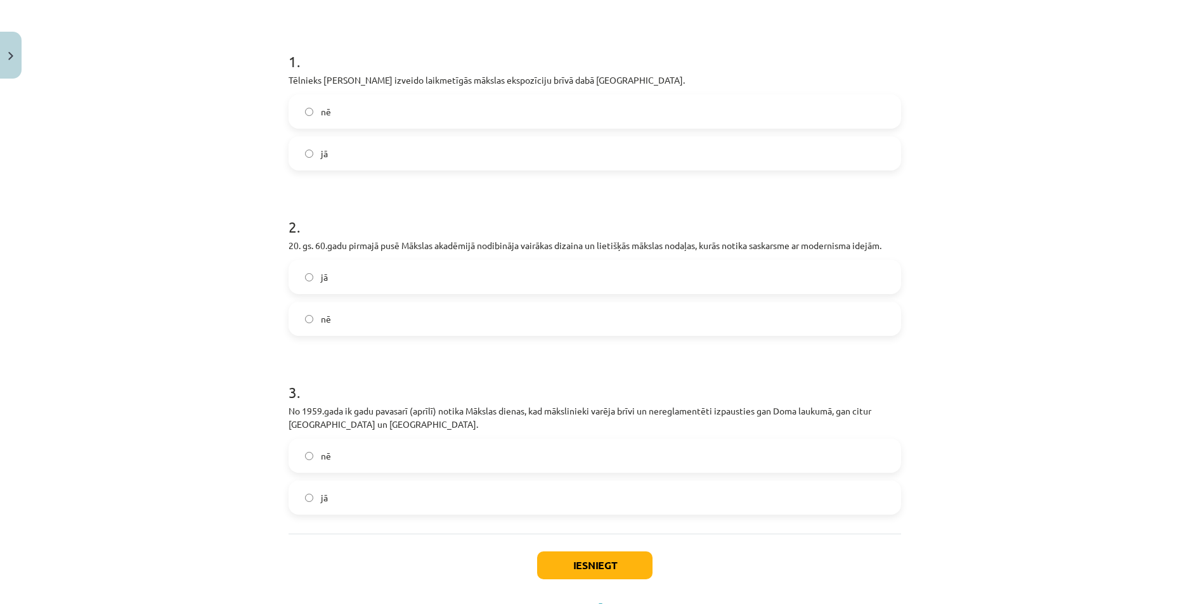
click at [377, 318] on label "nē" at bounding box center [595, 319] width 610 height 32
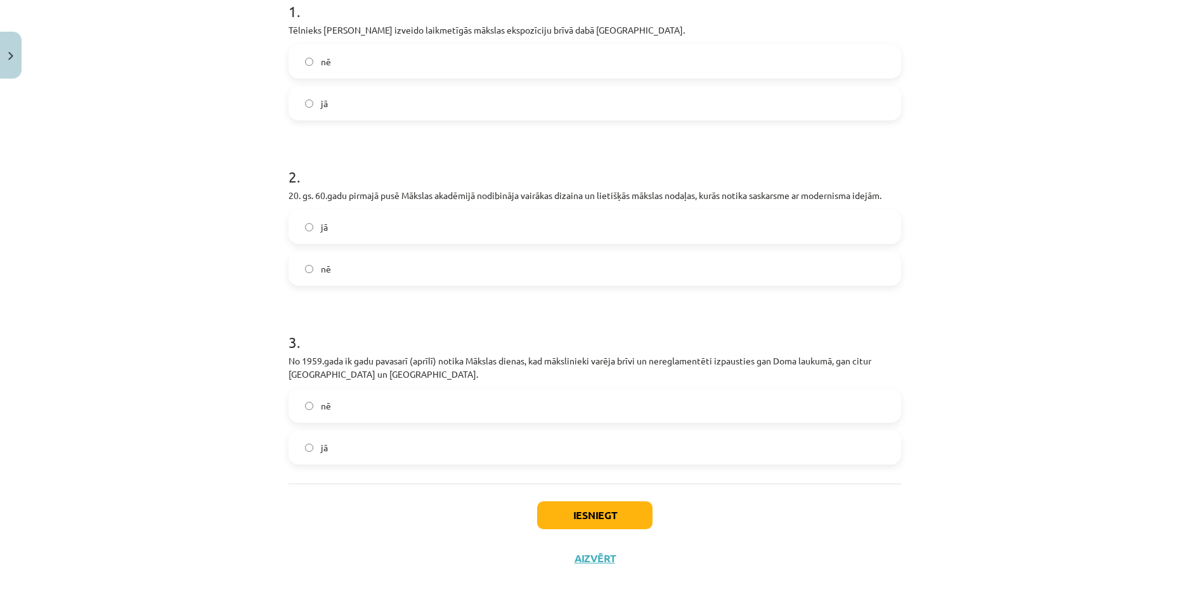
scroll to position [280, 0]
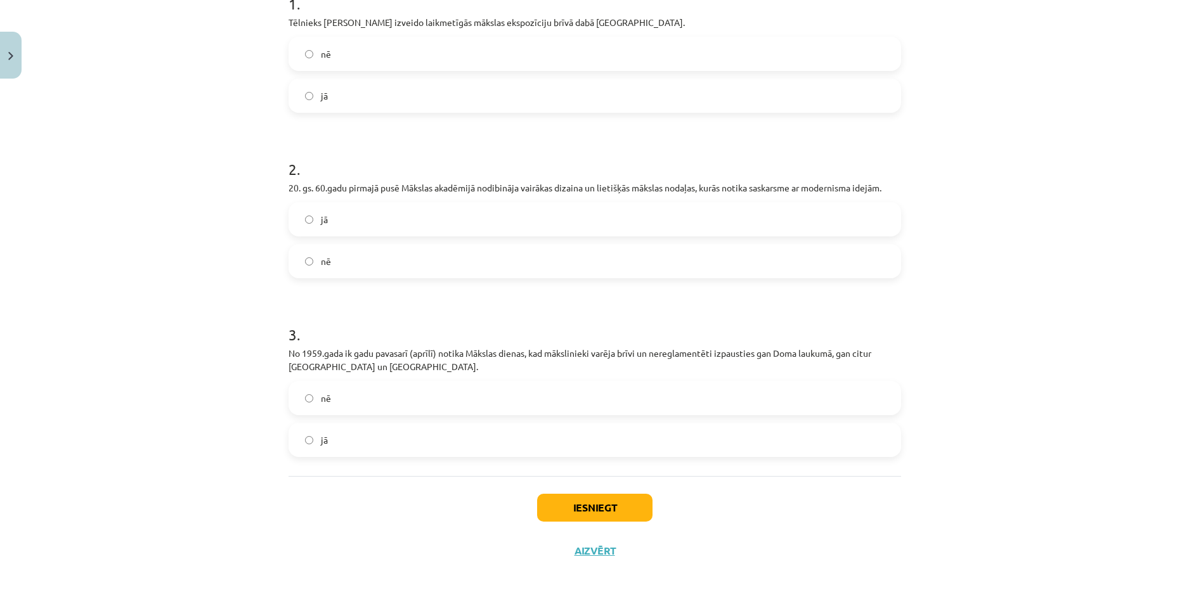
drag, startPoint x: 386, startPoint y: 404, endPoint x: 438, endPoint y: 466, distance: 80.6
click at [388, 404] on label "nē" at bounding box center [595, 398] width 610 height 32
click at [564, 507] on button "Iesniegt" at bounding box center [594, 508] width 115 height 28
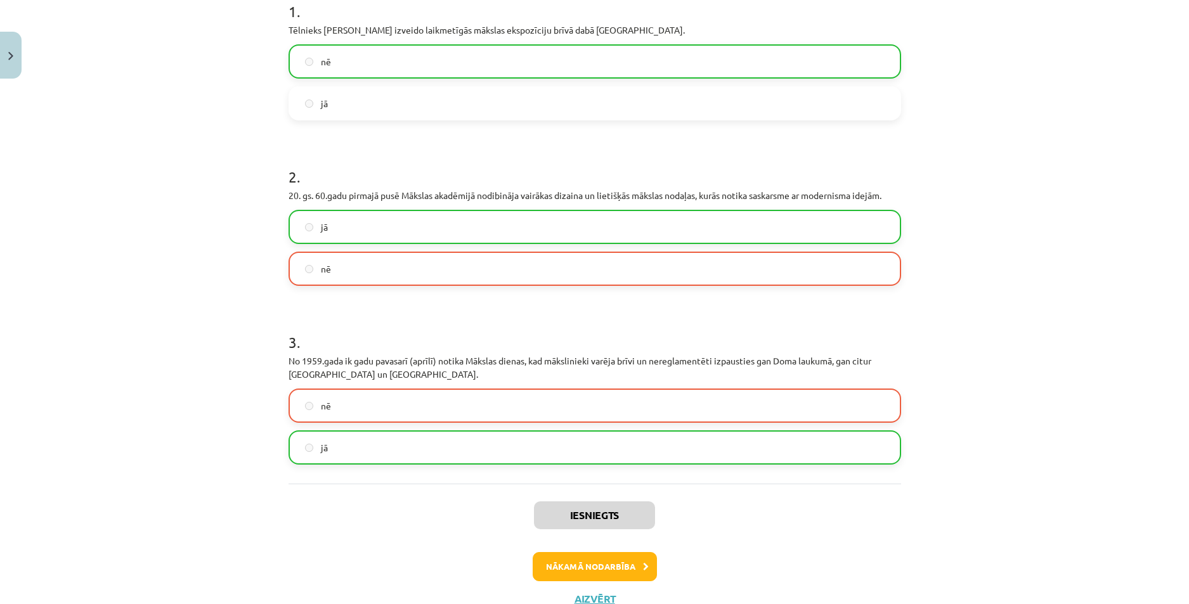
scroll to position [320, 0]
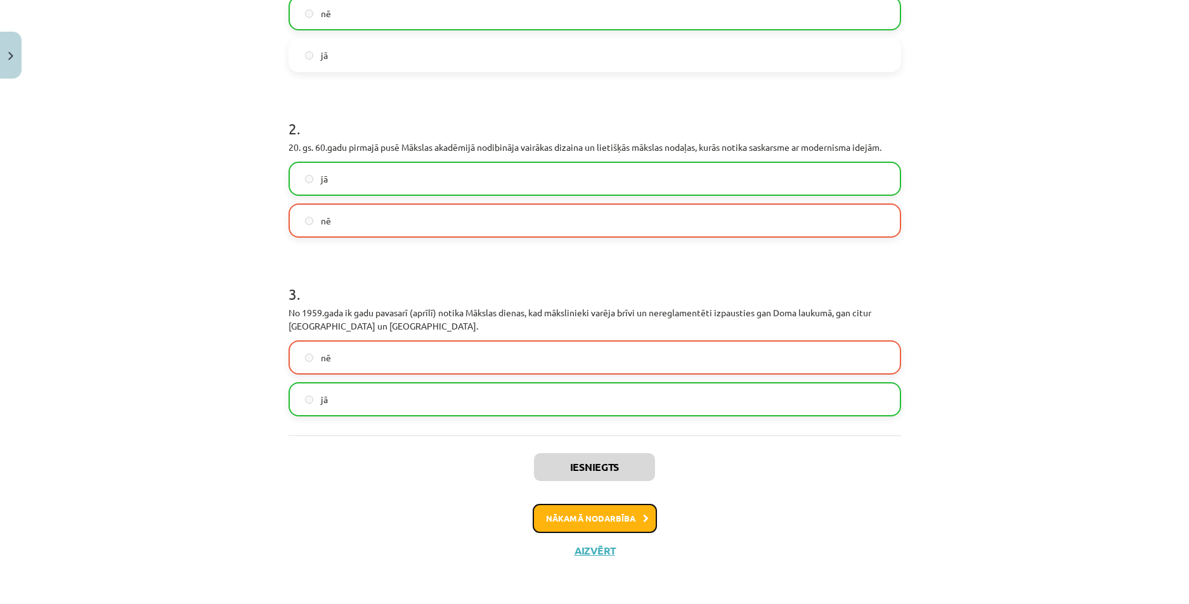
click at [599, 523] on button "Nākamā nodarbība" at bounding box center [595, 518] width 124 height 29
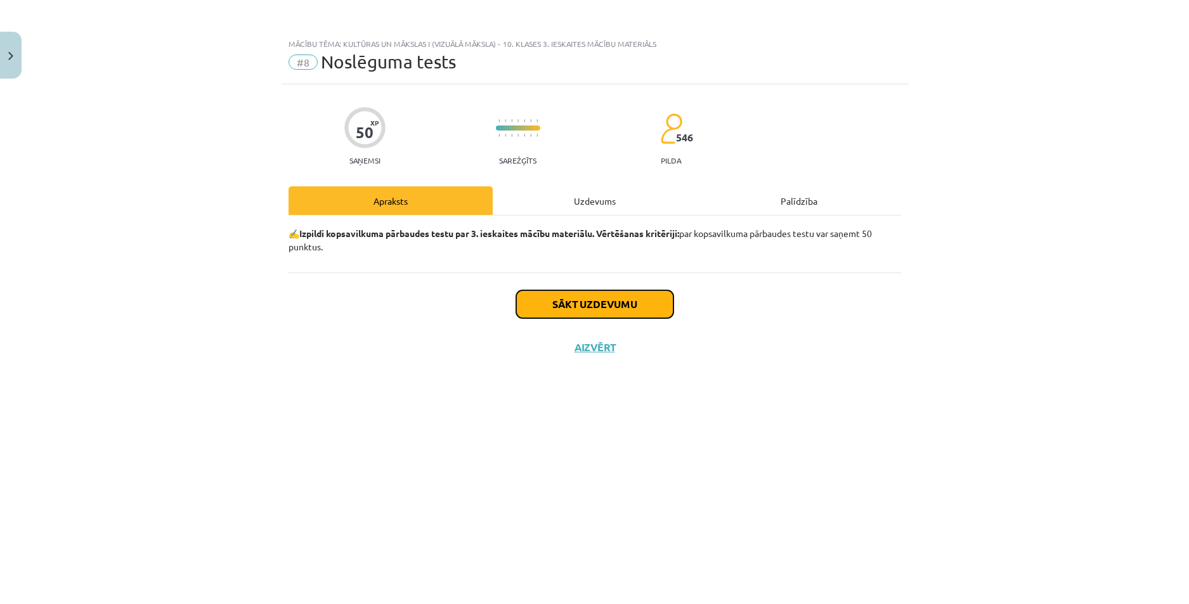
click at [545, 306] on button "Sākt uzdevumu" at bounding box center [594, 304] width 157 height 28
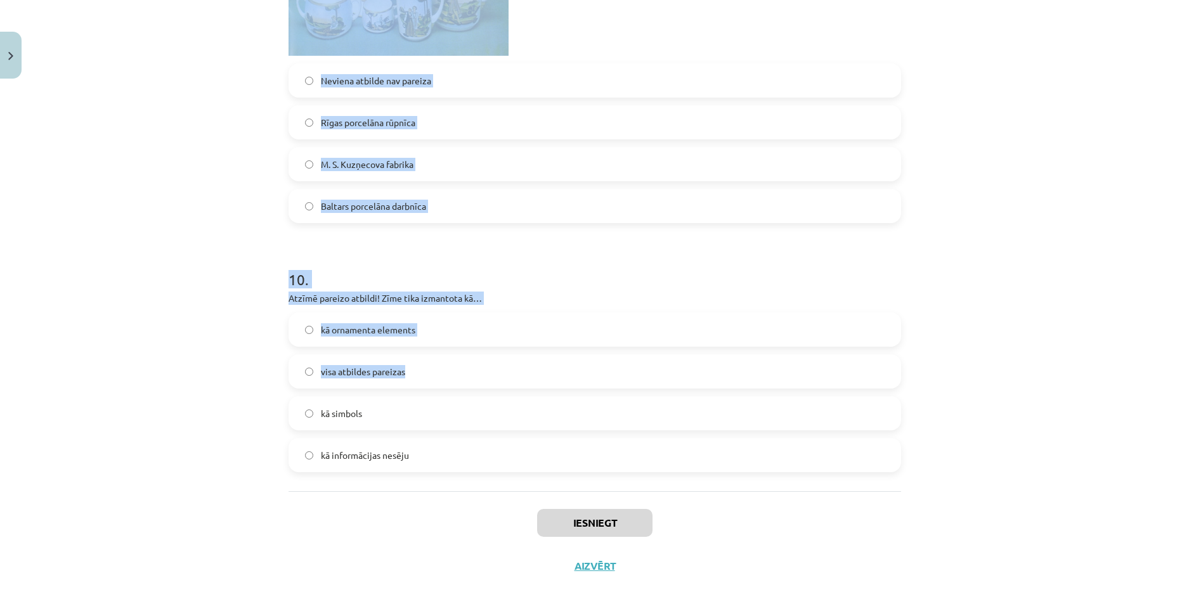
scroll to position [2812, 0]
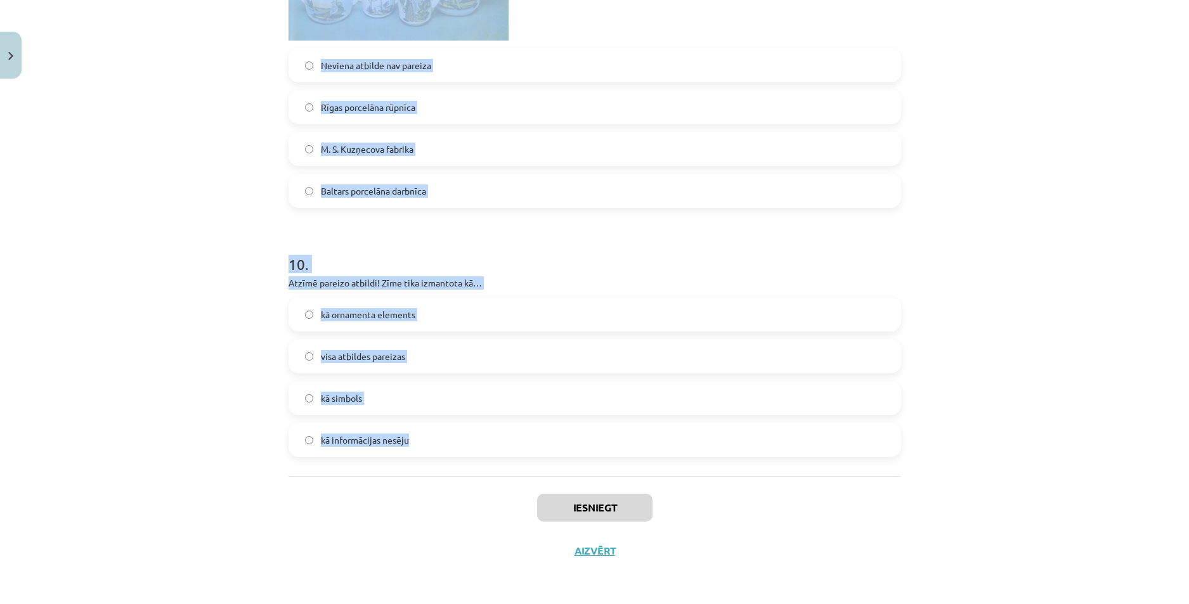
drag, startPoint x: 266, startPoint y: 214, endPoint x: 433, endPoint y: 438, distance: 279.1
click at [433, 438] on div "Mācību tēma: Kultūras un mākslas i (vizuālā māksla) - 10. klases 3. ieskaites m…" at bounding box center [594, 302] width 1189 height 604
copy form "1 . Kura ir tautastērpa greznākā sastāvdaļa? Aube Josta Brunči Villaine 2 . Uni…"
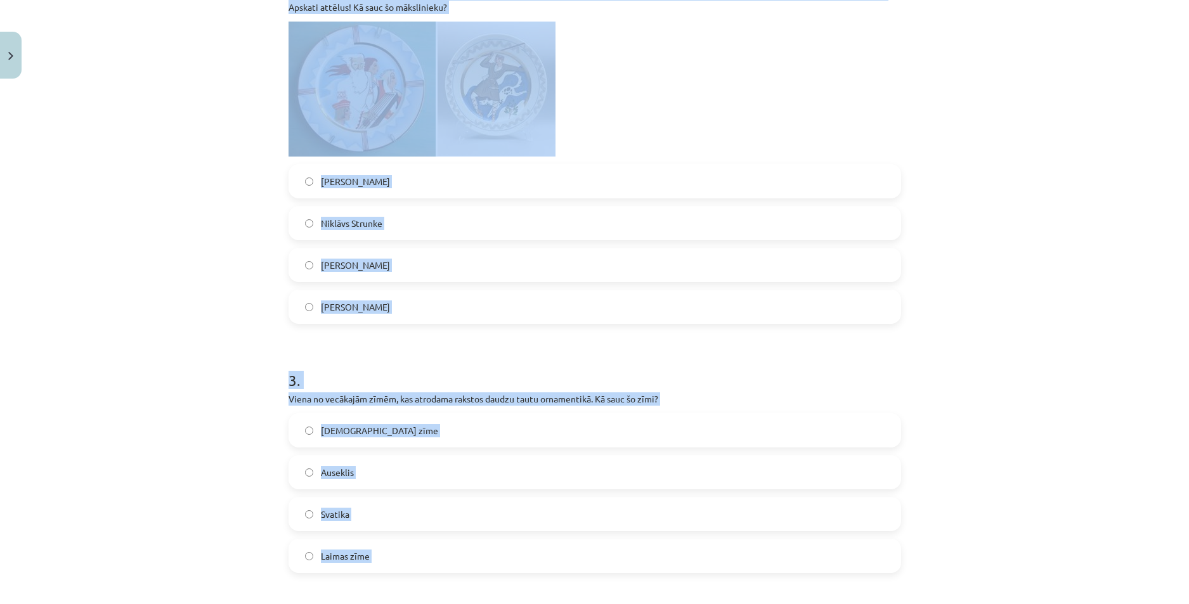
scroll to position [339, 0]
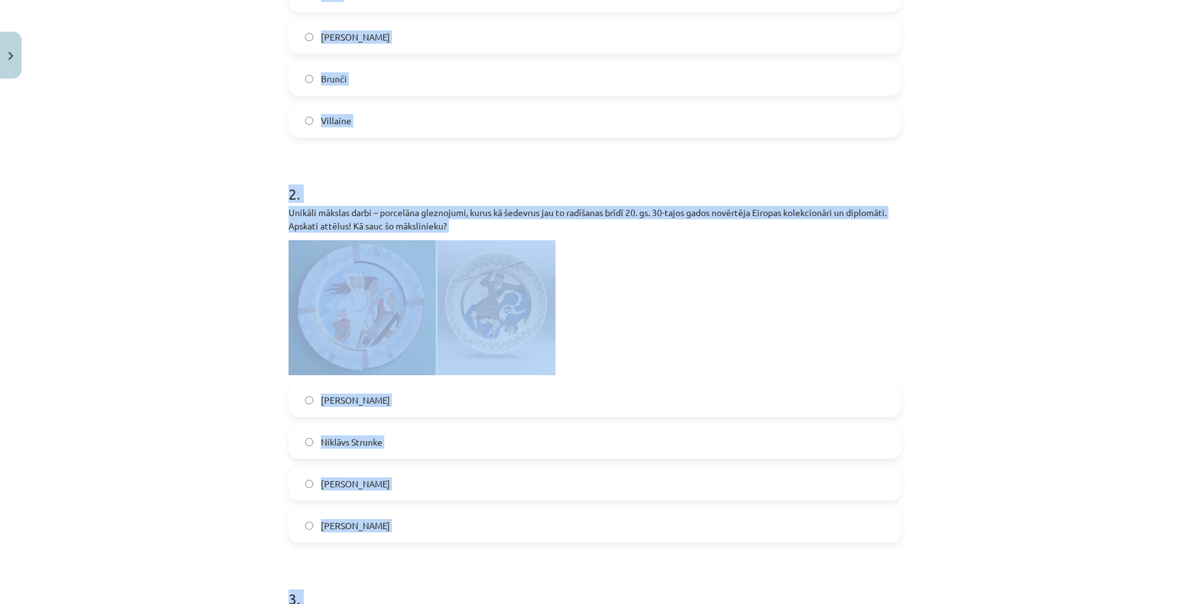
click at [249, 401] on div "Mācību tēma: Kultūras un mākslas i (vizuālā māksla) - 10. klases 3. ieskaites m…" at bounding box center [594, 302] width 1189 height 604
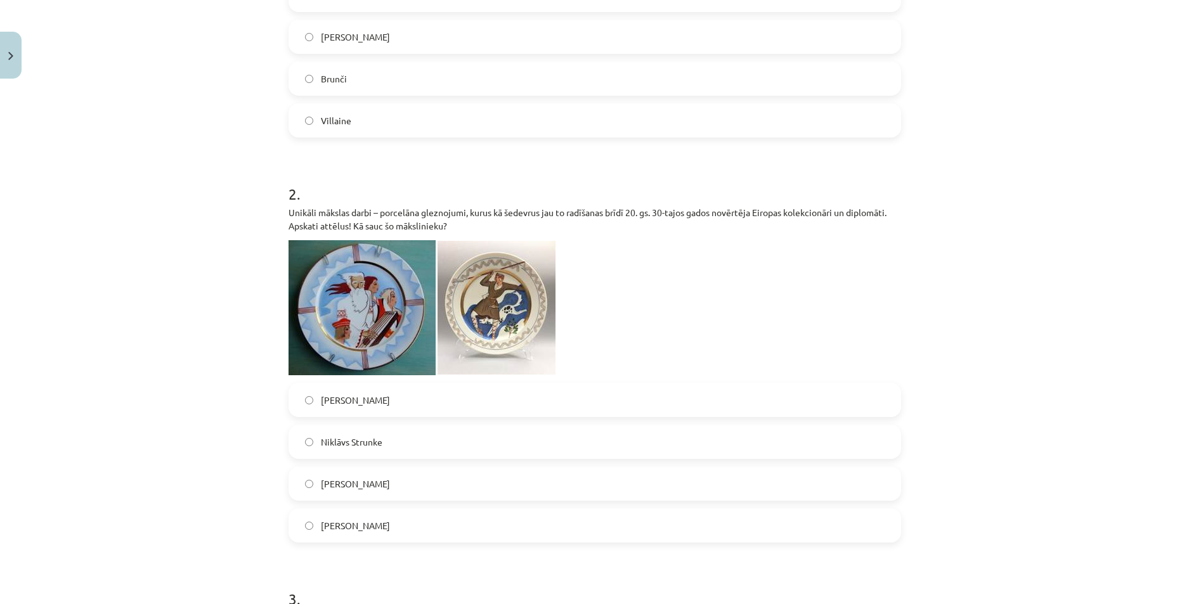
scroll to position [0, 0]
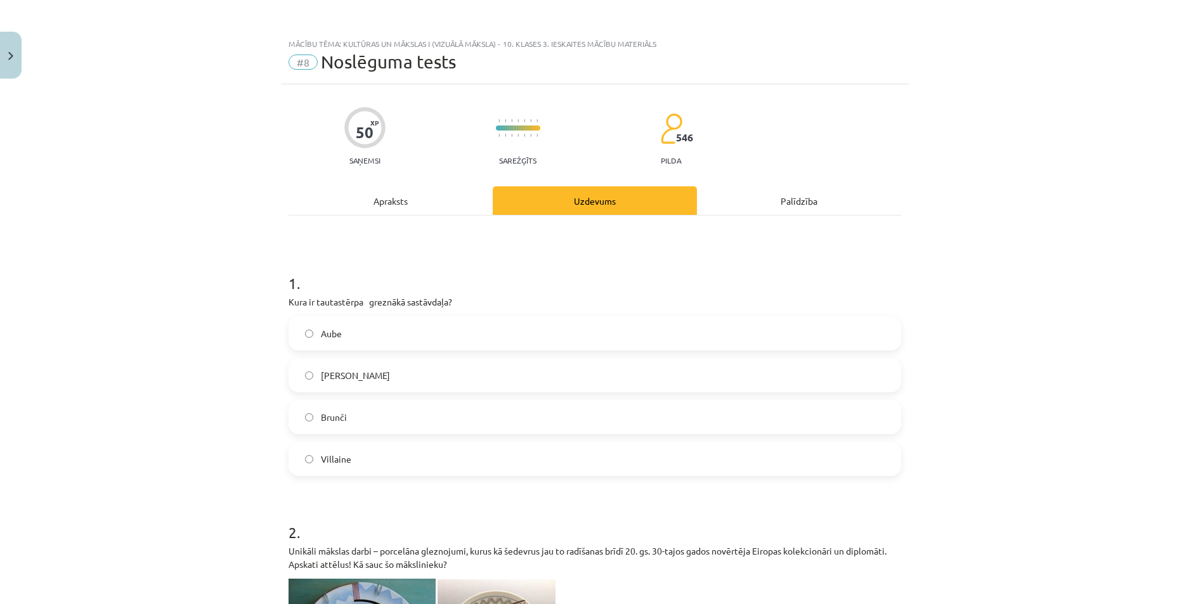
click at [389, 450] on label "Villaine" at bounding box center [595, 459] width 610 height 32
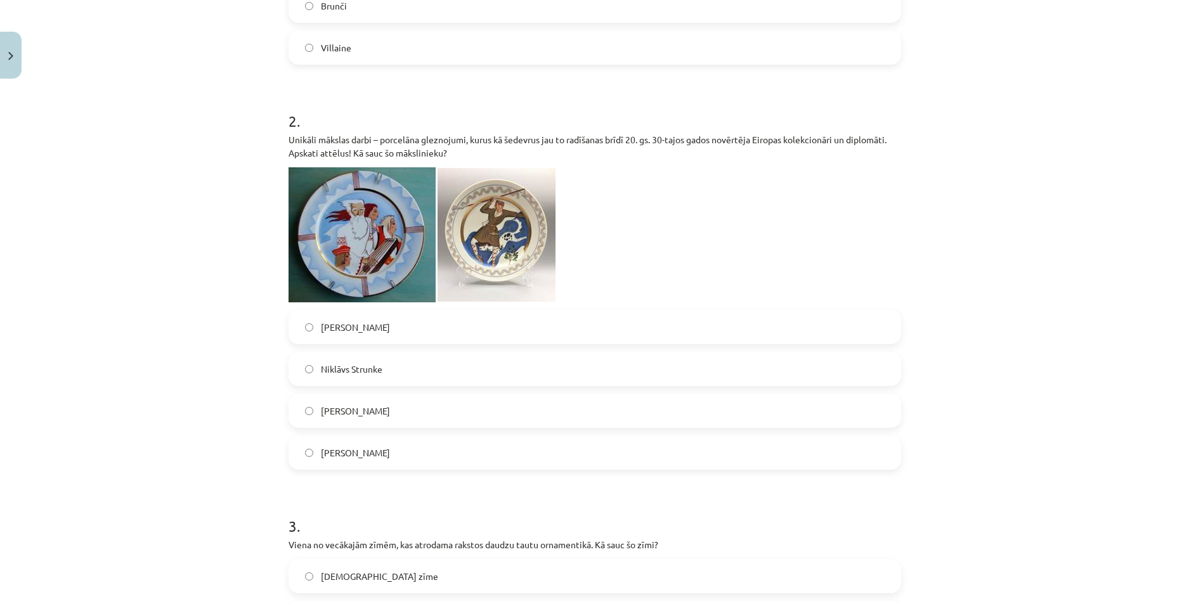
scroll to position [444, 0]
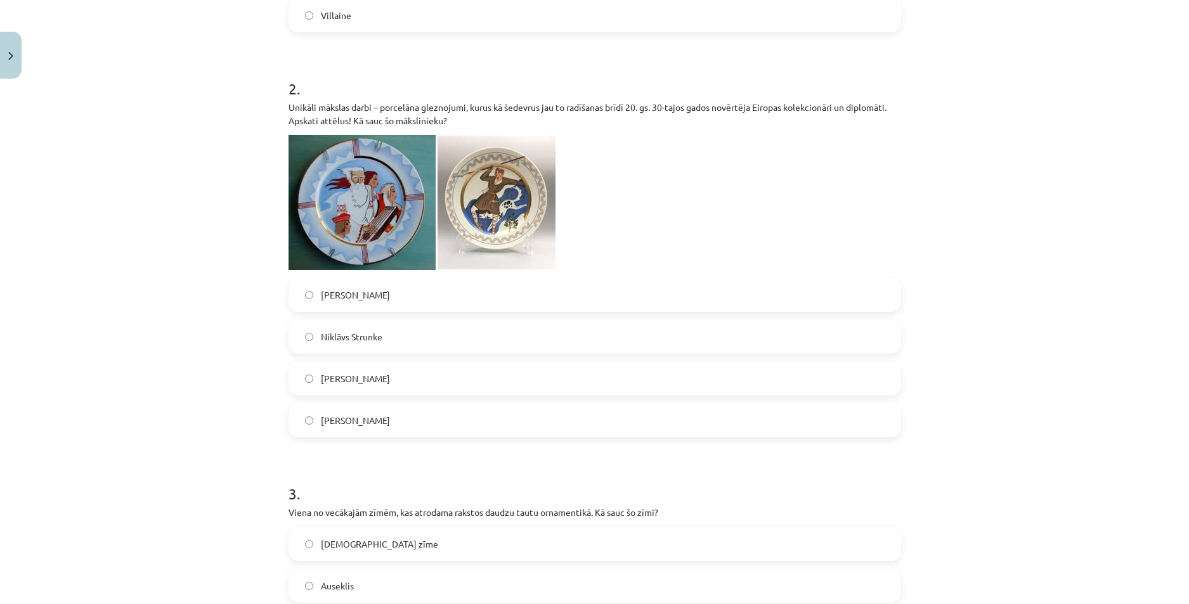
click at [407, 412] on label "Romāns Suta" at bounding box center [595, 421] width 610 height 32
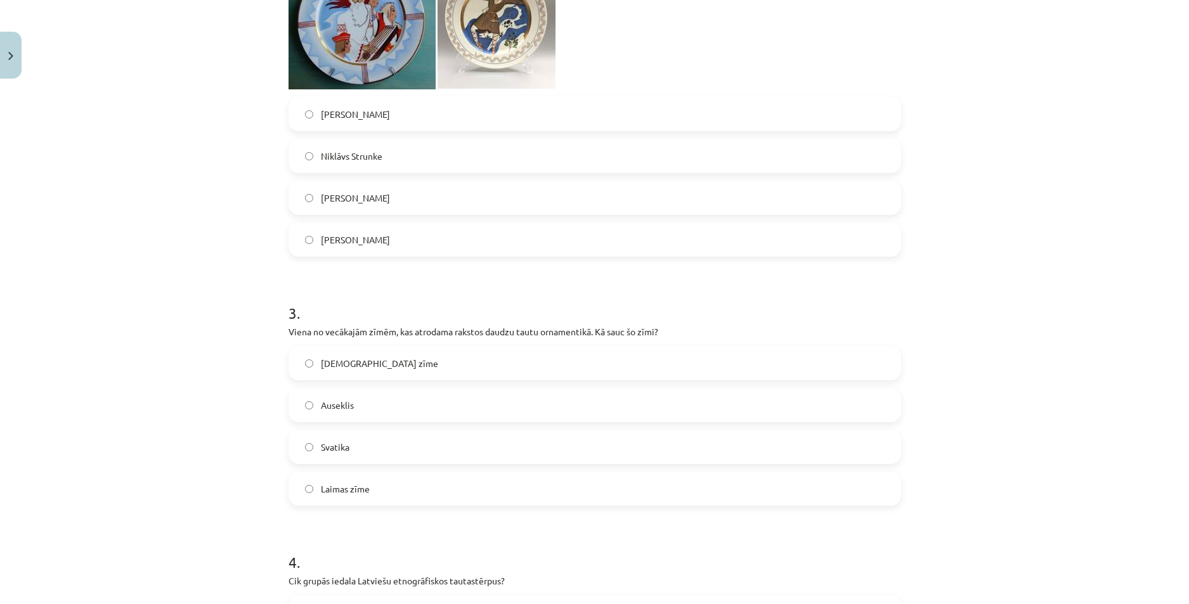
scroll to position [698, 0]
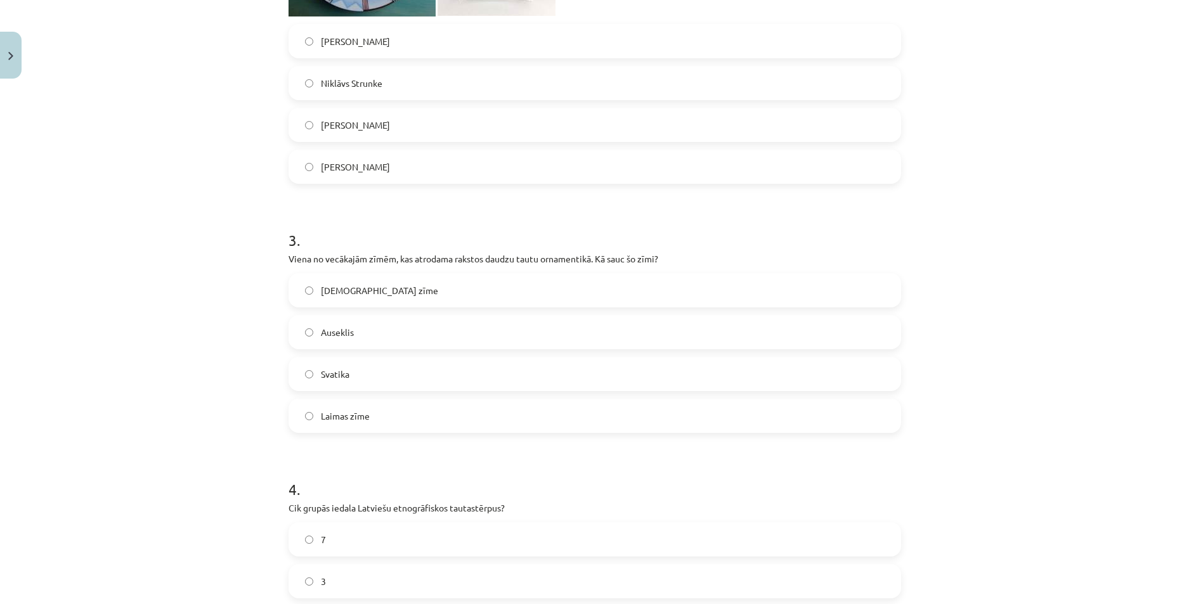
click at [393, 382] on label "Svatika" at bounding box center [595, 374] width 610 height 32
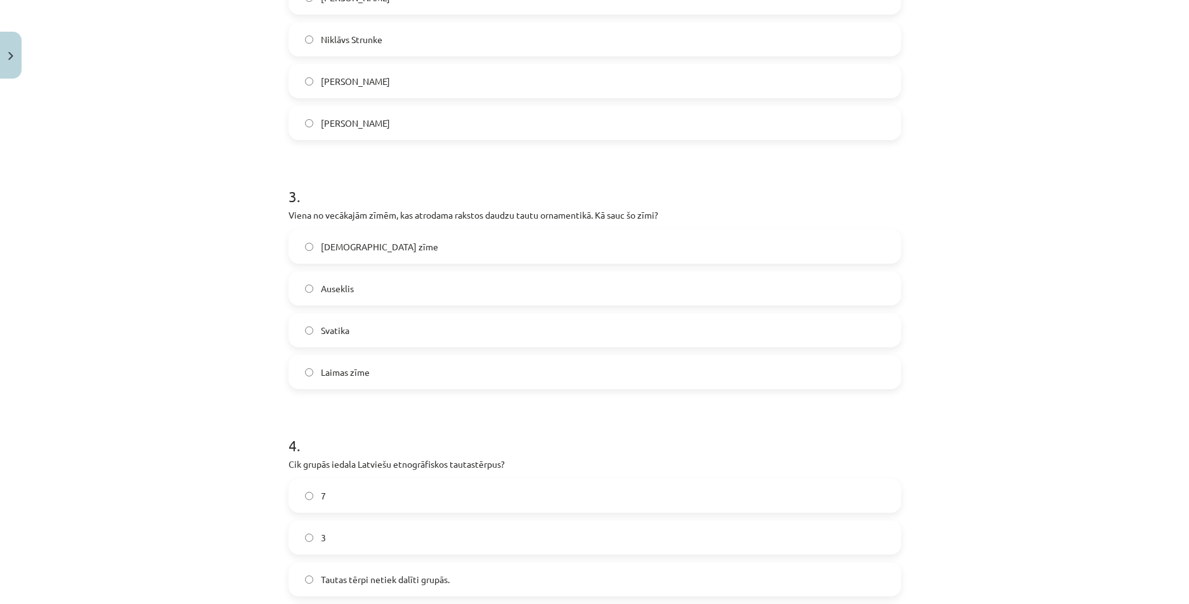
scroll to position [951, 0]
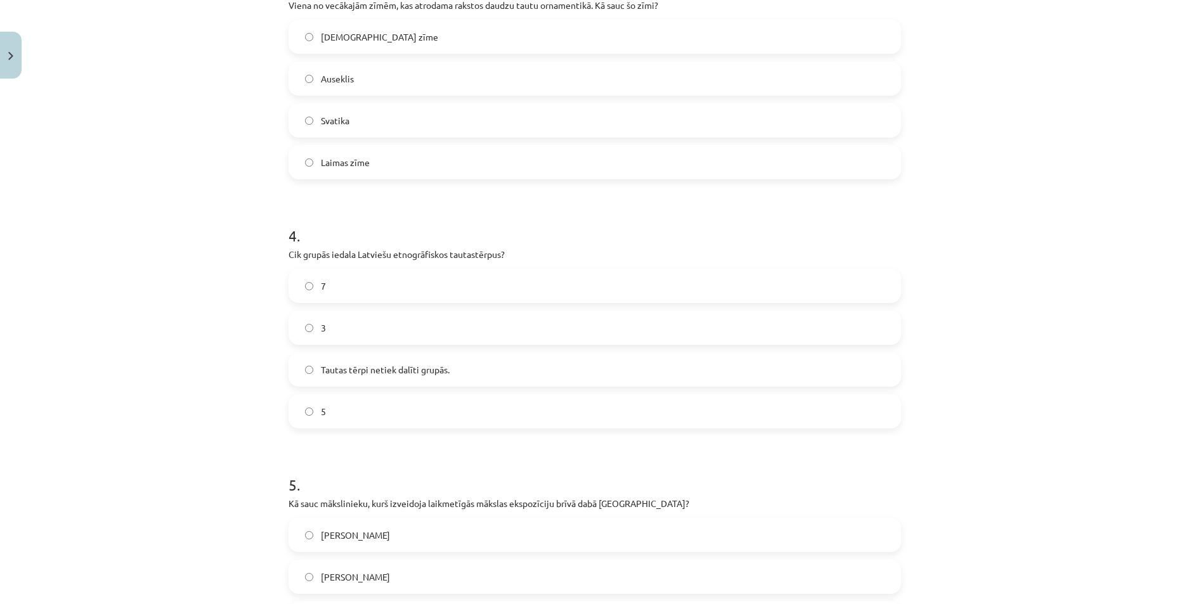
drag, startPoint x: 392, startPoint y: 383, endPoint x: 375, endPoint y: 229, distance: 155.1
click at [375, 229] on h1 "4 ." at bounding box center [595, 224] width 613 height 39
click at [361, 406] on label "5" at bounding box center [595, 412] width 610 height 32
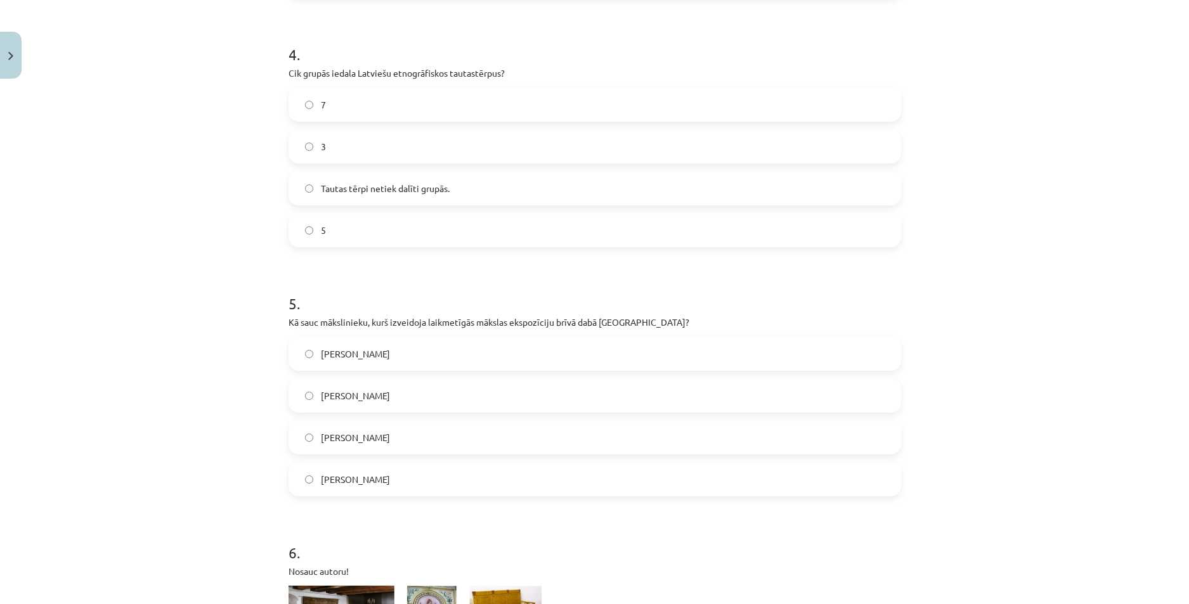
scroll to position [1205, 0]
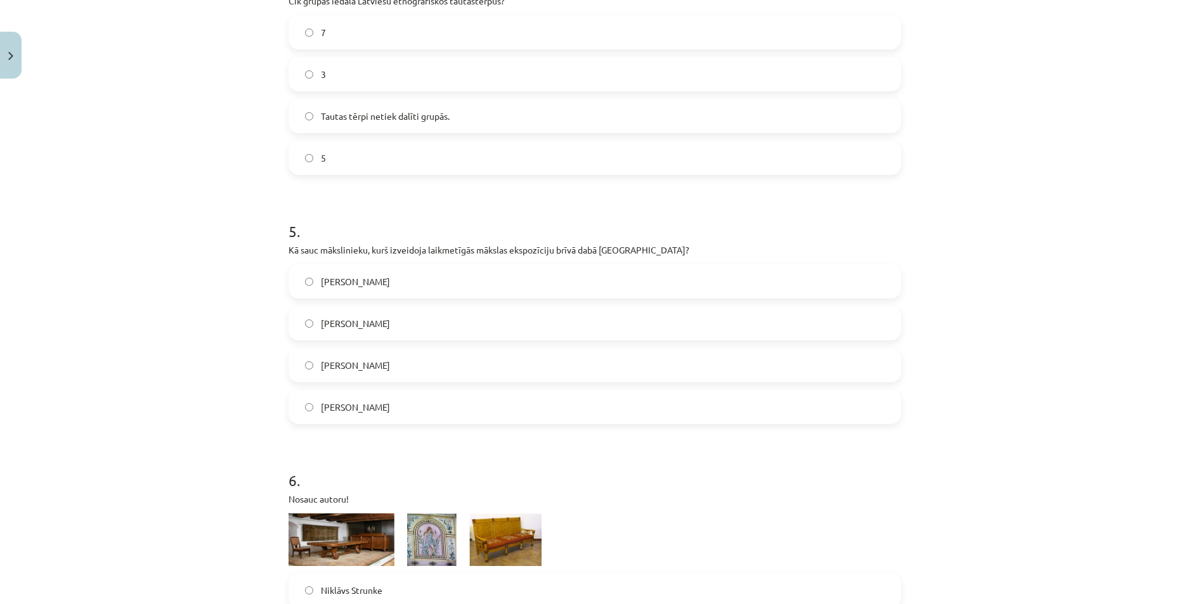
click at [398, 368] on label "Ojārs Pētersons" at bounding box center [595, 365] width 610 height 32
click at [393, 290] on label "Ojārs Feldbergs" at bounding box center [595, 282] width 610 height 32
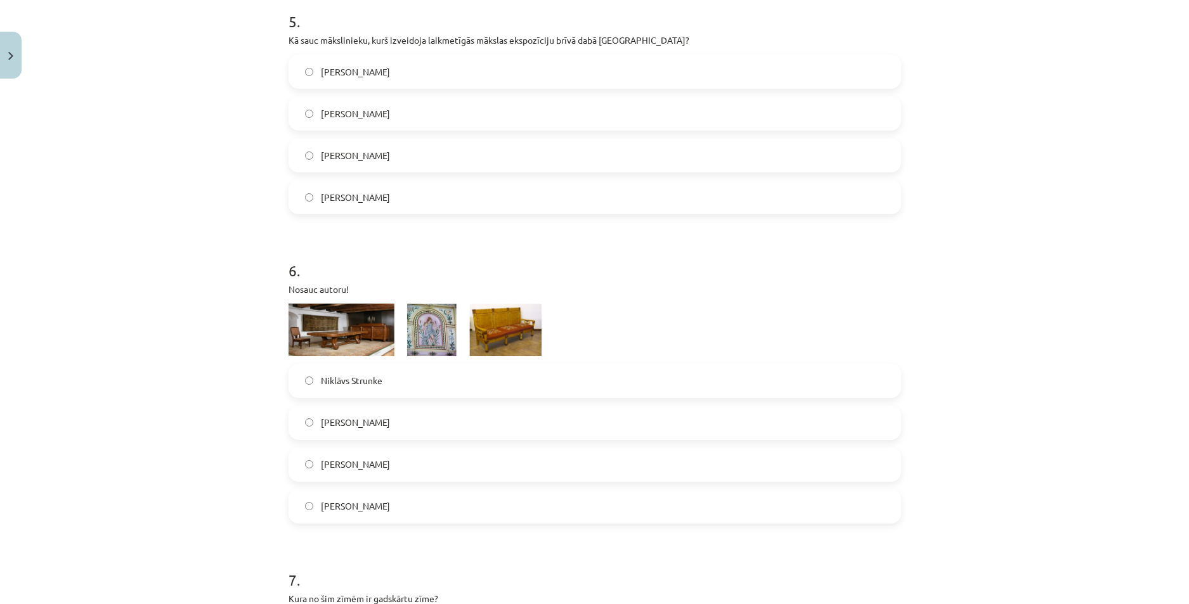
scroll to position [1459, 0]
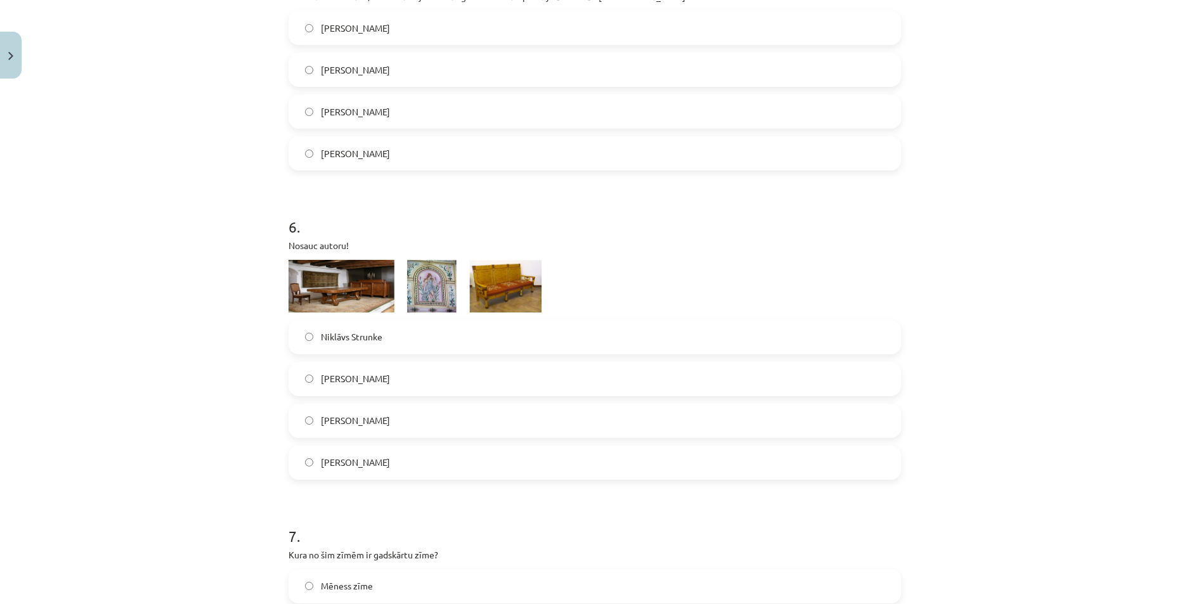
click at [387, 338] on label "Niklāvs Strunke" at bounding box center [595, 338] width 610 height 32
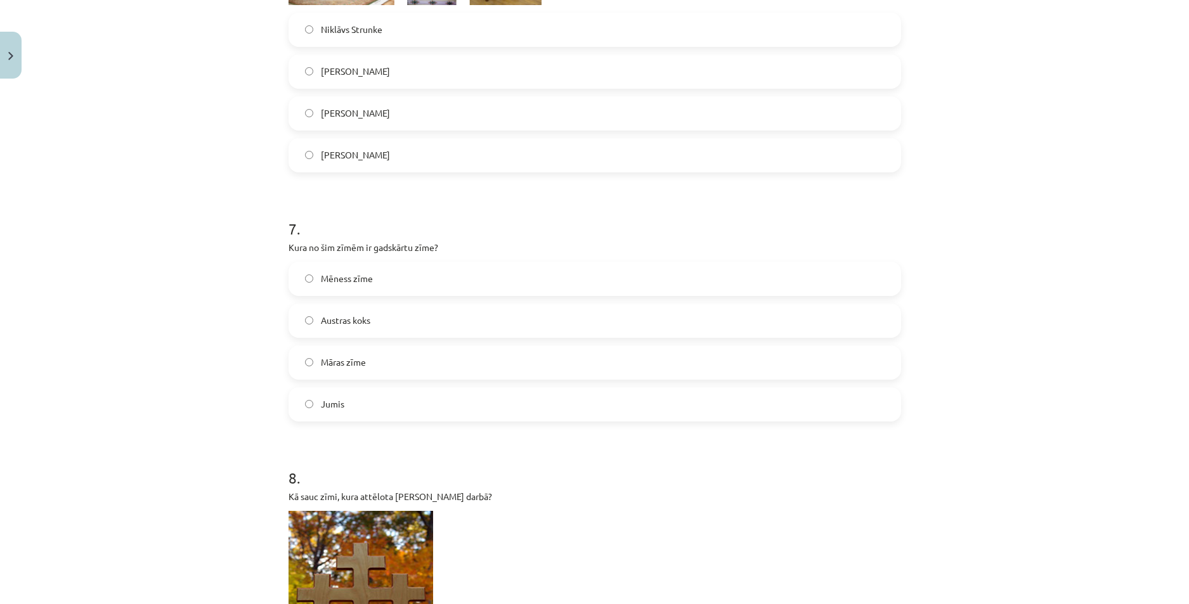
scroll to position [1776, 0]
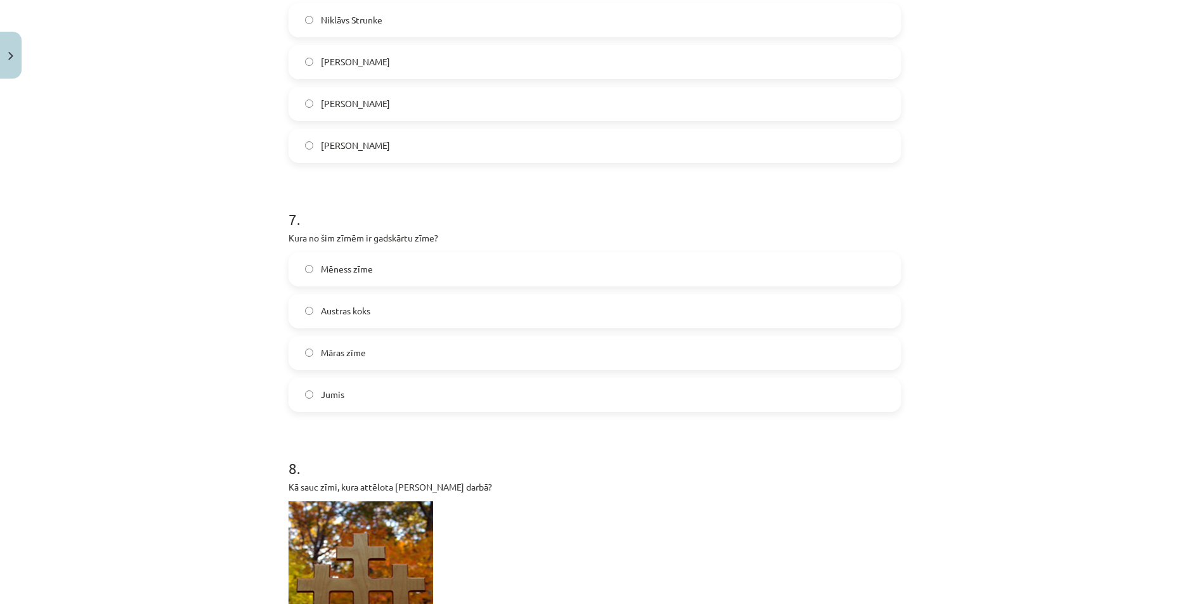
click at [385, 397] on label "Jumis" at bounding box center [595, 395] width 610 height 32
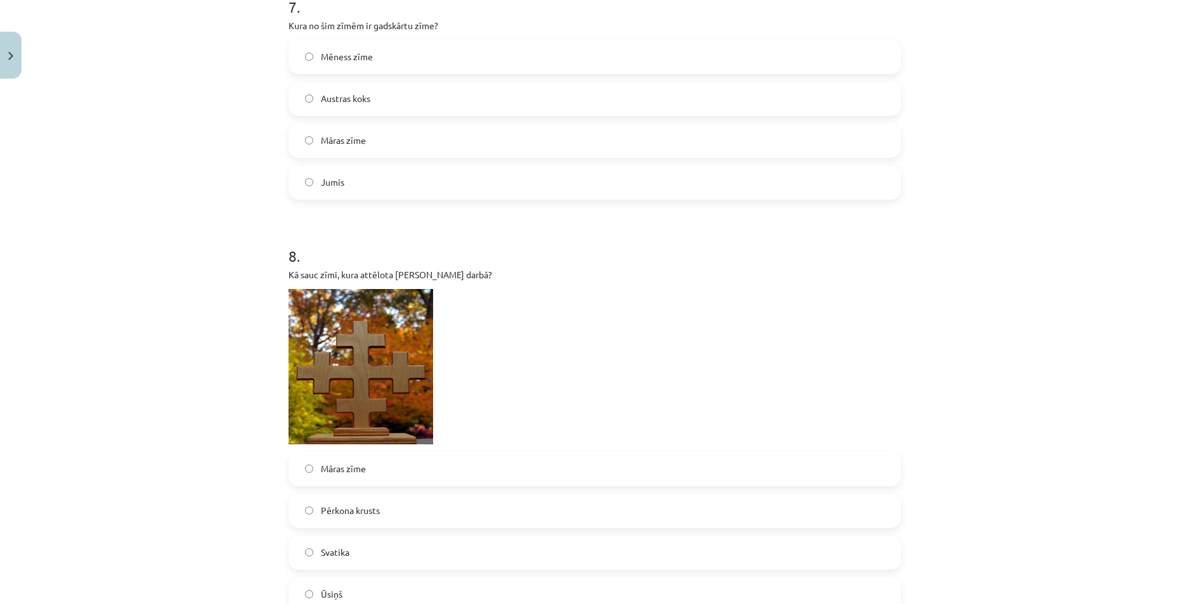
scroll to position [2093, 0]
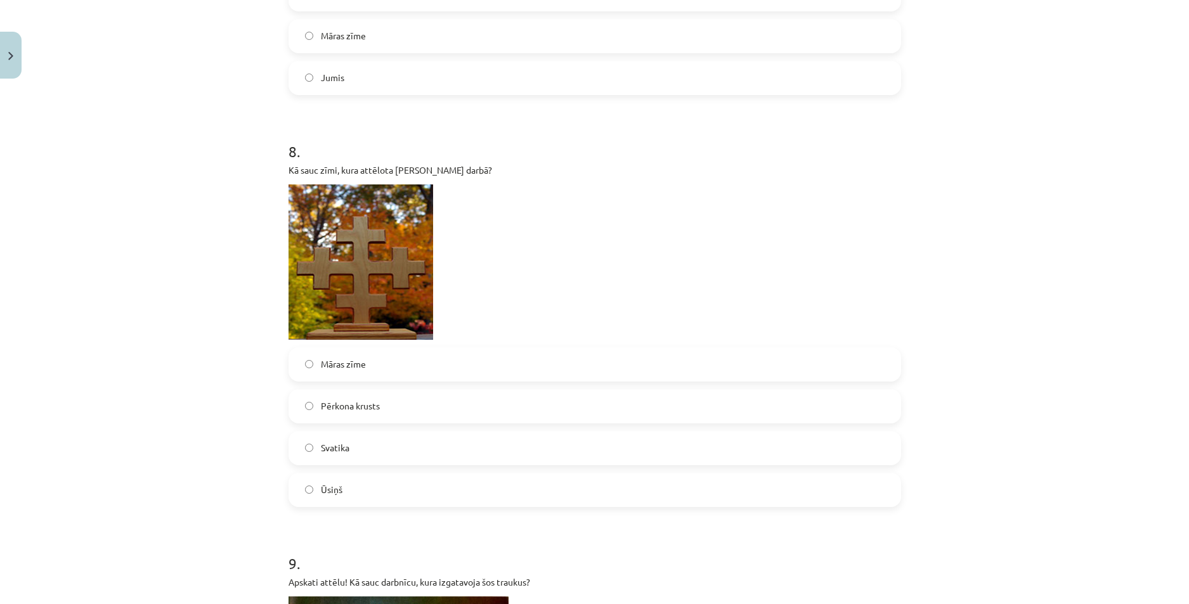
click at [391, 405] on label "Pērkona krusts" at bounding box center [595, 407] width 610 height 32
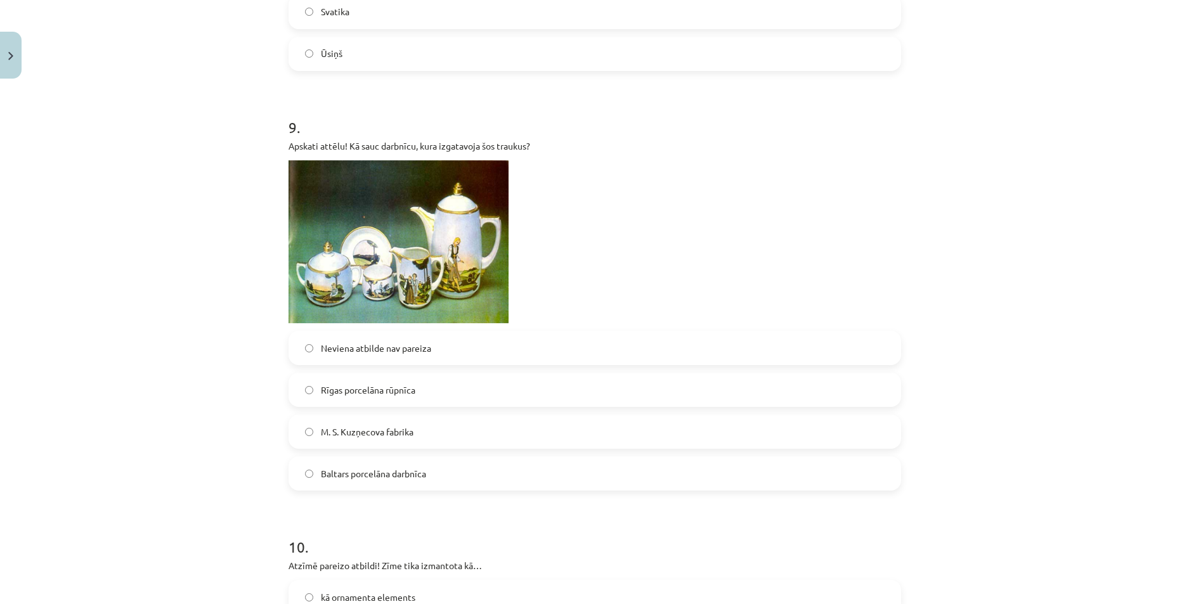
scroll to position [2537, 0]
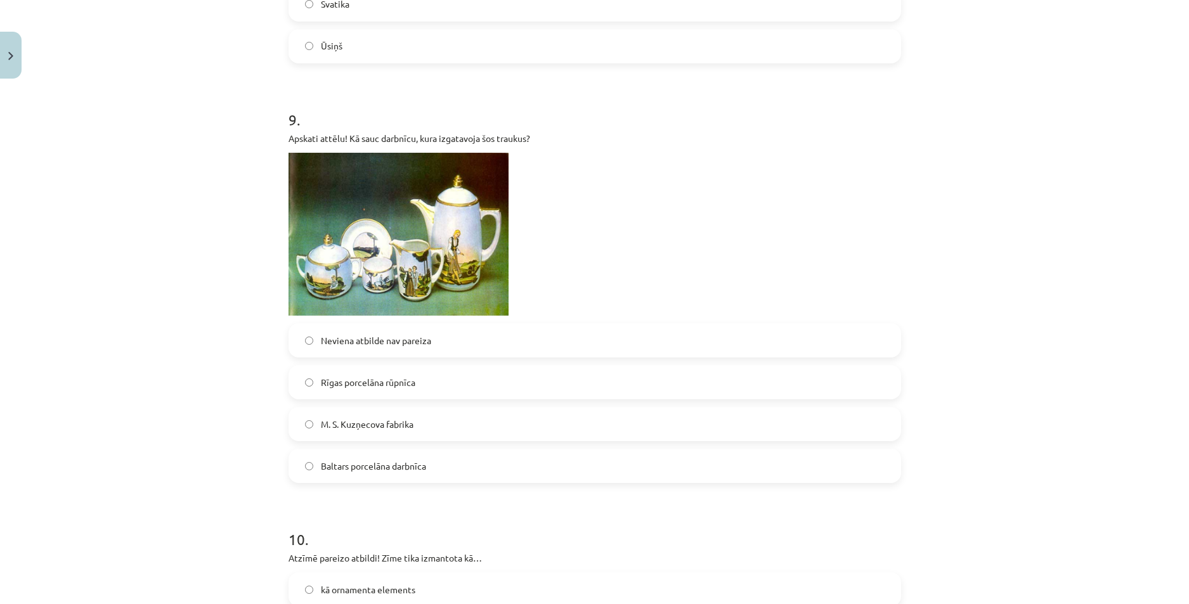
click at [398, 464] on span "Baltars porcelāna darbnīca" at bounding box center [373, 466] width 105 height 13
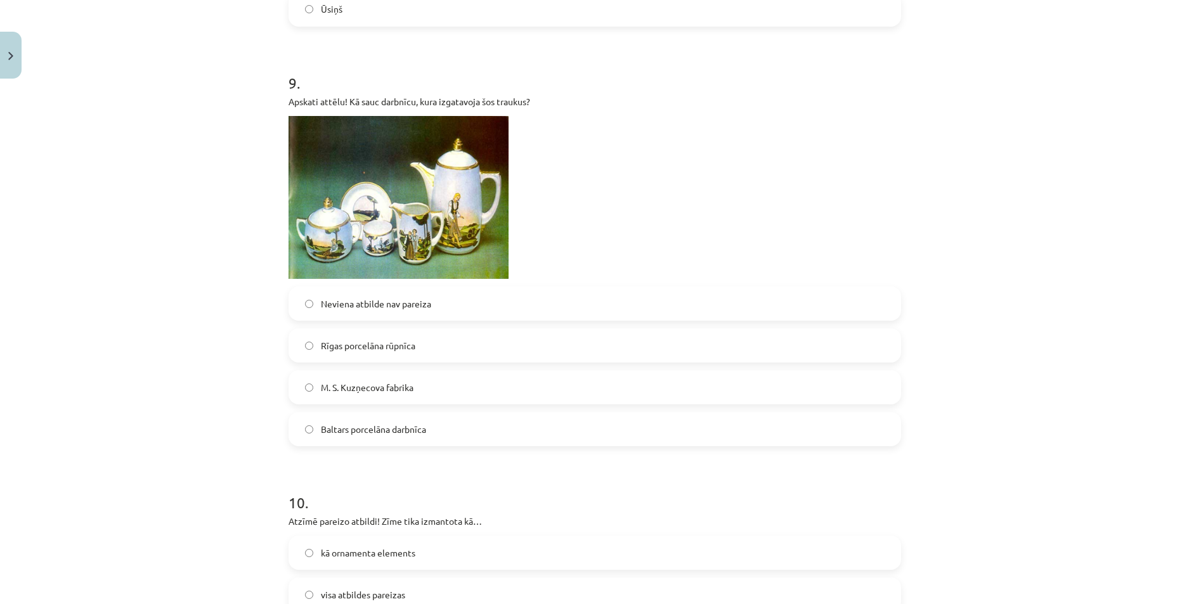
scroll to position [2791, 0]
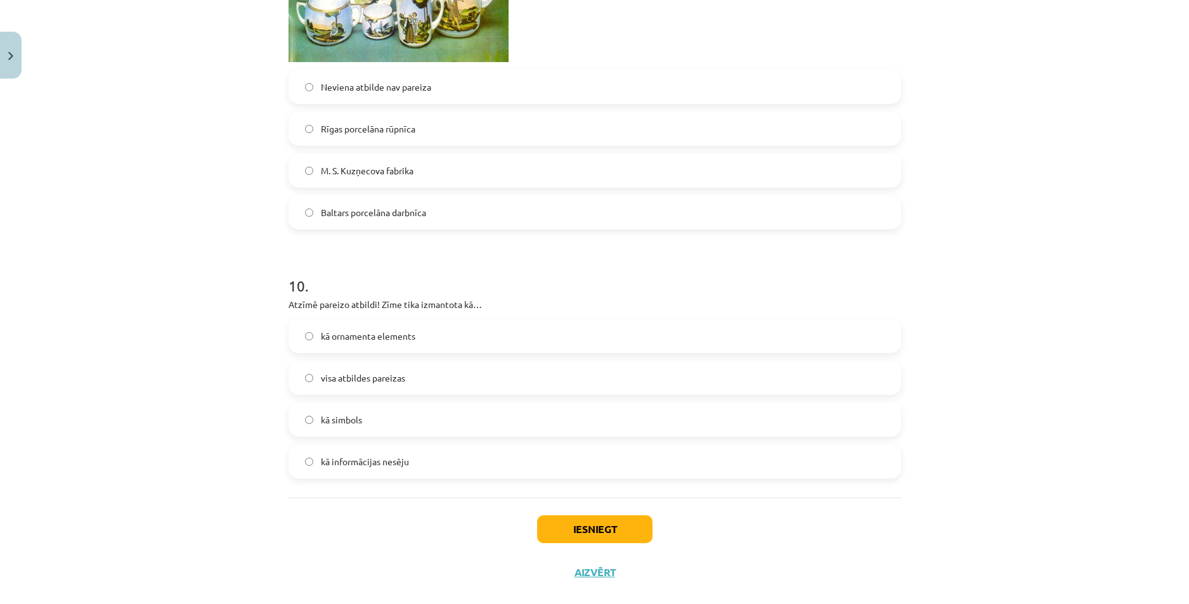
click at [430, 380] on label "visa atbildes pareizas" at bounding box center [595, 378] width 610 height 32
click at [551, 525] on button "Iesniegt" at bounding box center [594, 530] width 115 height 28
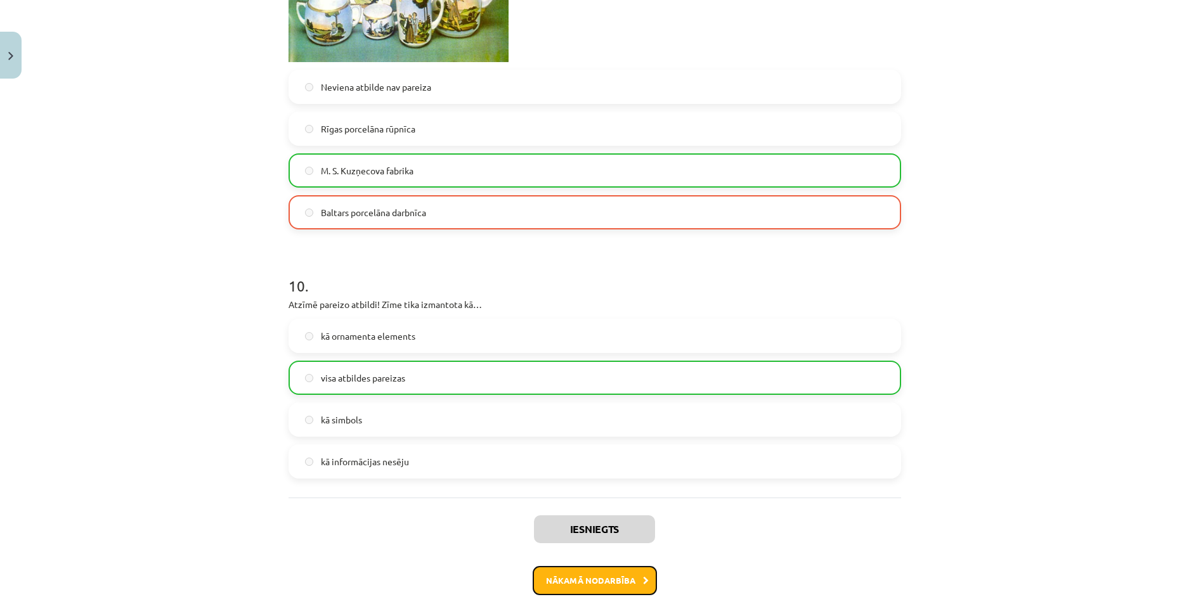
click at [578, 578] on button "Nākamā nodarbība" at bounding box center [595, 580] width 124 height 29
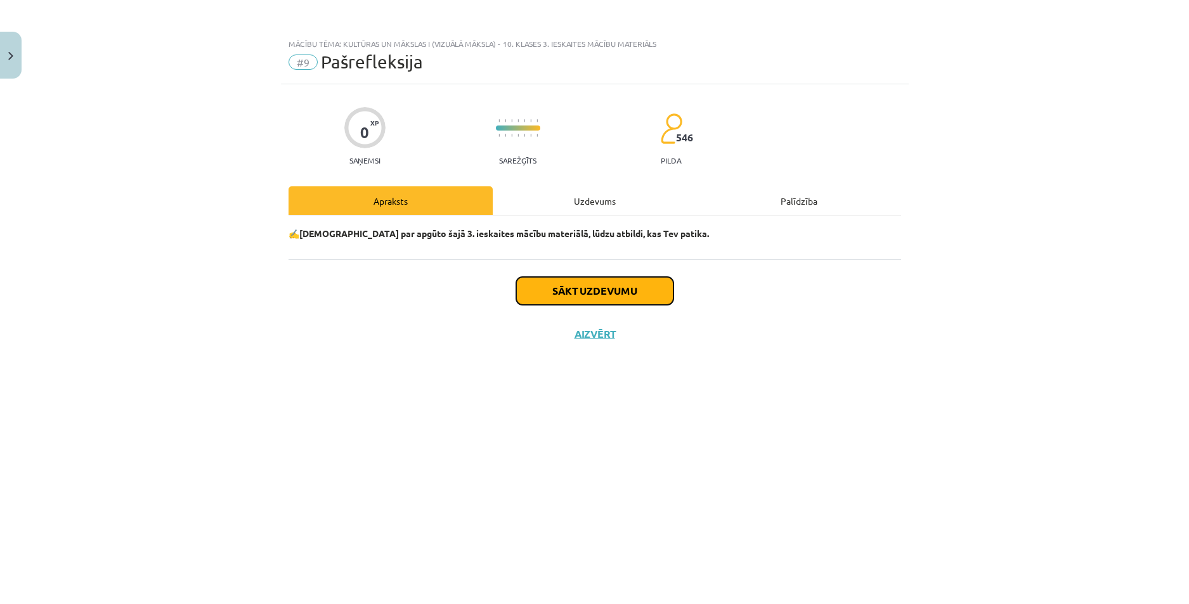
click at [535, 291] on button "Sākt uzdevumu" at bounding box center [594, 291] width 157 height 28
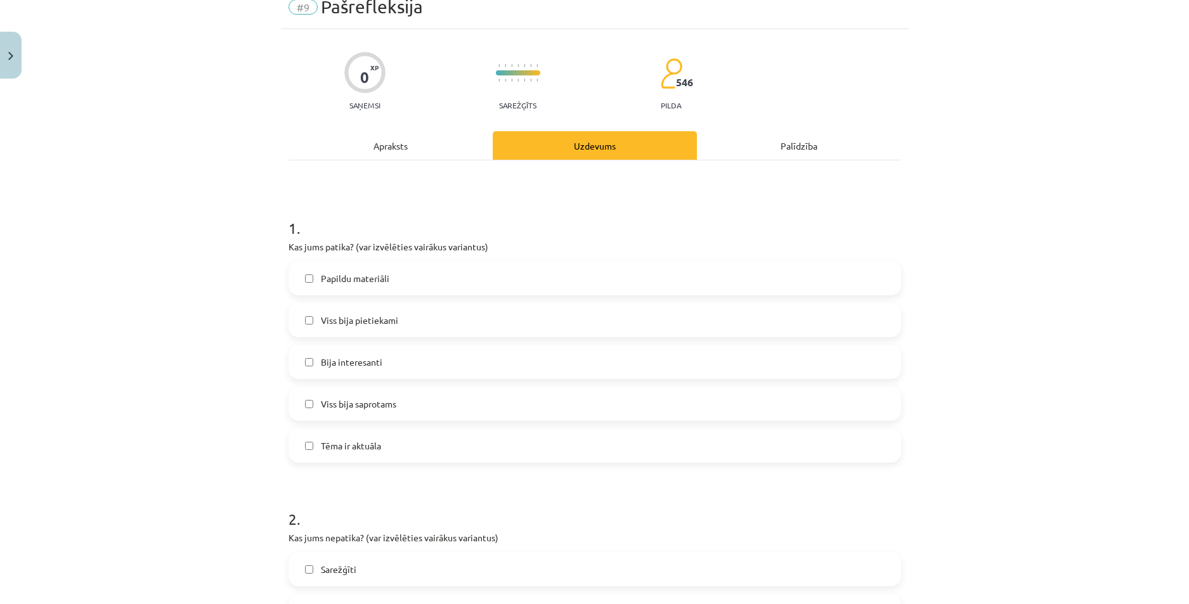
scroll to position [63, 0]
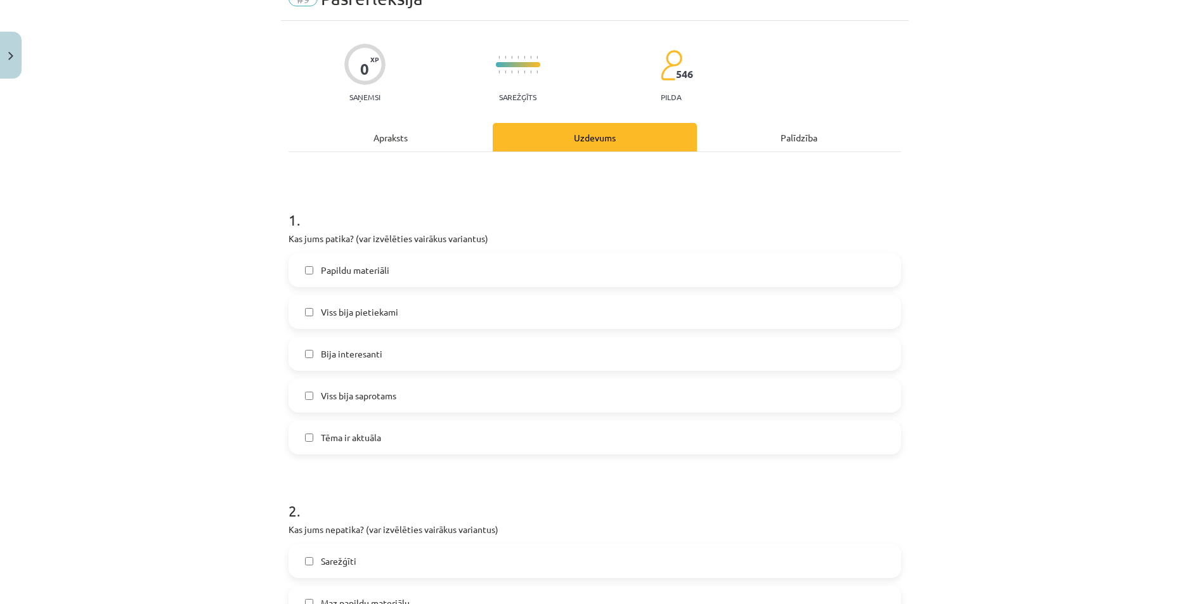
click at [356, 312] on span "Viss bija pietiekami" at bounding box center [359, 312] width 77 height 13
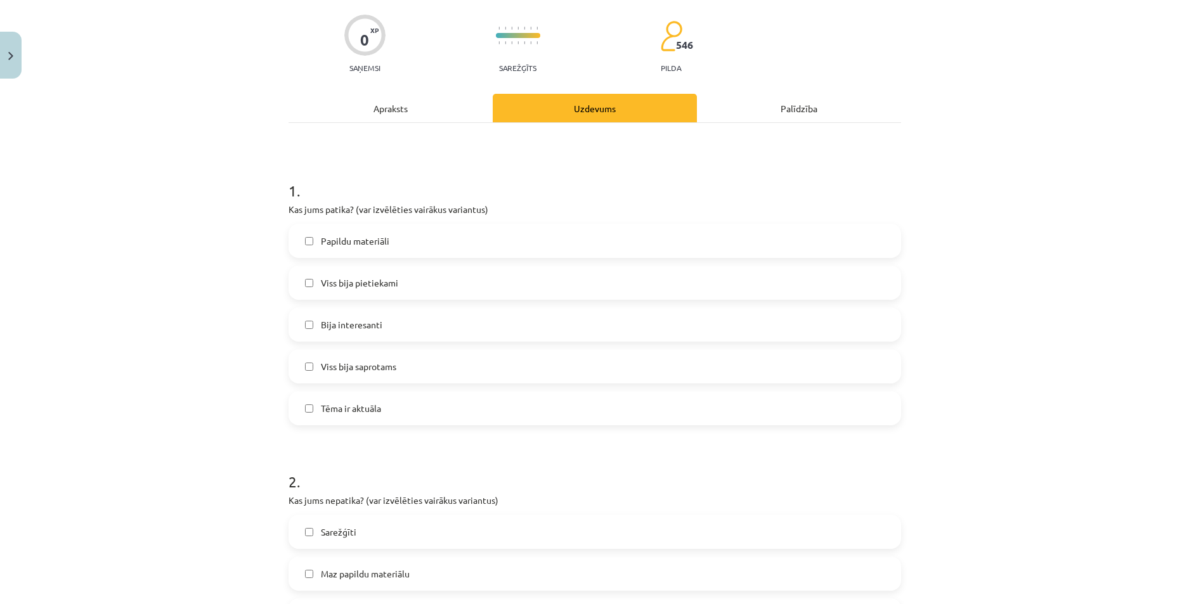
scroll to position [254, 0]
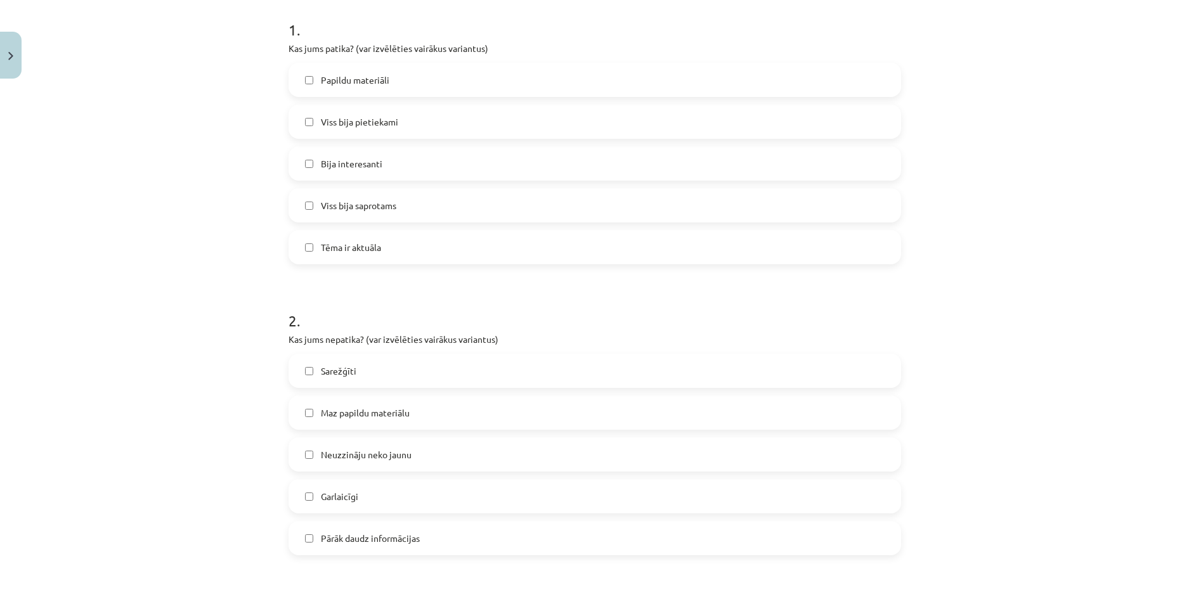
click at [421, 417] on label "Maz papildu materiālu" at bounding box center [595, 413] width 610 height 32
click at [421, 453] on label "Neuzzināju neko jaunu" at bounding box center [595, 455] width 610 height 32
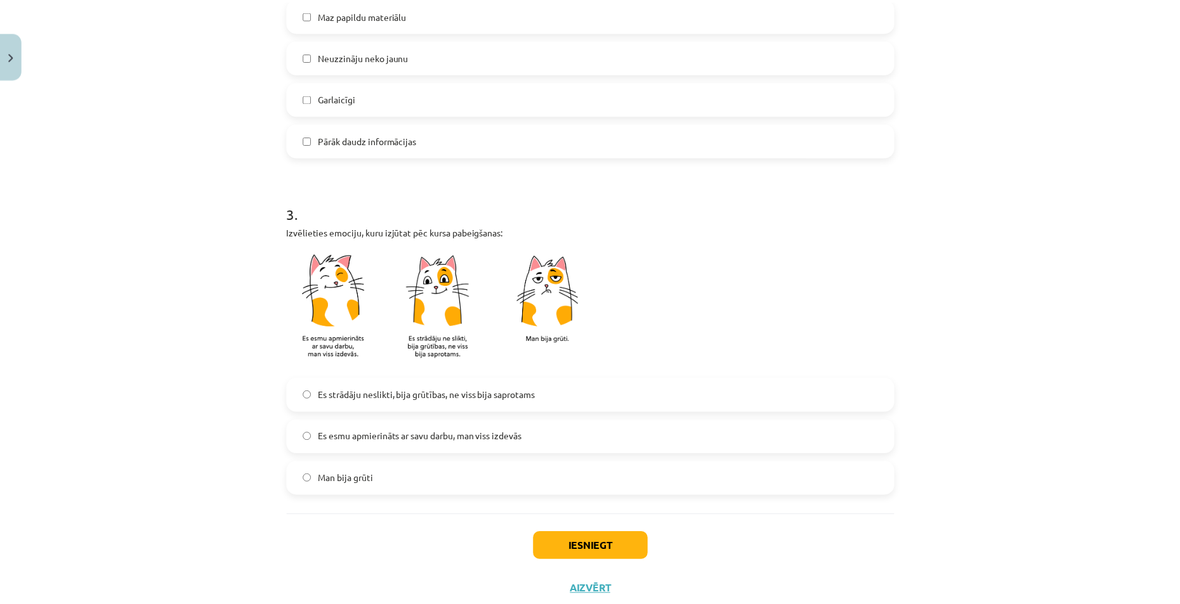
scroll to position [691, 0]
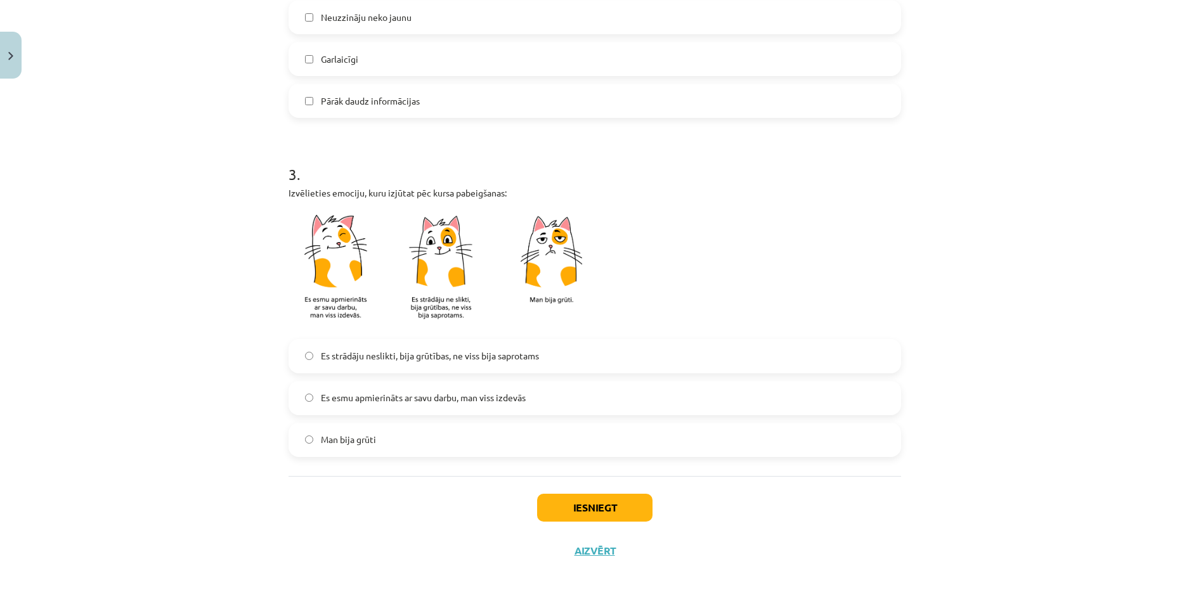
click at [424, 362] on span "Es strādāju neslikti, bija grūtības, ne viss bija saprotams" at bounding box center [430, 355] width 218 height 13
click at [464, 356] on span "Es strādāju neslikti, bija grūtības, ne viss bija saprotams" at bounding box center [430, 355] width 218 height 13
click at [464, 403] on span "Es esmu apmierināts ar savu darbu, man viss izdevās" at bounding box center [423, 397] width 205 height 13
click at [560, 504] on button "Iesniegt" at bounding box center [594, 508] width 115 height 28
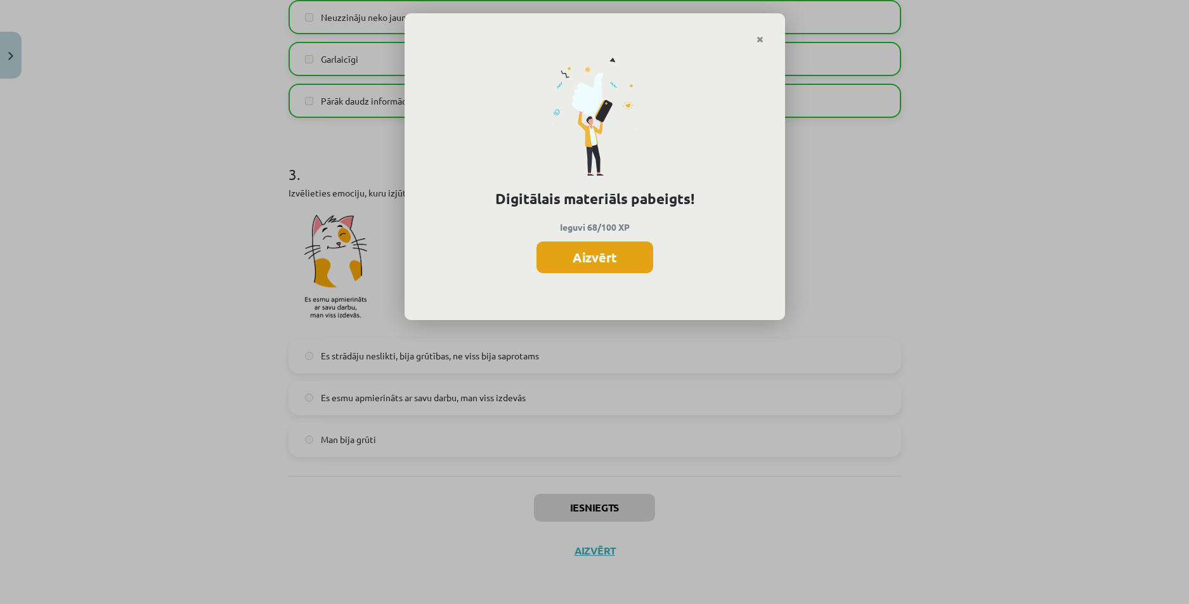
click at [570, 256] on button "Aizvērt" at bounding box center [595, 258] width 117 height 32
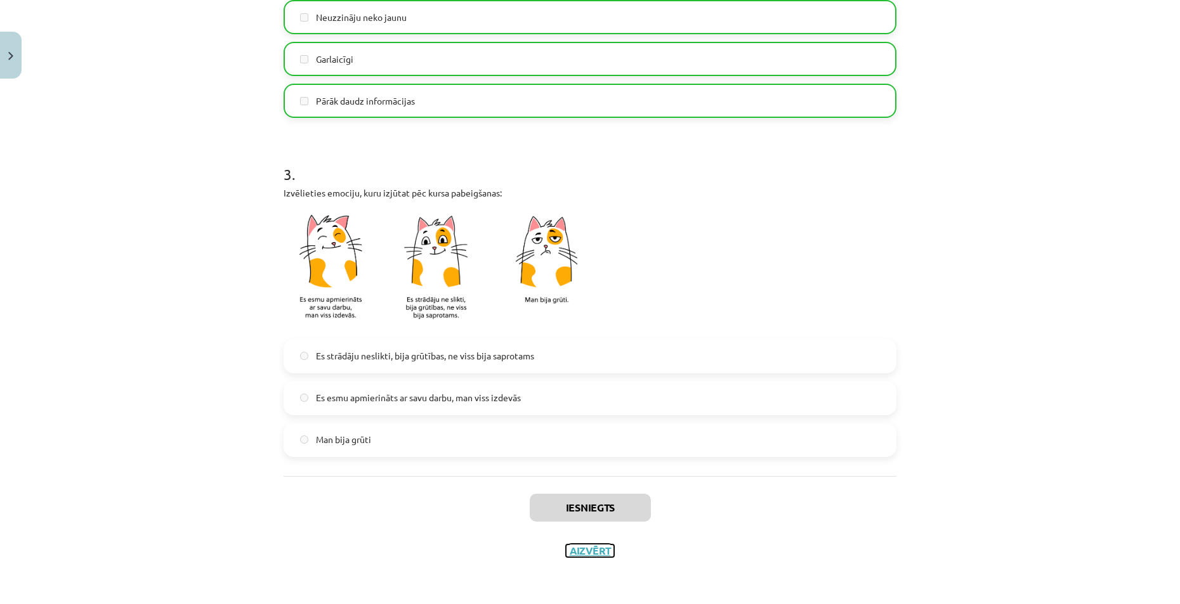
click at [594, 550] on button "Aizvērt" at bounding box center [590, 551] width 48 height 13
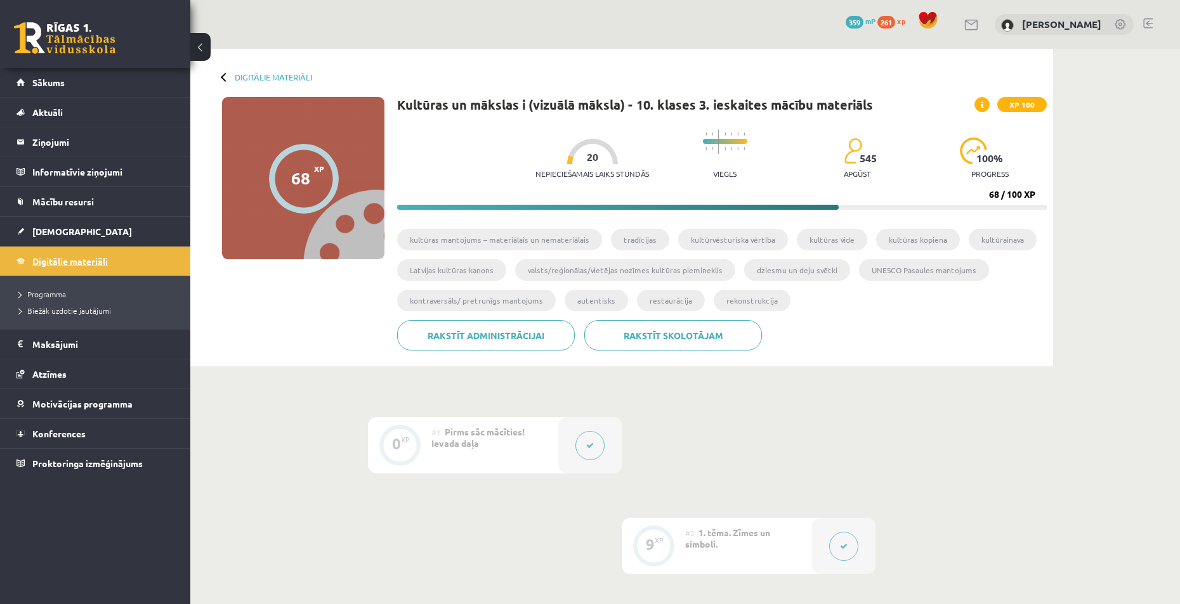
click at [59, 259] on span "Digitālie materiāli" at bounding box center [69, 261] width 75 height 11
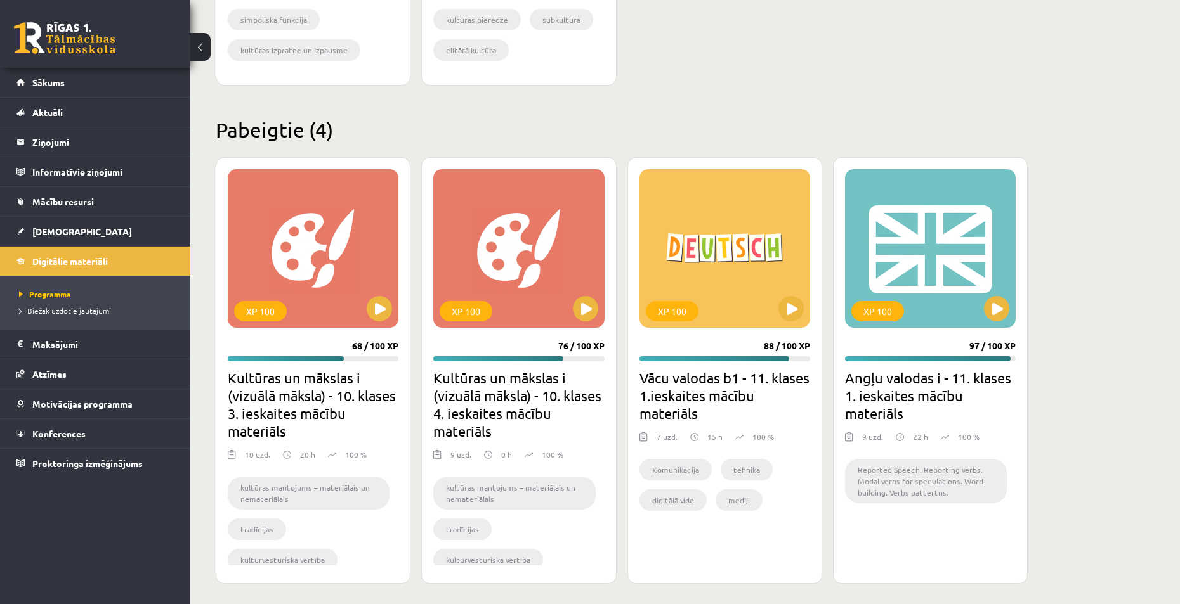
scroll to position [1110, 0]
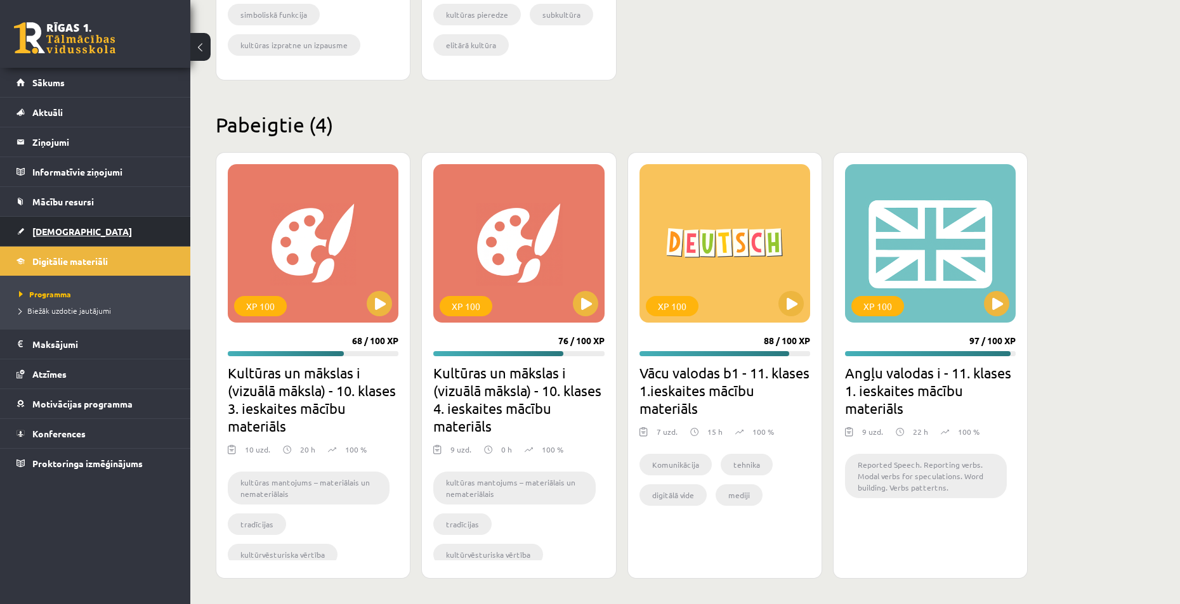
click at [56, 235] on span "[DEMOGRAPHIC_DATA]" at bounding box center [82, 231] width 100 height 11
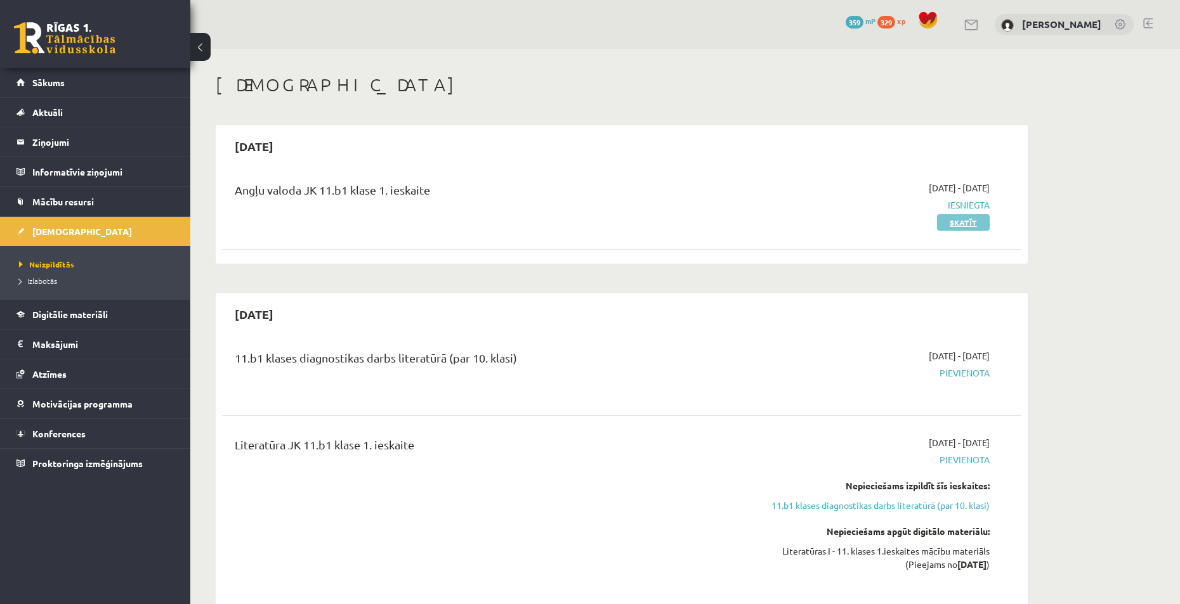
click at [961, 223] on link "Skatīt" at bounding box center [963, 222] width 53 height 16
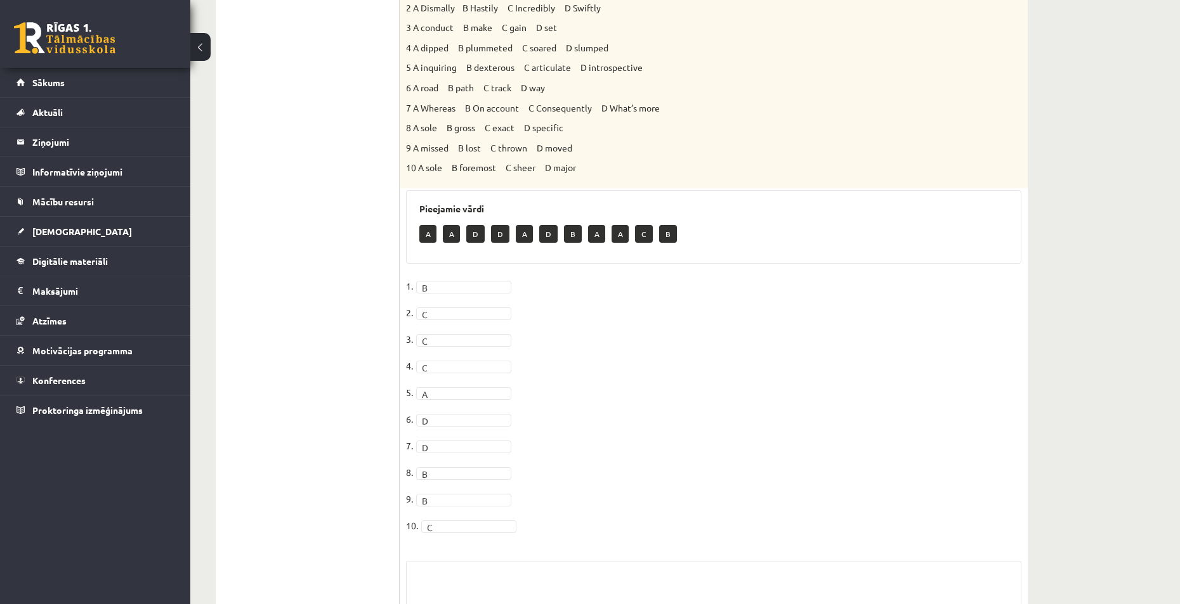
scroll to position [133, 0]
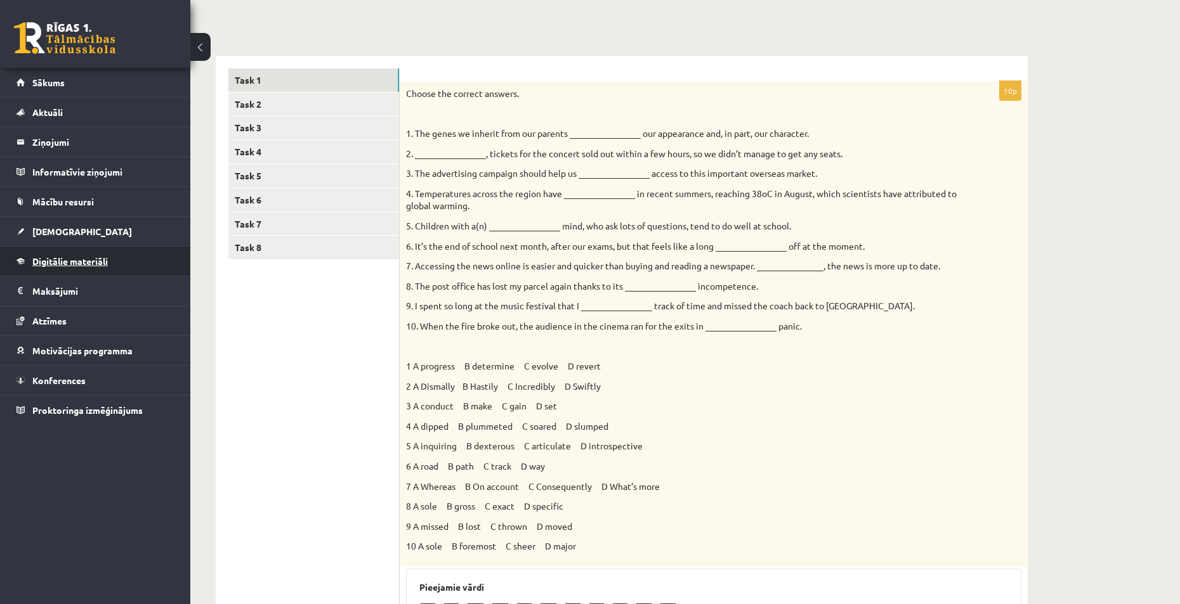
click at [65, 261] on span "Digitālie materiāli" at bounding box center [69, 261] width 75 height 11
